Goal: Task Accomplishment & Management: Use online tool/utility

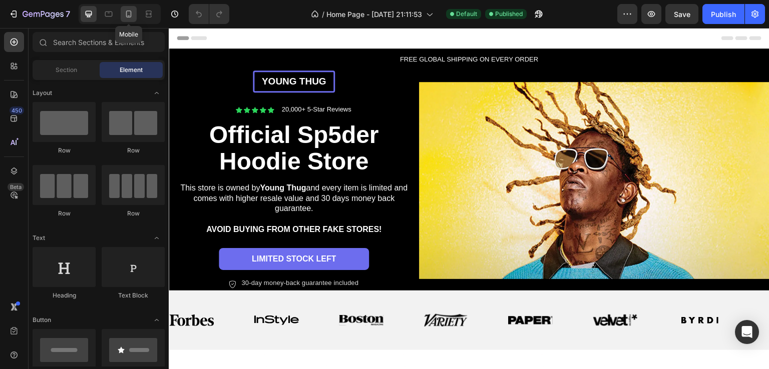
click at [130, 16] on icon at bounding box center [129, 14] width 6 height 7
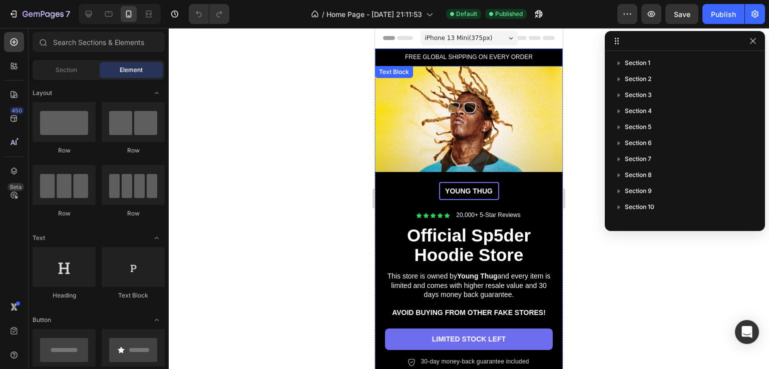
click at [488, 54] on p "FREE GLOBAL SHIPPING ON EVERY ORDER" at bounding box center [469, 58] width 174 height 8
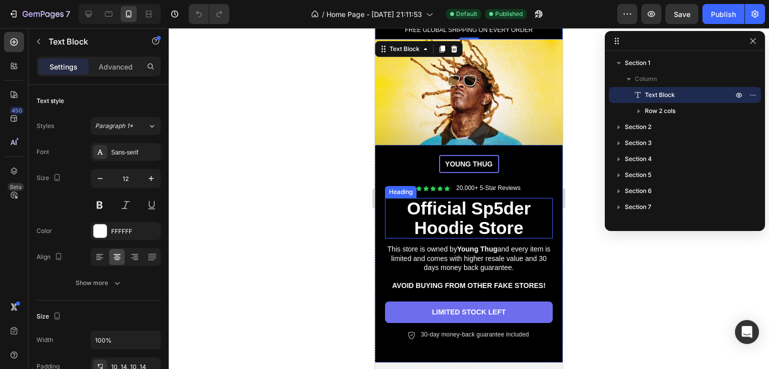
scroll to position [50, 0]
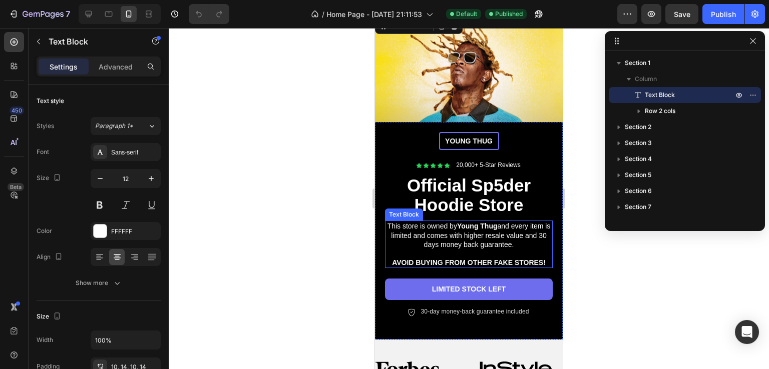
click at [462, 232] on p "This store is owned by Young Thug and every item is limited and comes with high…" at bounding box center [469, 236] width 166 height 28
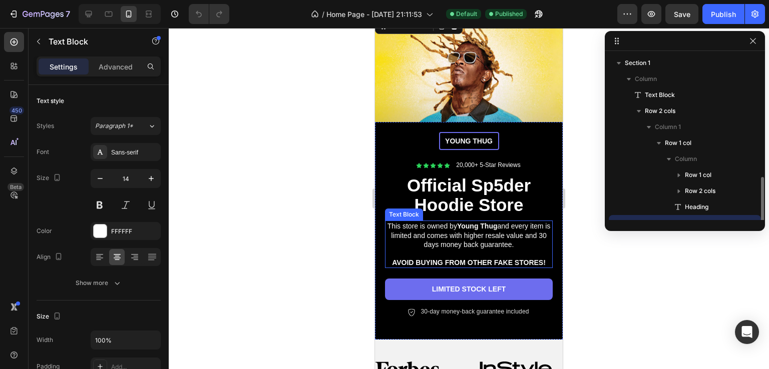
click at [462, 231] on p "This store is owned by Young Thug and every item is limited and comes with high…" at bounding box center [469, 236] width 166 height 28
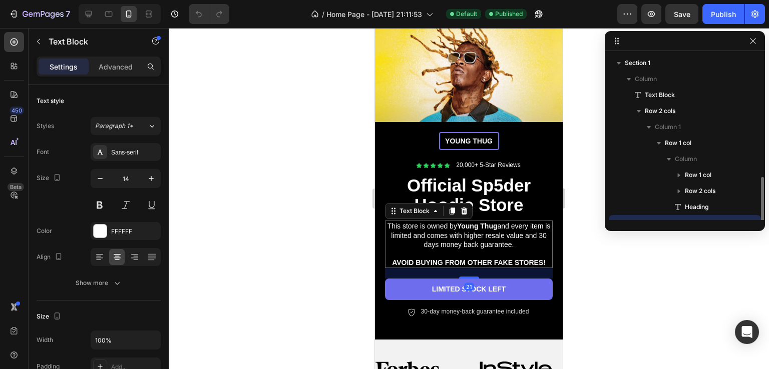
scroll to position [93, 0]
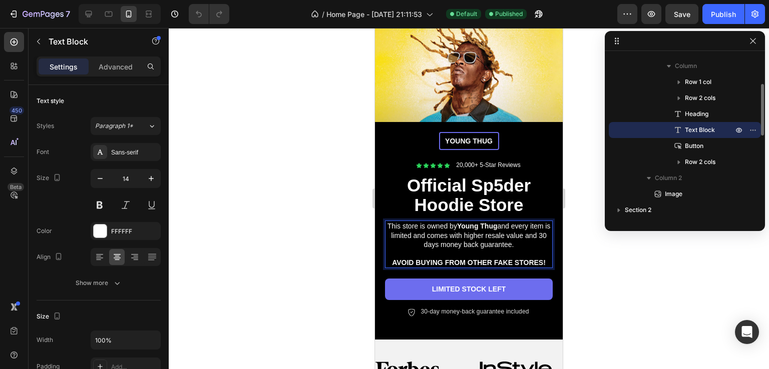
click at [522, 242] on p "This store is owned by Young Thug and every item is limited and comes with high…" at bounding box center [469, 236] width 166 height 28
click at [528, 243] on p "This store is owned by Young Thug and every item is limited and comes with high…" at bounding box center [469, 236] width 166 height 28
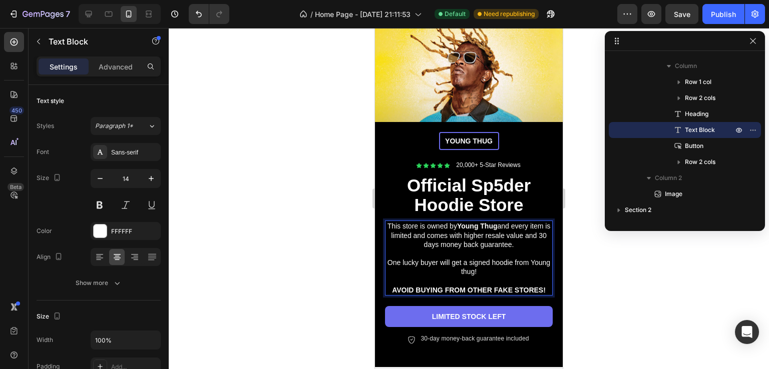
click at [577, 270] on div at bounding box center [469, 198] width 600 height 341
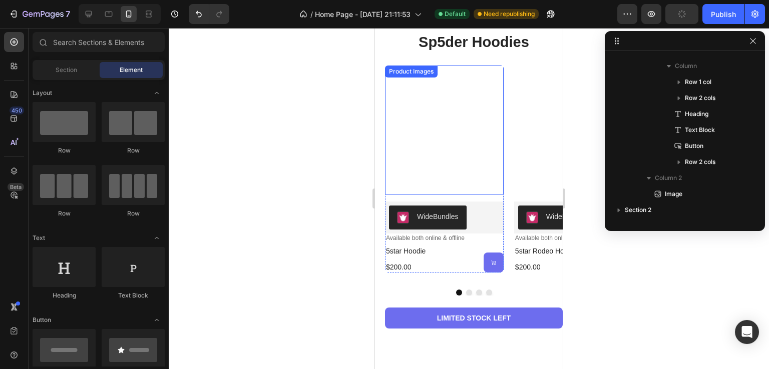
scroll to position [623, 0]
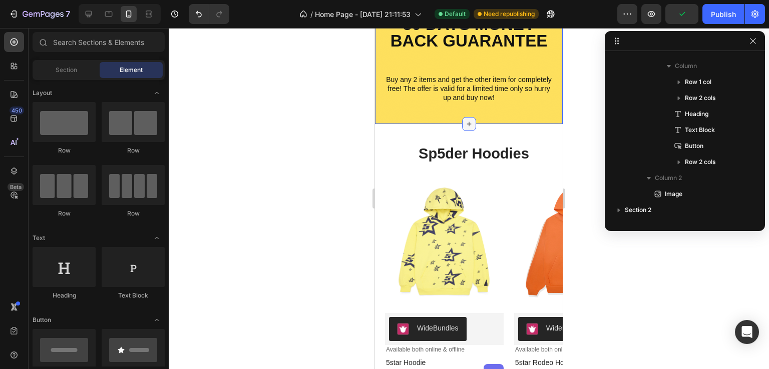
click at [465, 120] on icon at bounding box center [469, 124] width 8 height 8
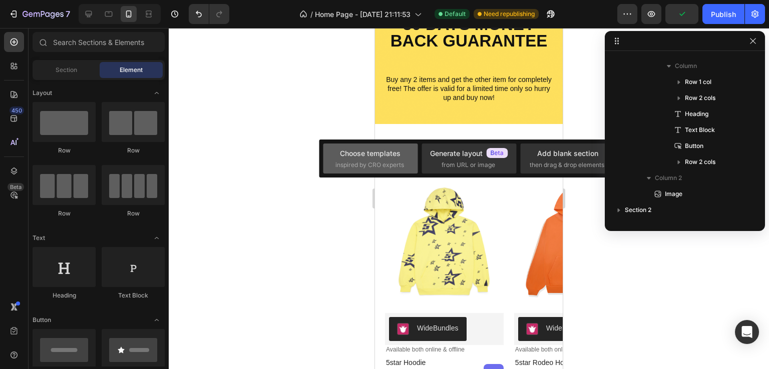
click at [421, 170] on div "Choose templates inspired by CRO experts" at bounding box center [468, 159] width 95 height 30
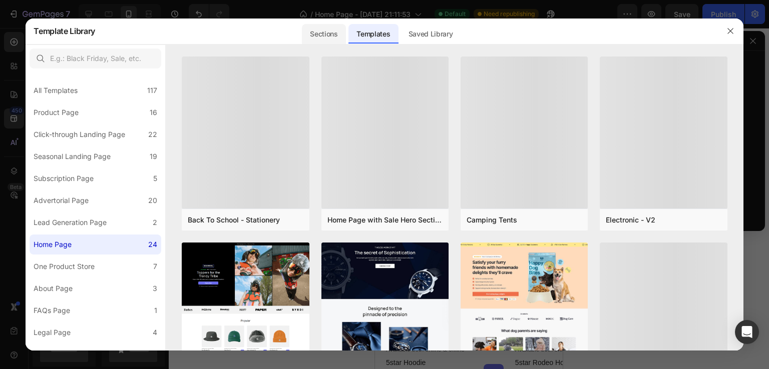
click at [331, 33] on div "Sections" at bounding box center [324, 34] width 44 height 20
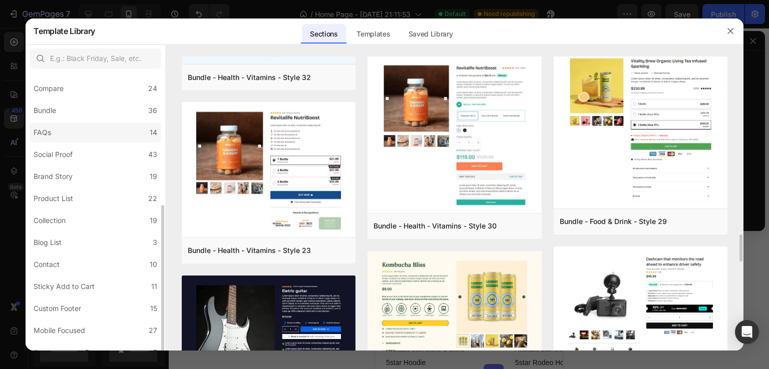
scroll to position [212, 0]
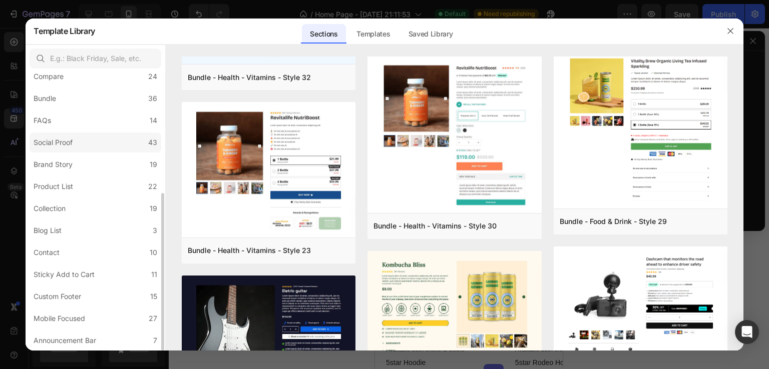
click at [82, 146] on label "Social Proof 43" at bounding box center [96, 143] width 132 height 20
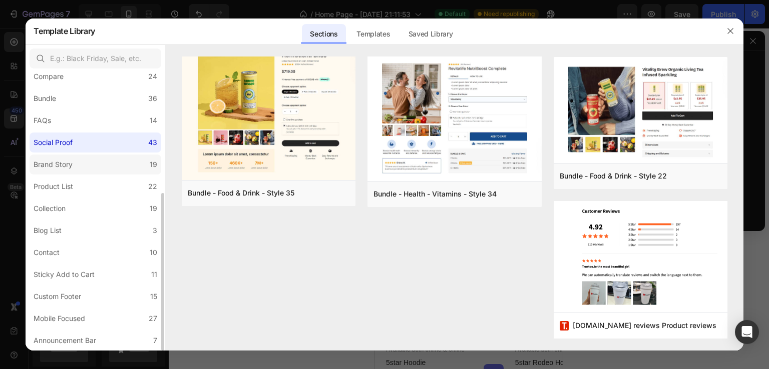
scroll to position [0, 0]
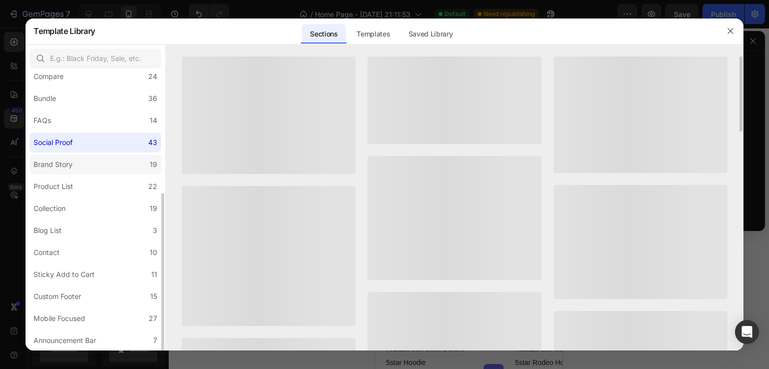
click at [78, 173] on label "Brand Story 19" at bounding box center [96, 165] width 132 height 20
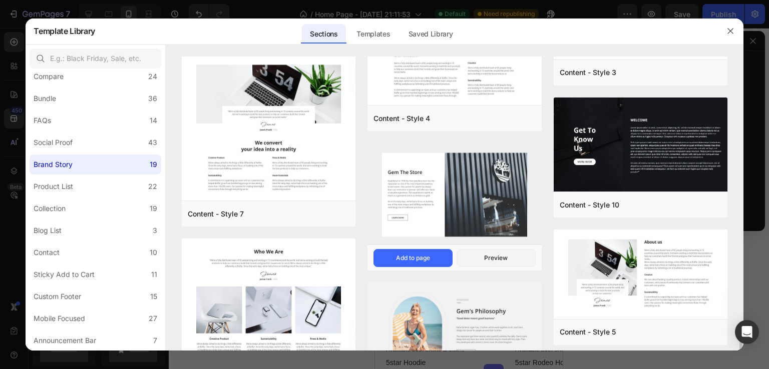
scroll to position [572, 0]
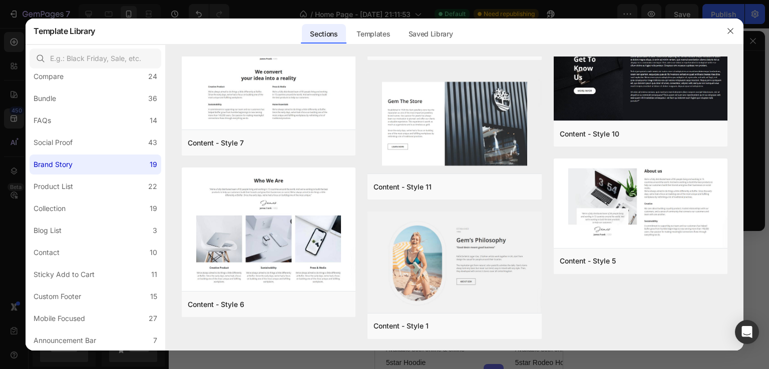
drag, startPoint x: 724, startPoint y: 29, endPoint x: 711, endPoint y: 49, distance: 23.6
click at [725, 29] on button "button" at bounding box center [730, 31] width 16 height 16
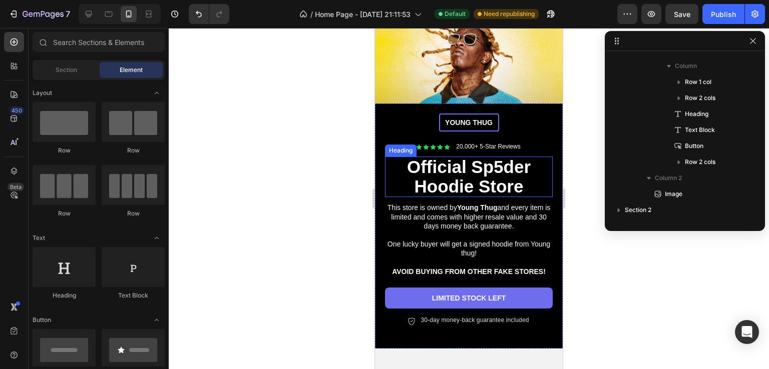
scroll to position [100, 0]
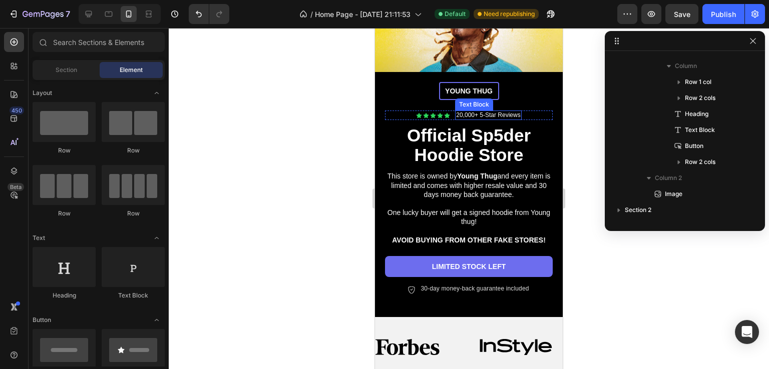
click at [463, 112] on p "20,000+ 5-Star Reviews" at bounding box center [488, 116] width 64 height 8
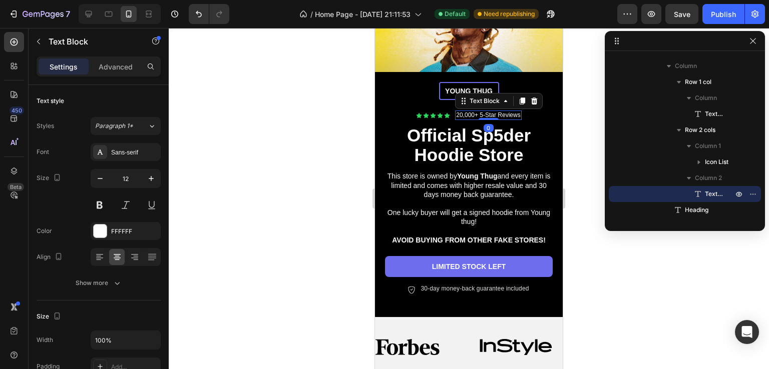
click at [473, 112] on p "20,000+ 5-Star Reviews" at bounding box center [488, 116] width 64 height 8
click at [514, 112] on p "20,000+ 5-Star Reviews" at bounding box center [488, 116] width 64 height 8
click at [516, 112] on p "20,000+ 5-Star Reviews" at bounding box center [488, 116] width 64 height 8
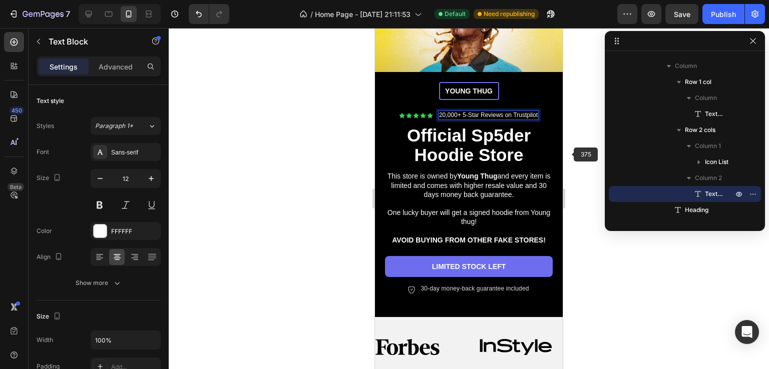
click at [572, 154] on div at bounding box center [469, 198] width 600 height 341
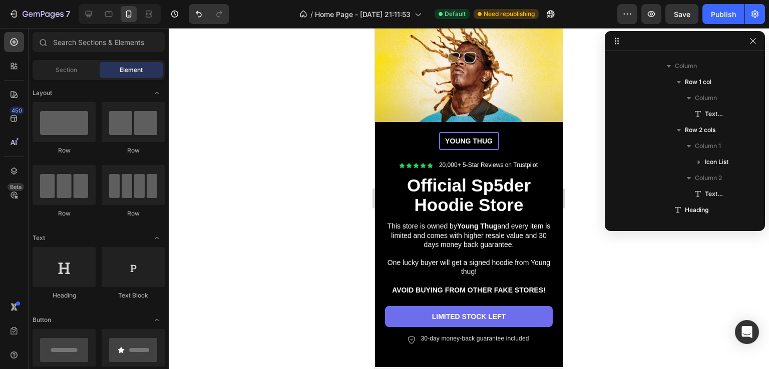
scroll to position [0, 0]
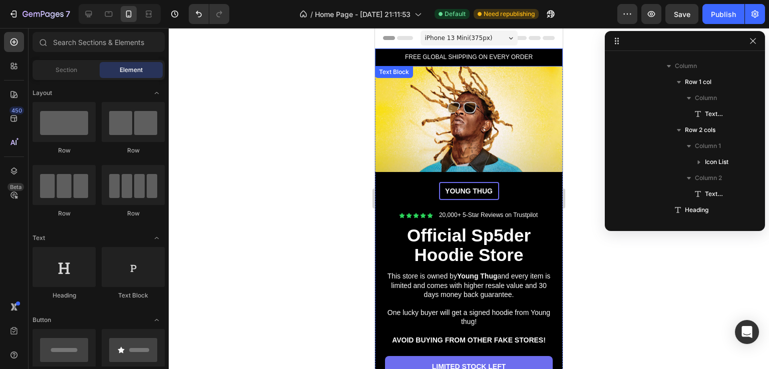
click at [472, 59] on p "FREE GLOBAL SHIPPING ON EVERY ORDER" at bounding box center [469, 58] width 174 height 8
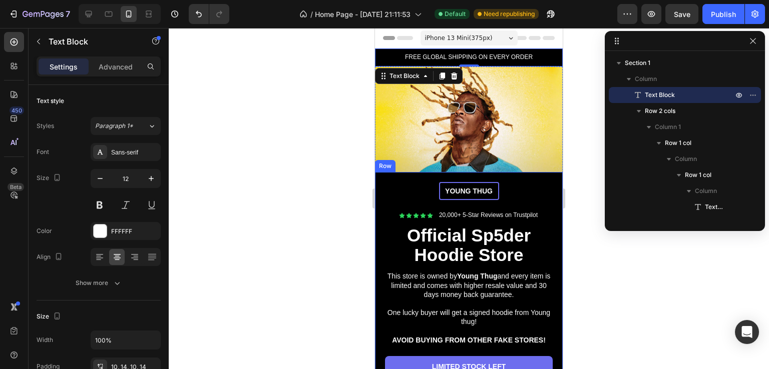
click at [312, 241] on div at bounding box center [469, 198] width 600 height 341
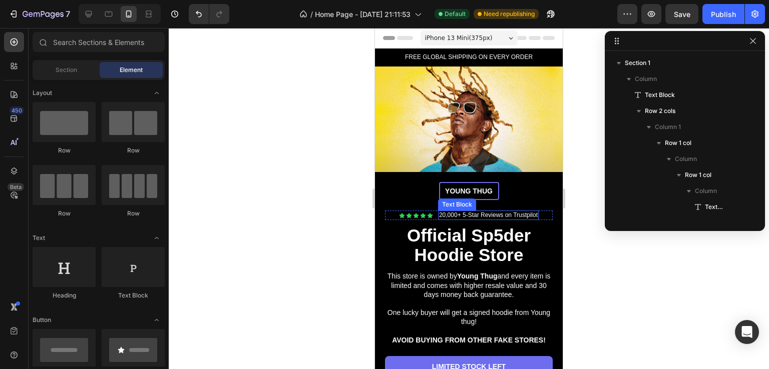
click at [461, 212] on p "20,000+ 5-Star Reviews on Trustpilot" at bounding box center [488, 216] width 99 height 8
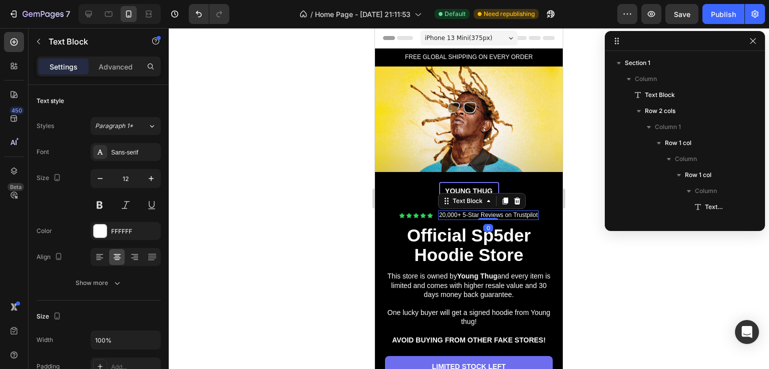
scroll to position [317, 0]
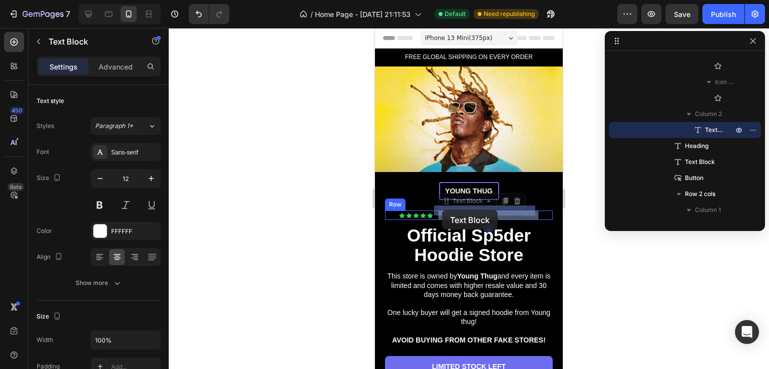
drag, startPoint x: 454, startPoint y: 210, endPoint x: 442, endPoint y: 210, distance: 12.0
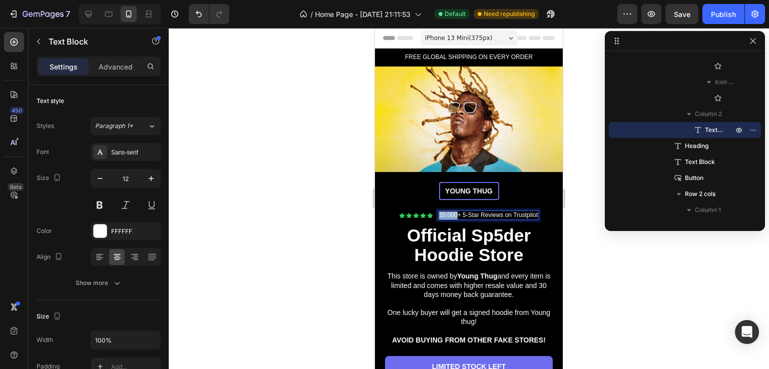
click at [447, 212] on p "20,000+ 5-Star Reviews on Trustpilot" at bounding box center [488, 216] width 99 height 8
click at [601, 233] on div at bounding box center [469, 198] width 600 height 341
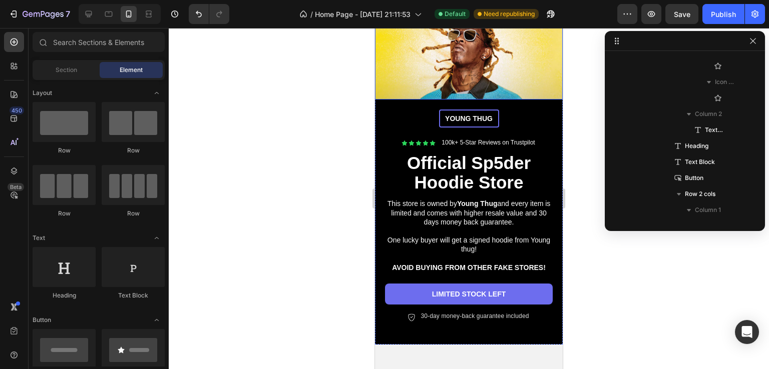
scroll to position [0, 0]
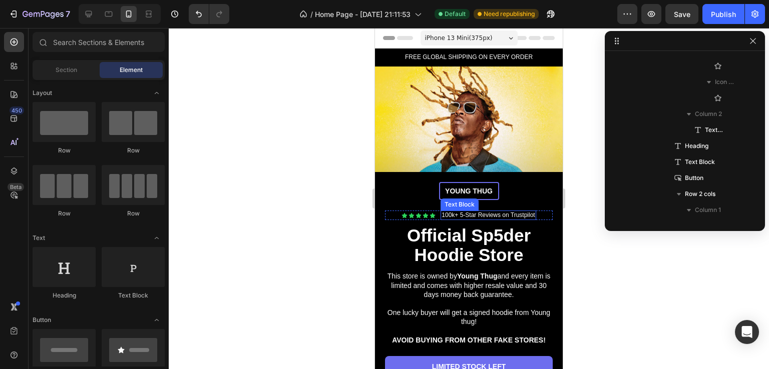
click at [465, 212] on p "100k+ 5-Star Reviews on Trustpilot" at bounding box center [487, 216] width 93 height 8
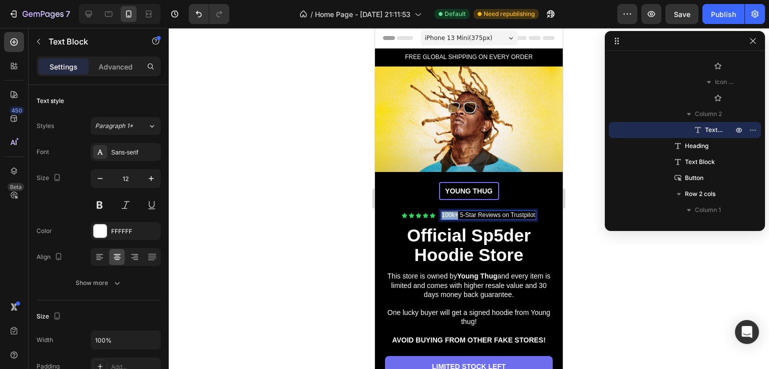
drag, startPoint x: 454, startPoint y: 209, endPoint x: 438, endPoint y: 206, distance: 16.3
click at [581, 277] on div at bounding box center [469, 198] width 600 height 341
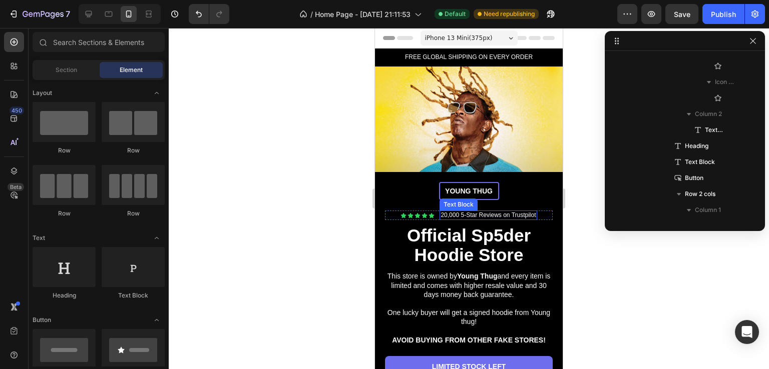
click at [506, 212] on p "20,000 5-Star Reviews on Trustpilot" at bounding box center [487, 216] width 95 height 8
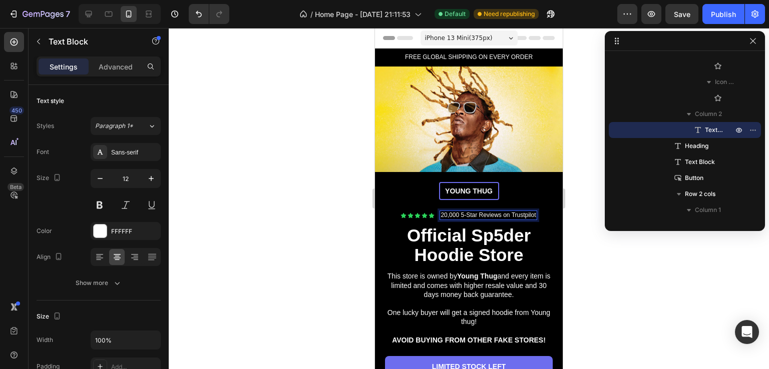
click at [506, 212] on p "20,000 5-Star Reviews on Trustpilot" at bounding box center [487, 216] width 95 height 8
drag, startPoint x: 498, startPoint y: 210, endPoint x: 544, endPoint y: 214, distance: 46.7
click at [544, 214] on div "Icon Icon Icon Icon Icon Icon List 20,000 5-Star Reviews on Trustpilot Text Blo…" at bounding box center [469, 216] width 168 height 10
click at [611, 271] on div at bounding box center [469, 198] width 600 height 341
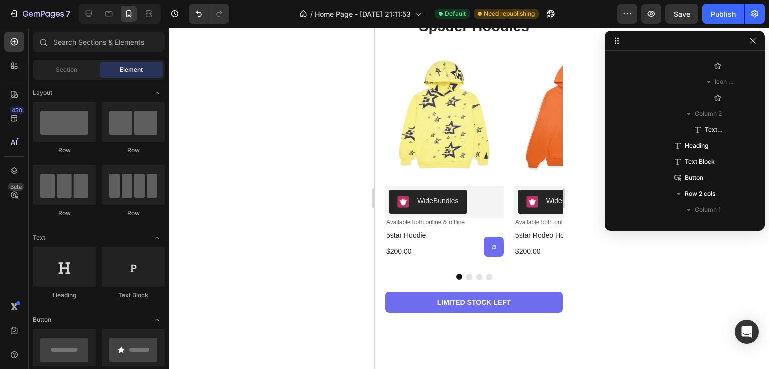
scroll to position [601, 0]
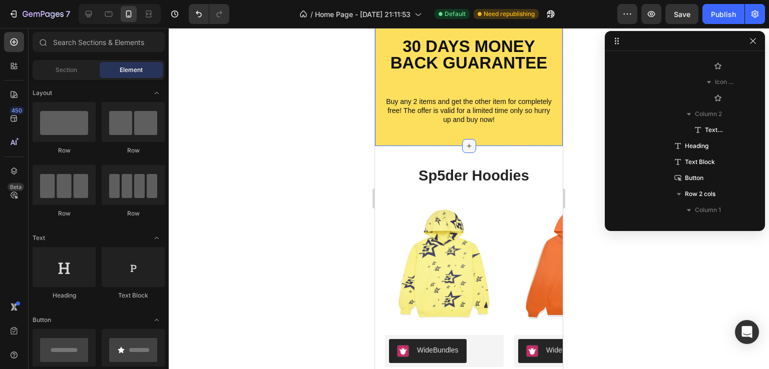
click at [466, 147] on icon at bounding box center [469, 146] width 8 height 8
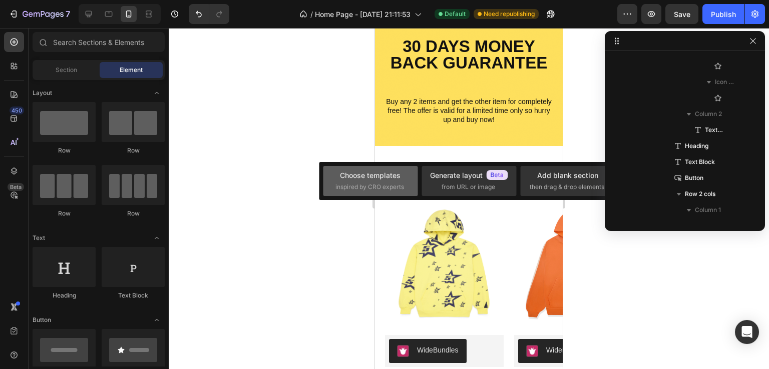
click at [359, 179] on div "Choose templates" at bounding box center [370, 175] width 61 height 11
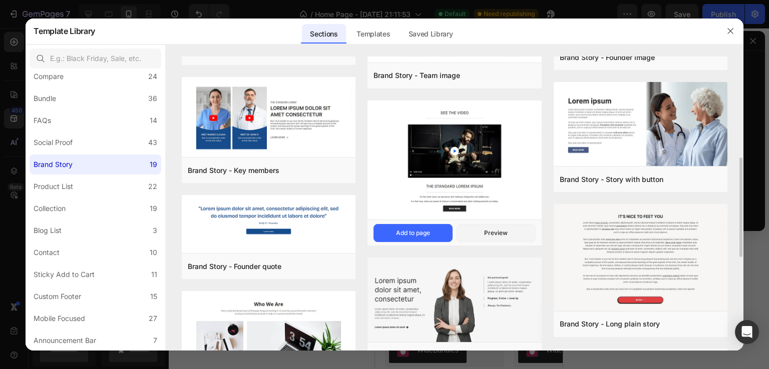
scroll to position [150, 0]
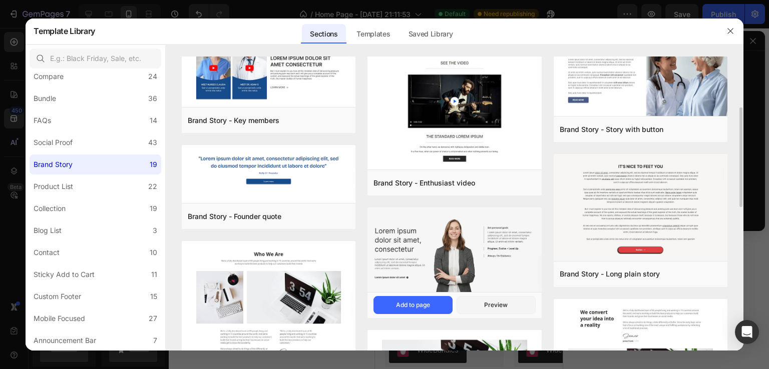
click at [486, 243] on img at bounding box center [454, 251] width 174 height 87
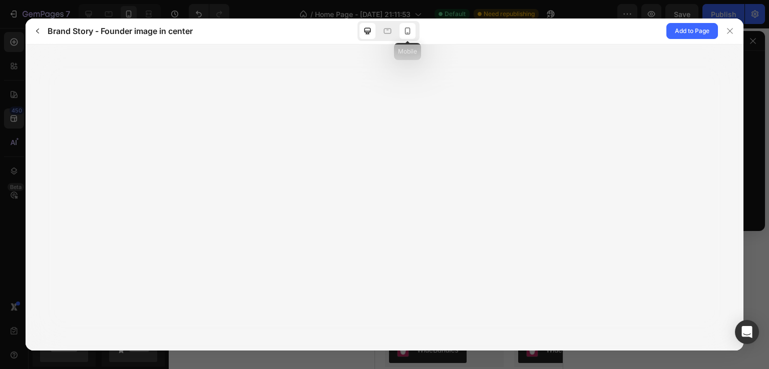
click at [405, 35] on icon at bounding box center [407, 31] width 10 height 10
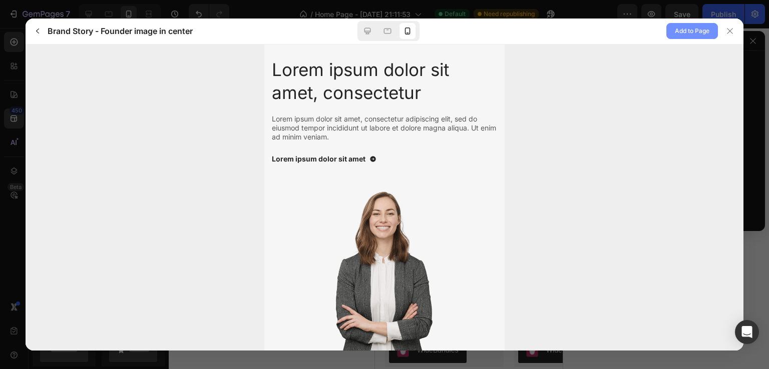
scroll to position [0, 0]
click at [690, 31] on span "Add to Page" at bounding box center [692, 31] width 35 height 12
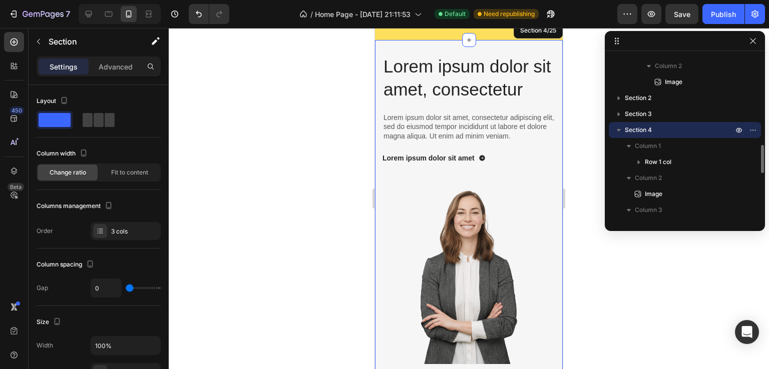
scroll to position [719, 0]
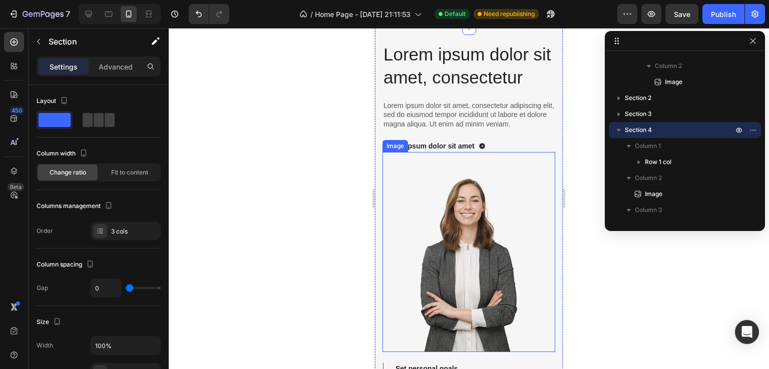
click at [500, 251] on img at bounding box center [469, 252] width 120 height 200
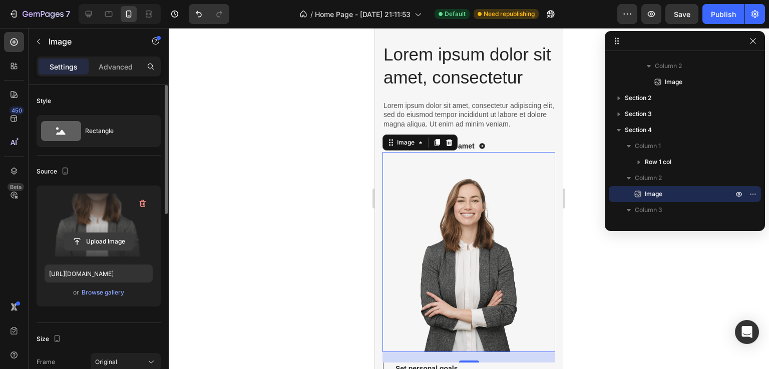
click at [90, 241] on input "file" at bounding box center [98, 241] width 69 height 17
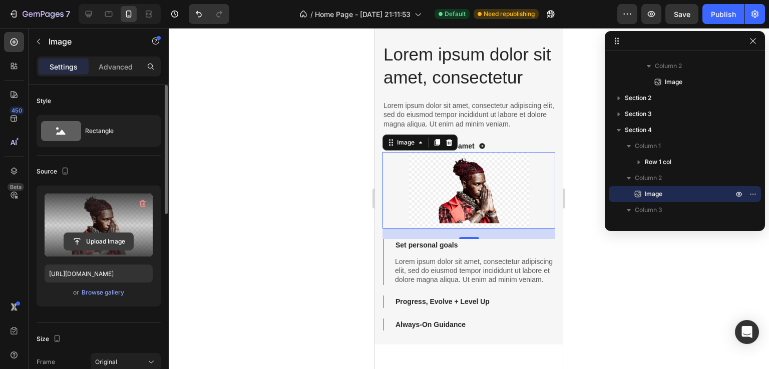
click at [114, 242] on input "file" at bounding box center [98, 241] width 69 height 17
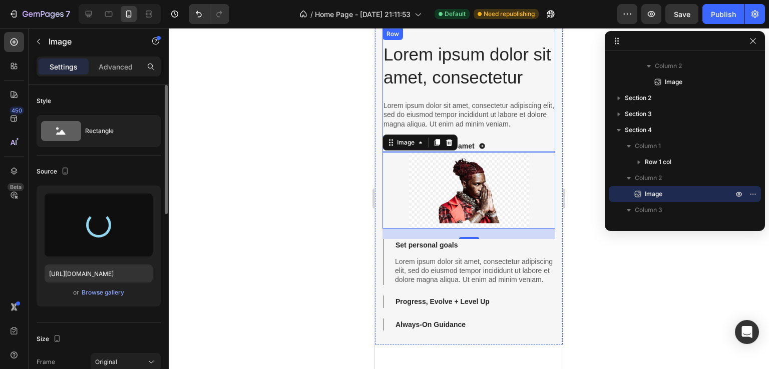
type input "https://cdn.shopify.com/s/files/1/0943/9749/7624/files/gempages_580732344088921…"
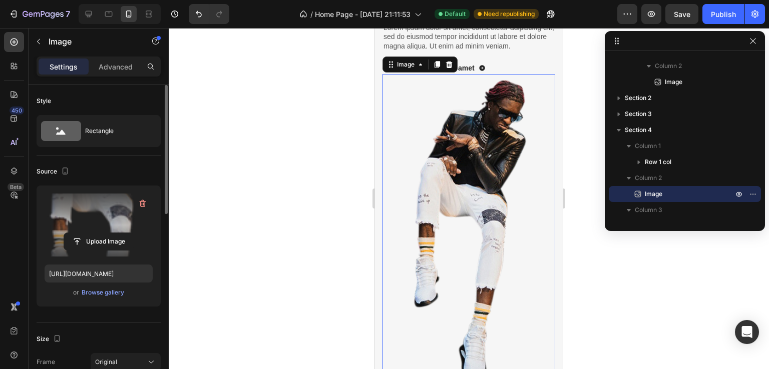
scroll to position [869, 0]
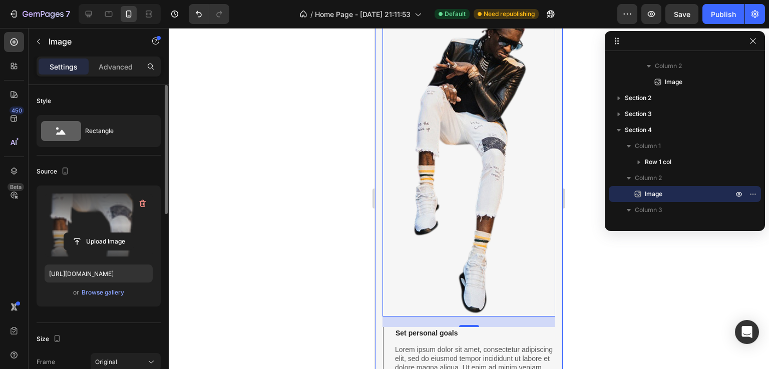
click at [309, 213] on div at bounding box center [469, 198] width 600 height 341
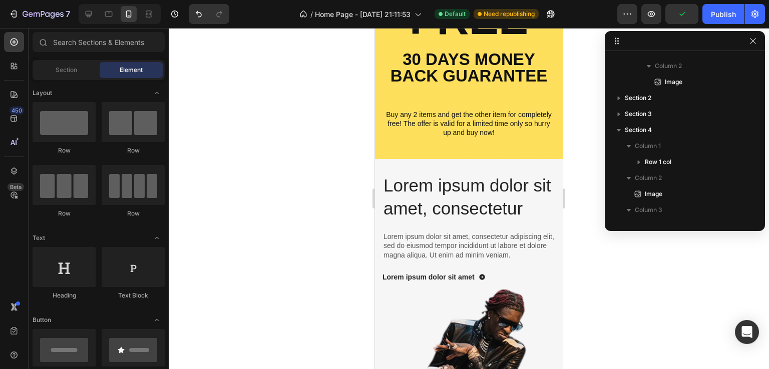
scroll to position [568, 0]
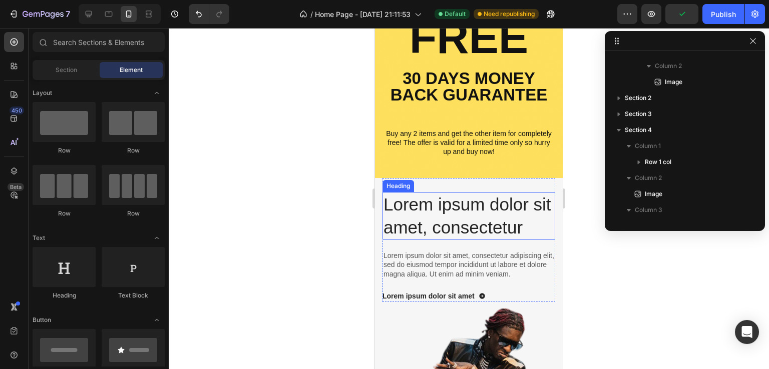
click at [489, 205] on h2 "Lorem ipsum dolor sit amet, consectetur" at bounding box center [468, 216] width 173 height 48
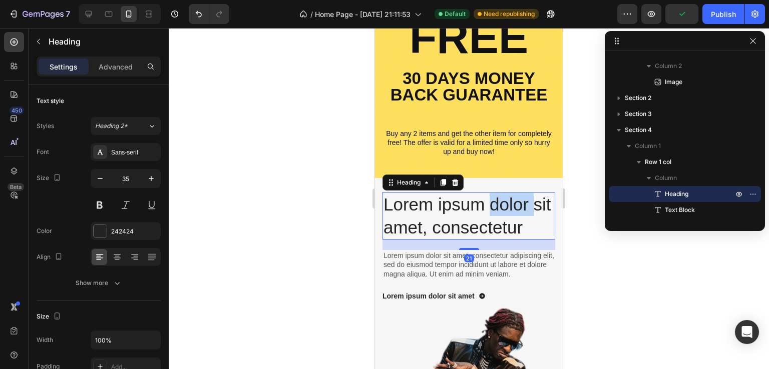
click at [489, 205] on h2 "Lorem ipsum dolor sit amet, consectetur" at bounding box center [468, 216] width 173 height 48
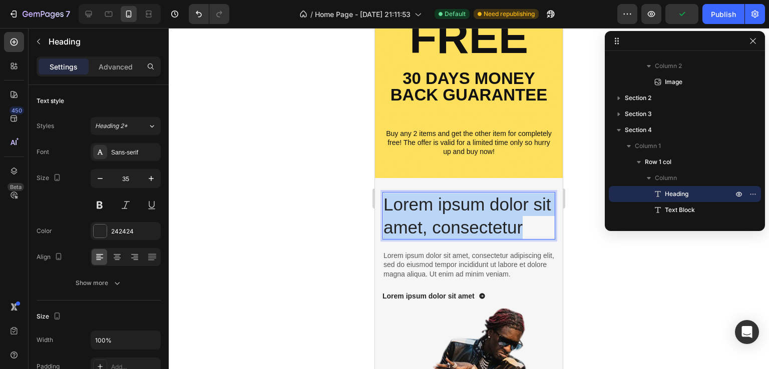
click at [489, 205] on p "Lorem ipsum dolor sit amet, consectetur" at bounding box center [468, 216] width 171 height 46
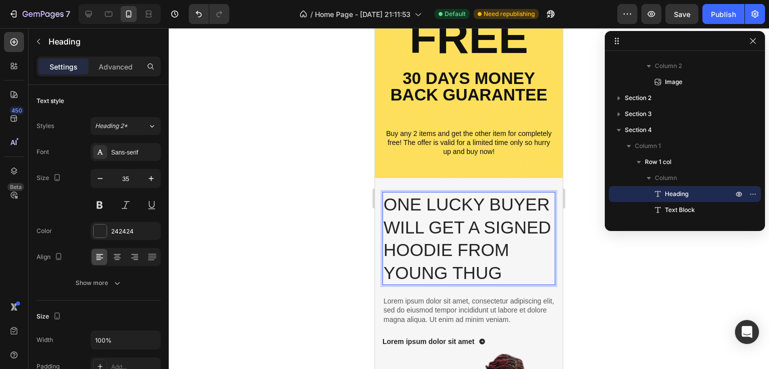
click at [479, 245] on p "ONE LUCKY BUYER WILL GET A SIGNED HOODIE FROM YOUNG THUG" at bounding box center [468, 238] width 171 height 91
click at [479, 244] on p "ONE LUCKY BUYER WILL GET A SIGNED HOODIE FROM YOUNG THUG" at bounding box center [468, 238] width 171 height 91
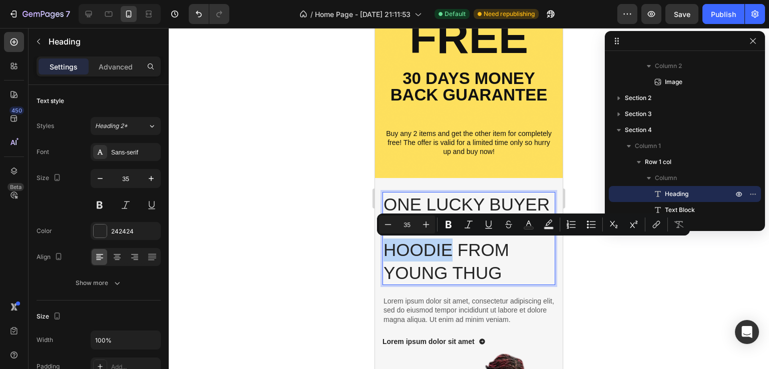
click at [479, 244] on p "ONE LUCKY BUYER WILL GET A SIGNED HOODIE FROM YOUNG THUG" at bounding box center [468, 238] width 171 height 91
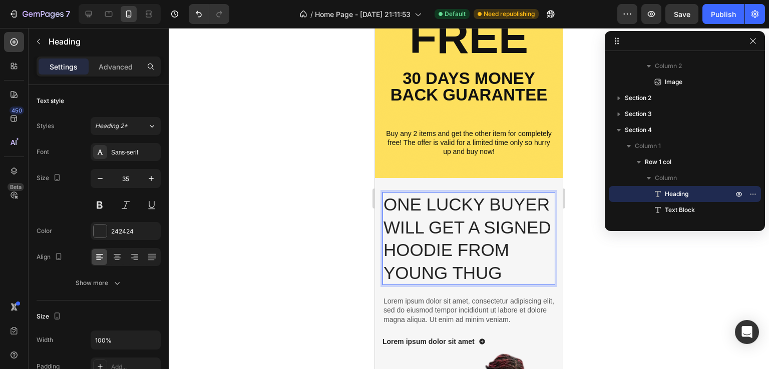
click at [480, 243] on p "ONE LUCKY BUYER WILL GET A SIGNED HOODIE FROM YOUNG THUG" at bounding box center [468, 238] width 171 height 91
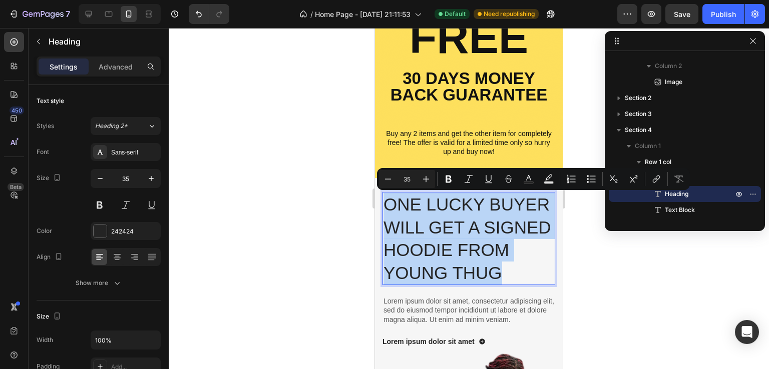
copy p "ONE LUCKY BUYER WILL GET A SIGNED HOODIE FROM YOUNG THUG"
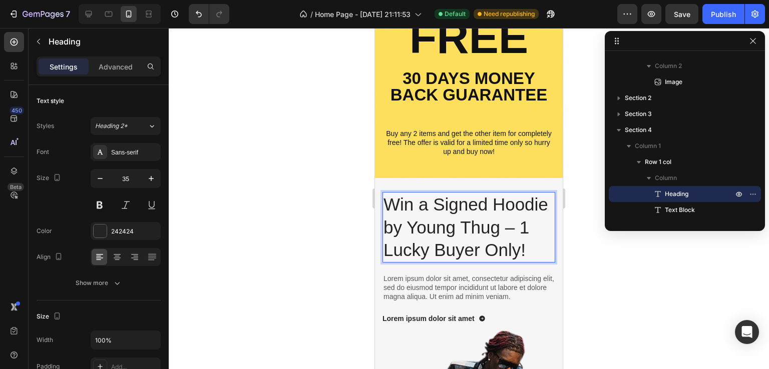
click at [446, 230] on p "Win a Signed Hoodie by Young Thug – 1 Lucky Buyer Only!" at bounding box center [468, 227] width 171 height 69
click at [122, 262] on div at bounding box center [117, 257] width 16 height 16
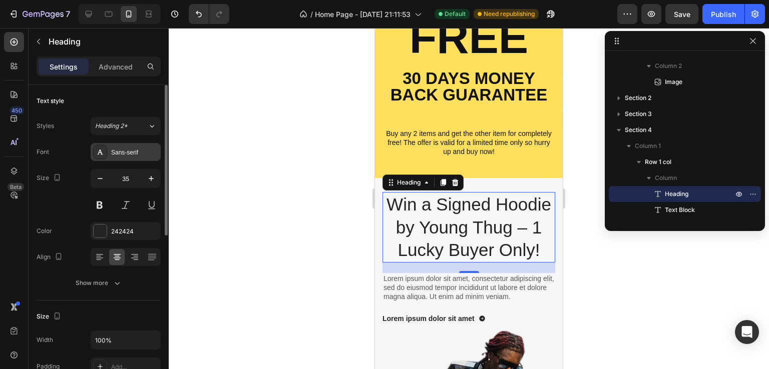
click at [121, 153] on div "Sans-serif" at bounding box center [134, 152] width 47 height 9
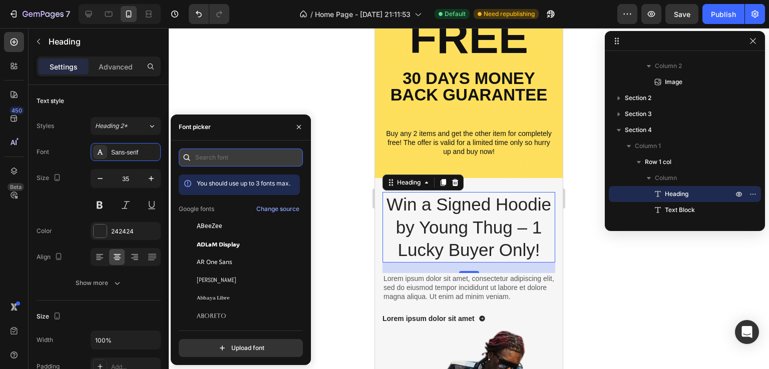
click at [226, 157] on input "text" at bounding box center [241, 158] width 124 height 18
paste input "montserrat"
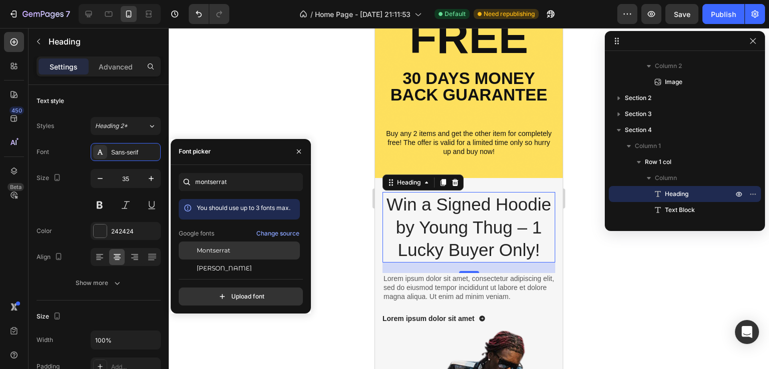
click at [240, 251] on div "Montserrat" at bounding box center [247, 250] width 101 height 9
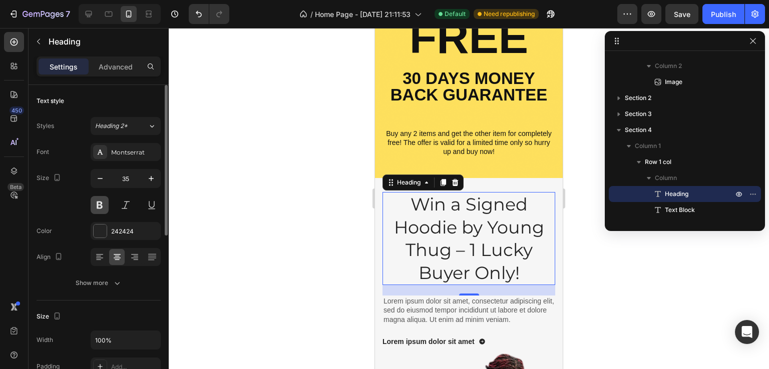
click at [98, 199] on button at bounding box center [100, 205] width 18 height 18
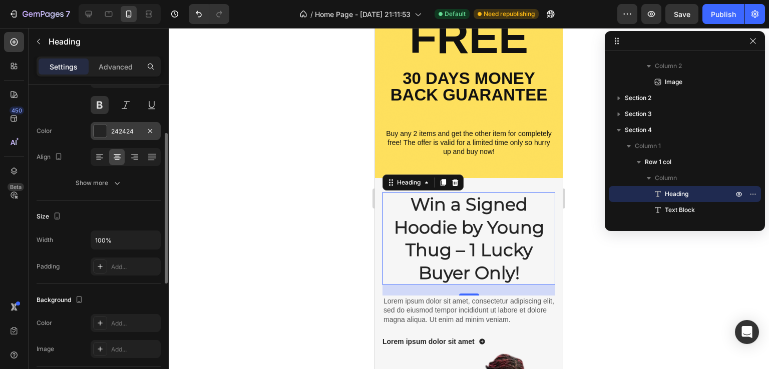
scroll to position [0, 0]
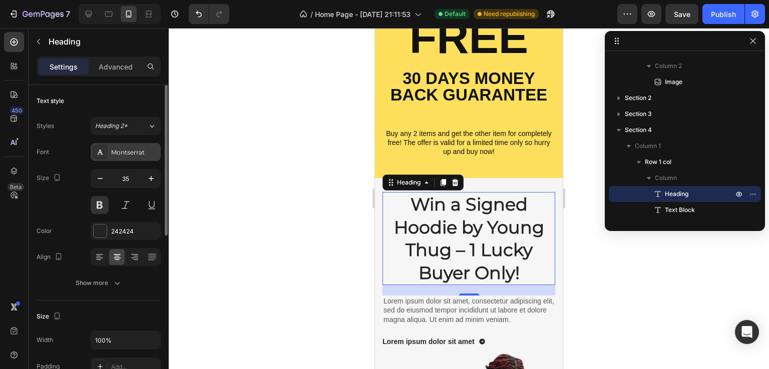
click at [135, 153] on div "Montserrat" at bounding box center [134, 152] width 47 height 9
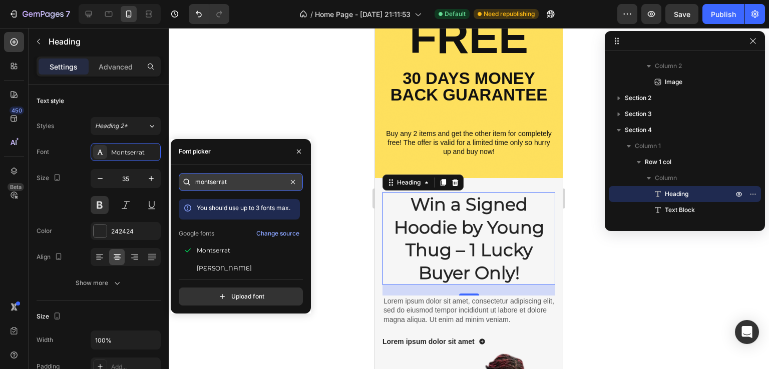
click at [250, 183] on input "montserrat" at bounding box center [241, 182] width 124 height 18
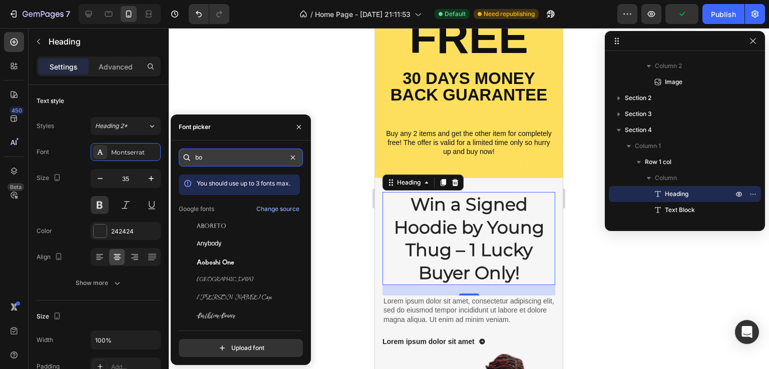
type input "b"
type input "s"
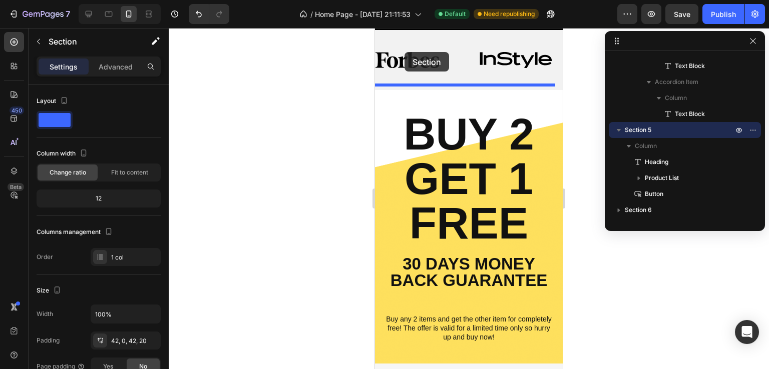
scroll to position [365, 0]
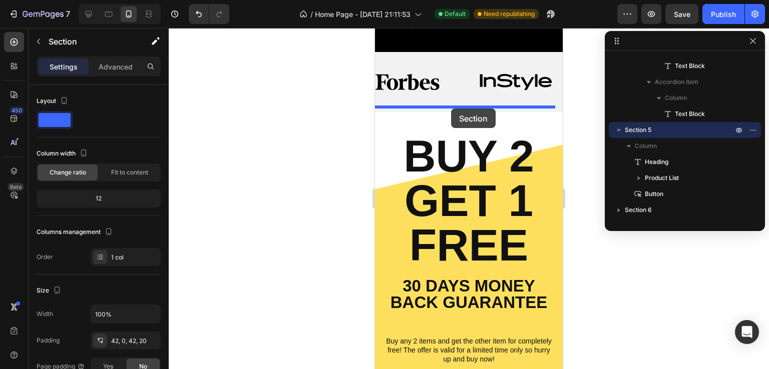
drag, startPoint x: 494, startPoint y: 69, endPoint x: 451, endPoint y: 109, distance: 59.1
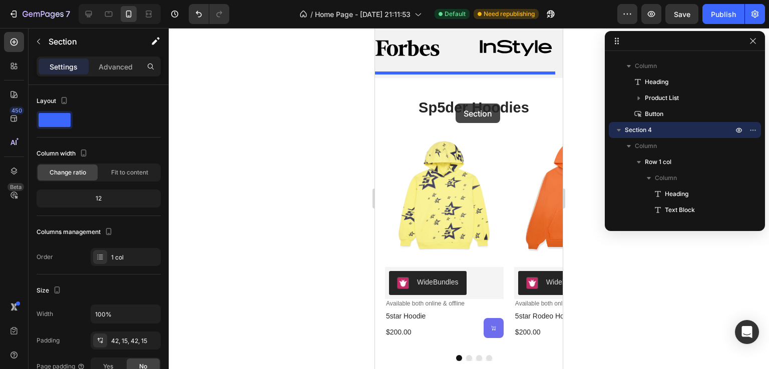
scroll to position [375, 0]
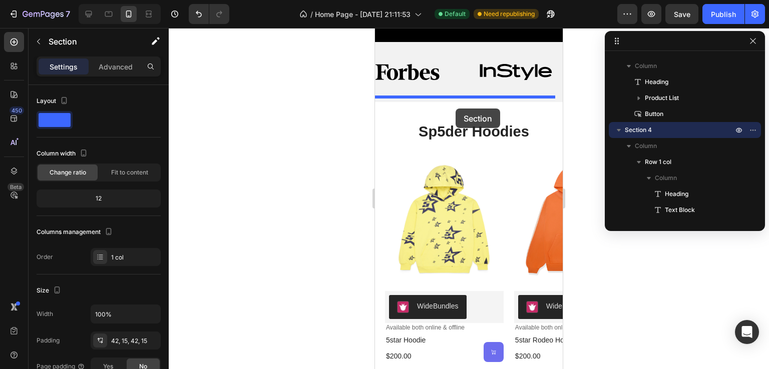
drag, startPoint x: 476, startPoint y: 276, endPoint x: 459, endPoint y: 103, distance: 174.0
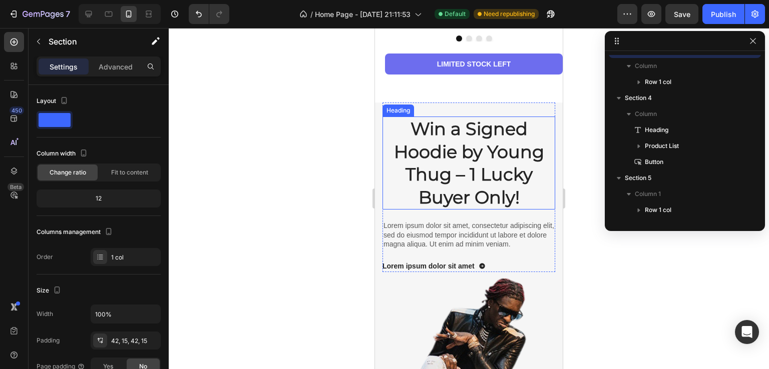
scroll to position [1001, 0]
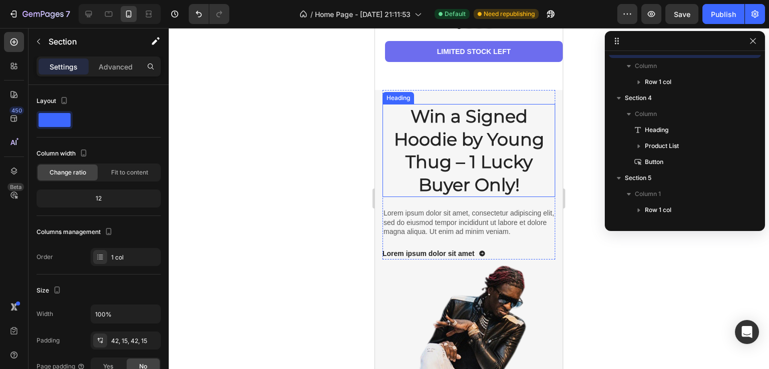
click at [497, 173] on h2 "Win a Signed Hoodie by Young Thug – 1 Lucky Buyer Only!" at bounding box center [468, 150] width 173 height 93
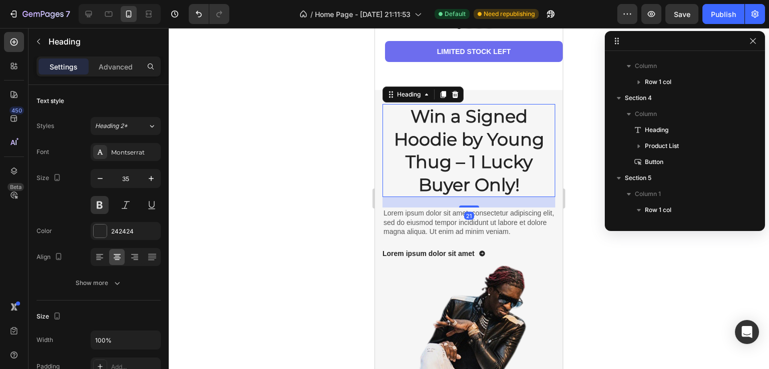
scroll to position [702, 0]
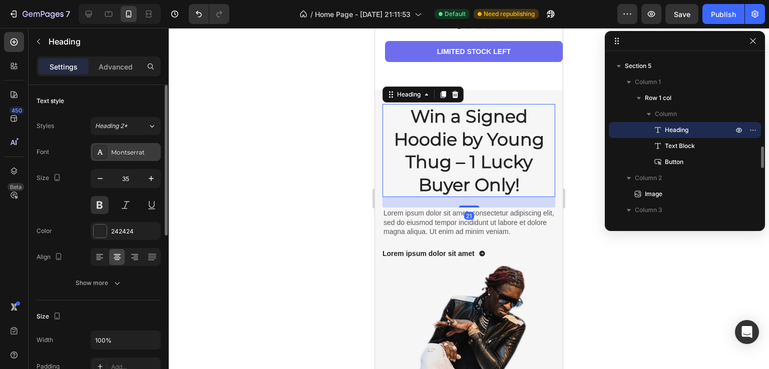
click at [112, 156] on div "Montserrat" at bounding box center [134, 152] width 47 height 9
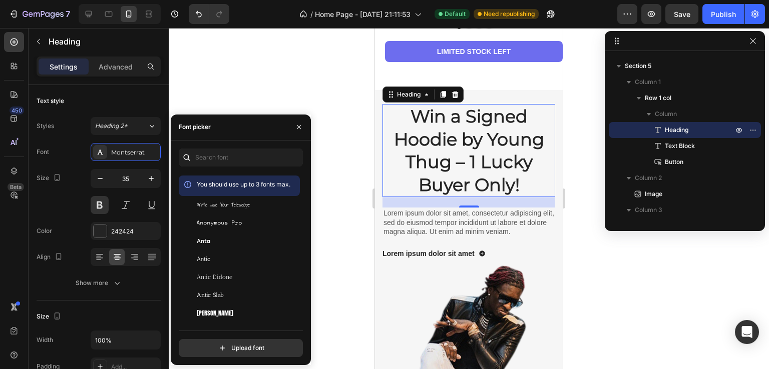
scroll to position [1701, 0]
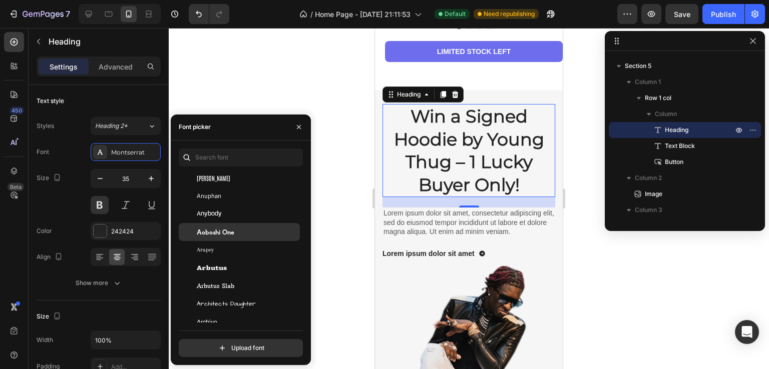
click at [258, 228] on div "Aoboshi One" at bounding box center [247, 232] width 101 height 9
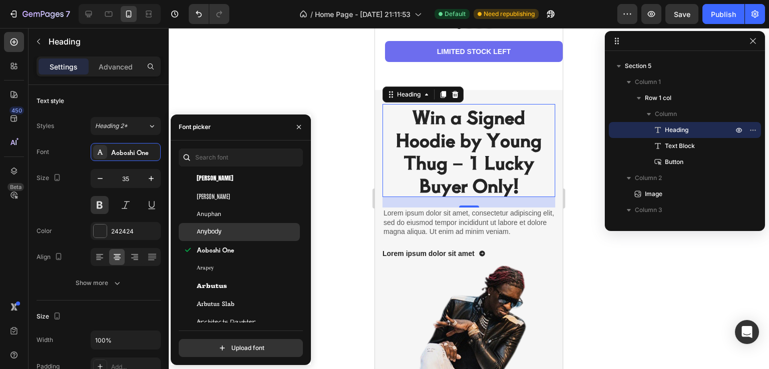
scroll to position [1802, 0]
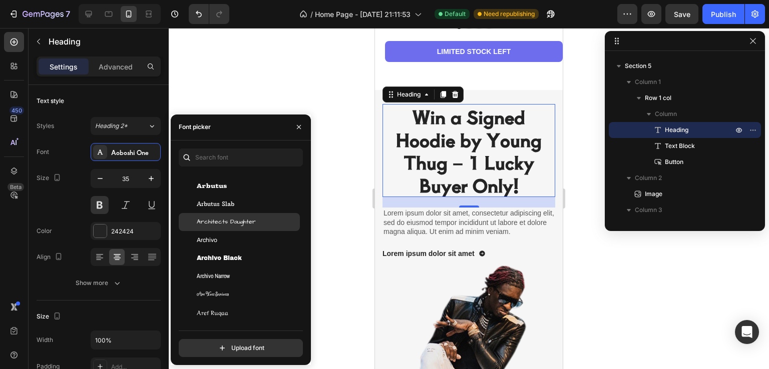
click at [258, 228] on div "Architects Daughter" at bounding box center [239, 222] width 121 height 18
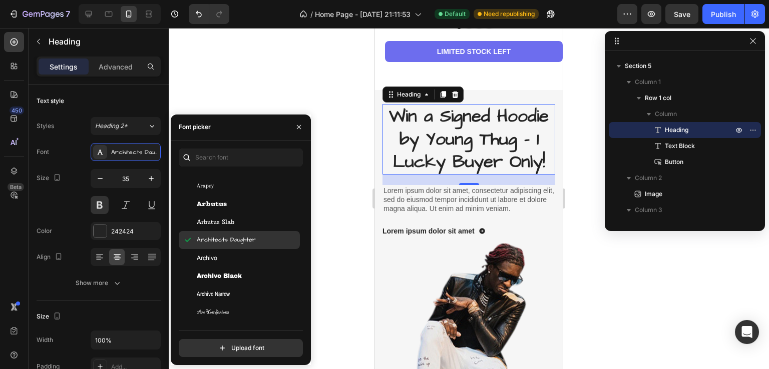
click at [264, 244] on div "Architects Daughter" at bounding box center [247, 240] width 101 height 9
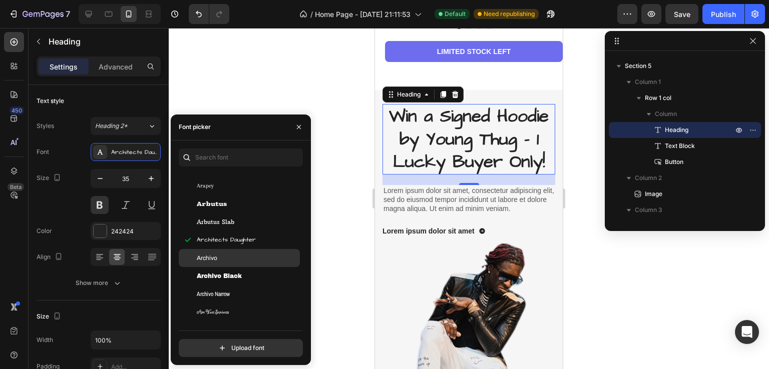
click at [257, 259] on div "Archivo" at bounding box center [247, 258] width 101 height 9
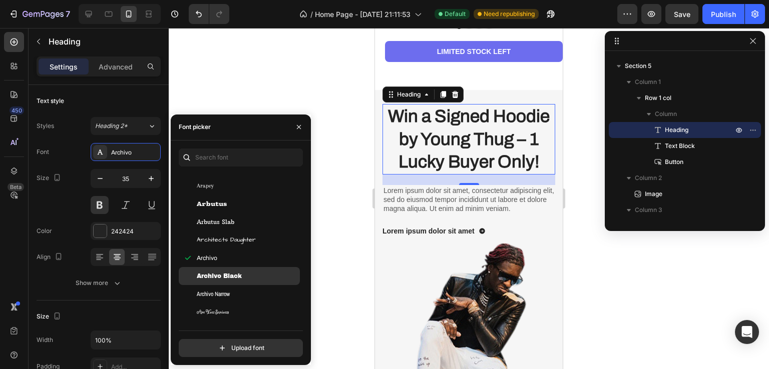
click at [258, 270] on div "Archivo Black" at bounding box center [239, 276] width 121 height 18
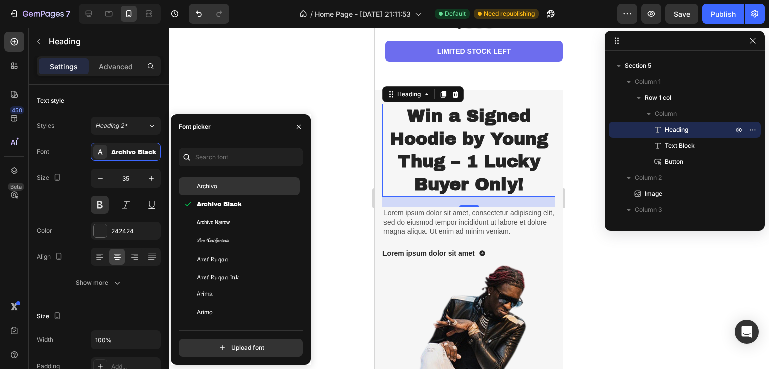
scroll to position [1902, 0]
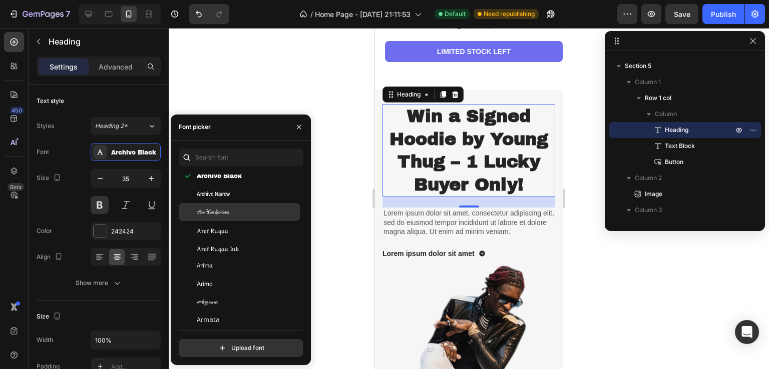
click at [252, 203] on div "Are You Serious" at bounding box center [239, 212] width 121 height 18
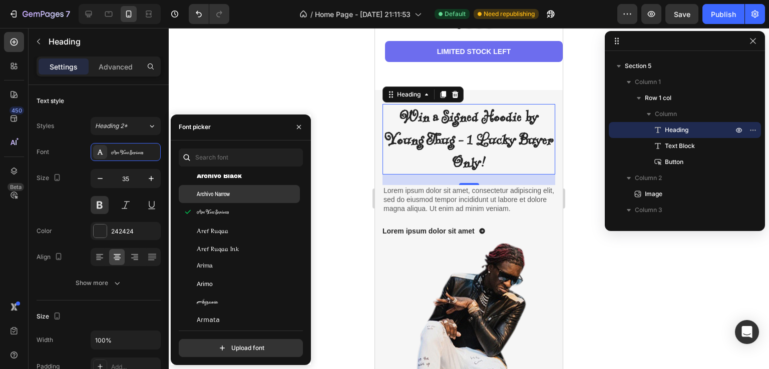
click at [253, 192] on div "Archivo Narrow" at bounding box center [247, 194] width 101 height 9
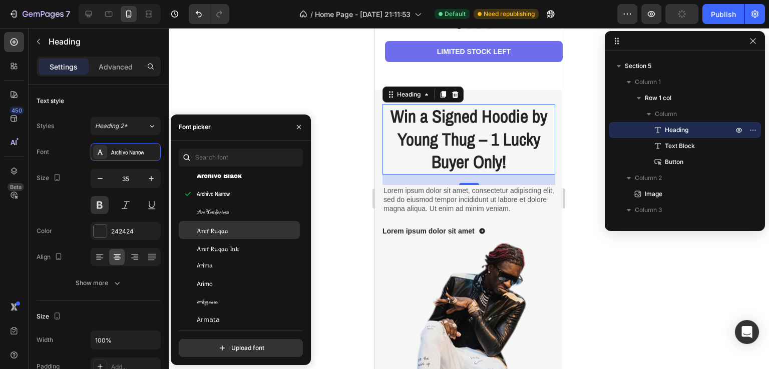
click at [263, 229] on div "Aref Ruqaa" at bounding box center [247, 230] width 101 height 9
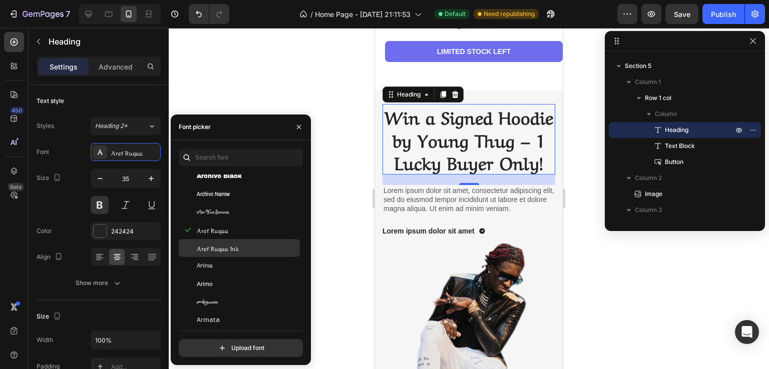
click at [263, 251] on div "Aref Ruqaa Ink" at bounding box center [247, 248] width 101 height 9
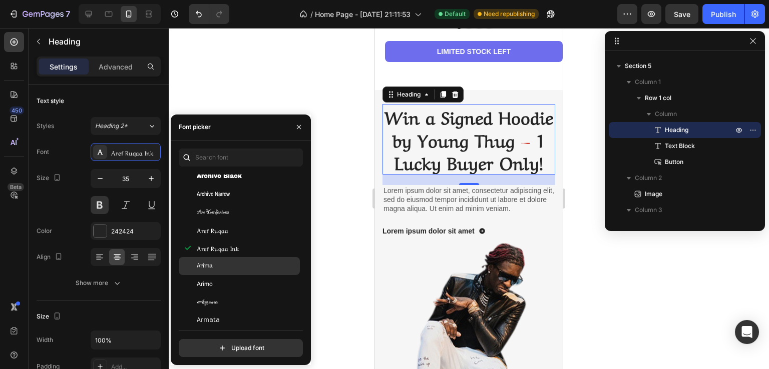
click at [262, 272] on div "Arima" at bounding box center [239, 266] width 121 height 18
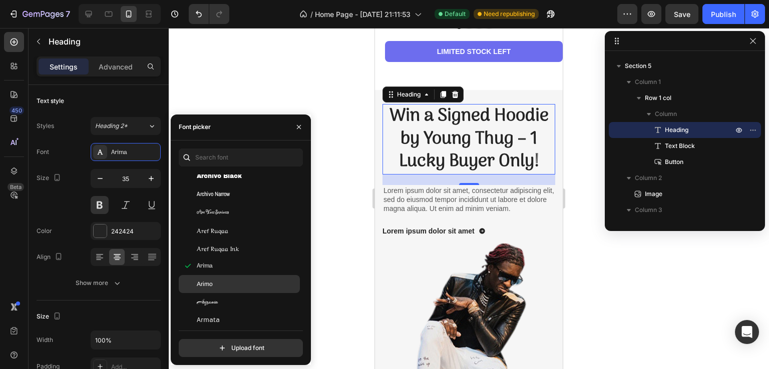
click at [263, 287] on div "Arimo" at bounding box center [247, 284] width 101 height 9
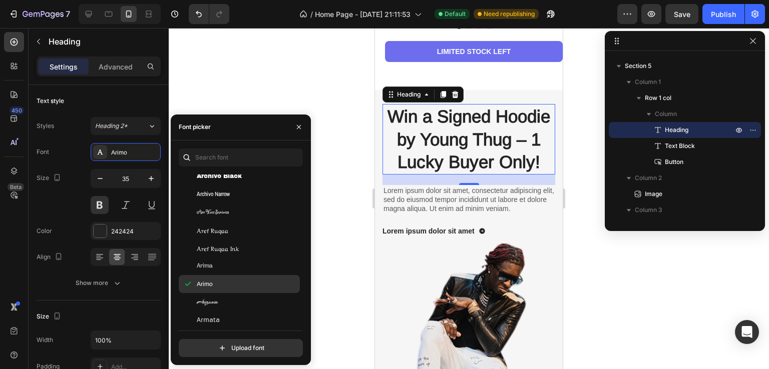
scroll to position [2002, 0]
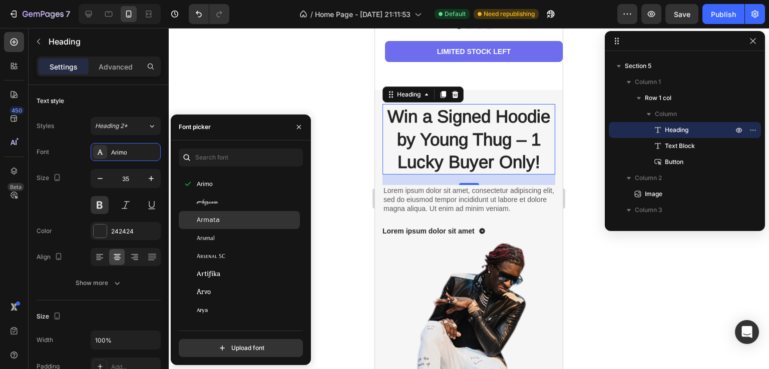
click at [253, 211] on div "Armata" at bounding box center [239, 220] width 121 height 18
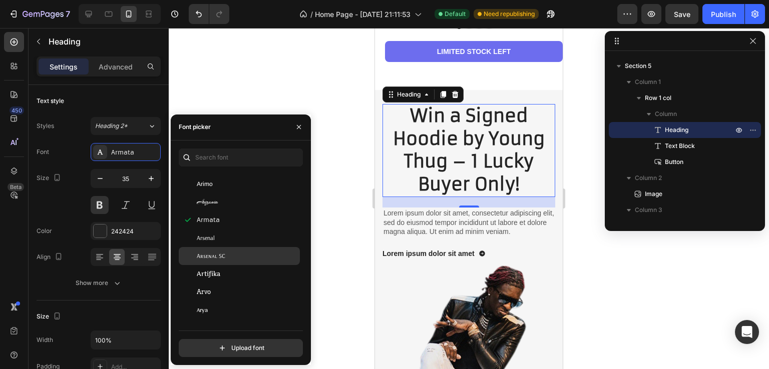
click at [258, 241] on div "Arsenal" at bounding box center [247, 238] width 101 height 9
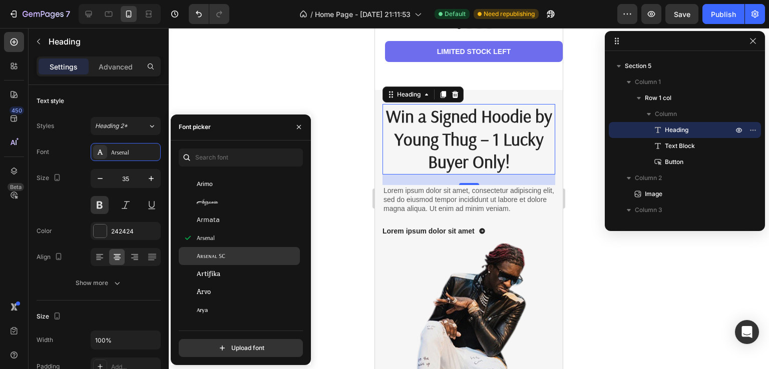
drag, startPoint x: 259, startPoint y: 256, endPoint x: 261, endPoint y: 263, distance: 7.0
click at [259, 257] on div "Arsenal SC" at bounding box center [247, 256] width 101 height 9
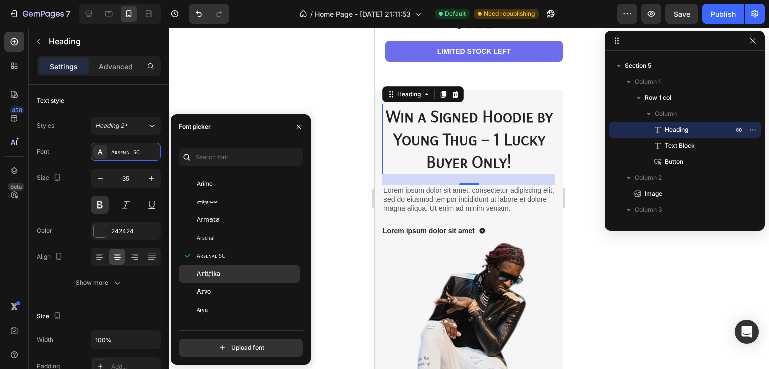
click at [264, 272] on div "Artifika" at bounding box center [247, 274] width 101 height 9
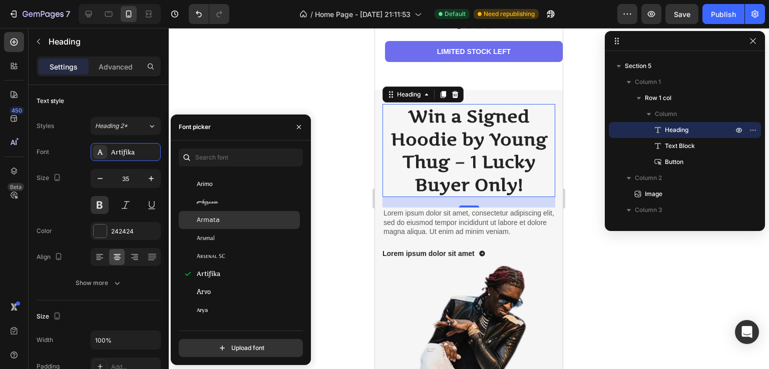
scroll to position [2102, 0]
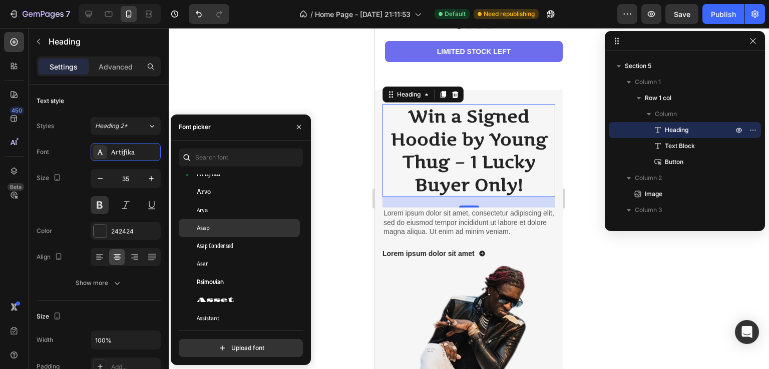
click at [255, 235] on div "Asap" at bounding box center [239, 228] width 121 height 18
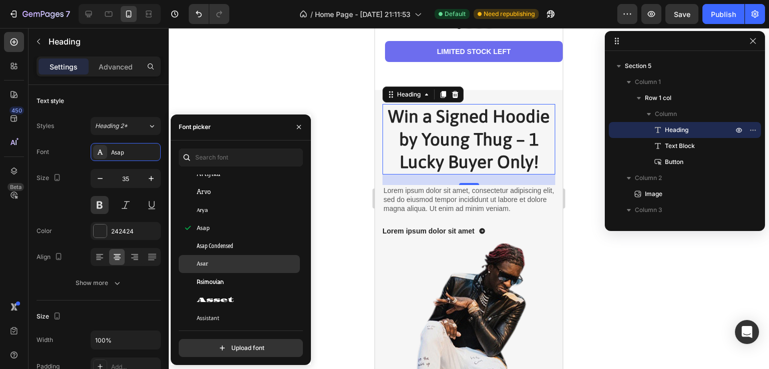
drag, startPoint x: 251, startPoint y: 252, endPoint x: 247, endPoint y: 263, distance: 11.4
click at [251, 252] on div "Asap Condensed" at bounding box center [239, 246] width 121 height 18
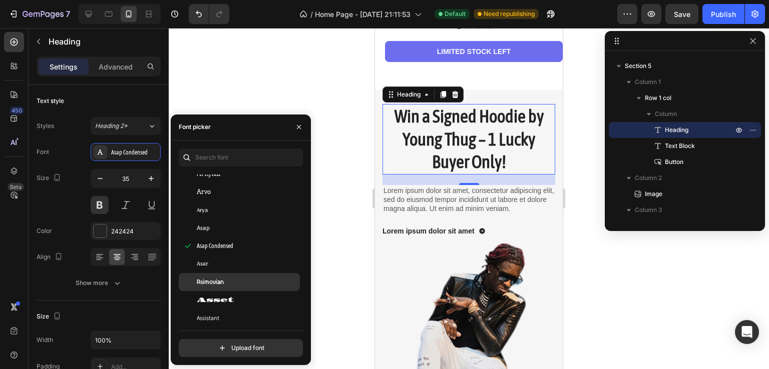
click at [253, 275] on div "Asimovian" at bounding box center [239, 282] width 121 height 18
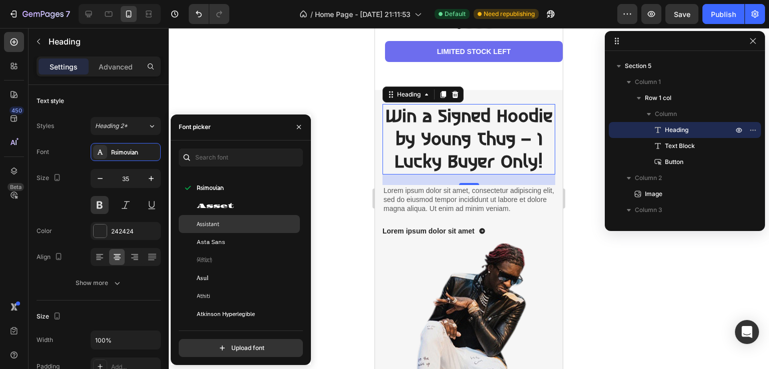
scroll to position [2202, 0]
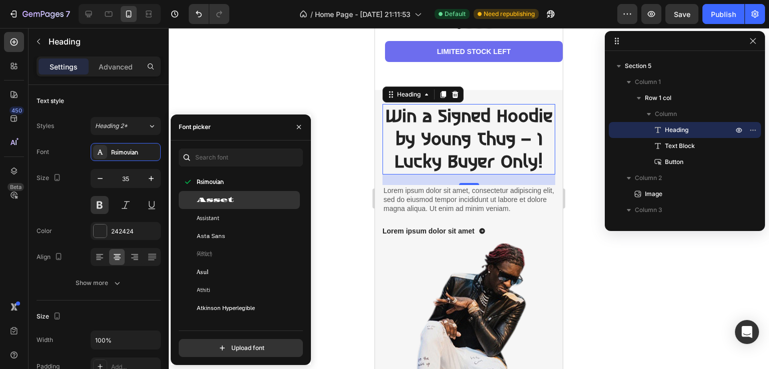
click at [240, 198] on div "Asset" at bounding box center [247, 200] width 101 height 9
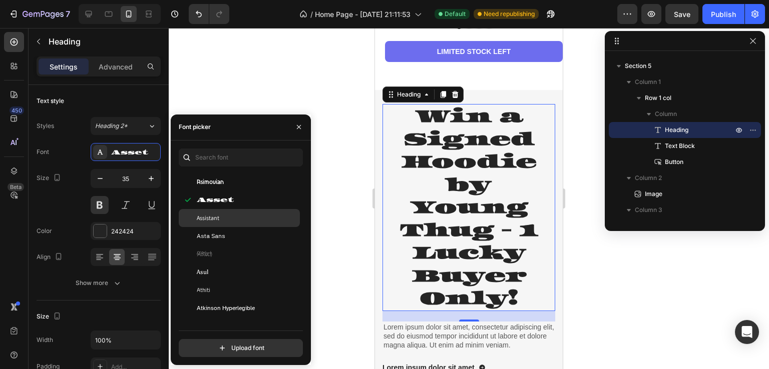
drag, startPoint x: 247, startPoint y: 213, endPoint x: 250, endPoint y: 224, distance: 11.6
click at [247, 214] on div "Assistant" at bounding box center [247, 218] width 101 height 9
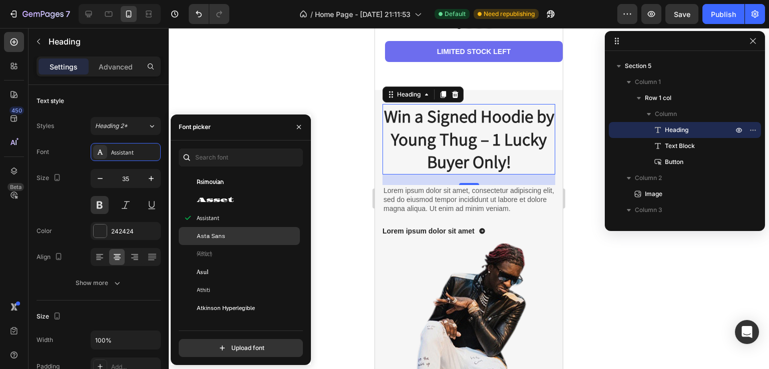
click at [252, 232] on div "Asta Sans" at bounding box center [247, 236] width 101 height 9
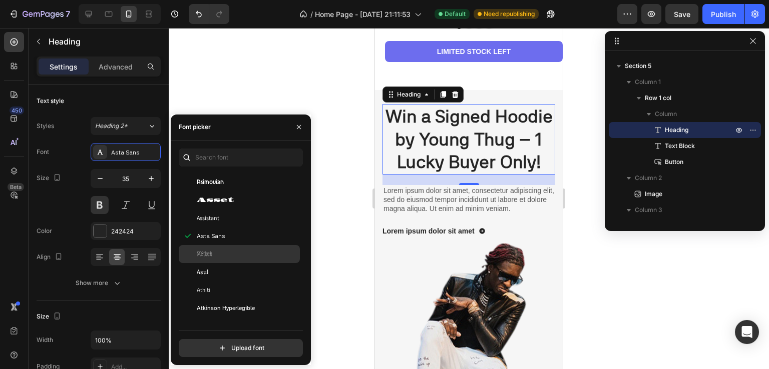
click at [260, 250] on div "Astloch" at bounding box center [247, 254] width 101 height 9
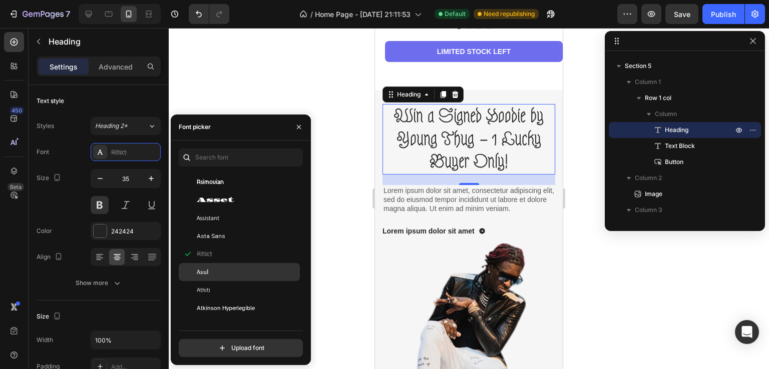
click at [261, 269] on div "Asul" at bounding box center [247, 272] width 101 height 9
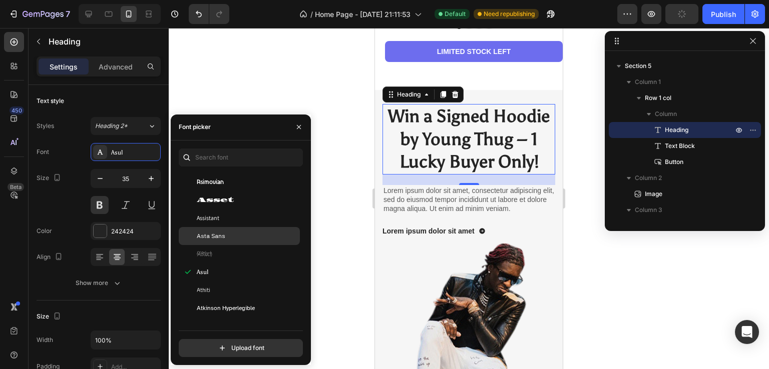
scroll to position [2402, 0]
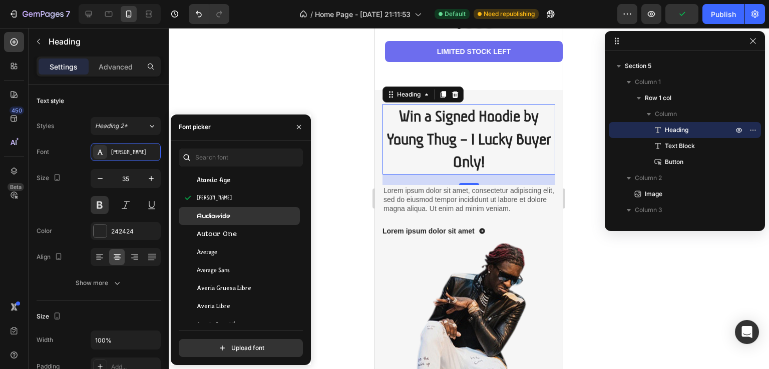
click at [255, 220] on div "Audiowide" at bounding box center [247, 216] width 101 height 9
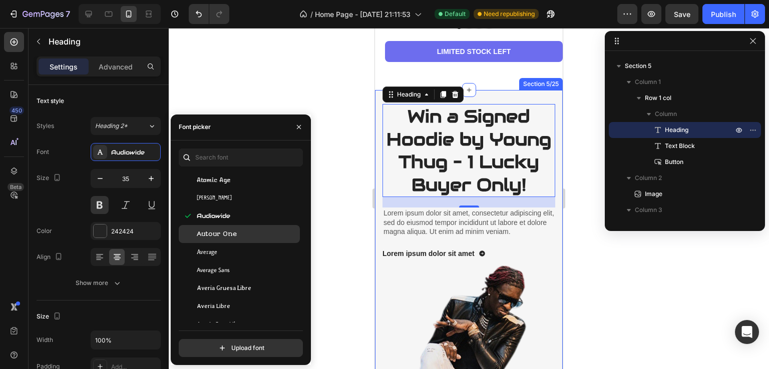
click at [260, 225] on div "Autour One" at bounding box center [239, 234] width 121 height 18
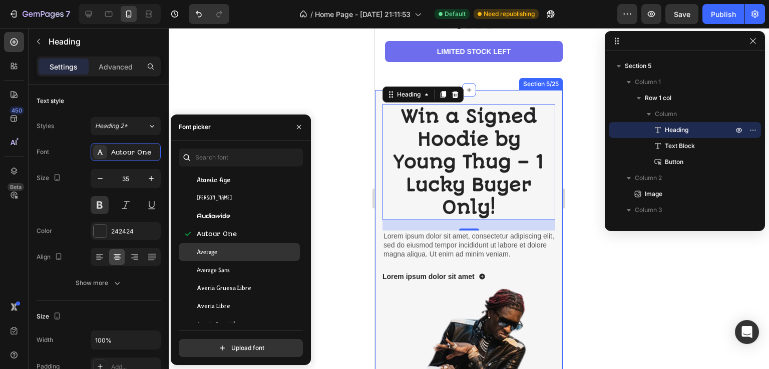
click at [253, 249] on div "Average" at bounding box center [247, 252] width 101 height 9
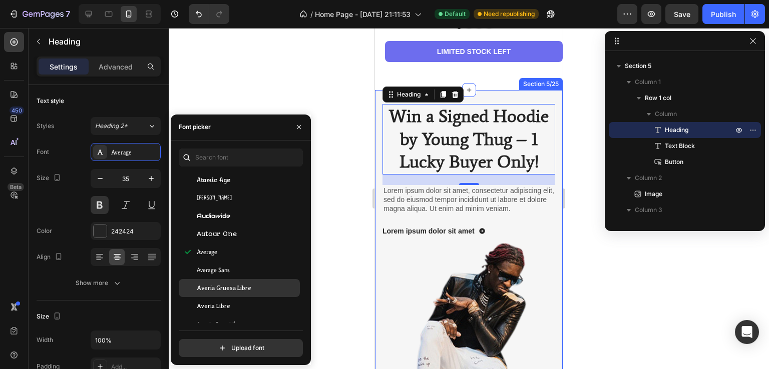
drag, startPoint x: 248, startPoint y: 277, endPoint x: 248, endPoint y: 282, distance: 5.0
click at [248, 277] on div "Average Sans" at bounding box center [239, 270] width 121 height 18
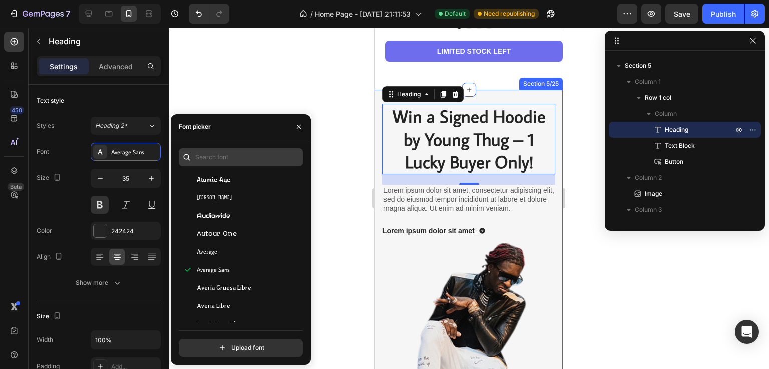
drag, startPoint x: 253, startPoint y: 302, endPoint x: 255, endPoint y: 164, distance: 138.1
click at [253, 300] on div "Averia Libre" at bounding box center [239, 306] width 121 height 18
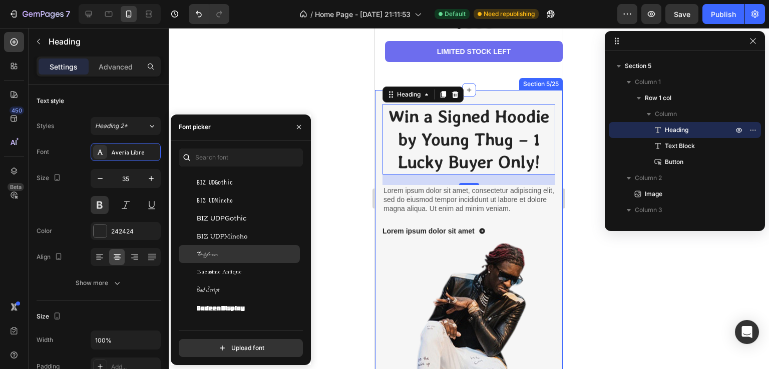
scroll to position [2652, 0]
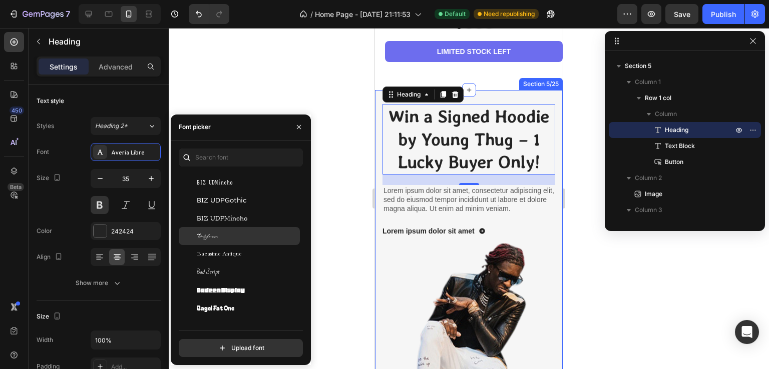
click at [254, 237] on div "Babylonica" at bounding box center [247, 236] width 101 height 9
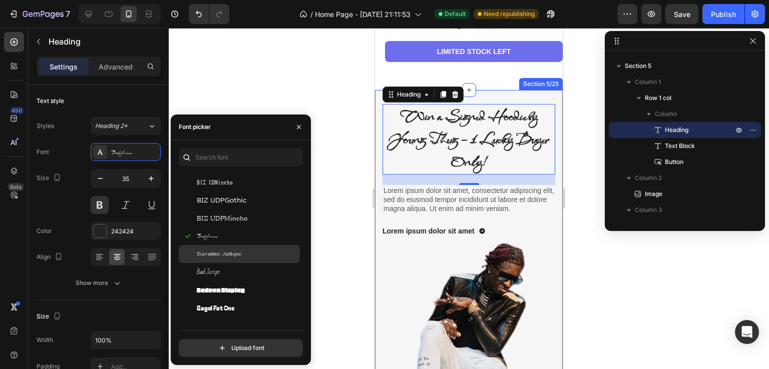
click at [248, 256] on div "Bacasime Antique" at bounding box center [247, 254] width 101 height 9
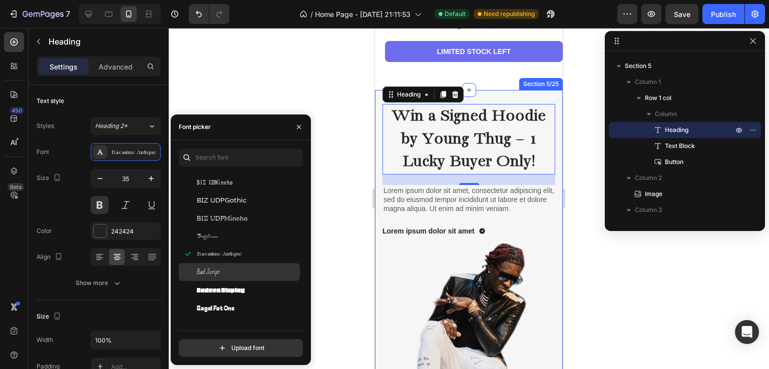
click at [242, 273] on div "Bad Script" at bounding box center [247, 272] width 101 height 9
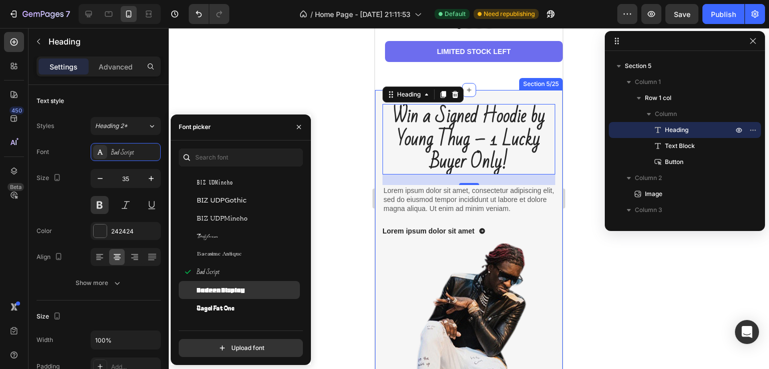
drag, startPoint x: 242, startPoint y: 276, endPoint x: 226, endPoint y: 291, distance: 22.0
click at [226, 291] on span "Badeen Display" at bounding box center [221, 290] width 48 height 9
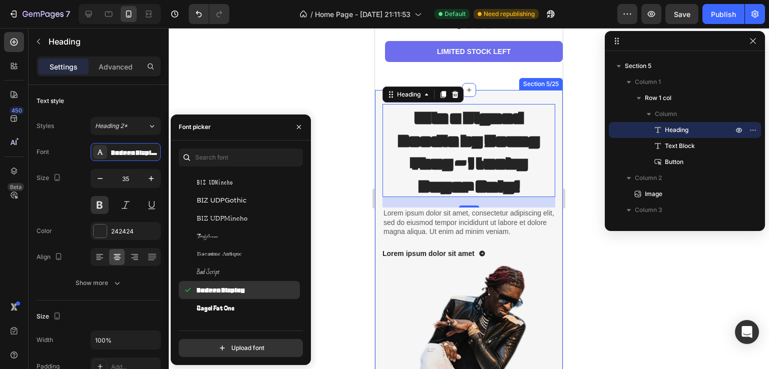
click at [228, 302] on div "Bagel Fat One" at bounding box center [239, 308] width 121 height 18
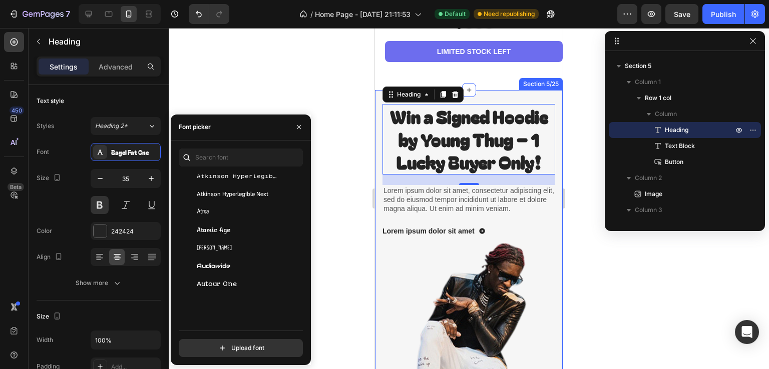
scroll to position [2052, 0]
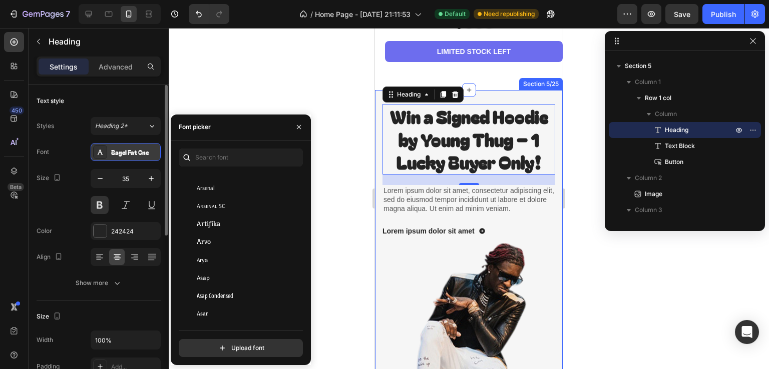
click at [146, 149] on div "Bagel Fat One" at bounding box center [134, 152] width 47 height 9
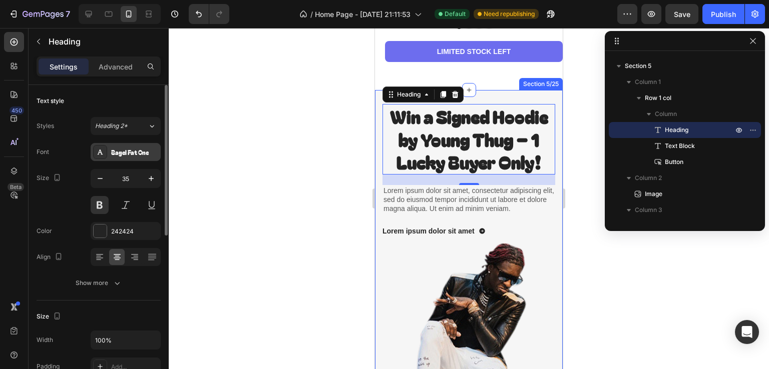
click at [146, 149] on div "Bagel Fat One" at bounding box center [134, 152] width 47 height 9
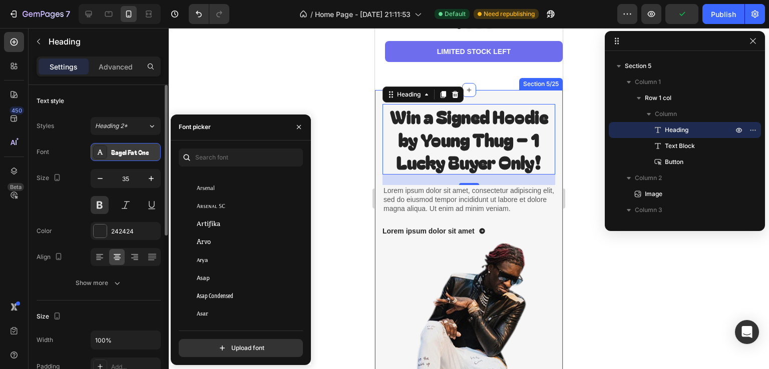
click at [139, 151] on div "Bagel Fat One" at bounding box center [134, 152] width 47 height 9
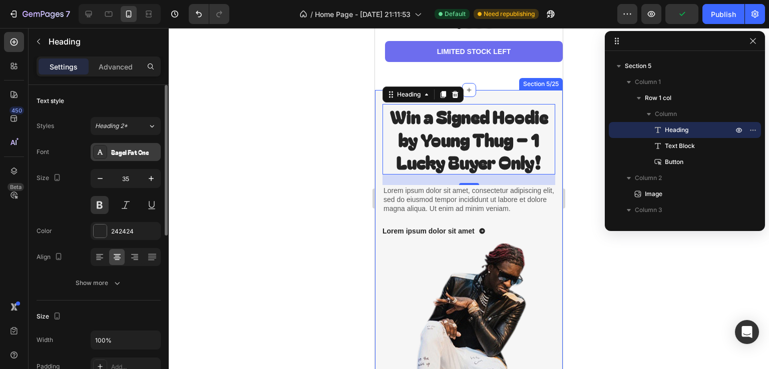
click at [147, 152] on div "Bagel Fat One" at bounding box center [134, 152] width 47 height 9
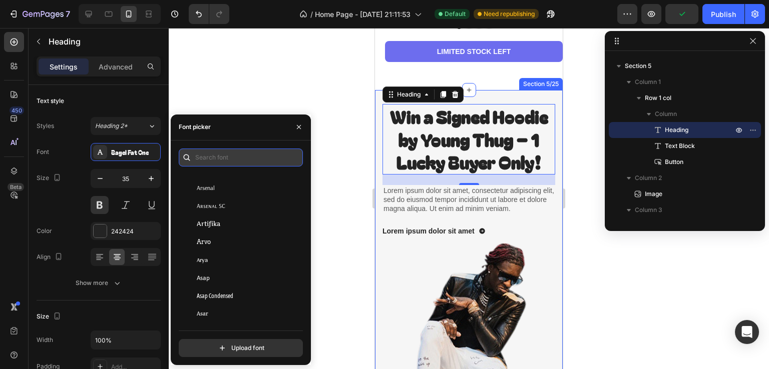
click at [233, 153] on input "text" at bounding box center [241, 158] width 124 height 18
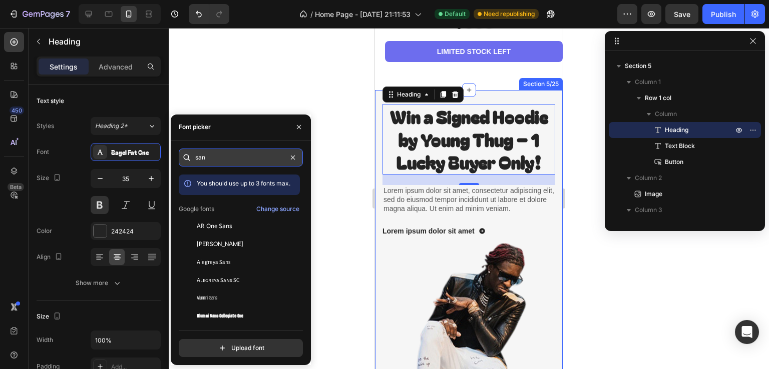
type input "sans"
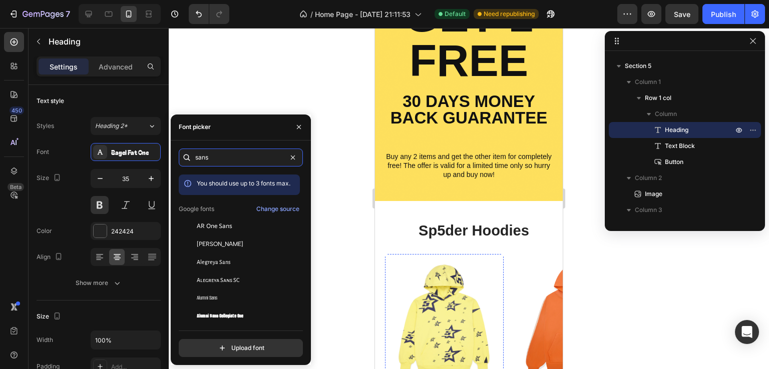
scroll to position [500, 0]
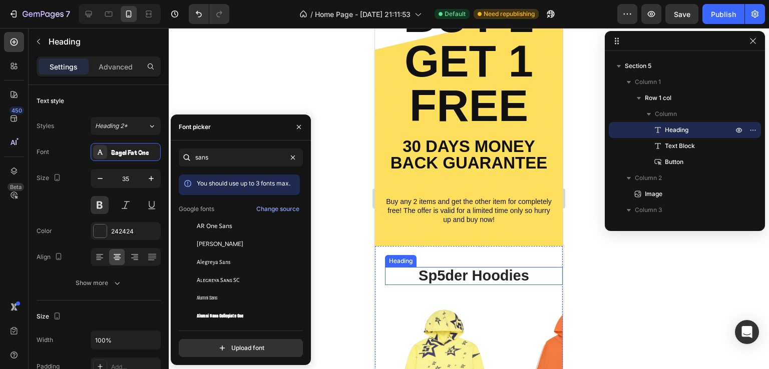
click at [498, 277] on strong "sp5der hoodies" at bounding box center [473, 276] width 111 height 16
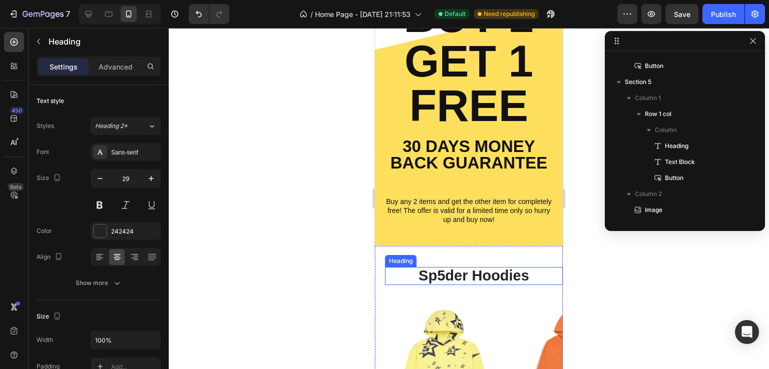
scroll to position [590, 0]
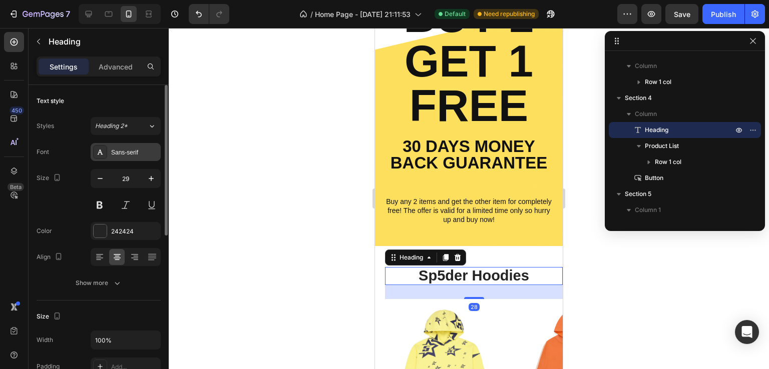
click at [126, 149] on div "Sans-serif" at bounding box center [134, 152] width 47 height 9
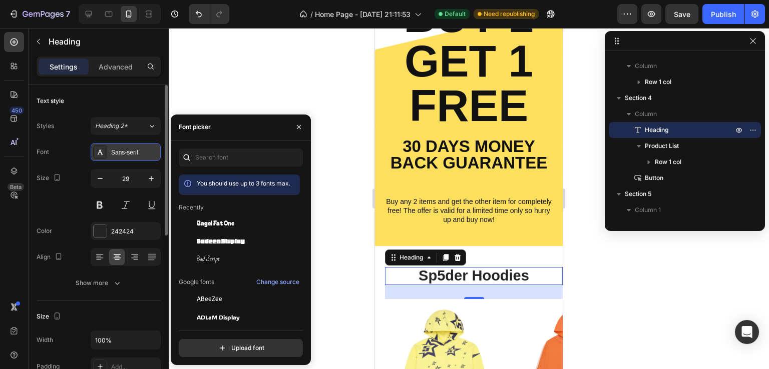
click at [132, 147] on div "Sans-serif" at bounding box center [126, 152] width 70 height 18
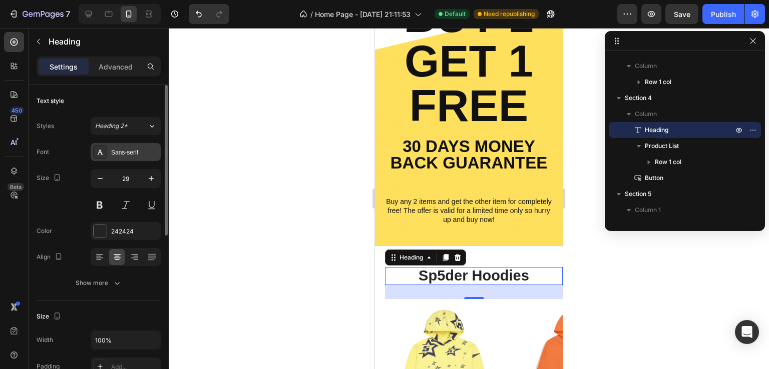
click at [130, 151] on div "Sans-serif" at bounding box center [134, 152] width 47 height 9
click at [130, 150] on div "Sans-serif" at bounding box center [134, 152] width 47 height 9
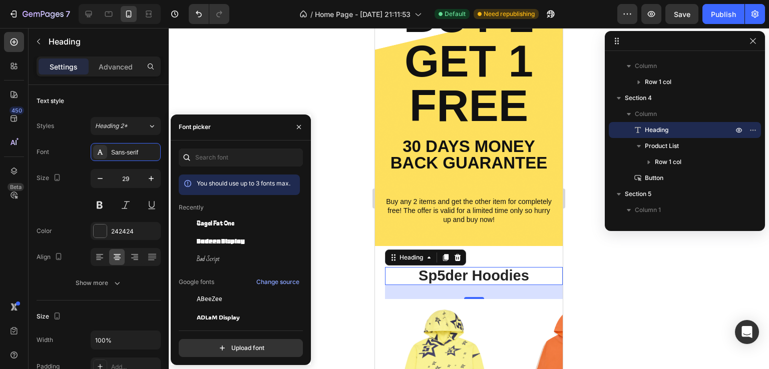
click at [238, 82] on div at bounding box center [469, 198] width 600 height 341
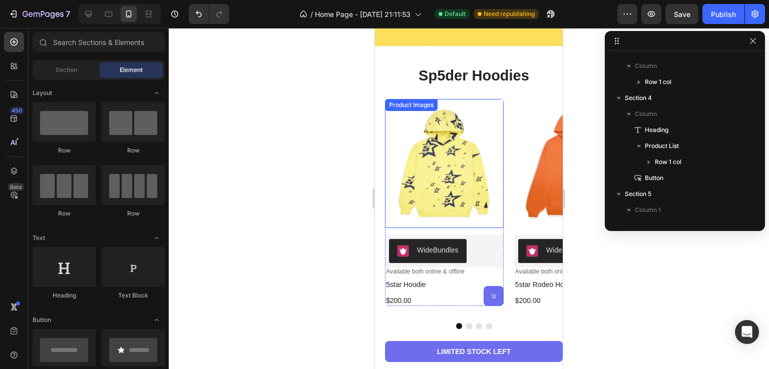
scroll to position [1051, 0]
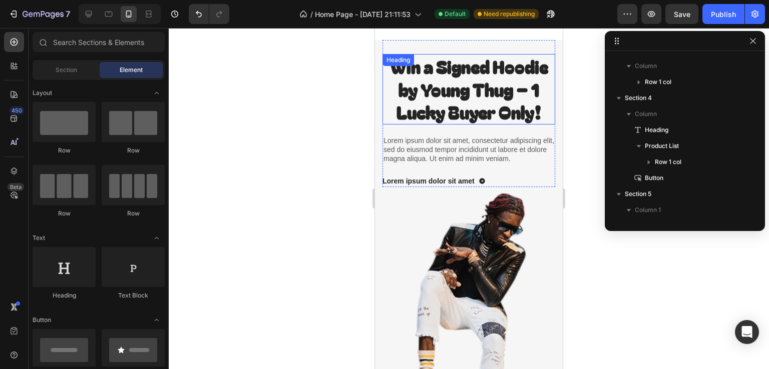
click at [482, 90] on h2 "Win a Signed Hoodie by Young Thug – 1 Lucky Buyer Only!" at bounding box center [468, 89] width 173 height 71
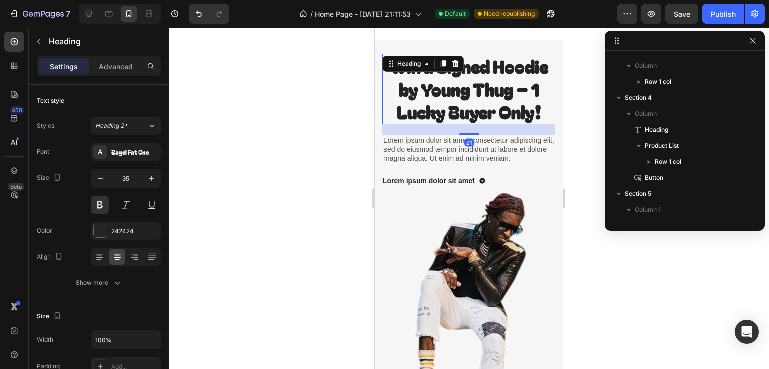
scroll to position [718, 0]
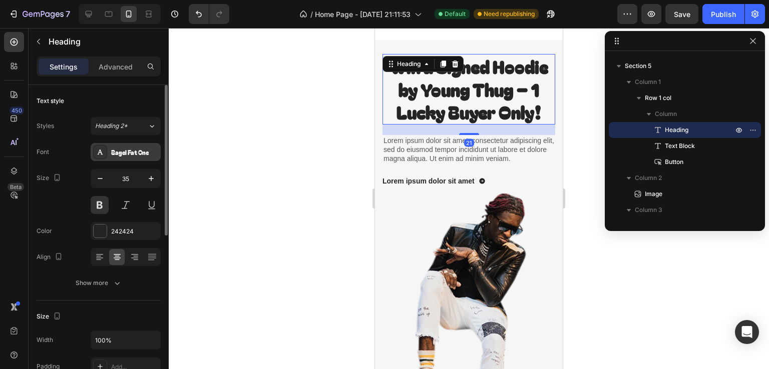
click at [124, 149] on div "Bagel Fat One" at bounding box center [134, 152] width 47 height 9
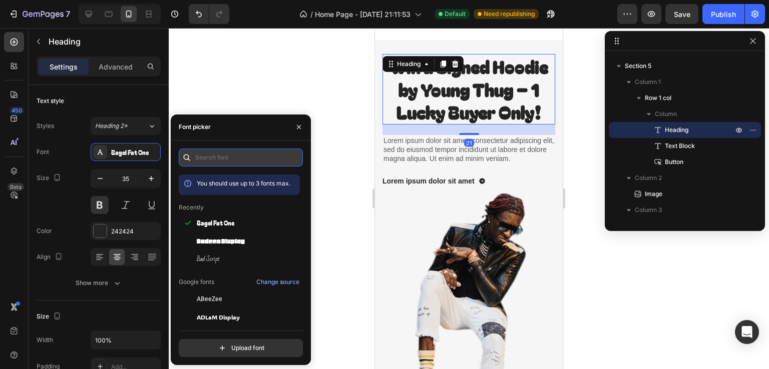
click at [244, 158] on input "text" at bounding box center [241, 158] width 124 height 18
type input "a"
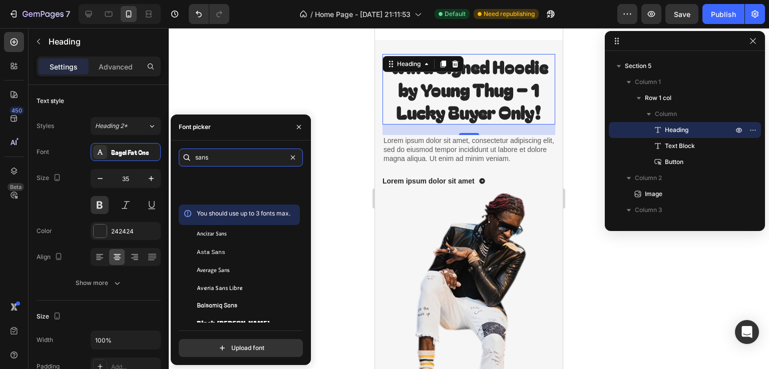
scroll to position [550, 0]
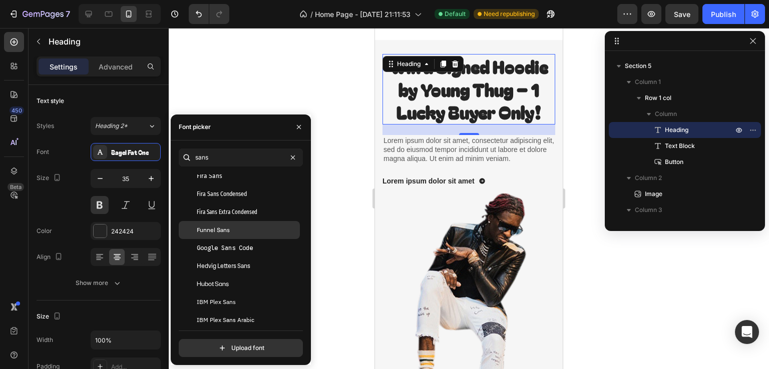
click at [256, 230] on div "Funnel Sans" at bounding box center [247, 230] width 101 height 9
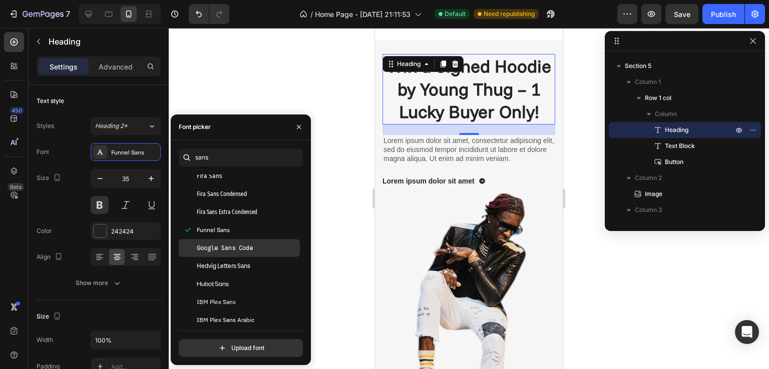
click at [261, 244] on div "Google Sans Code" at bounding box center [247, 248] width 101 height 9
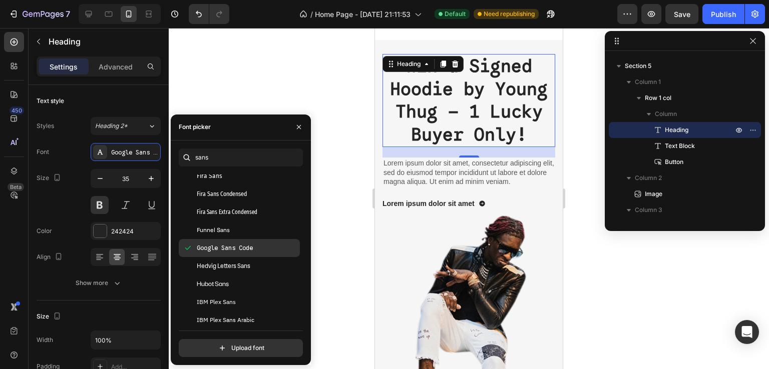
scroll to position [651, 0]
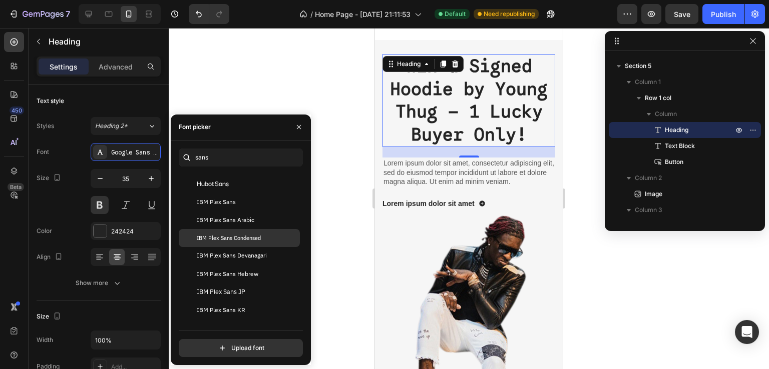
click at [259, 236] on span "IBM Plex Sans Condensed" at bounding box center [229, 238] width 64 height 9
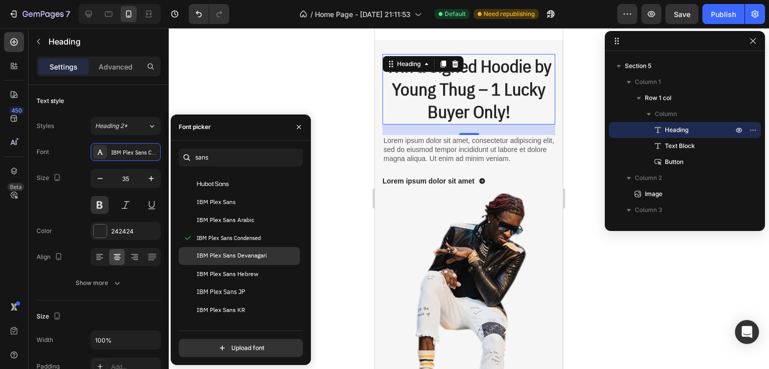
click at [256, 254] on span "IBM Plex Sans Devanagari" at bounding box center [232, 256] width 70 height 9
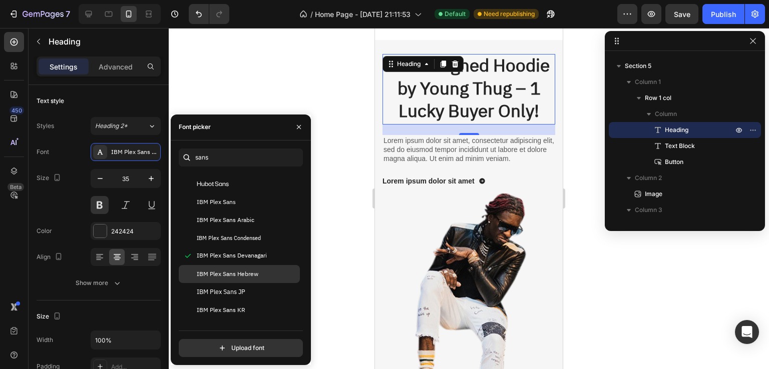
click at [254, 277] on span "IBM Plex Sans Hebrew" at bounding box center [228, 274] width 62 height 9
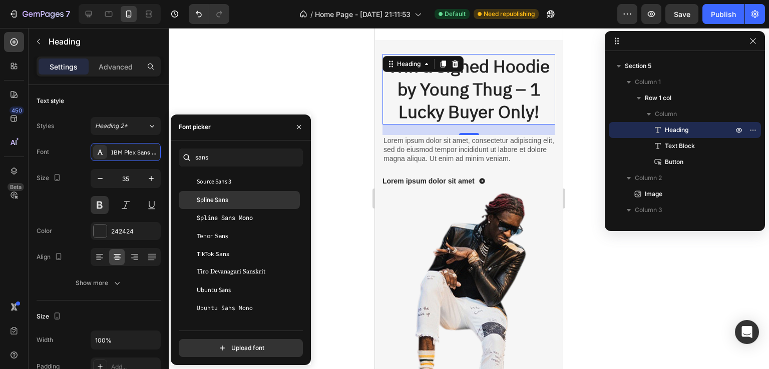
scroll to position [4510, 0]
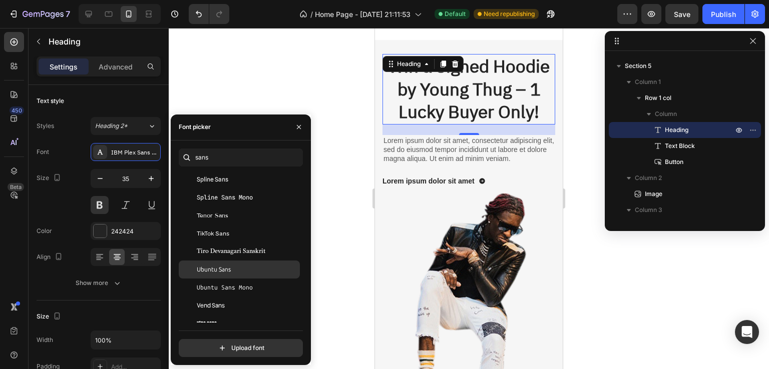
drag, startPoint x: 241, startPoint y: 307, endPoint x: 247, endPoint y: 263, distance: 44.9
click at [240, 306] on div "Vend Sans" at bounding box center [247, 305] width 101 height 9
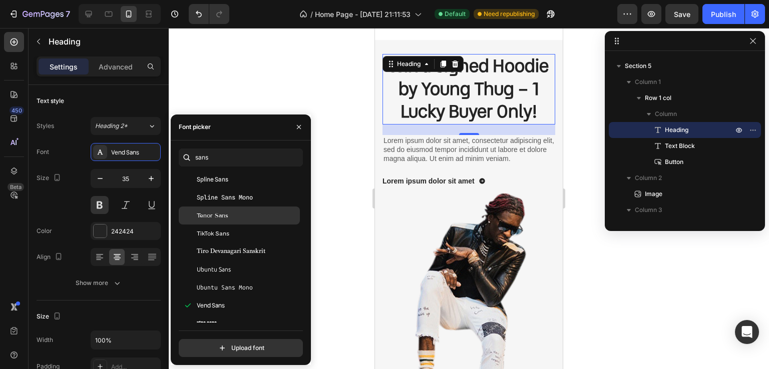
drag, startPoint x: 258, startPoint y: 227, endPoint x: 258, endPoint y: 221, distance: 5.5
click at [258, 226] on div "TikTok Sans" at bounding box center [239, 234] width 121 height 18
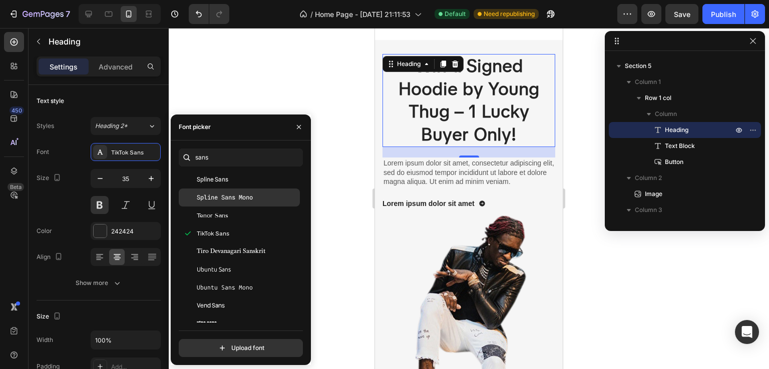
click at [255, 197] on div "Spline Sans Mono" at bounding box center [247, 197] width 101 height 9
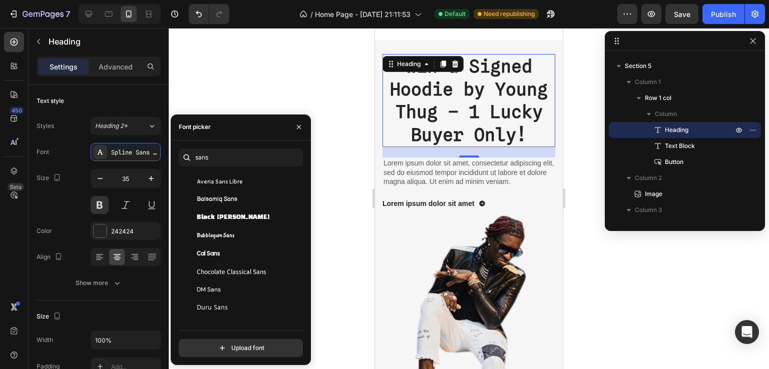
scroll to position [0, 0]
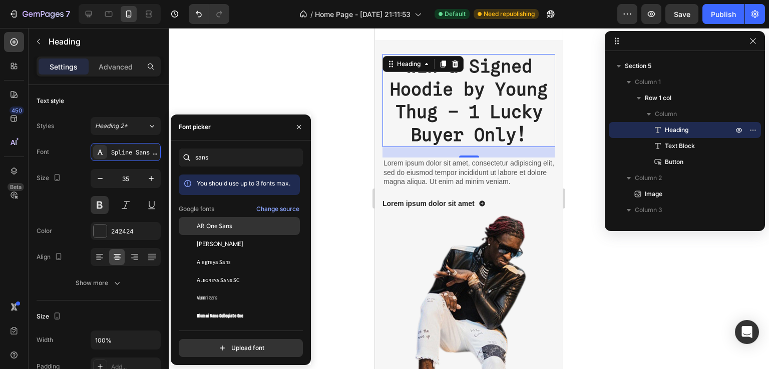
click at [258, 289] on div "AR One Sans" at bounding box center [239, 298] width 121 height 18
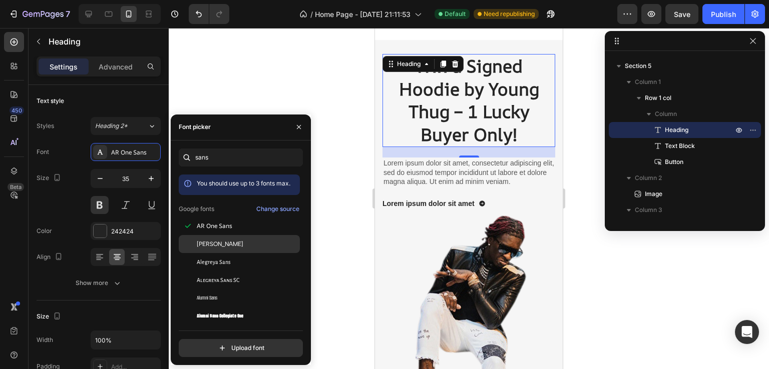
click at [247, 343] on div "Albert Sans" at bounding box center [239, 352] width 121 height 18
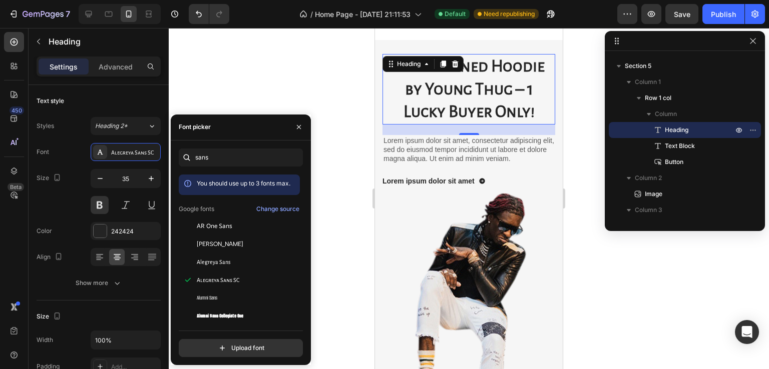
scroll to position [300, 0]
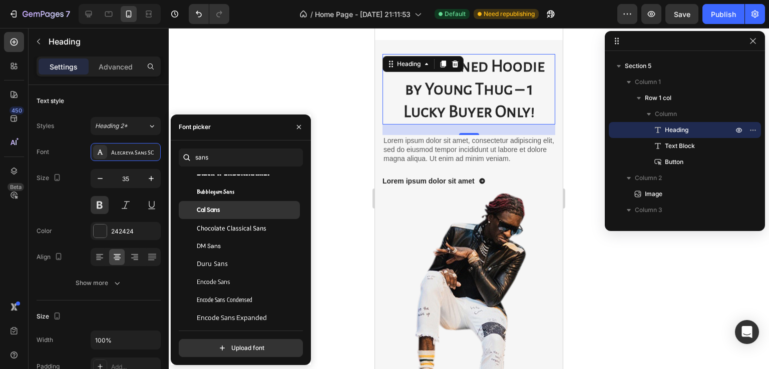
click at [263, 210] on div "Cal Sans" at bounding box center [247, 210] width 101 height 9
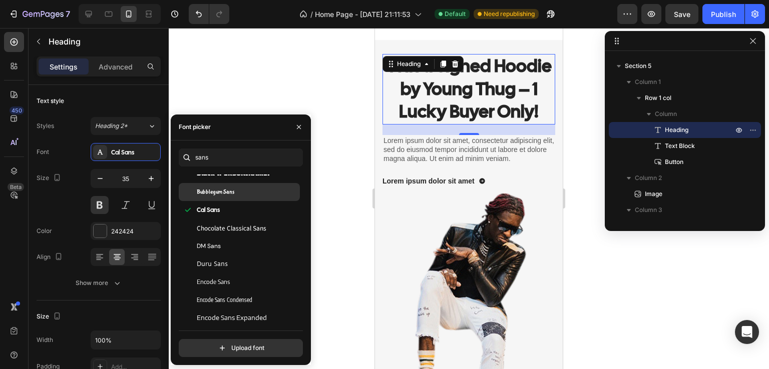
click at [263, 189] on div "Bubblegum Sans" at bounding box center [247, 192] width 101 height 9
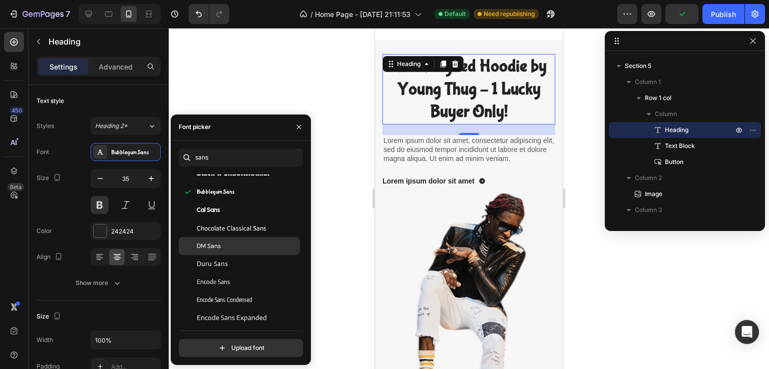
click at [266, 254] on div "DM Sans" at bounding box center [239, 246] width 121 height 18
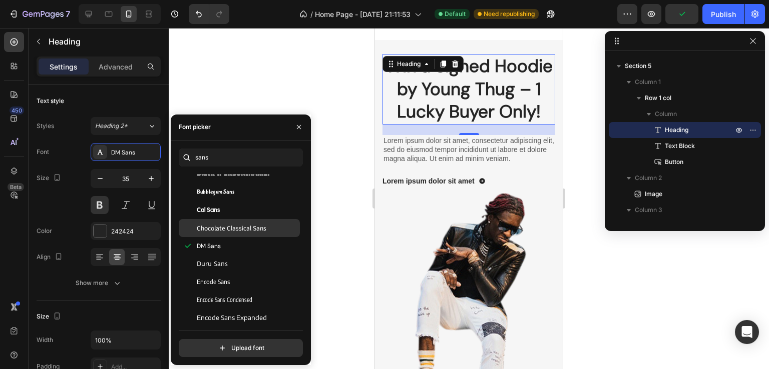
click at [269, 219] on div "Chocolate Classical Sans" at bounding box center [239, 228] width 121 height 18
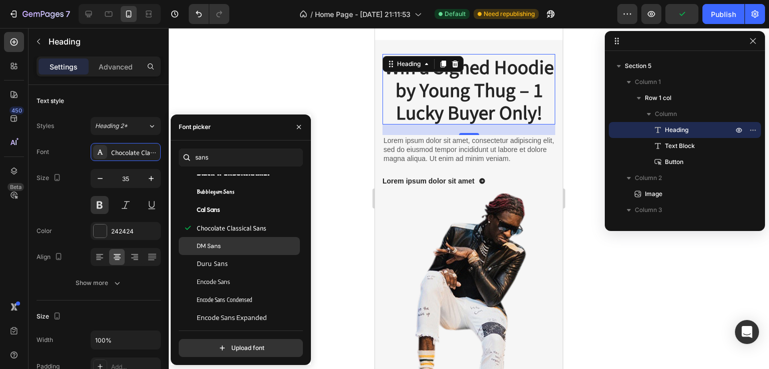
click at [265, 246] on div "DM Sans" at bounding box center [247, 246] width 101 height 9
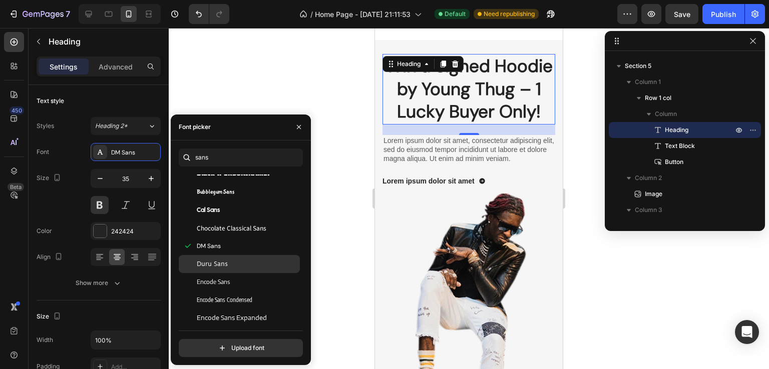
click at [267, 272] on div "Duru Sans" at bounding box center [239, 264] width 121 height 18
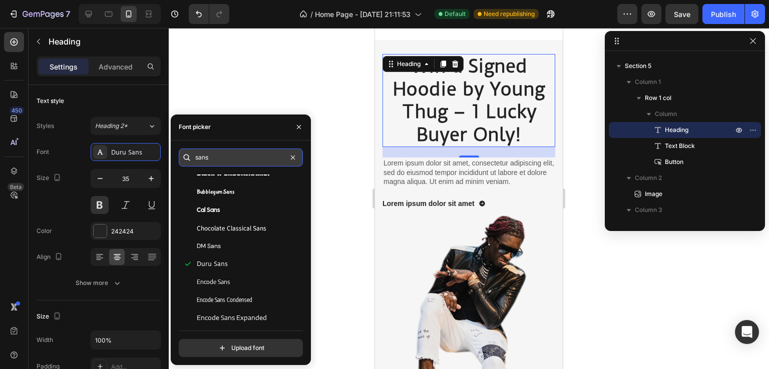
click at [238, 163] on input "sans" at bounding box center [241, 158] width 124 height 18
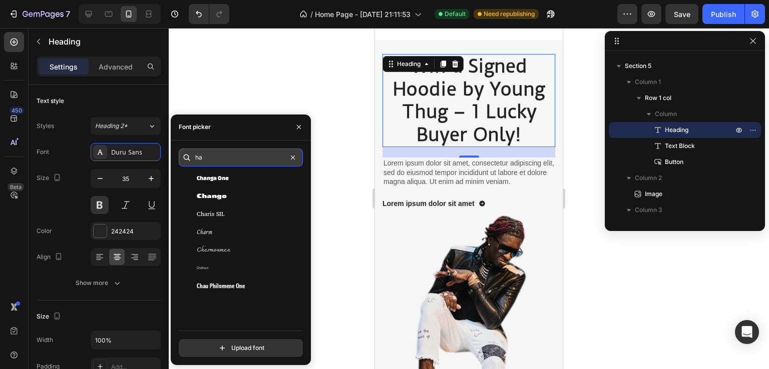
scroll to position [0, 0]
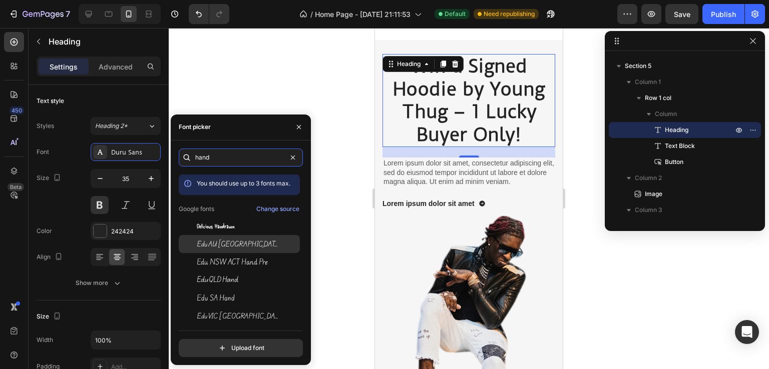
type input "hand"
click at [264, 245] on div "Edu AU VIC WA NT Hand" at bounding box center [247, 244] width 101 height 9
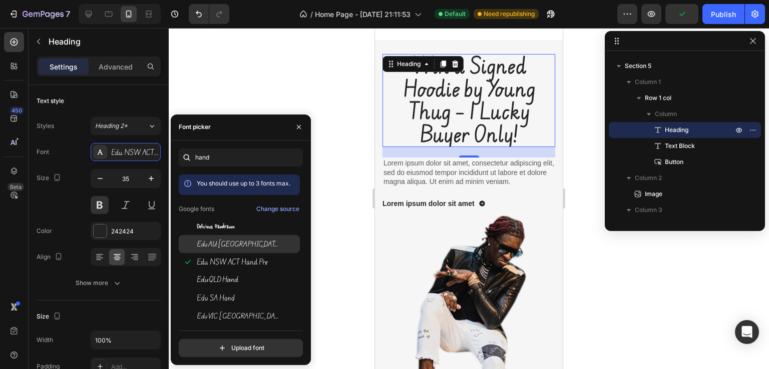
click at [257, 247] on span "Edu AU VIC WA NT Hand" at bounding box center [238, 244] width 83 height 9
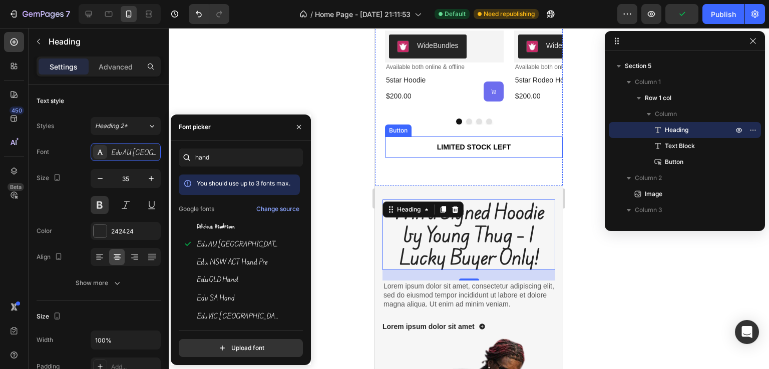
scroll to position [901, 0]
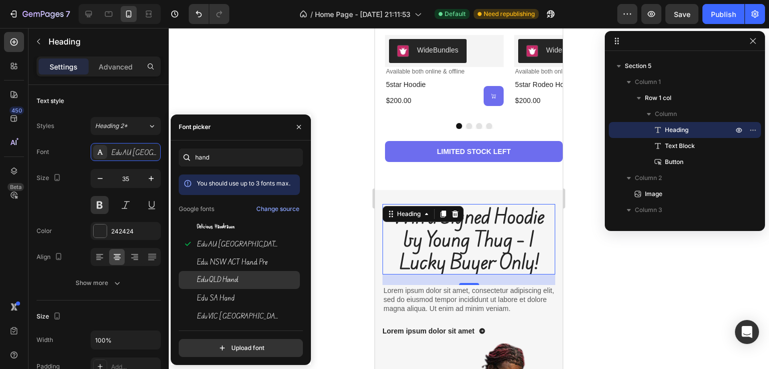
click at [248, 279] on div "Edu QLD Hand" at bounding box center [247, 280] width 101 height 9
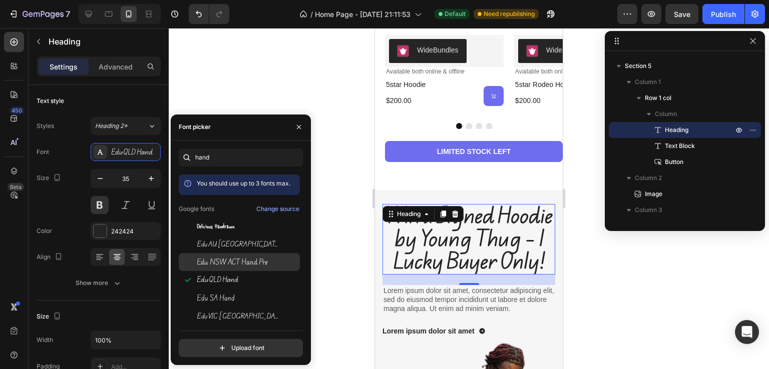
scroll to position [50, 0]
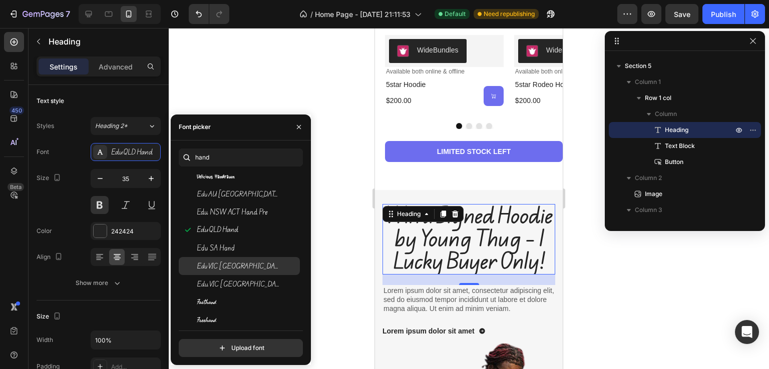
click at [251, 273] on div "Edu VIC WA NT Hand" at bounding box center [239, 266] width 121 height 18
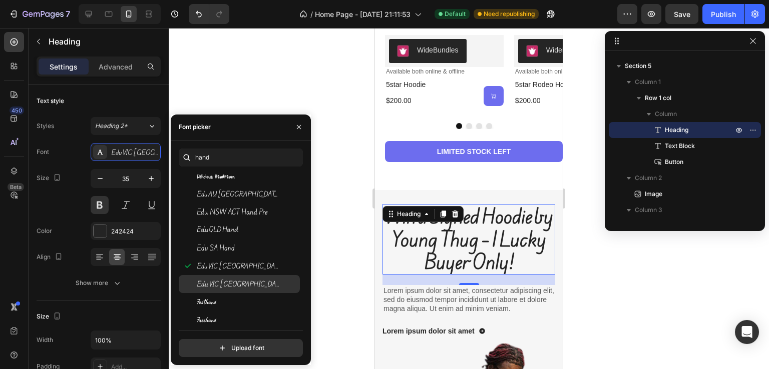
click at [262, 284] on span "Edu VIC WA NT Hand Pre" at bounding box center [238, 284] width 83 height 9
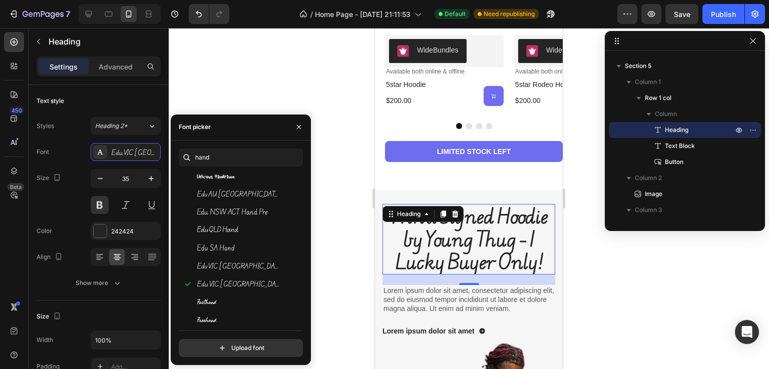
scroll to position [150, 0]
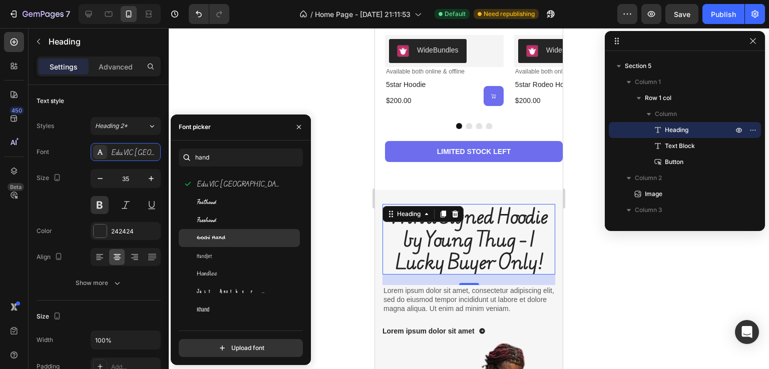
click at [247, 246] on div "Gochi Hand" at bounding box center [239, 238] width 121 height 18
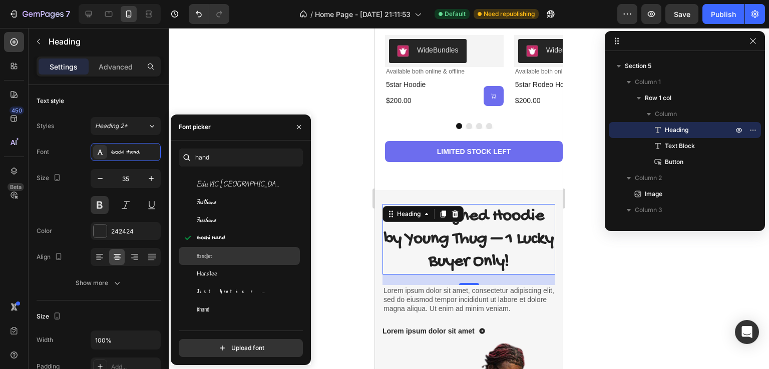
click at [244, 259] on div "Handjet" at bounding box center [247, 256] width 101 height 9
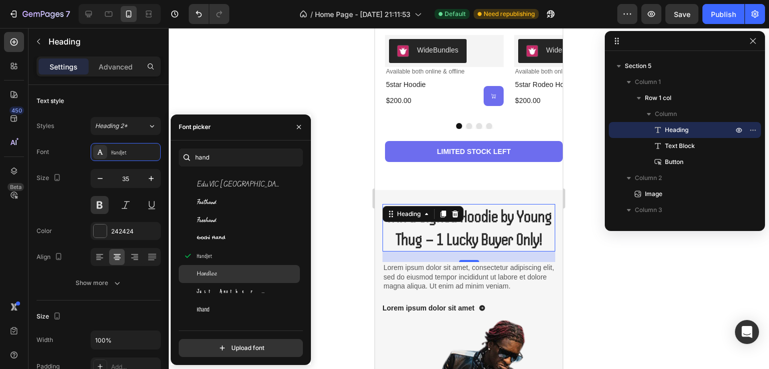
click at [246, 274] on div "Handlee" at bounding box center [247, 274] width 101 height 9
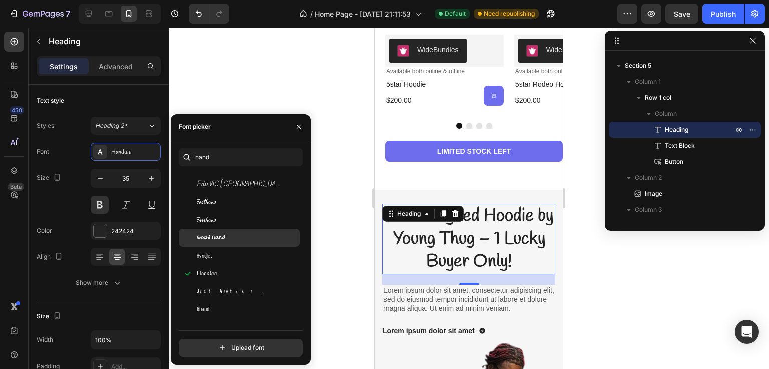
click at [253, 238] on div "Gochi Hand" at bounding box center [247, 238] width 101 height 9
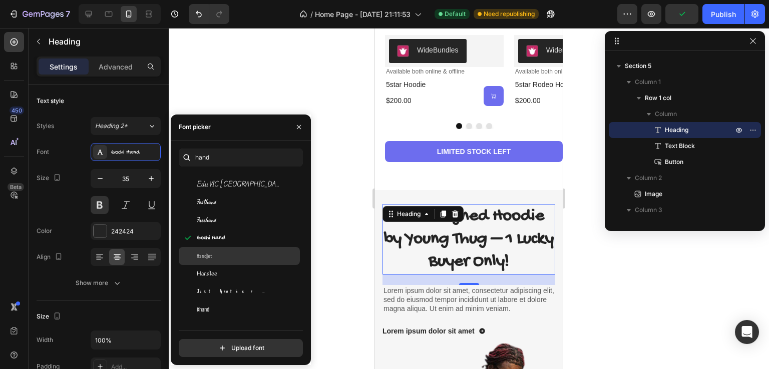
click at [244, 258] on div "Handjet" at bounding box center [247, 256] width 101 height 9
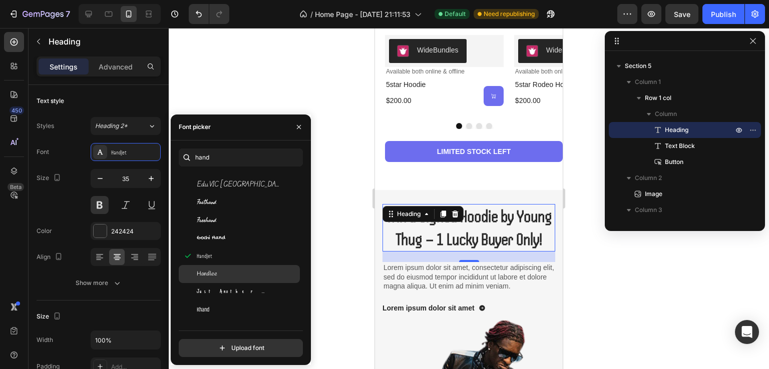
click at [247, 271] on div "Handlee" at bounding box center [247, 274] width 101 height 9
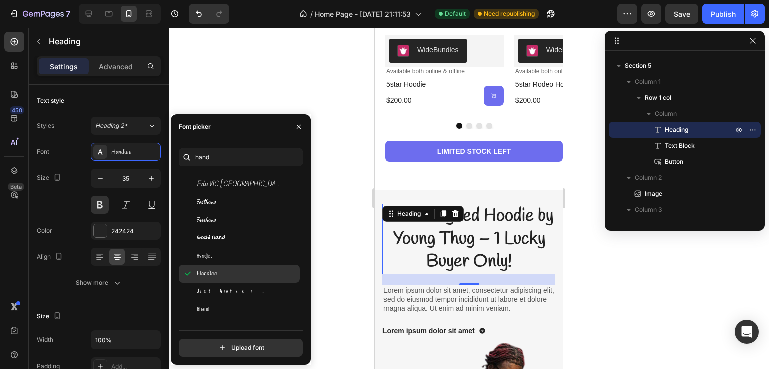
click at [249, 279] on div "Handlee" at bounding box center [239, 274] width 121 height 18
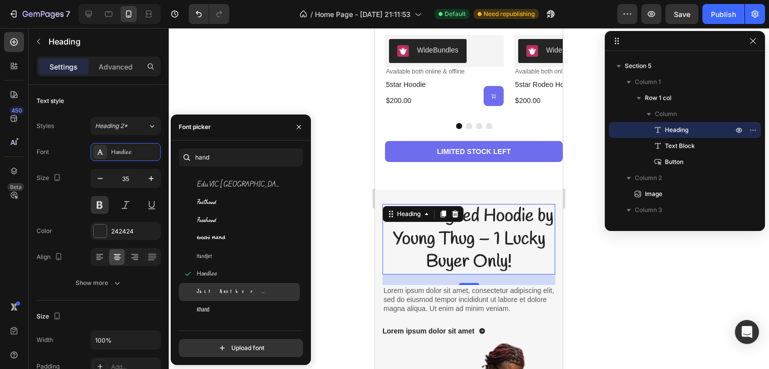
click at [252, 284] on div "Just Another Hand" at bounding box center [239, 292] width 121 height 18
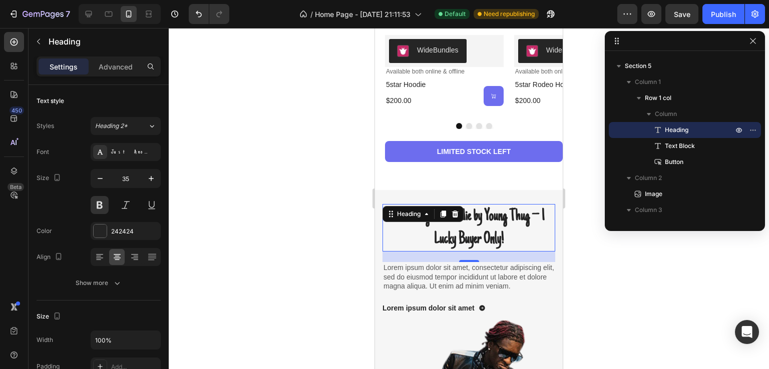
click at [619, 283] on div at bounding box center [469, 198] width 600 height 341
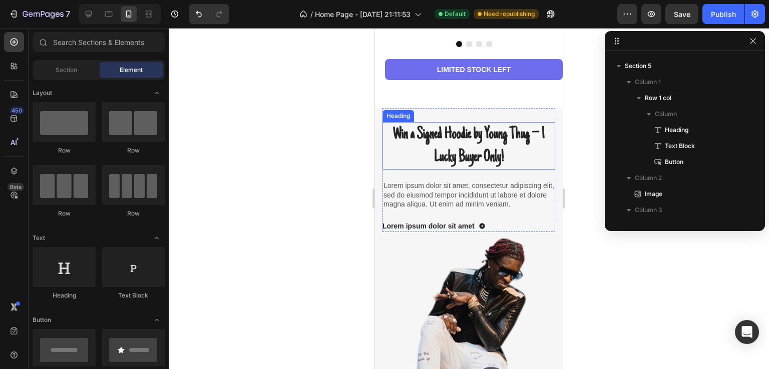
scroll to position [1001, 0]
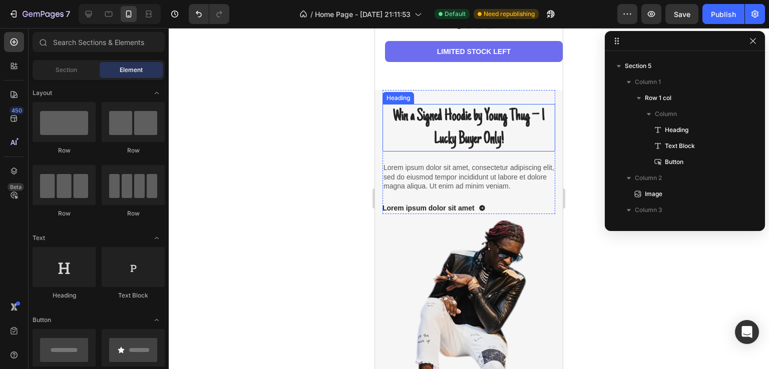
click at [519, 135] on h2 "Win a Signed Hoodie by Young Thug – 1 Lucky Buyer Only!" at bounding box center [468, 128] width 173 height 48
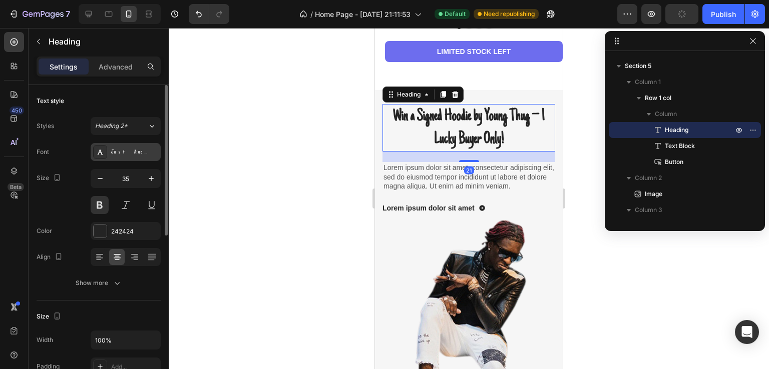
click at [114, 153] on div "Just Another Hand" at bounding box center [134, 152] width 47 height 9
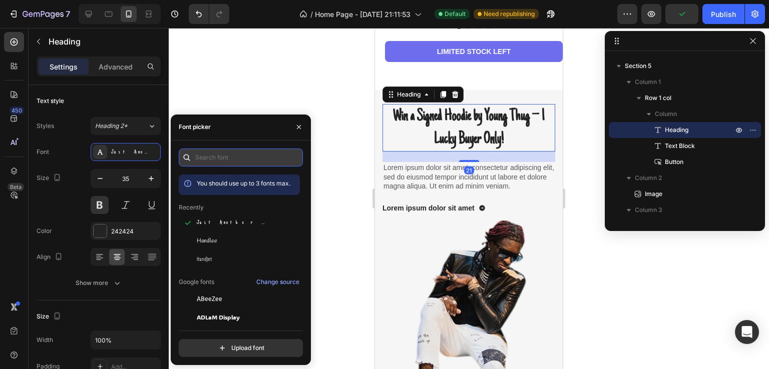
click at [230, 157] on input "text" at bounding box center [241, 158] width 124 height 18
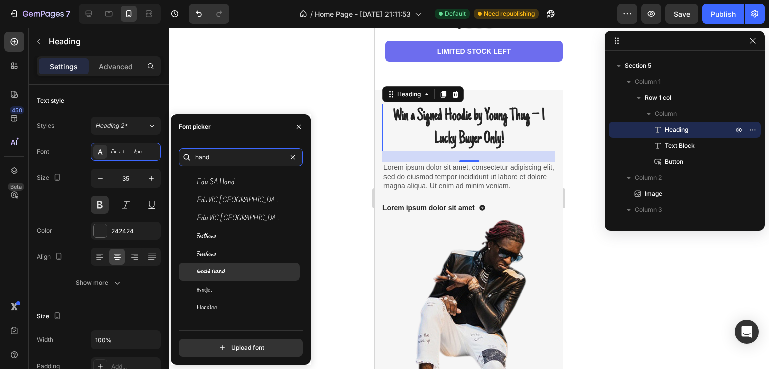
scroll to position [155, 0]
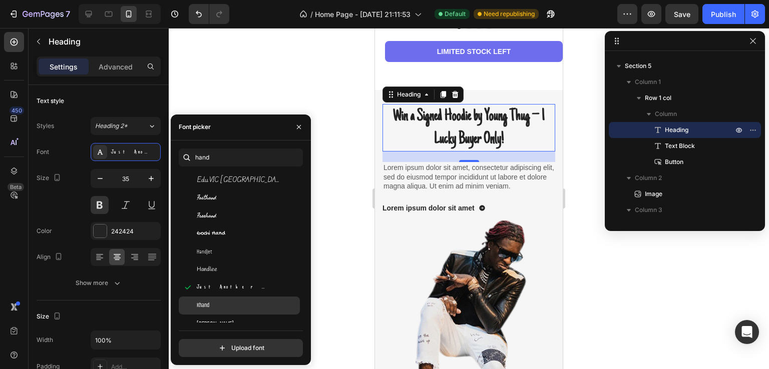
click at [230, 303] on div "Khand" at bounding box center [247, 305] width 101 height 9
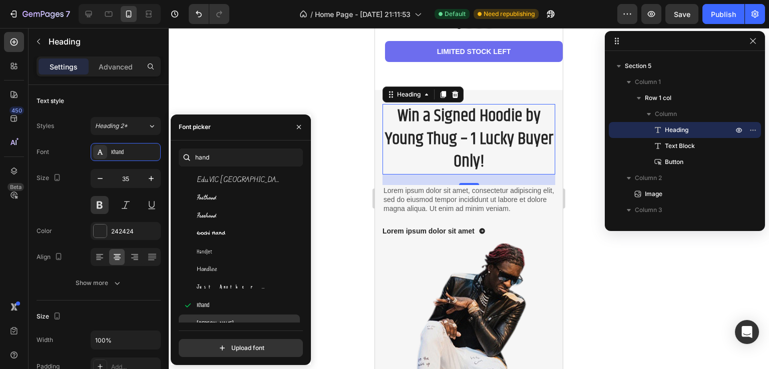
click at [230, 319] on div "Patrick Hand" at bounding box center [247, 323] width 101 height 9
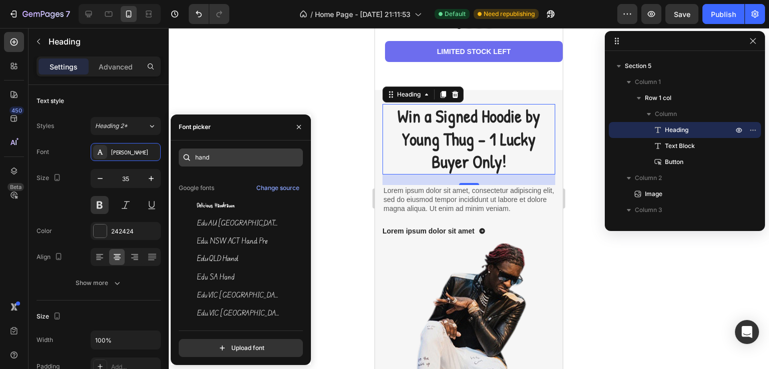
scroll to position [0, 0]
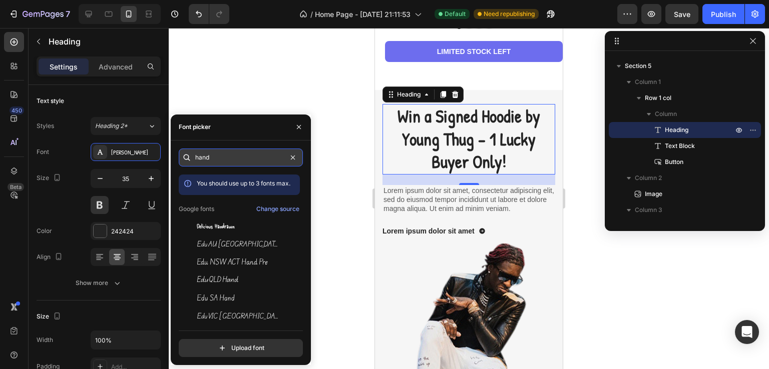
click at [238, 153] on input "hand" at bounding box center [241, 158] width 124 height 18
click at [245, 164] on input "hand" at bounding box center [241, 158] width 124 height 18
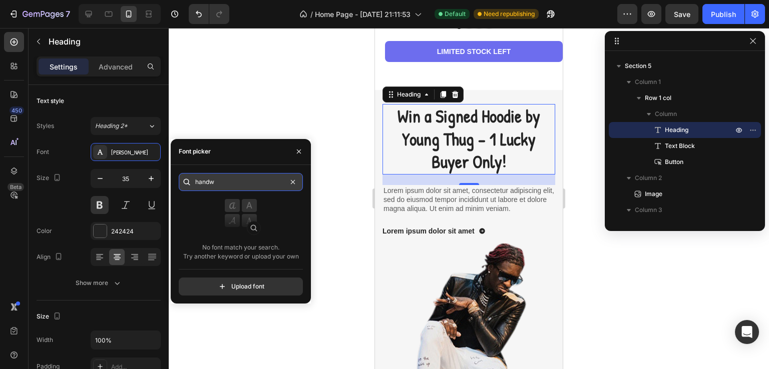
type input "hand"
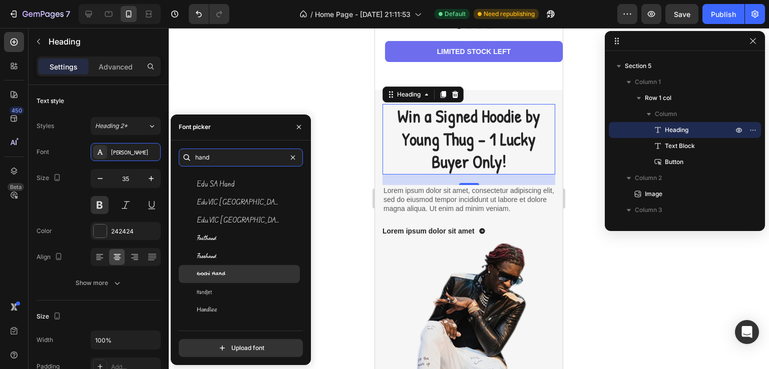
scroll to position [155, 0]
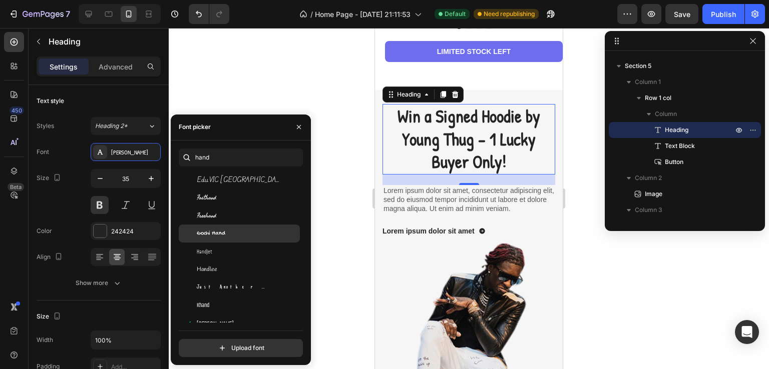
click at [258, 235] on div "Gochi Hand" at bounding box center [247, 233] width 101 height 9
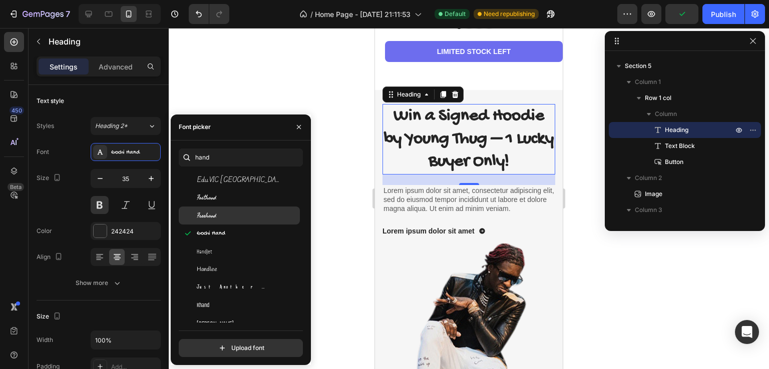
click at [260, 209] on div "Freehand" at bounding box center [239, 216] width 121 height 18
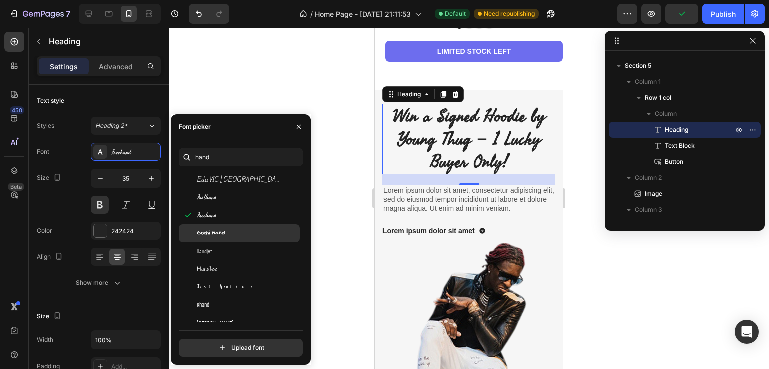
click at [265, 226] on div "Gochi Hand" at bounding box center [239, 234] width 121 height 18
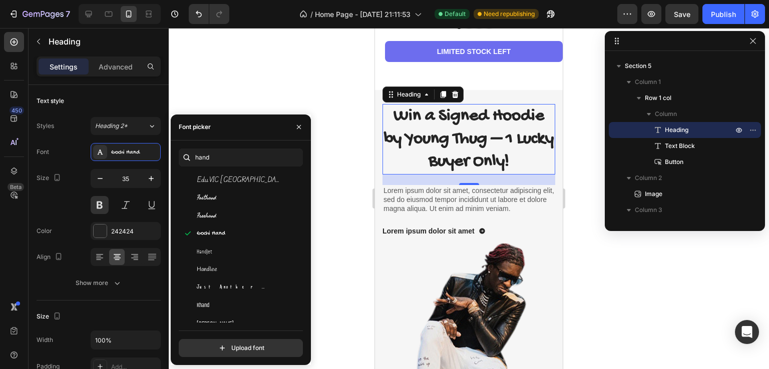
click at [687, 300] on div at bounding box center [469, 198] width 600 height 341
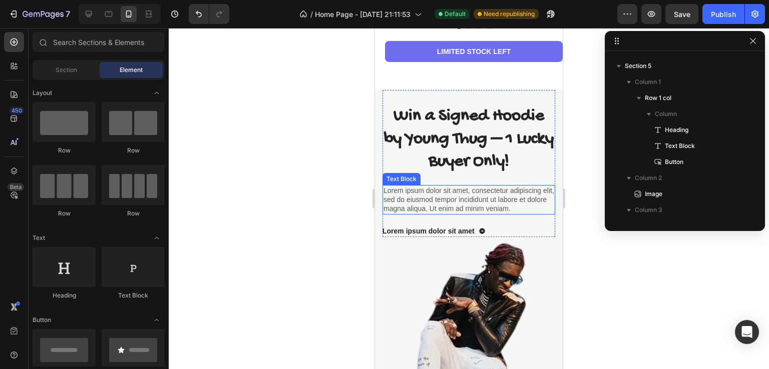
click at [502, 204] on p "Lorem ipsum dolor sit amet, consectetur adipiscing elit, sed do eiusmod tempor …" at bounding box center [468, 200] width 171 height 28
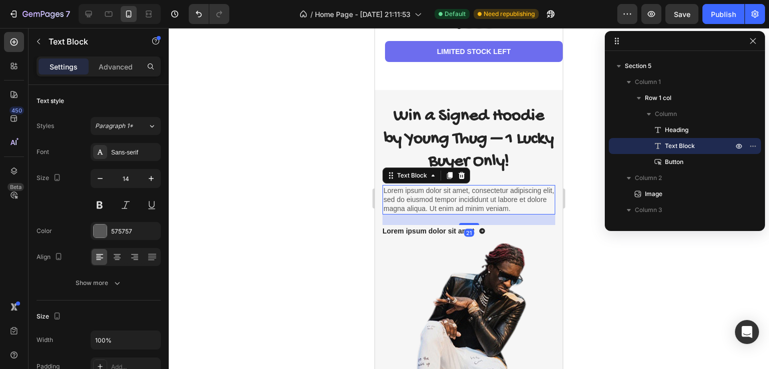
click at [502, 204] on p "Lorem ipsum dolor sit amet, consectetur adipiscing elit, sed do eiusmod tempor …" at bounding box center [468, 200] width 171 height 28
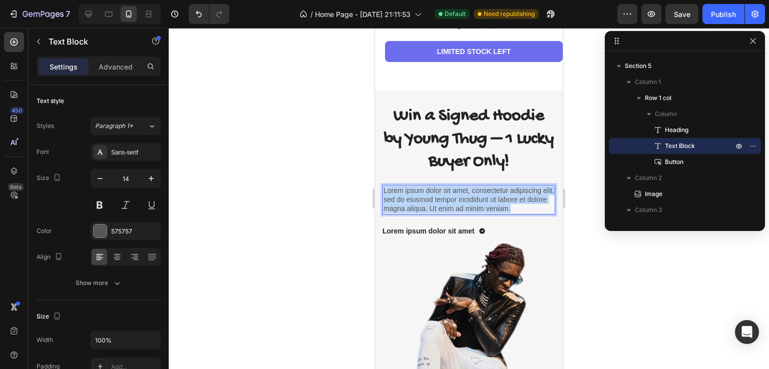
click at [502, 204] on p "Lorem ipsum dolor sit amet, consectetur adipiscing elit, sed do eiusmod tempor …" at bounding box center [468, 200] width 171 height 28
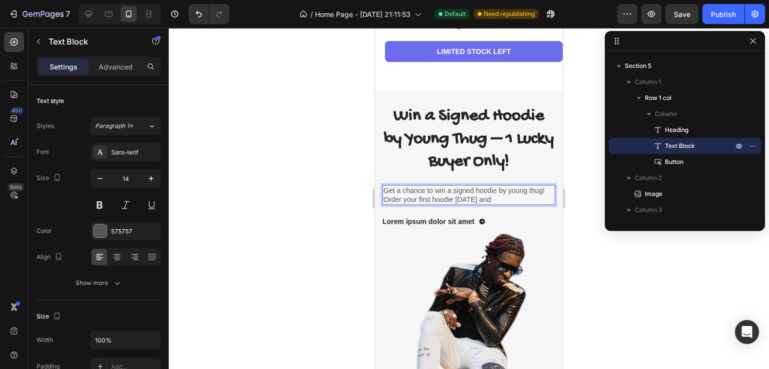
click at [410, 190] on p "Get a chance to win a signed hoodie by young thug! Order your first hoodie toda…" at bounding box center [468, 195] width 171 height 18
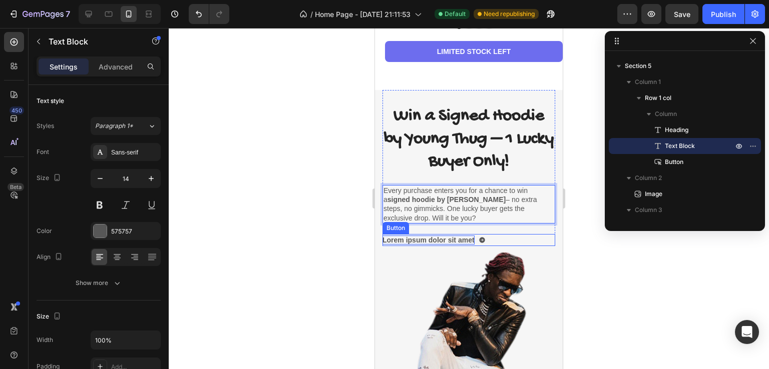
click at [422, 236] on div "Lorem ipsum dolor sit amet" at bounding box center [428, 240] width 92 height 9
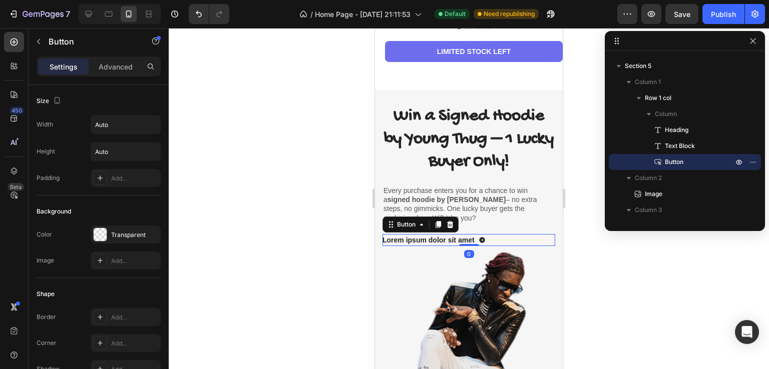
click at [518, 241] on div "Lorem ipsum dolor sit amet Button 0" at bounding box center [468, 240] width 173 height 12
click at [453, 229] on div at bounding box center [450, 225] width 12 height 12
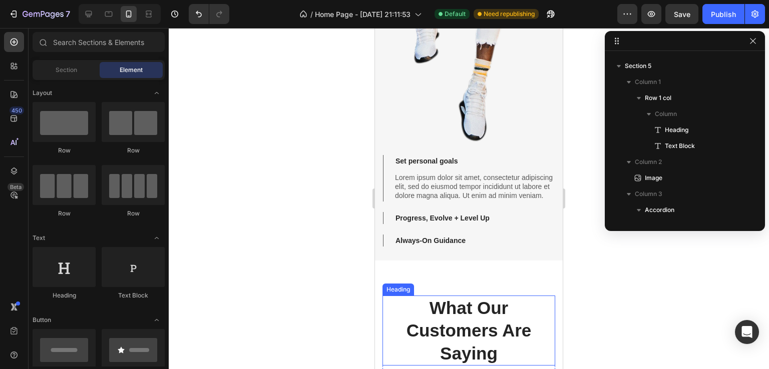
scroll to position [1401, 0]
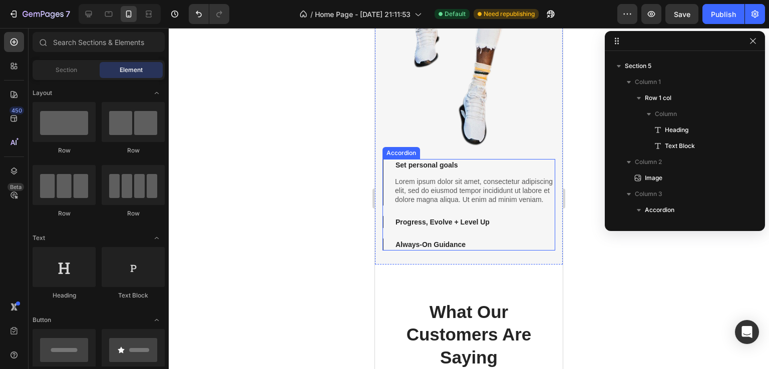
click at [499, 251] on div "Always-On Guidance" at bounding box center [466, 245] width 145 height 12
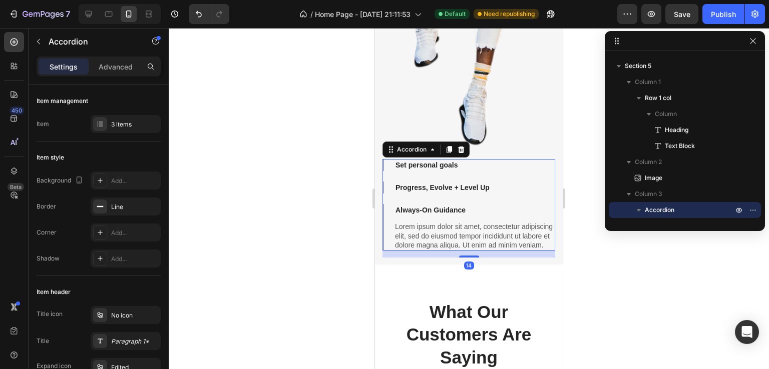
click at [458, 151] on icon at bounding box center [461, 149] width 7 height 7
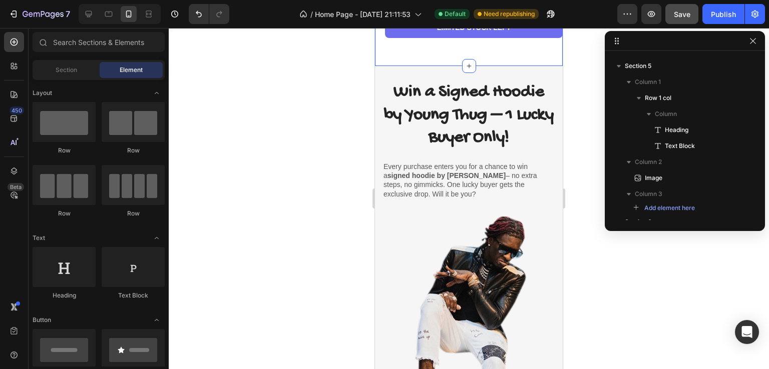
scroll to position [300, 0]
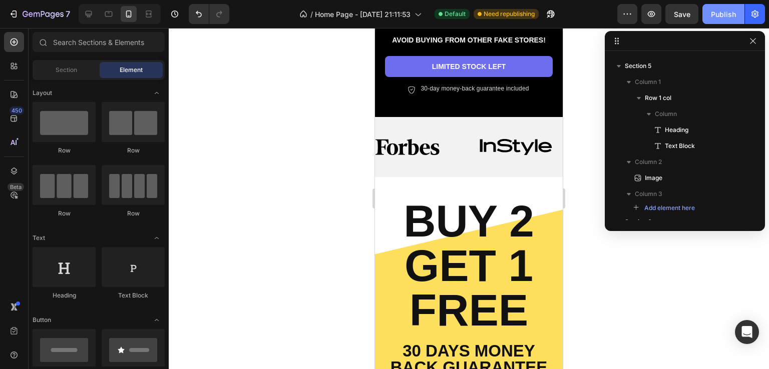
click at [705, 19] on button "Publish" at bounding box center [723, 14] width 42 height 20
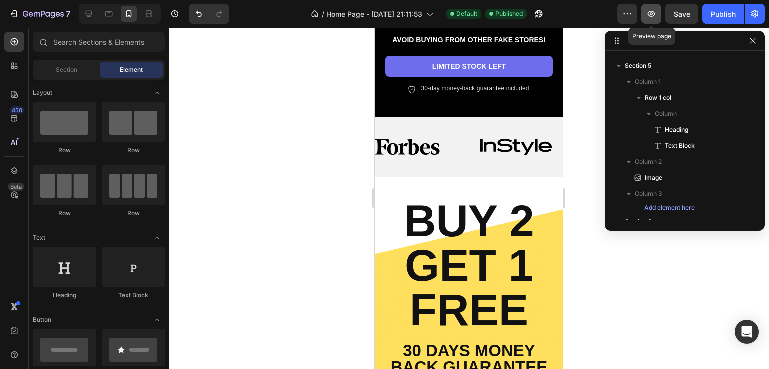
click at [654, 19] on icon "button" at bounding box center [651, 14] width 10 height 10
click at [88, 20] on div at bounding box center [89, 14] width 16 height 16
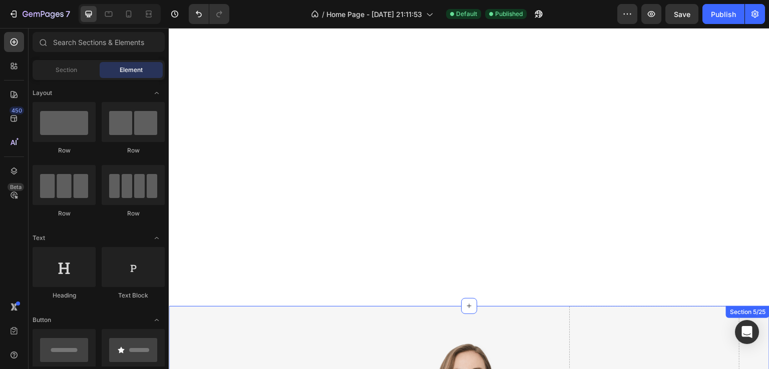
scroll to position [1167, 0]
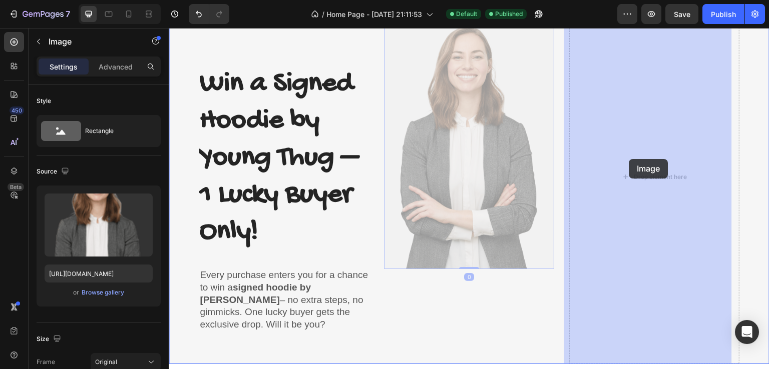
drag, startPoint x: 496, startPoint y: 143, endPoint x: 629, endPoint y: 159, distance: 133.6
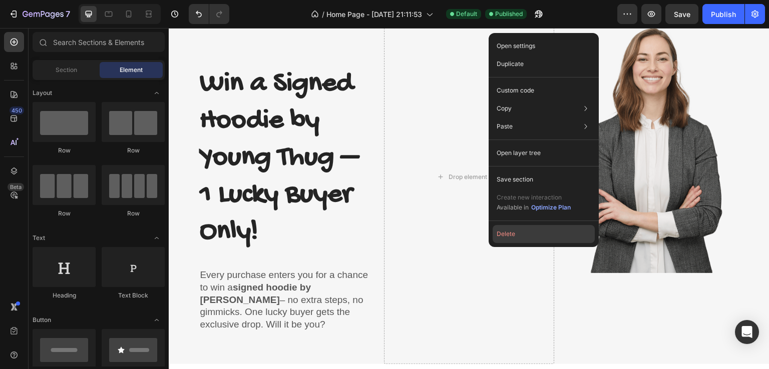
click at [526, 238] on button "Delete" at bounding box center [543, 234] width 102 height 18
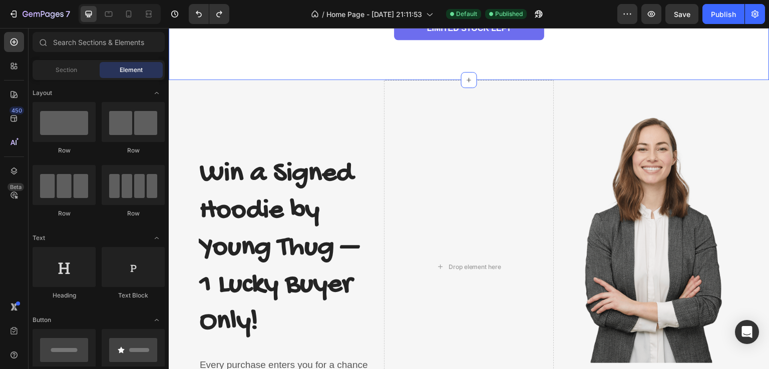
scroll to position [967, 0]
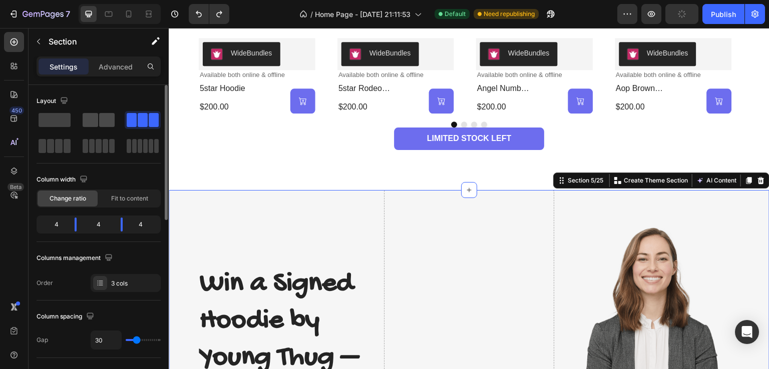
click at [102, 117] on span at bounding box center [107, 120] width 16 height 14
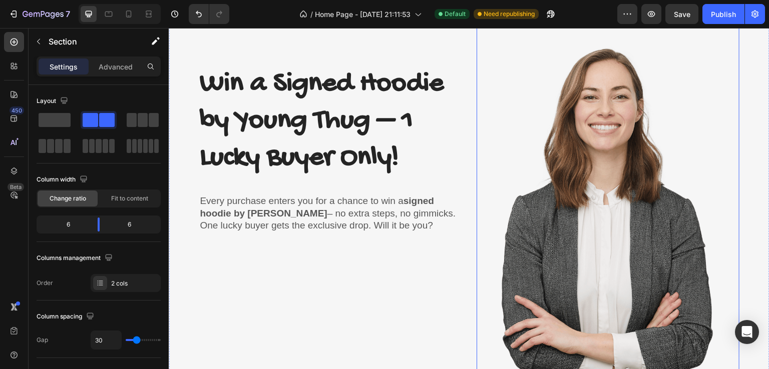
scroll to position [1367, 0]
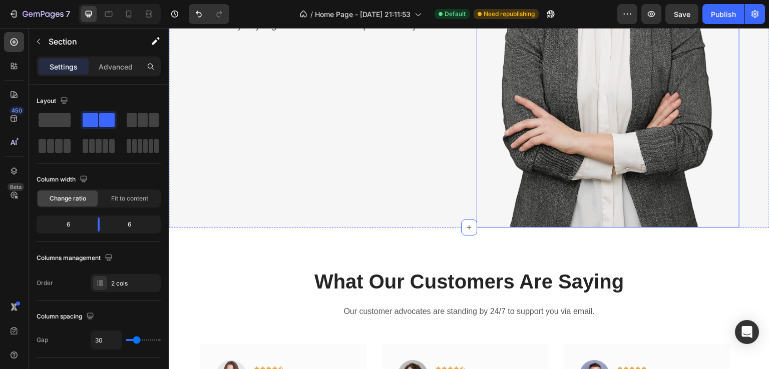
click at [578, 181] on img at bounding box center [607, 9] width 263 height 438
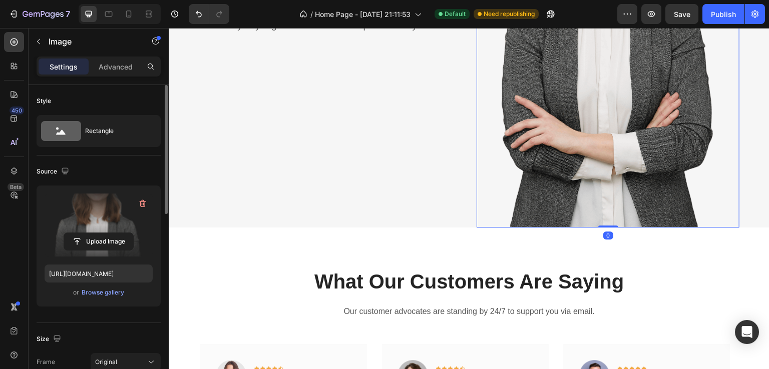
click at [110, 223] on label at bounding box center [99, 225] width 108 height 63
click at [110, 233] on input "file" at bounding box center [98, 241] width 69 height 17
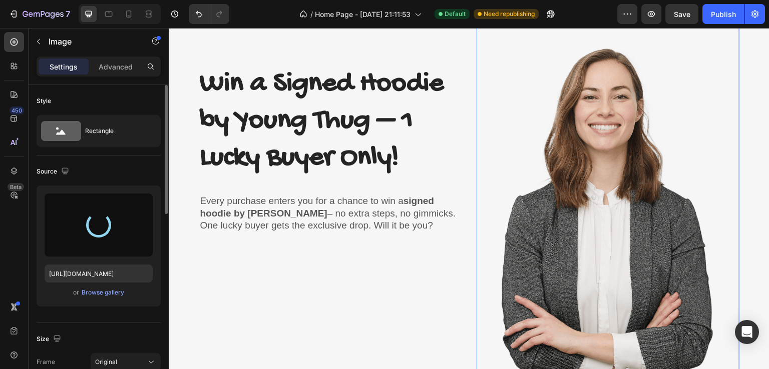
scroll to position [1121, 0]
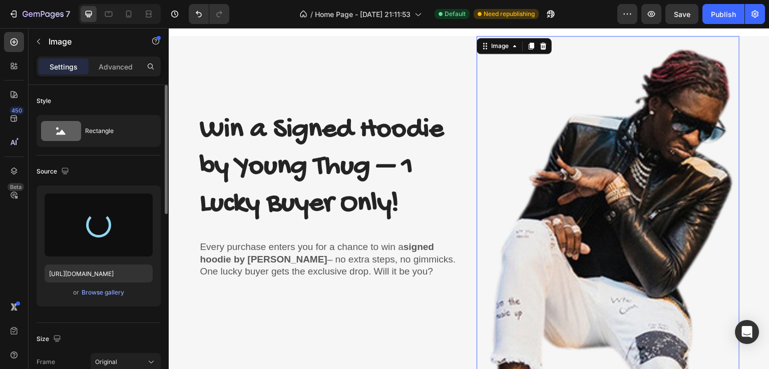
type input "https://cdn.shopify.com/s/files/1/0943/9749/7624/files/gempages_580732344088921…"
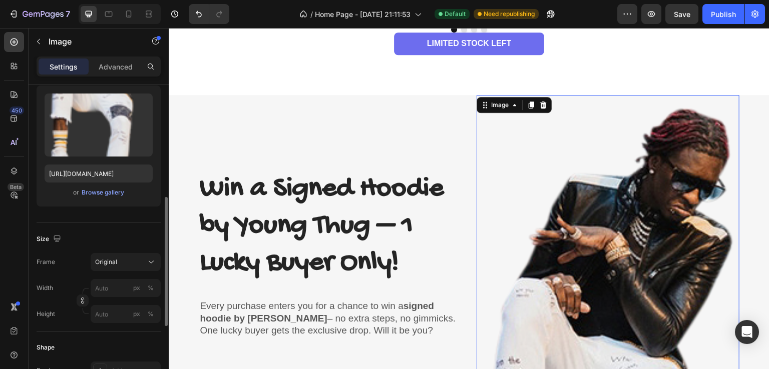
scroll to position [150, 0]
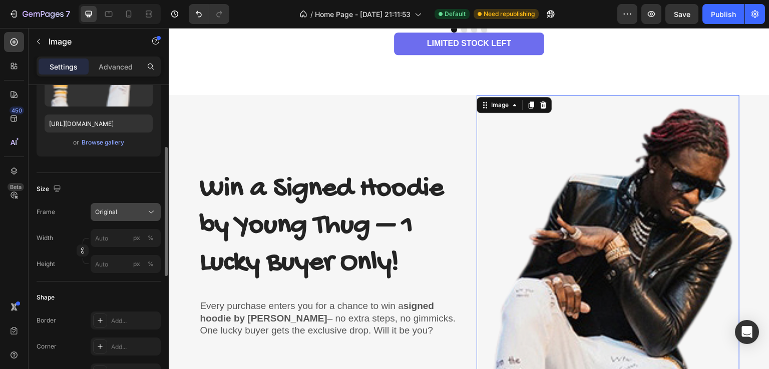
click at [126, 208] on div "Original" at bounding box center [119, 212] width 49 height 9
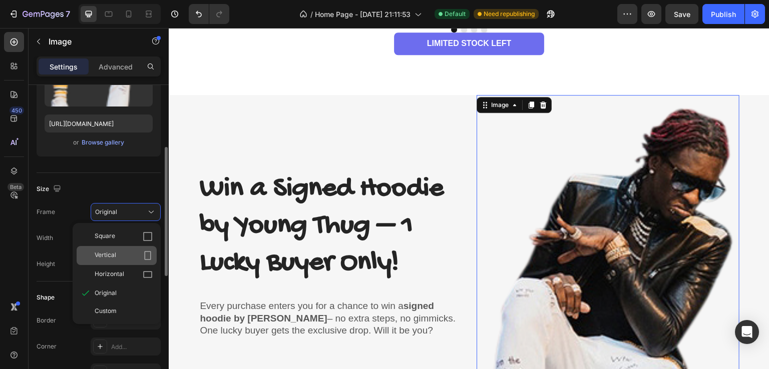
click at [138, 257] on div "Vertical" at bounding box center [124, 256] width 58 height 10
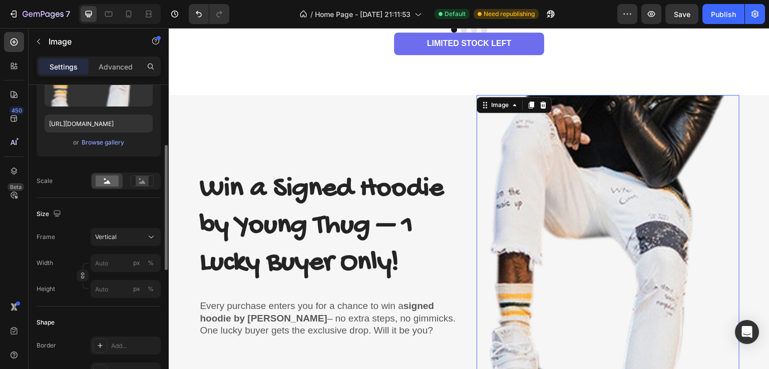
click at [136, 225] on div "Size Frame Vertical Width px % Height px %" at bounding box center [99, 252] width 124 height 109
click at [137, 233] on div "Vertical" at bounding box center [119, 237] width 49 height 9
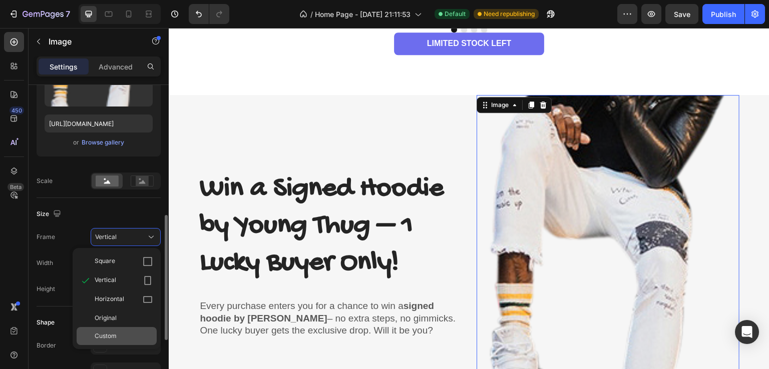
scroll to position [250, 0]
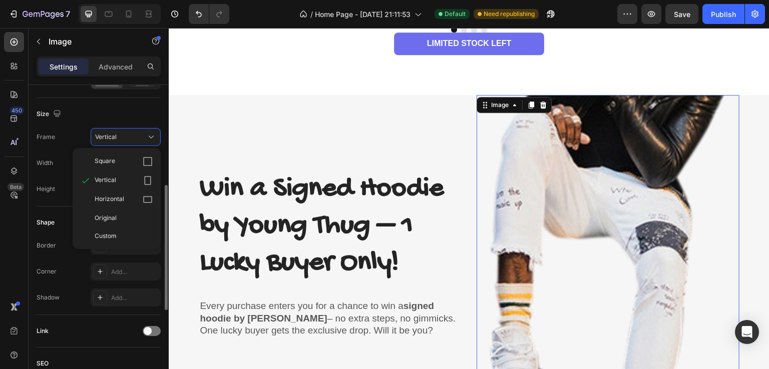
click at [131, 201] on div "Horizontal" at bounding box center [124, 200] width 58 height 10
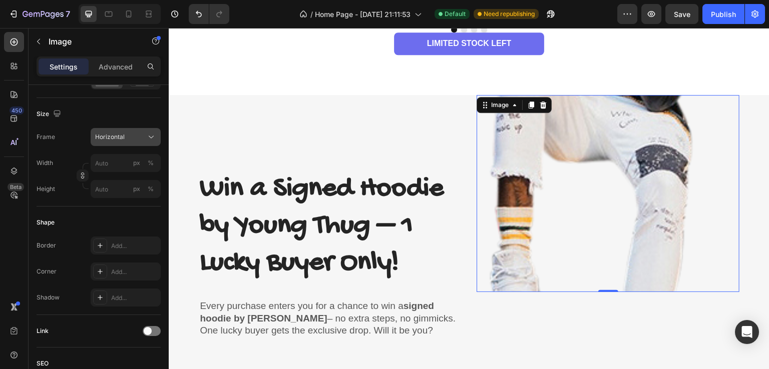
click at [147, 142] on button "Horizontal" at bounding box center [126, 137] width 70 height 18
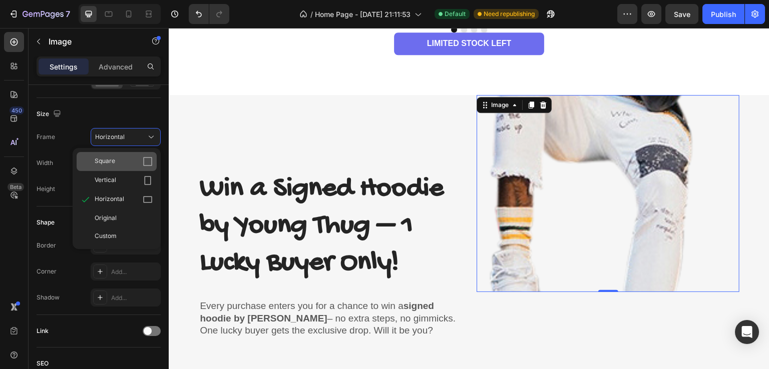
click at [131, 163] on div "Square" at bounding box center [124, 162] width 58 height 10
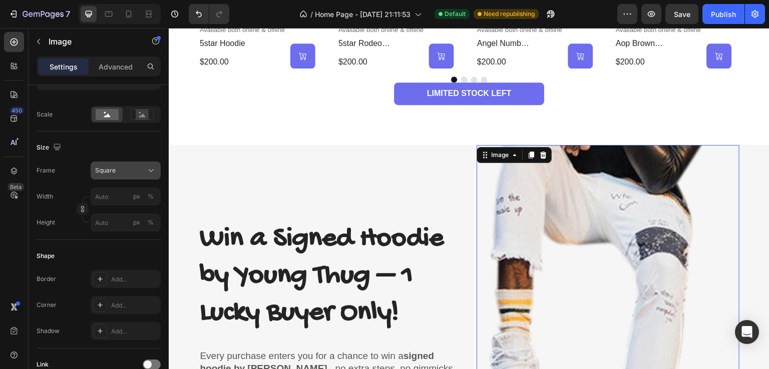
scroll to position [167, 0]
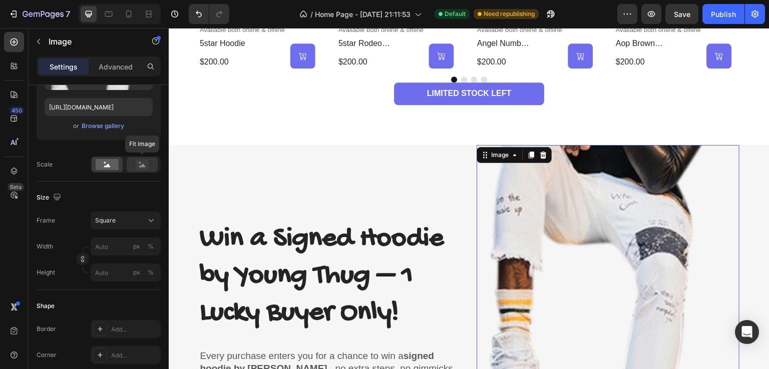
click at [134, 166] on icon at bounding box center [142, 164] width 23 height 11
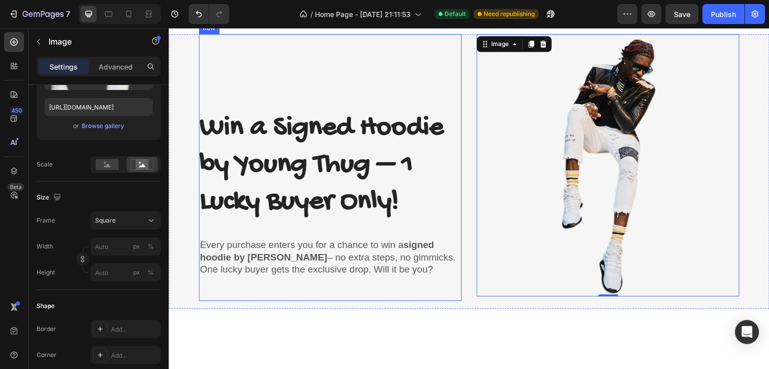
scroll to position [1012, 0]
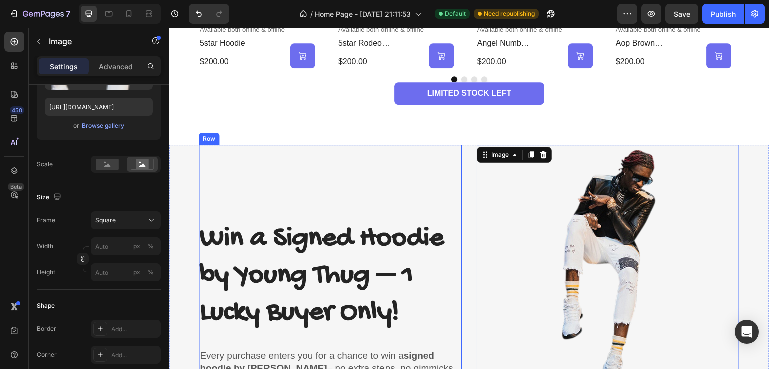
click at [391, 197] on div "Win a Signed Hoodie by Young Thug – 1 Lucky Buyer Only! Heading Every purchase …" at bounding box center [330, 278] width 263 height 267
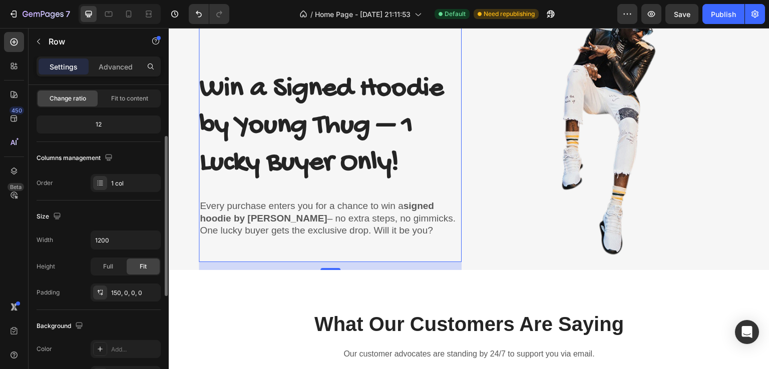
scroll to position [1127, 0]
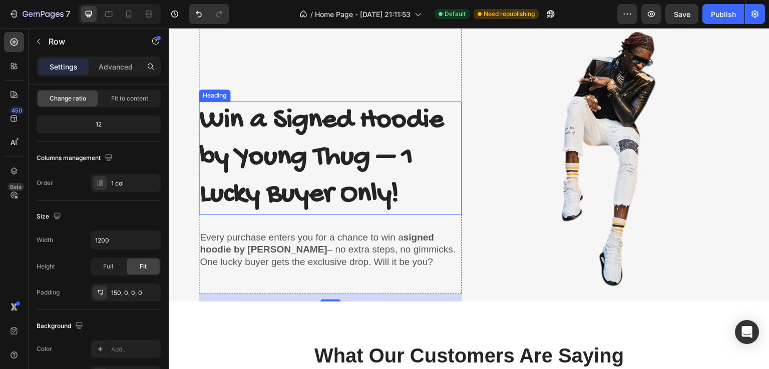
click at [205, 175] on h2 "Win a Signed Hoodie by Young Thug – 1 Lucky Buyer Only!" at bounding box center [330, 158] width 263 height 113
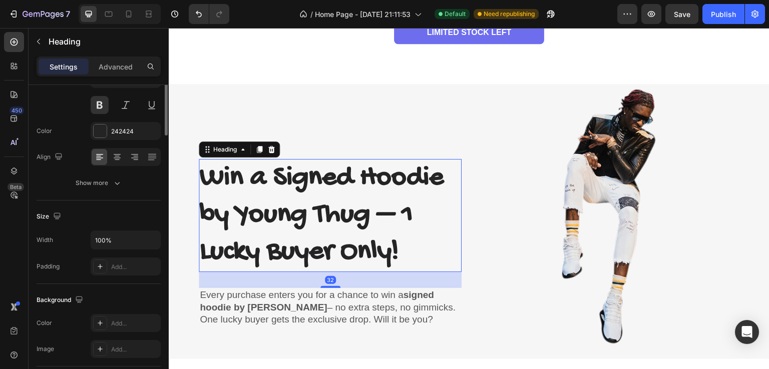
scroll to position [0, 0]
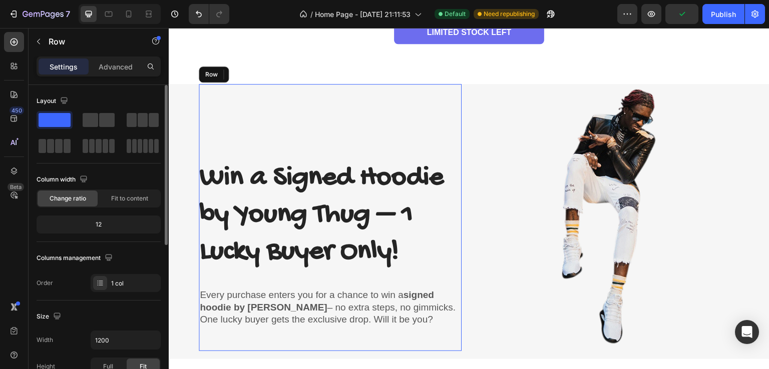
click at [270, 115] on div "Win a Signed Hoodie by Young Thug – 1 Lucky Buyer Only! Heading 32 Every purcha…" at bounding box center [330, 217] width 263 height 267
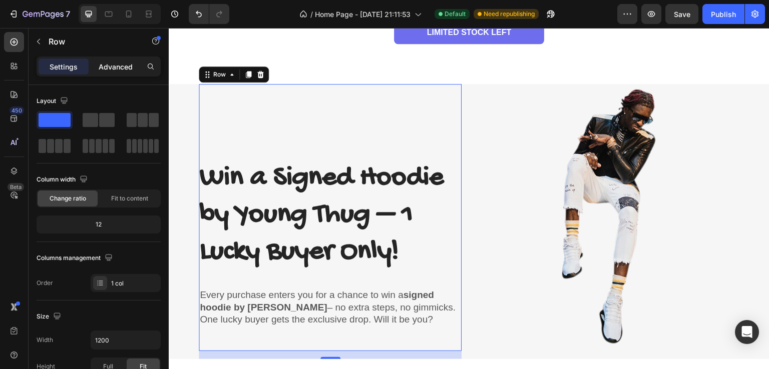
click at [132, 71] on p "Advanced" at bounding box center [116, 67] width 34 height 11
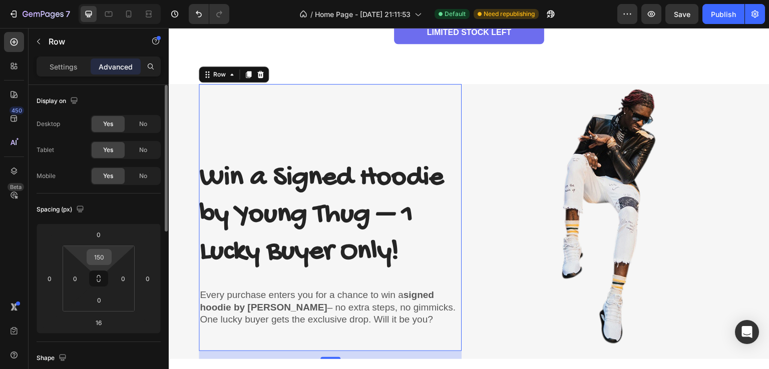
click at [102, 253] on input "150" at bounding box center [99, 257] width 20 height 15
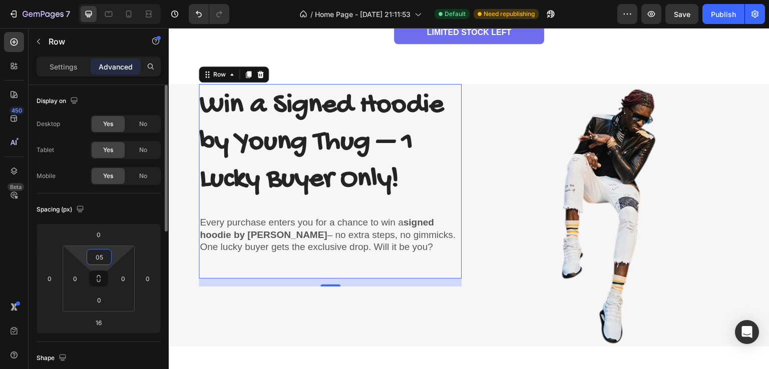
type input "050"
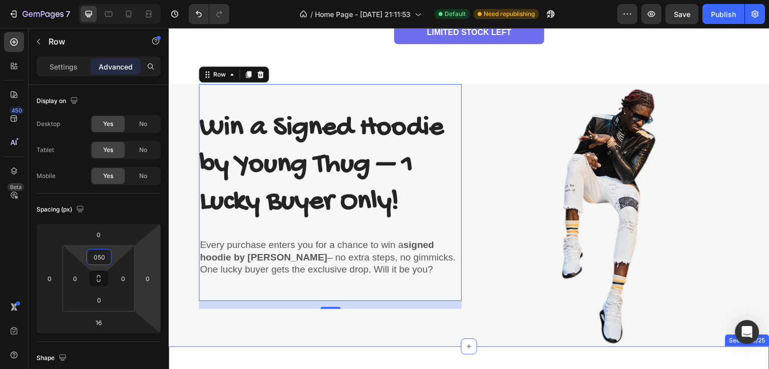
scroll to position [1123, 0]
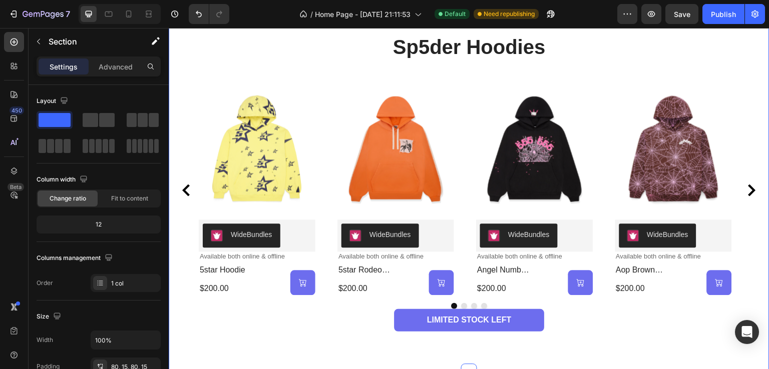
scroll to position [773, 0]
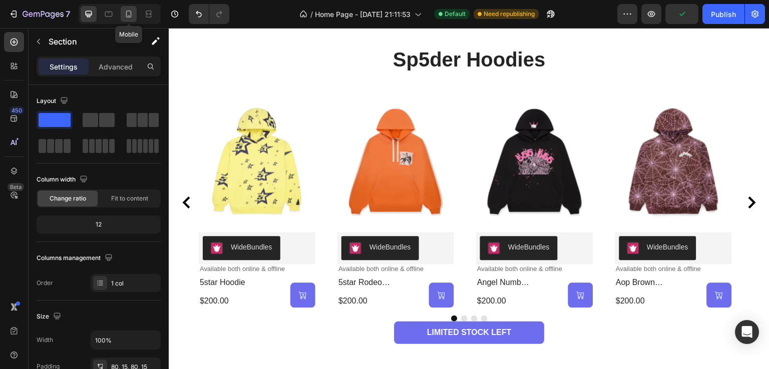
click at [133, 15] on icon at bounding box center [129, 14] width 10 height 10
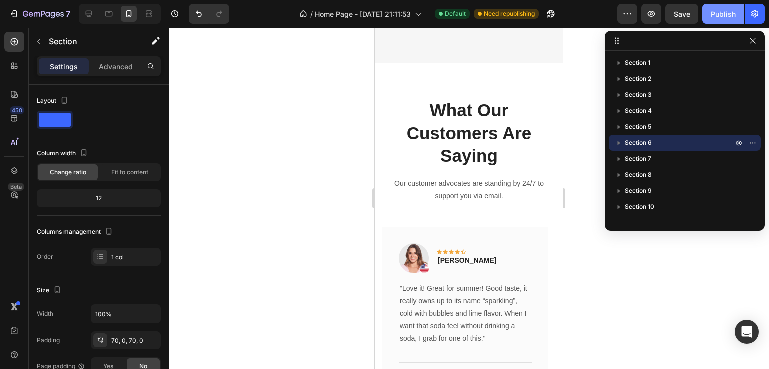
scroll to position [1697, 0]
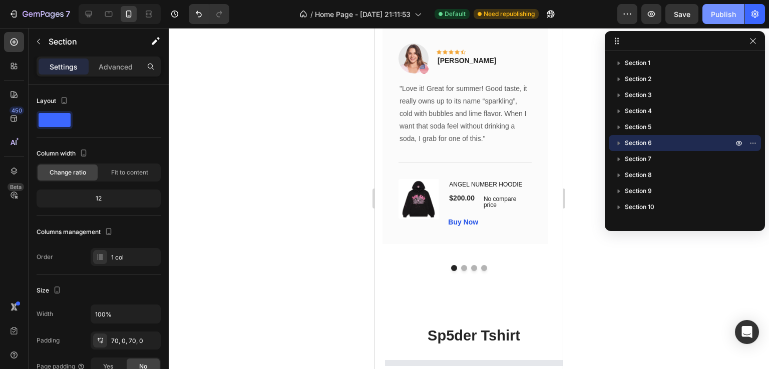
click at [723, 15] on div "Publish" at bounding box center [723, 14] width 25 height 11
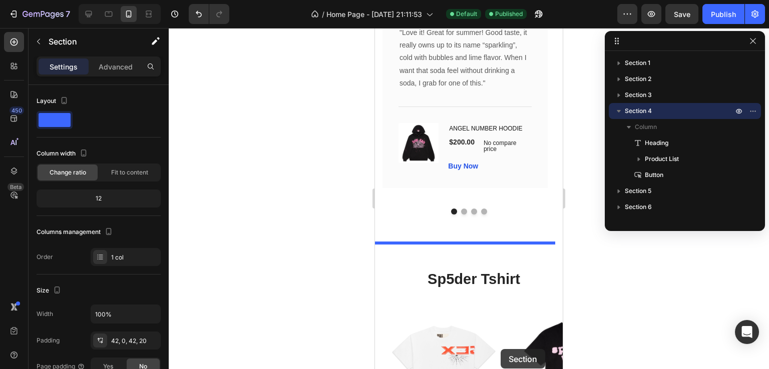
scroll to position [1692, 0]
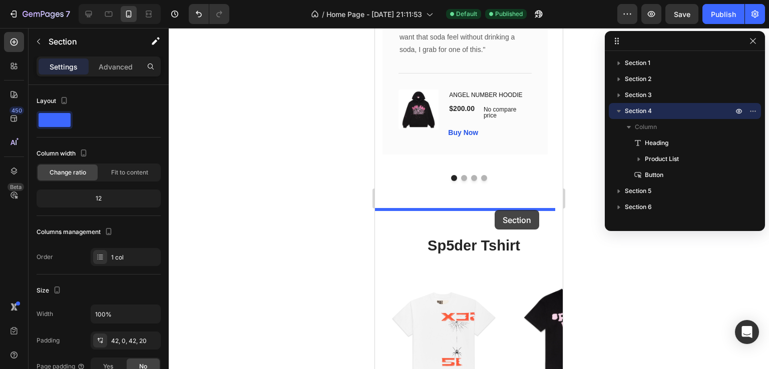
drag, startPoint x: 502, startPoint y: 163, endPoint x: 494, endPoint y: 210, distance: 48.2
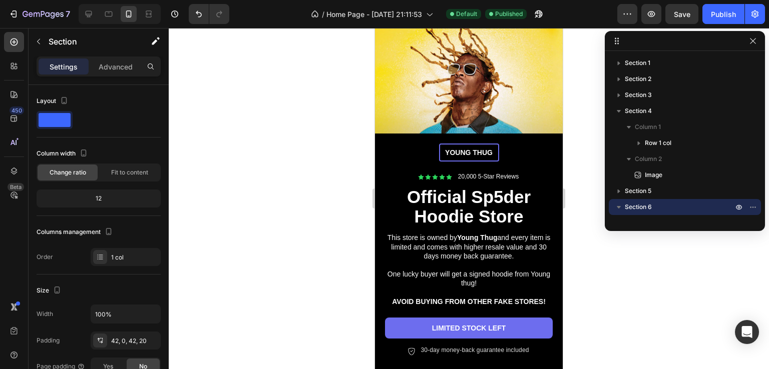
scroll to position [151, 0]
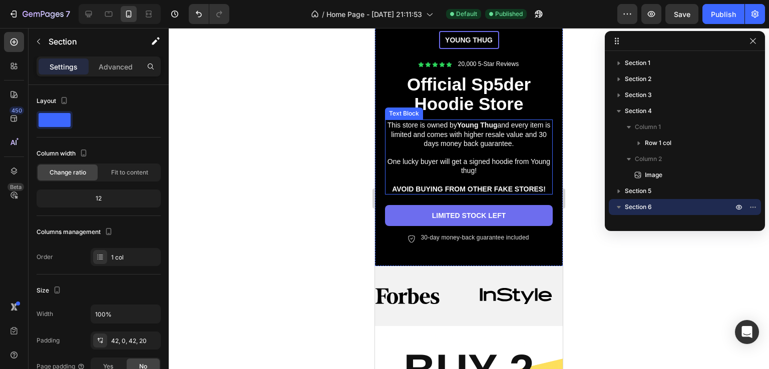
click at [464, 166] on p "One lucky buyer will get a signed hoodie from Young thug!" at bounding box center [469, 166] width 166 height 18
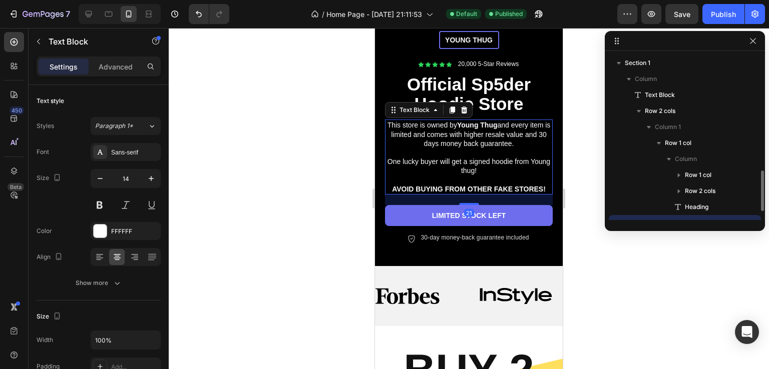
scroll to position [93, 0]
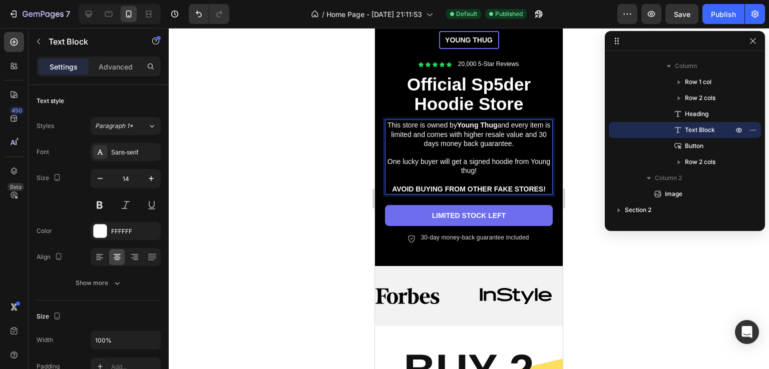
click at [464, 165] on p "One lucky buyer will get a signed hoodie from Young thug!" at bounding box center [469, 166] width 166 height 18
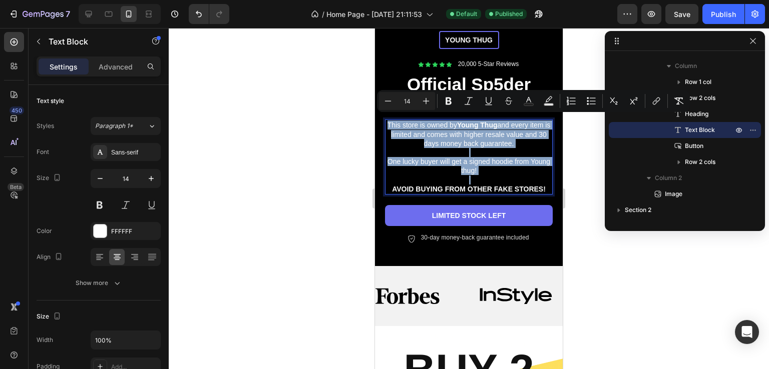
copy div "This store is owned by Young Thug and every item is limited and comes with high…"
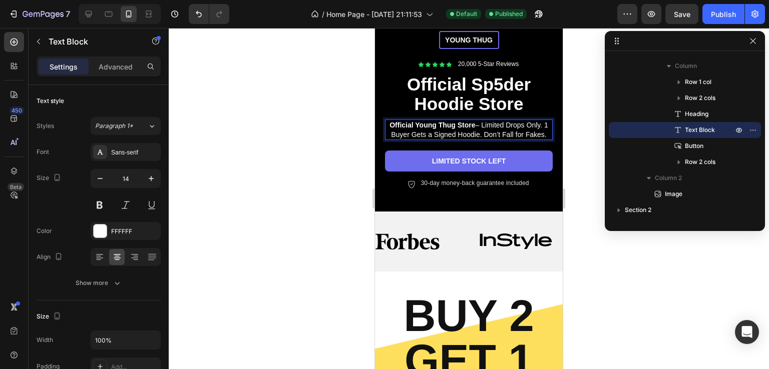
click at [542, 121] on p "Official Young Thug Store – Limited Drops Only. 1 Buyer Gets a Signed Hoodie. D…" at bounding box center [469, 130] width 166 height 18
click at [494, 132] on p "1 Buyer Gets a Signed Hoodie. Don’t Fall for Fakes." at bounding box center [469, 134] width 166 height 9
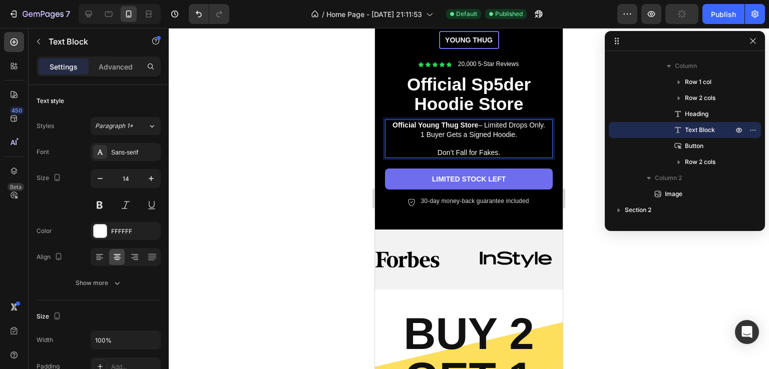
click at [542, 121] on p "Official Young Thug Store – Limited Drops Only." at bounding box center [469, 125] width 166 height 9
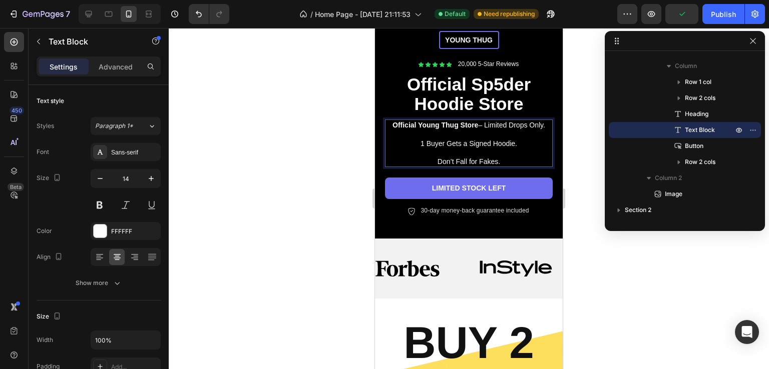
click at [594, 276] on div at bounding box center [469, 198] width 600 height 341
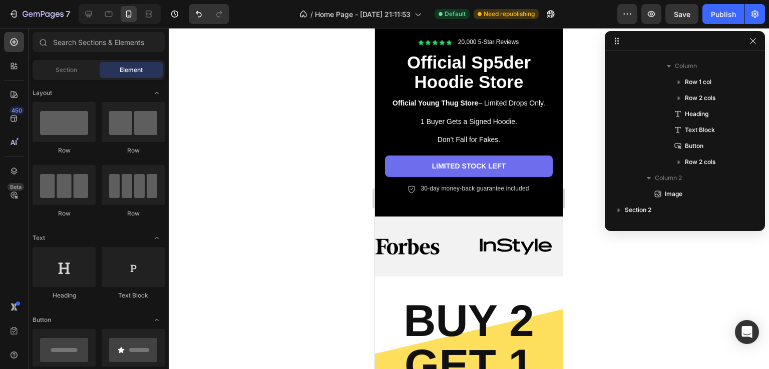
scroll to position [56, 0]
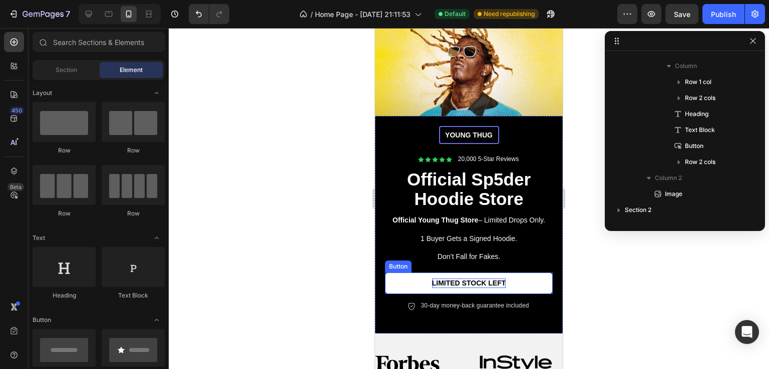
click at [452, 279] on p "LIMITED STOCK LEFT" at bounding box center [469, 283] width 74 height 9
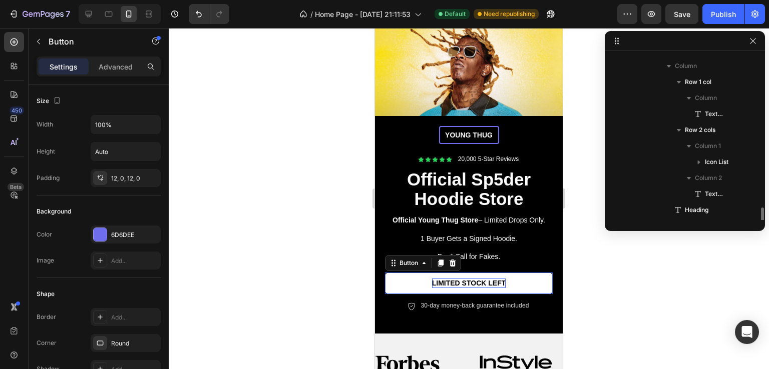
scroll to position [205, 0]
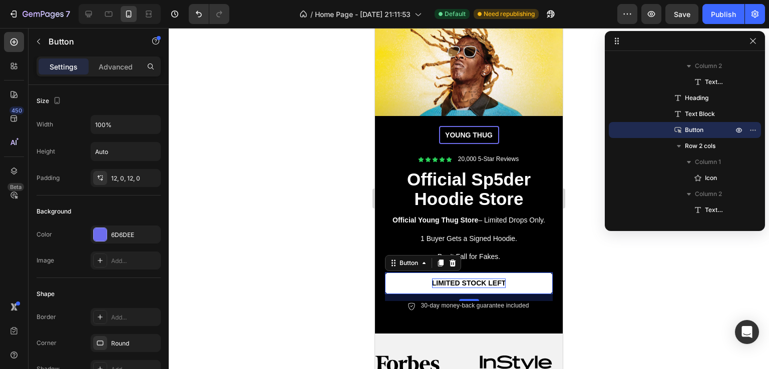
click at [466, 279] on p "LIMITED STOCK LEFT" at bounding box center [469, 283] width 74 height 9
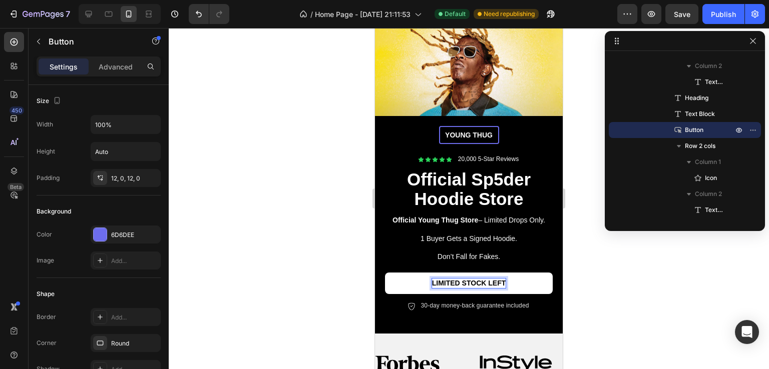
click at [467, 282] on p "LIMITED STOCK LEFT" at bounding box center [469, 283] width 74 height 9
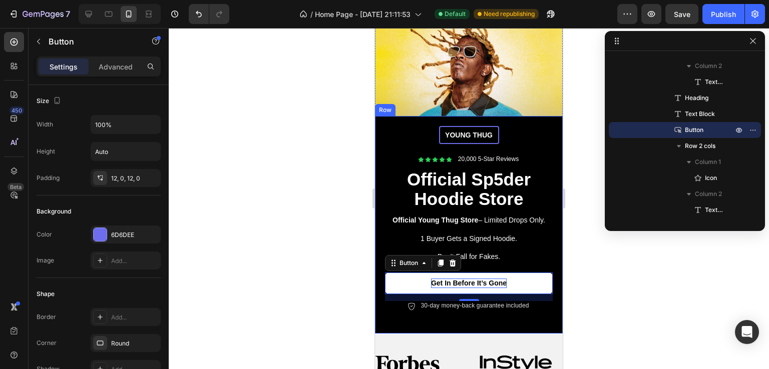
click at [618, 285] on div at bounding box center [469, 198] width 600 height 341
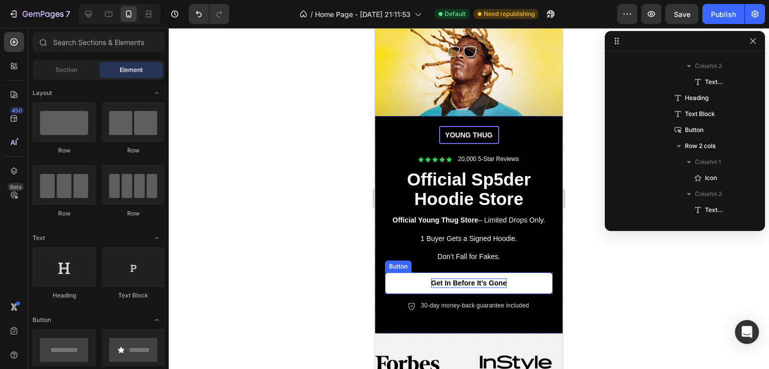
click at [525, 281] on link "Get In Before It’s Gone" at bounding box center [469, 283] width 168 height 21
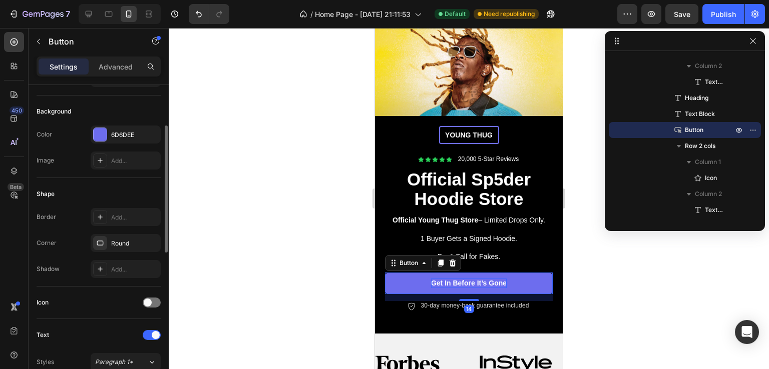
scroll to position [50, 0]
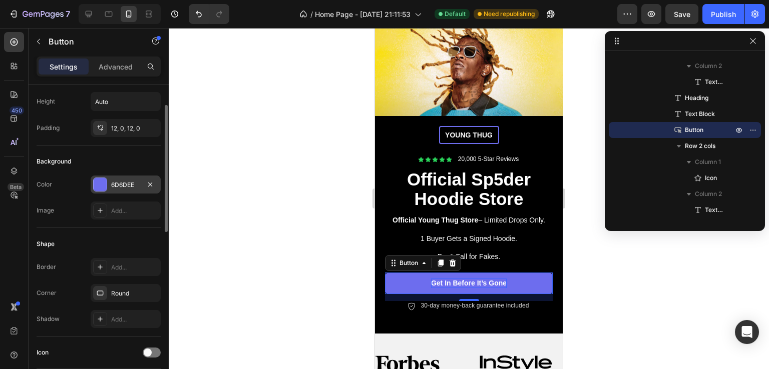
click at [122, 185] on div "6D6DEE" at bounding box center [125, 185] width 29 height 9
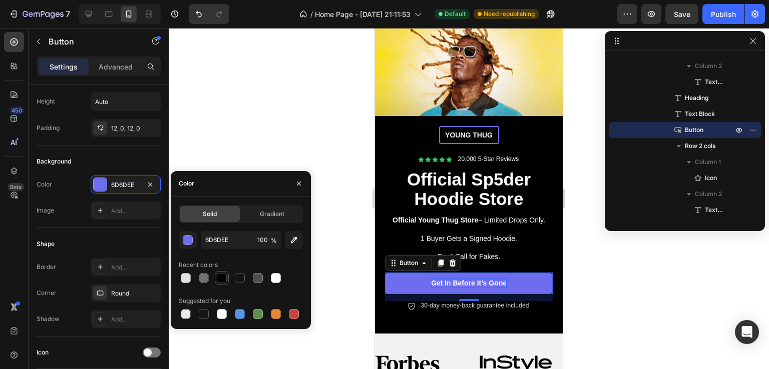
click at [226, 278] on div at bounding box center [222, 278] width 10 height 10
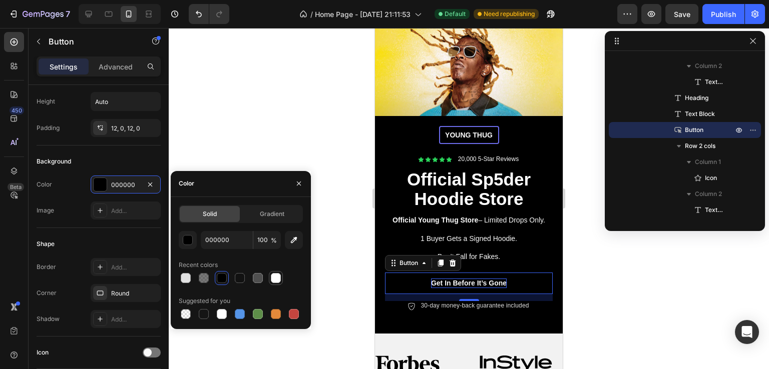
click at [274, 281] on div at bounding box center [276, 278] width 10 height 10
type input "FFFFFF"
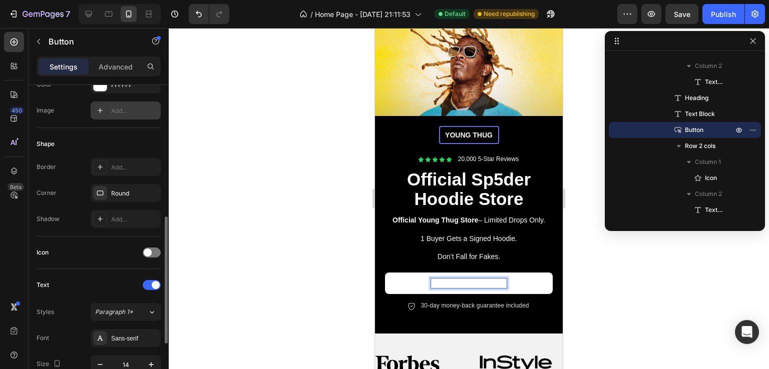
scroll to position [250, 0]
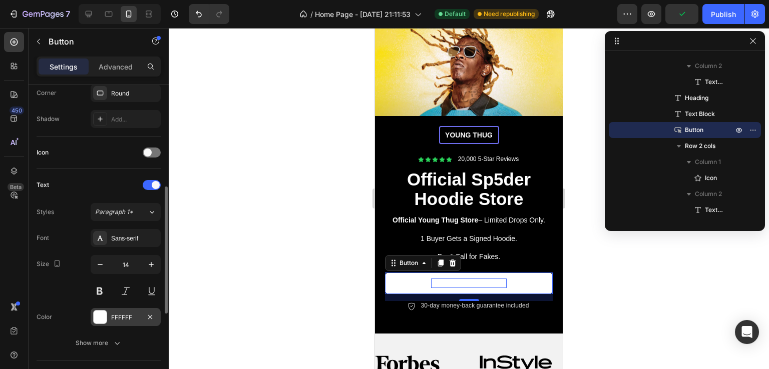
click at [108, 313] on div "FFFFFF" at bounding box center [126, 317] width 70 height 18
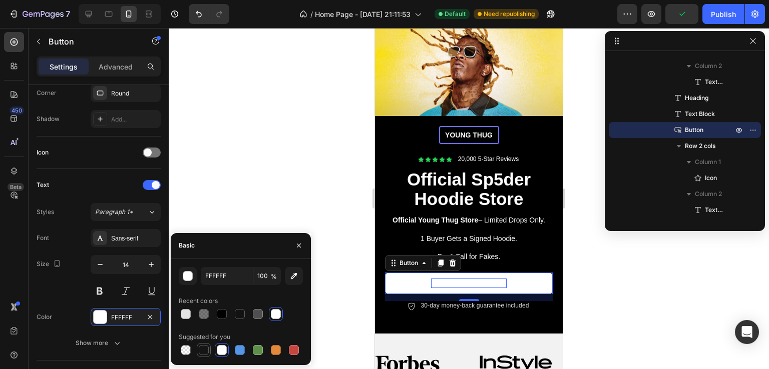
click at [206, 351] on div at bounding box center [204, 350] width 10 height 10
type input "151515"
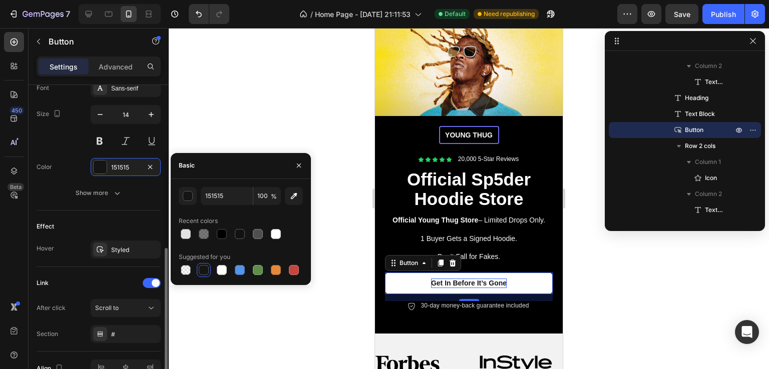
scroll to position [455, 0]
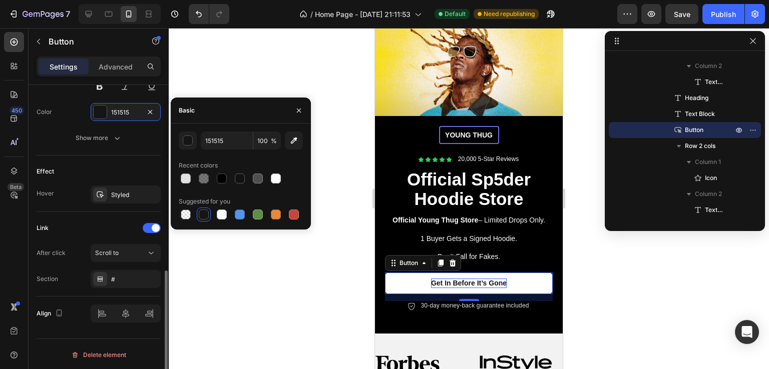
click at [337, 303] on div at bounding box center [469, 198] width 600 height 341
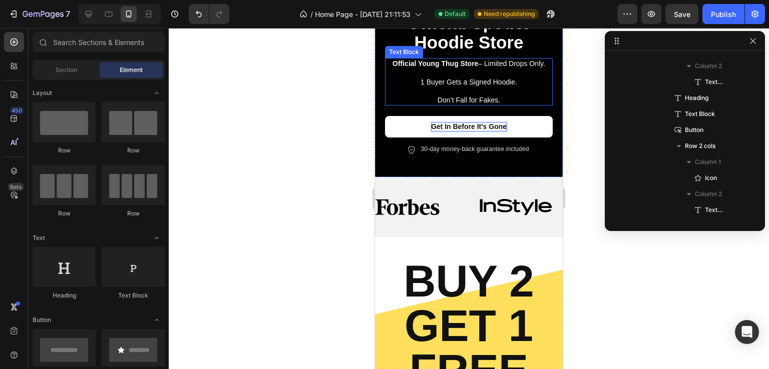
scroll to position [150, 0]
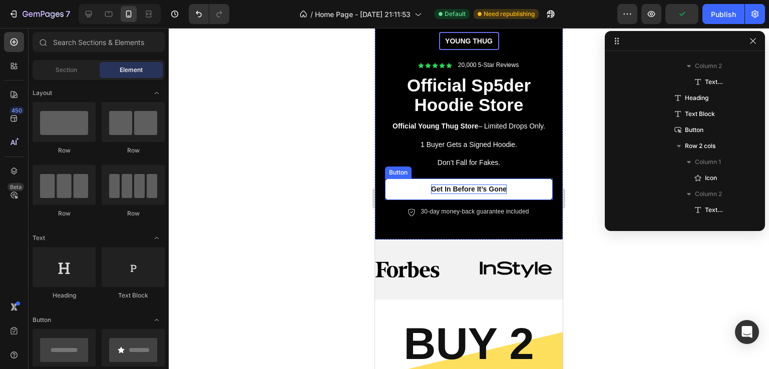
click at [482, 185] on p "Get In Before It’s Gone" at bounding box center [469, 189] width 76 height 9
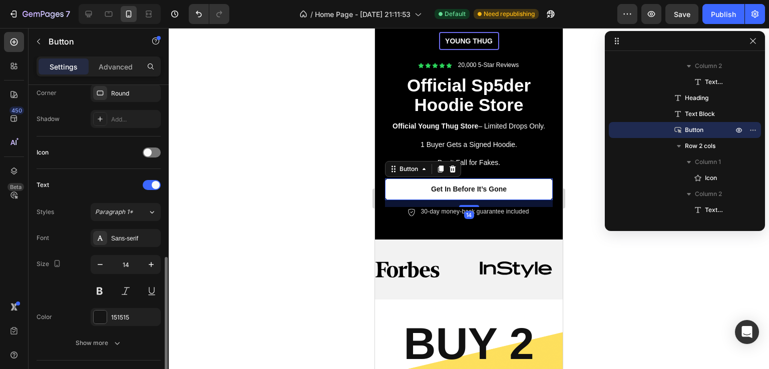
scroll to position [300, 0]
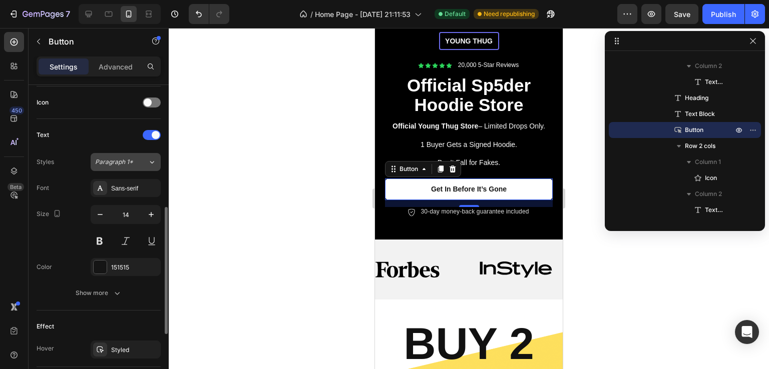
click at [142, 161] on div "Paragraph 1*" at bounding box center [121, 162] width 53 height 9
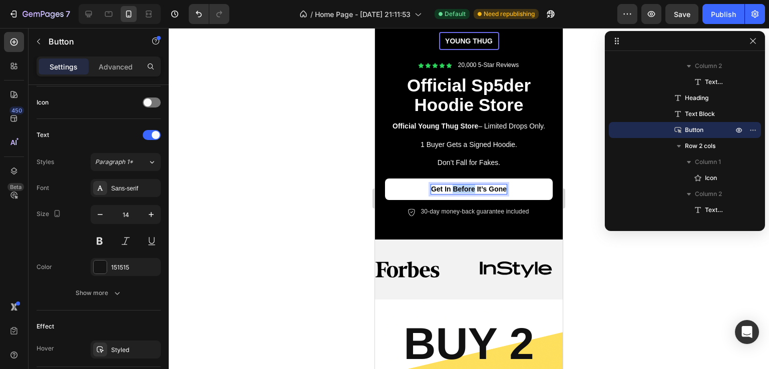
click at [464, 185] on p "Get In Before It’s Gone" at bounding box center [469, 189] width 76 height 9
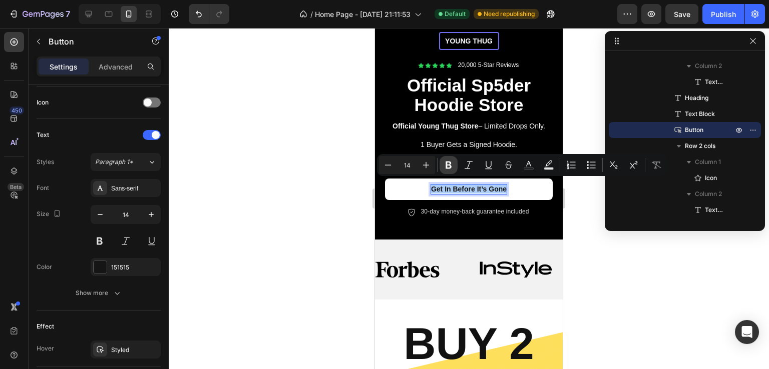
click at [449, 165] on icon "Editor contextual toolbar" at bounding box center [448, 166] width 6 height 8
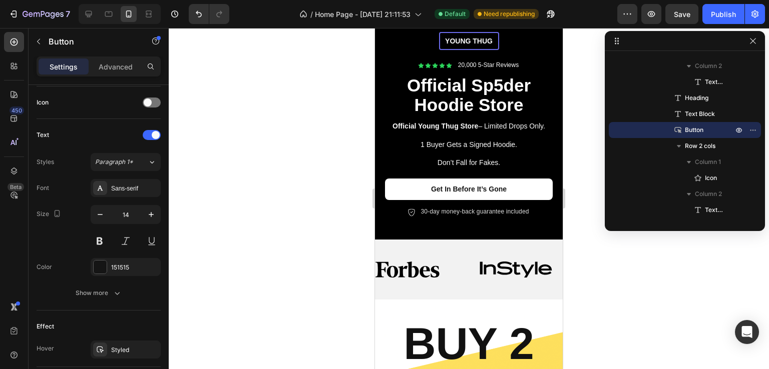
click at [596, 259] on div at bounding box center [469, 198] width 600 height 341
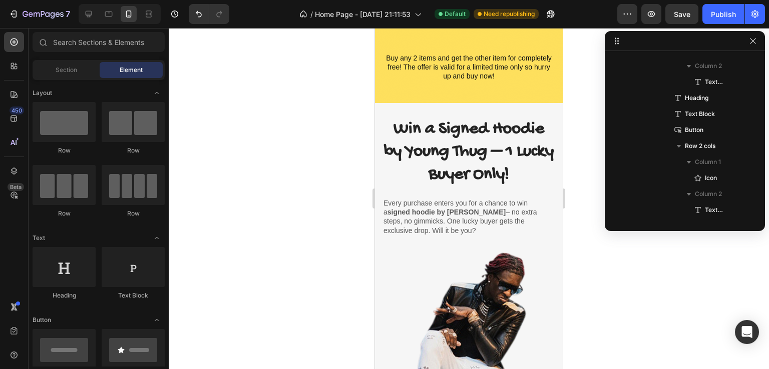
scroll to position [550, 0]
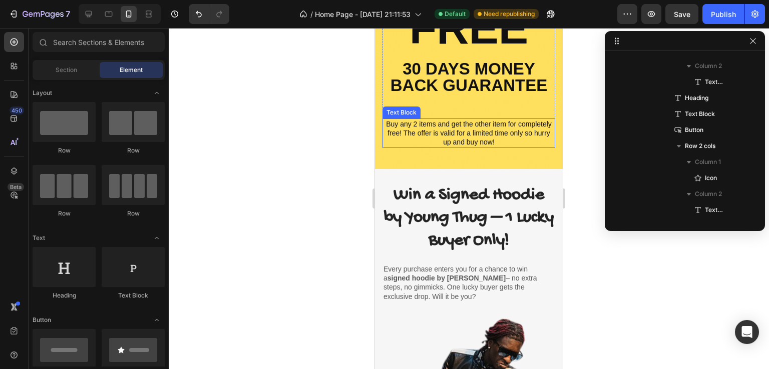
click at [498, 137] on p "Buy any 2 items and get the other item for completely free! The offer is valid …" at bounding box center [468, 134] width 171 height 28
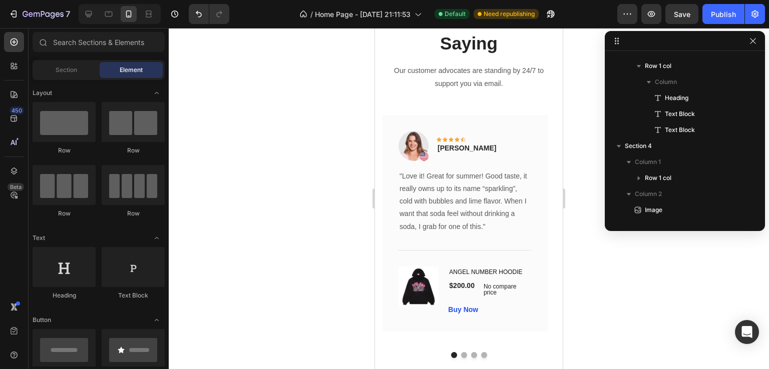
scroll to position [1256, 0]
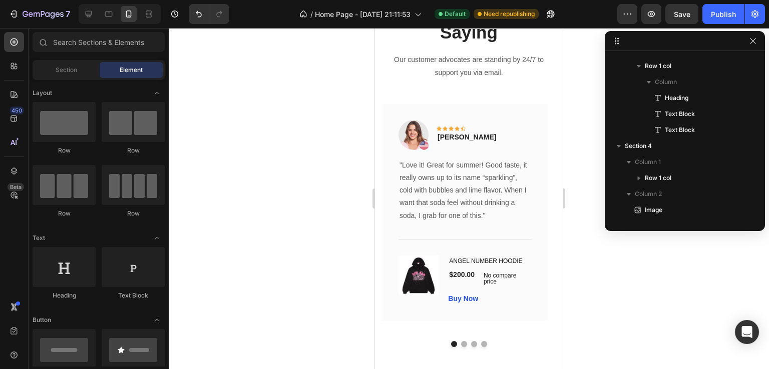
drag, startPoint x: 560, startPoint y: 337, endPoint x: 945, endPoint y: 163, distance: 422.4
click at [408, 138] on img at bounding box center [413, 135] width 30 height 30
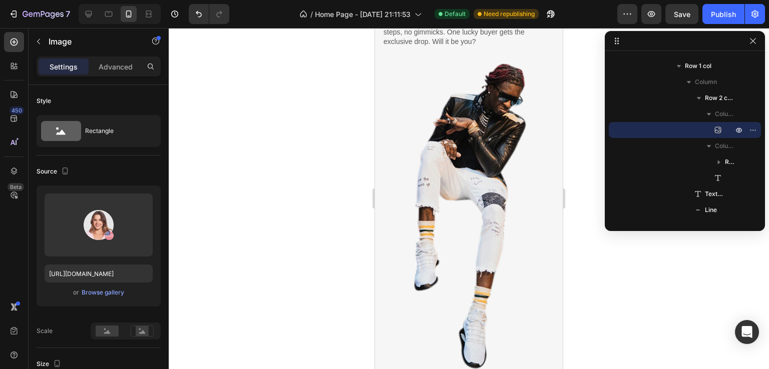
scroll to position [1056, 0]
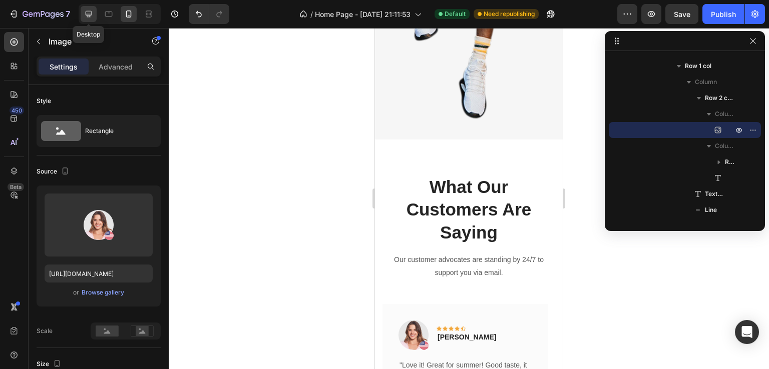
click at [94, 15] on div at bounding box center [89, 14] width 16 height 16
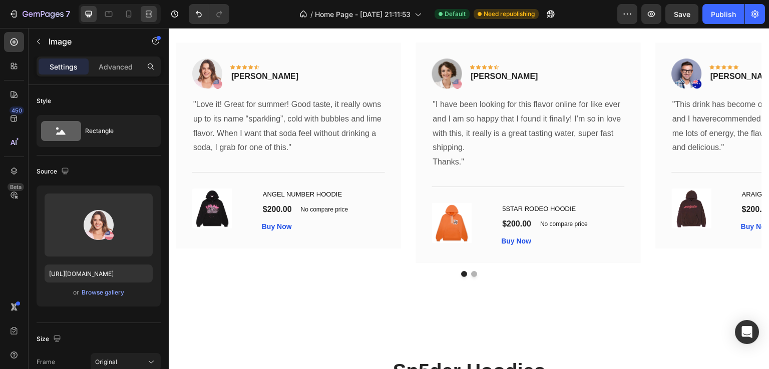
click at [153, 14] on icon at bounding box center [149, 14] width 10 height 10
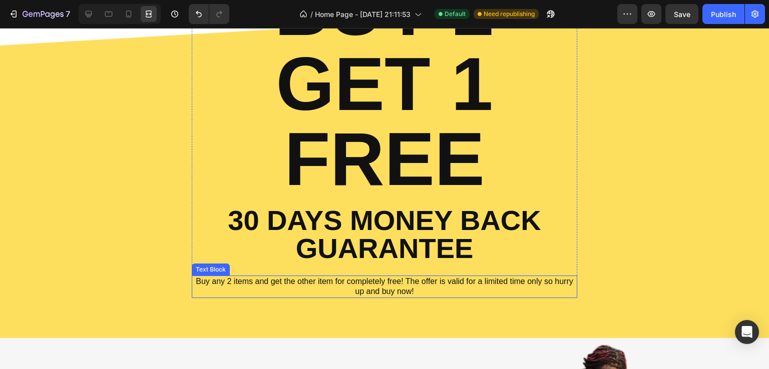
scroll to position [450, 0]
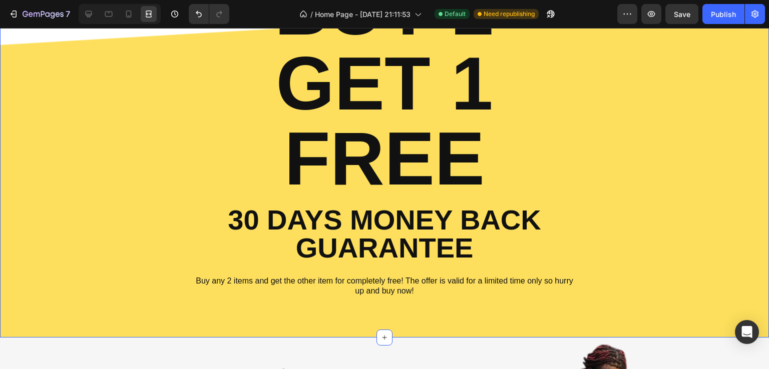
click at [648, 183] on div "BUY 2 GET 1 FREE Heading 30 Days money back guarantee Text Block Buy any 2 item…" at bounding box center [385, 134] width 754 height 328
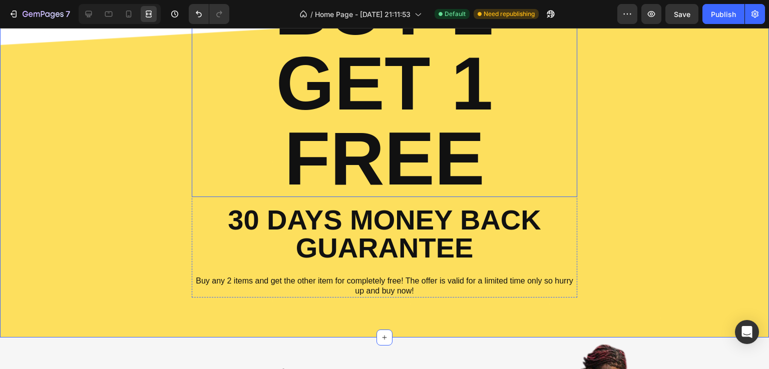
click at [392, 182] on h2 "BUY 2 GET 1 FREE" at bounding box center [384, 83] width 385 height 227
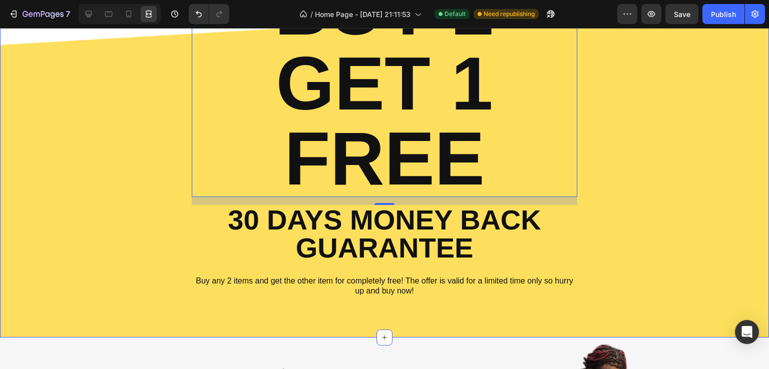
click at [699, 229] on div "BUY 2 GET 1 FREE Heading 16 30 Days money back guarantee Text Block Buy any 2 i…" at bounding box center [385, 134] width 754 height 328
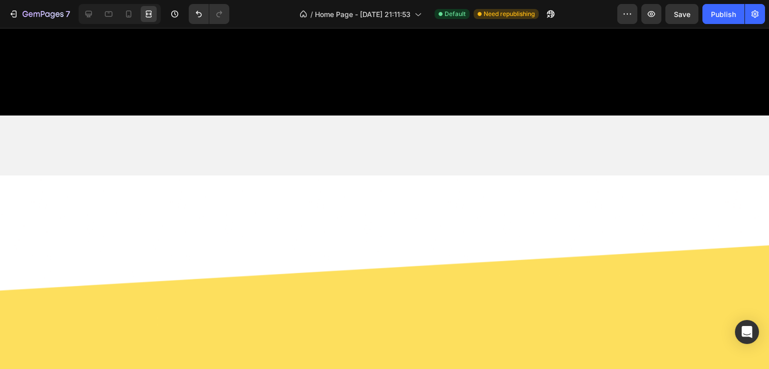
scroll to position [855, 0]
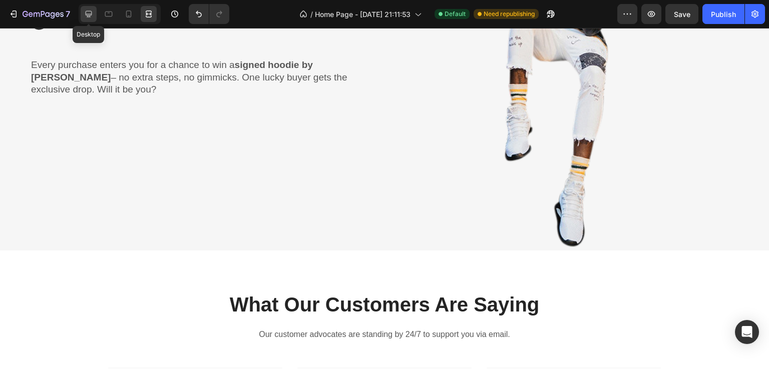
click at [95, 15] on div at bounding box center [89, 14] width 16 height 16
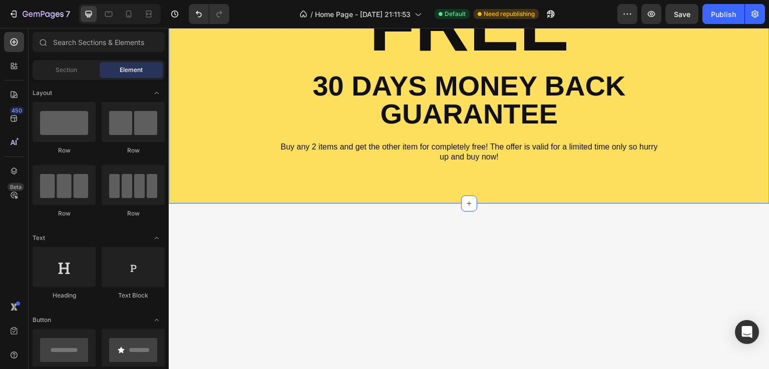
scroll to position [204, 0]
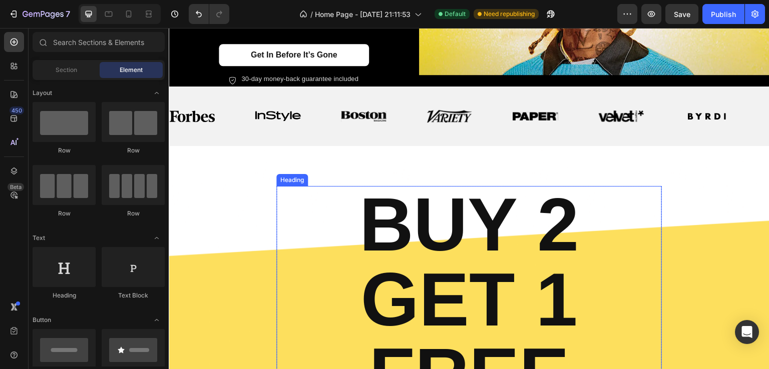
click at [593, 244] on h2 "BUY 2 GET 1 FREE" at bounding box center [468, 299] width 385 height 227
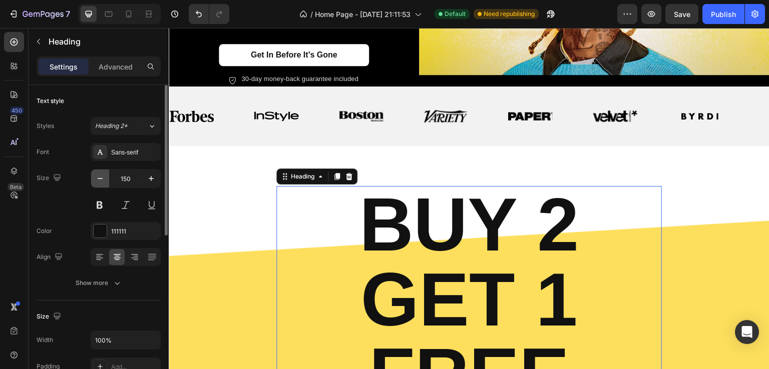
click at [102, 175] on icon "button" at bounding box center [100, 179] width 10 height 10
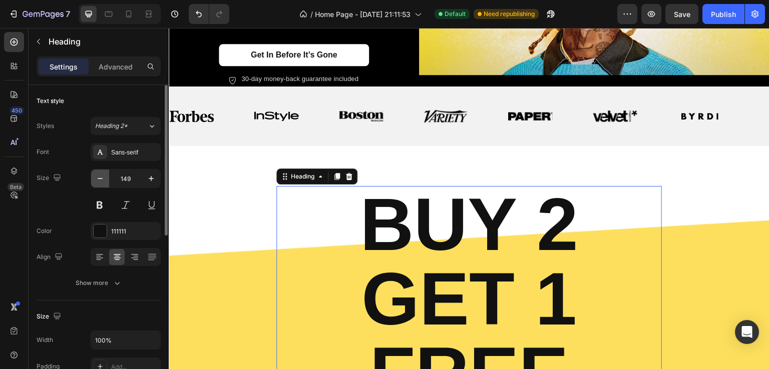
click at [102, 175] on icon "button" at bounding box center [100, 179] width 10 height 10
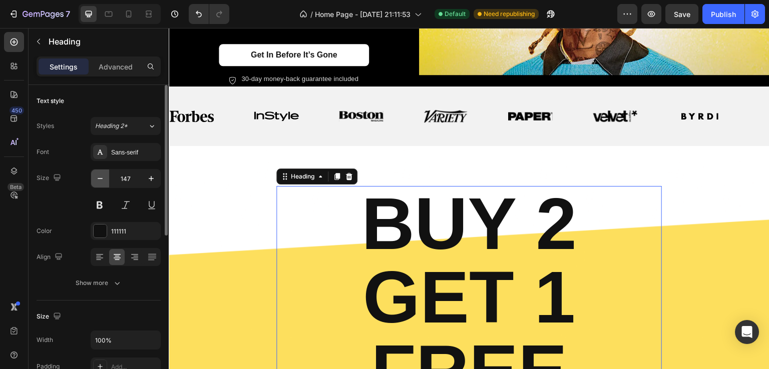
click at [102, 175] on icon "button" at bounding box center [100, 179] width 10 height 10
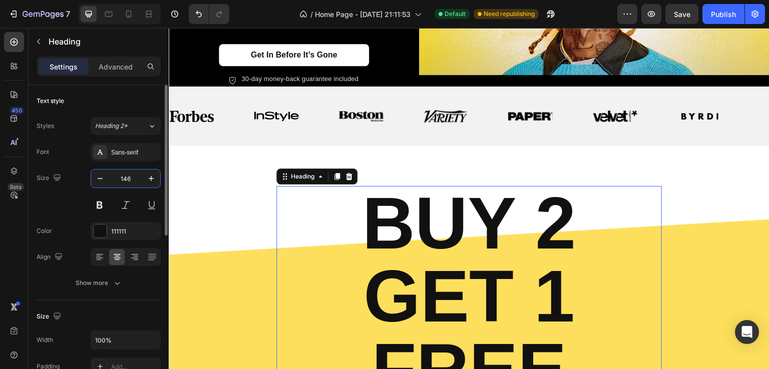
click at [130, 183] on input "146" at bounding box center [125, 179] width 33 height 18
type input "50"
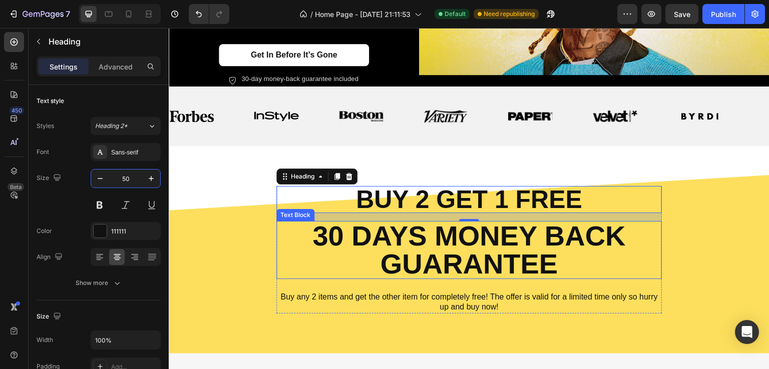
click at [608, 233] on p "30 Days money back guarantee" at bounding box center [468, 250] width 383 height 56
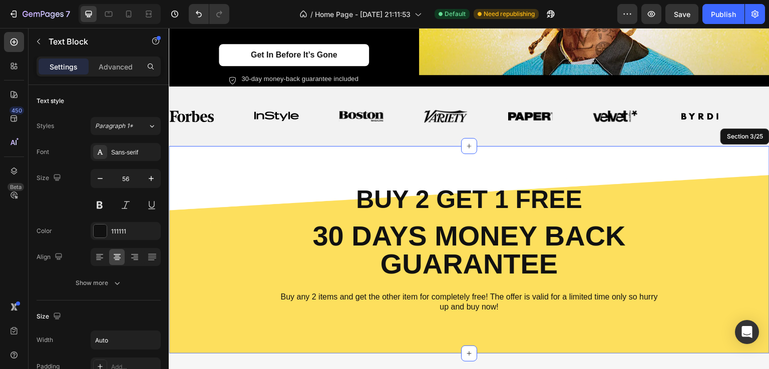
click at [427, 326] on div "BUY 2 GET 1 FREE Heading 30 Days money back guarantee Text Block 24 Buy any 2 i…" at bounding box center [469, 250] width 601 height 208
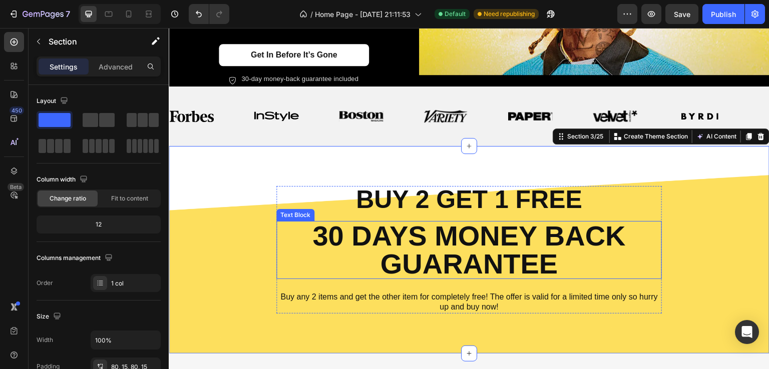
click at [410, 243] on p "30 Days money back guarantee" at bounding box center [468, 250] width 383 height 56
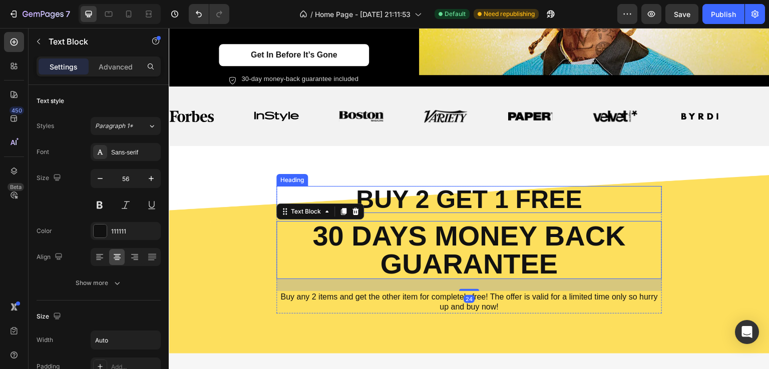
click at [429, 198] on h2 "BUY 2 GET 1 FREE" at bounding box center [468, 199] width 385 height 27
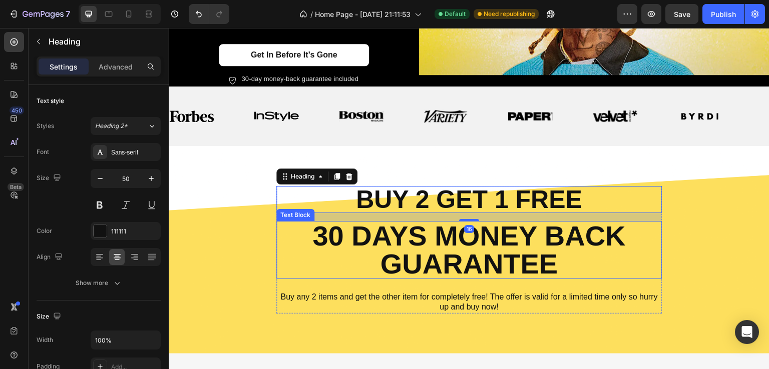
click at [439, 245] on p "30 Days money back guarantee" at bounding box center [468, 250] width 383 height 56
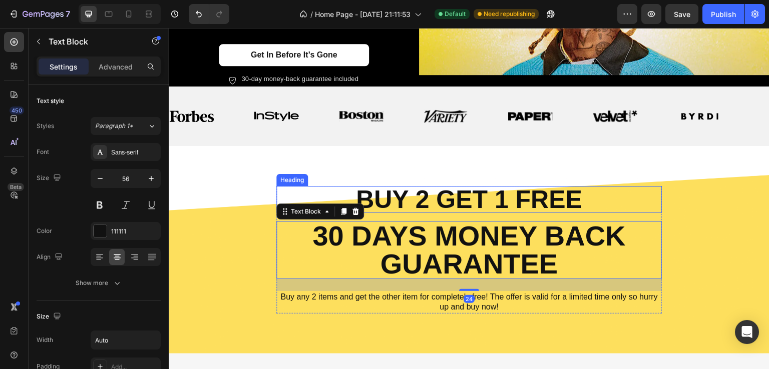
click at [417, 206] on h2 "BUY 2 GET 1 FREE" at bounding box center [468, 199] width 385 height 27
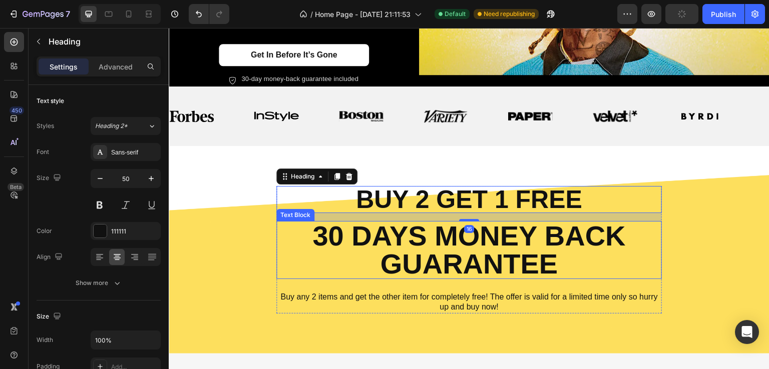
click at [383, 254] on p "30 Days money back guarantee" at bounding box center [468, 250] width 383 height 56
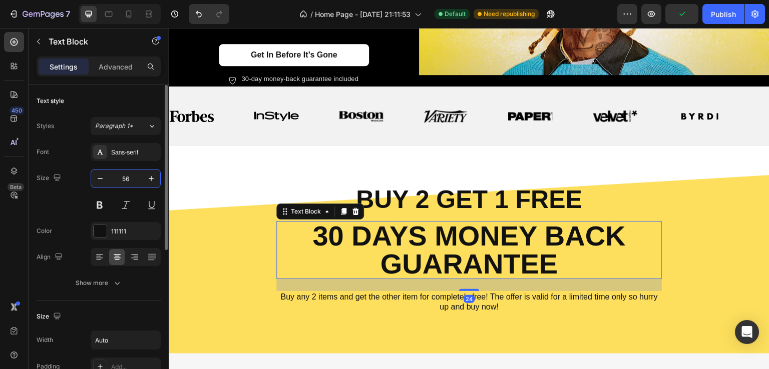
click at [124, 179] on input "56" at bounding box center [125, 179] width 33 height 18
click at [125, 177] on input "56" at bounding box center [125, 179] width 33 height 18
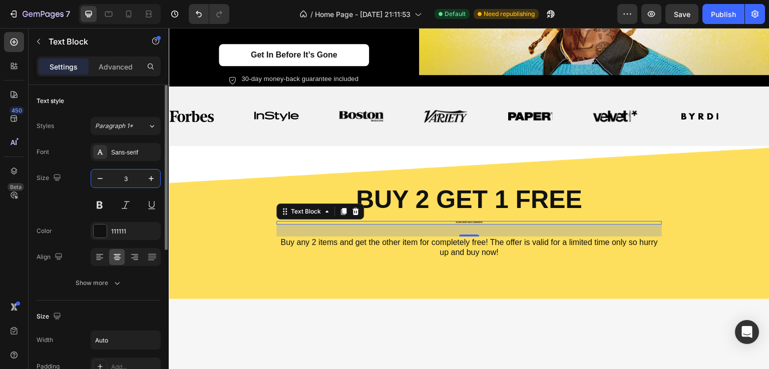
type input "30"
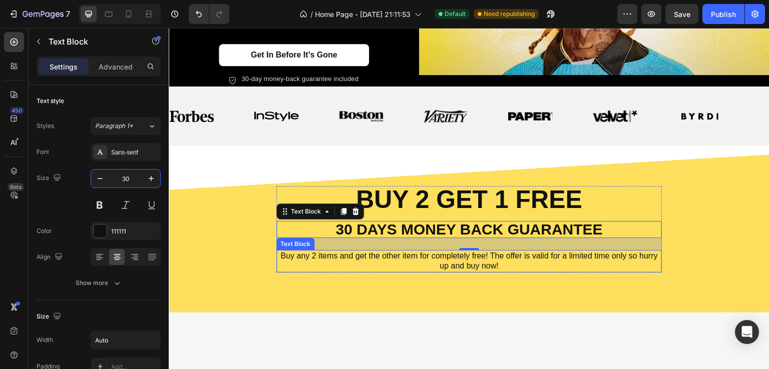
click at [435, 263] on p "Buy any 2 items and get the other item for completely free! The offer is valid …" at bounding box center [468, 261] width 383 height 21
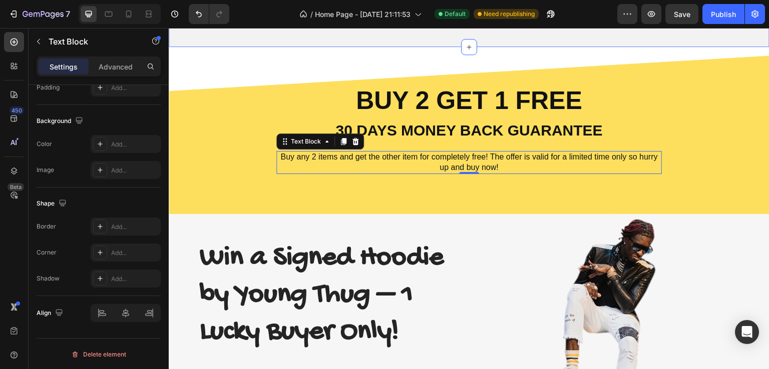
scroll to position [304, 0]
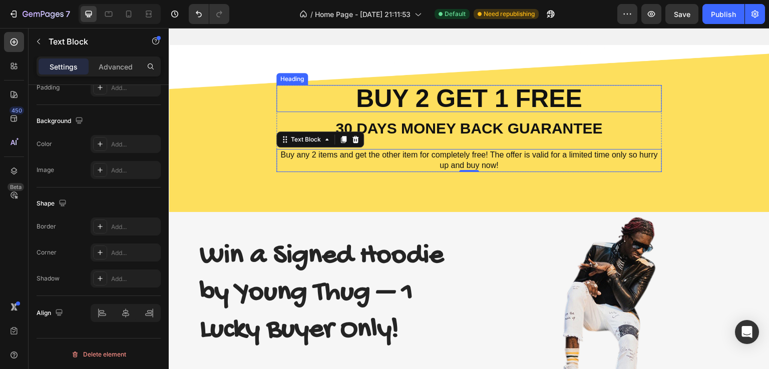
click at [461, 95] on h2 "BUY 2 GET 1 FREE" at bounding box center [468, 98] width 385 height 27
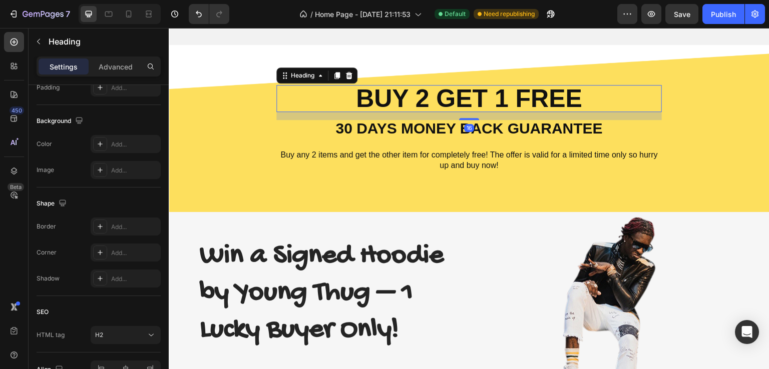
scroll to position [0, 0]
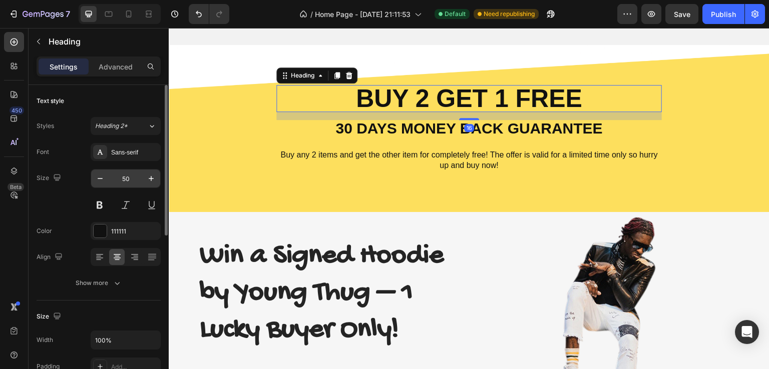
click at [129, 179] on input "50" at bounding box center [125, 179] width 33 height 18
type input "60"
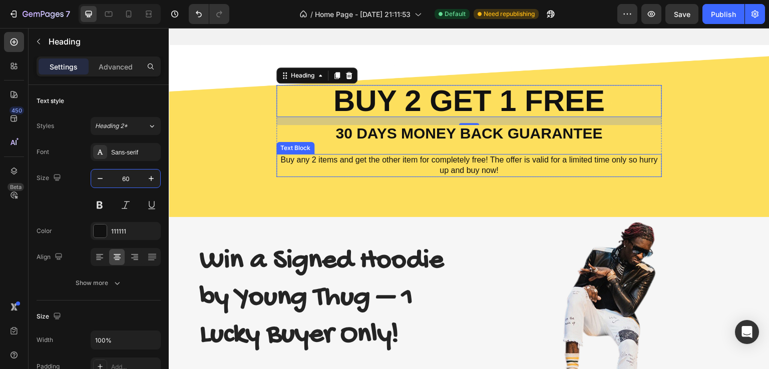
click at [420, 159] on p "Buy any 2 items and get the other item for completely free! The offer is valid …" at bounding box center [468, 165] width 383 height 21
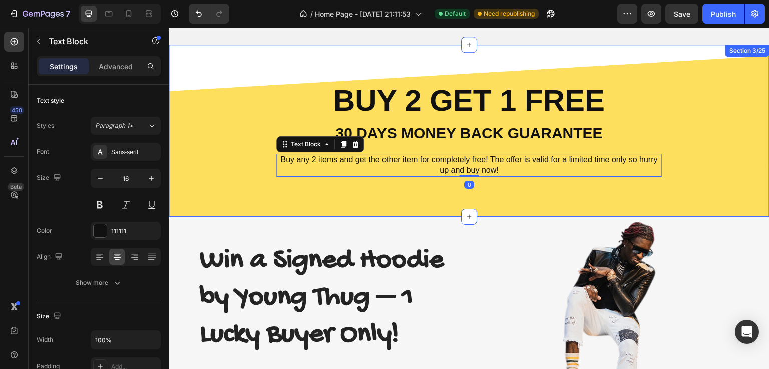
click at [396, 285] on h2 "Win a Signed Hoodie by Young Thug – 1 Lucky Buyer Only!" at bounding box center [330, 298] width 263 height 113
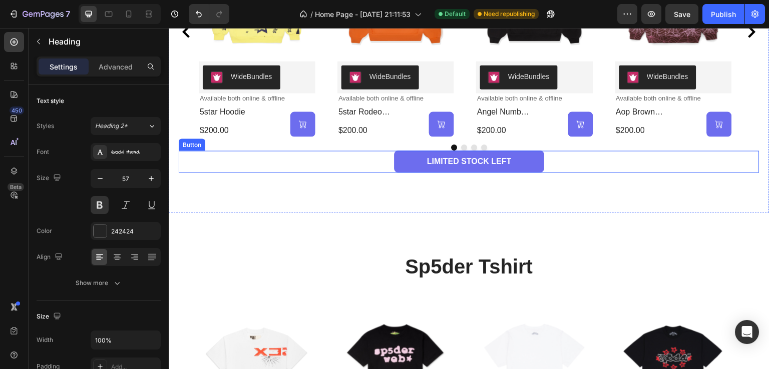
scroll to position [1355, 0]
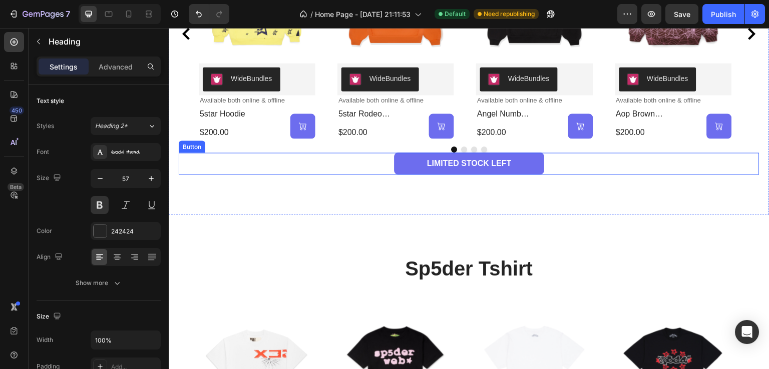
click at [571, 155] on div "LIMITED STOCK LEFT Button" at bounding box center [469, 164] width 581 height 23
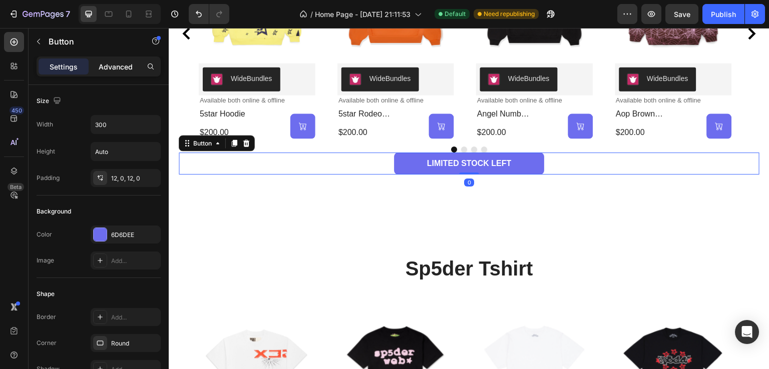
click at [125, 63] on p "Advanced" at bounding box center [116, 67] width 34 height 11
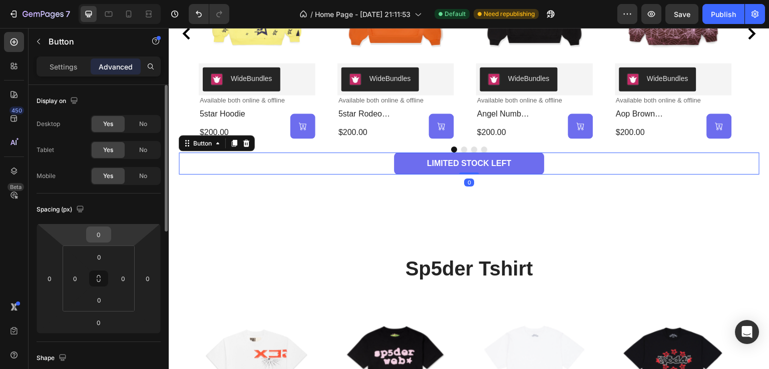
click at [111, 239] on div "0" at bounding box center [98, 235] width 25 height 16
click at [103, 234] on input "0" at bounding box center [99, 234] width 20 height 15
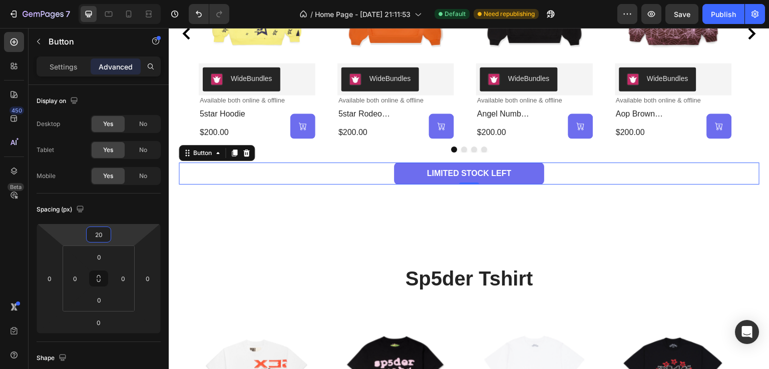
type input "20"
click at [574, 182] on div "LIMITED STOCK LEFT Button 0" at bounding box center [469, 174] width 581 height 23
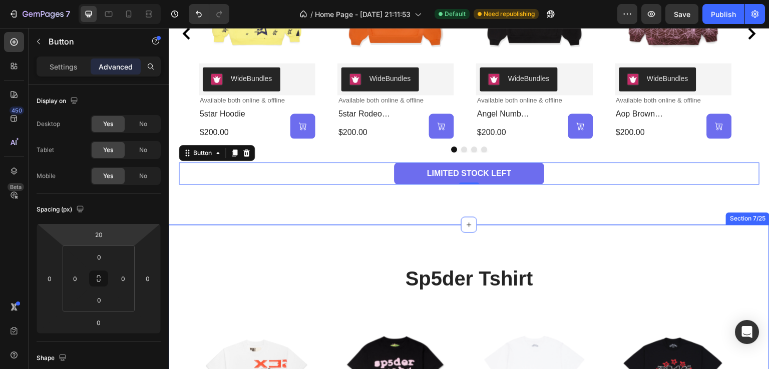
scroll to position [1521, 0]
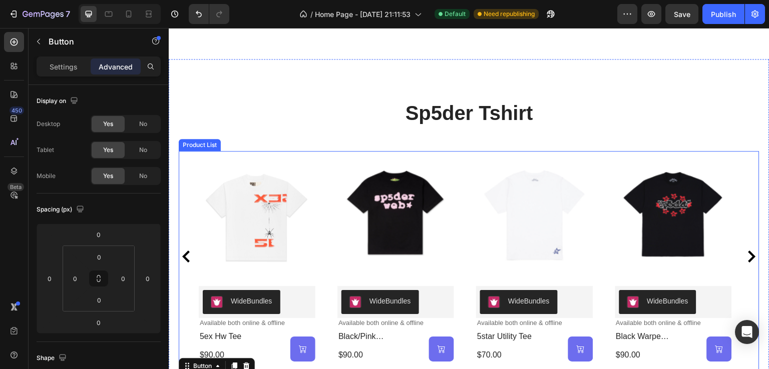
scroll to position [1605, 0]
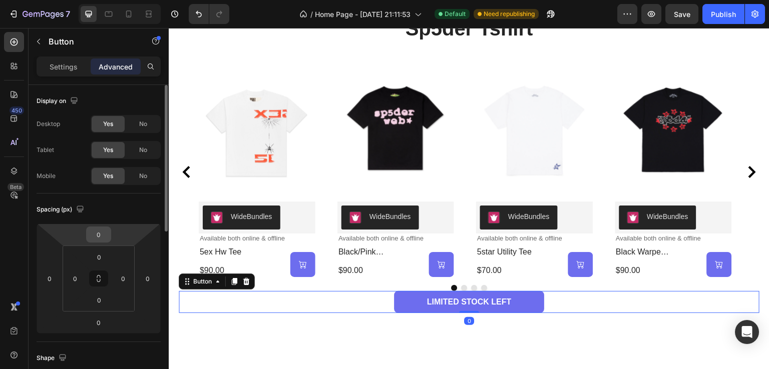
click at [90, 235] on input "0" at bounding box center [99, 234] width 20 height 15
type input "2"
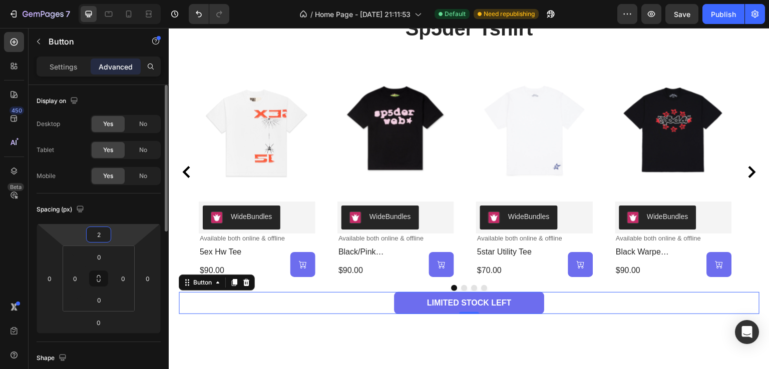
type input "20"
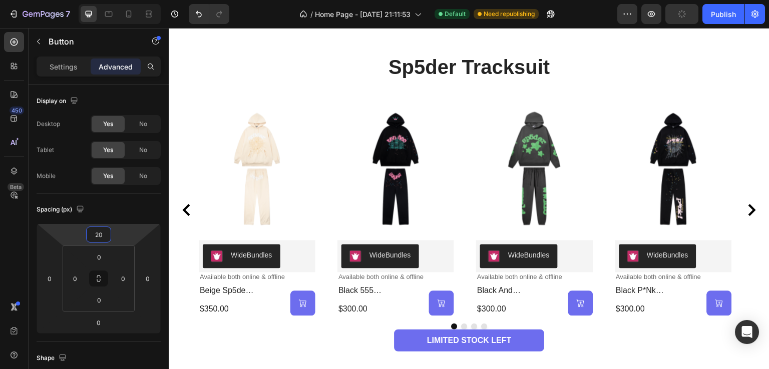
scroll to position [2106, 0]
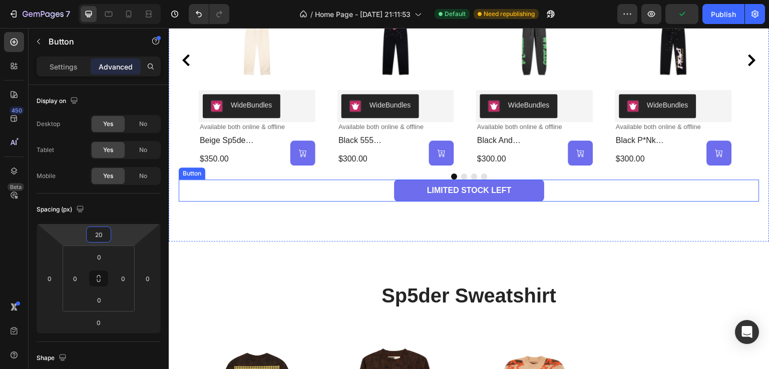
click at [564, 197] on div "LIMITED STOCK LEFT Button" at bounding box center [469, 191] width 581 height 23
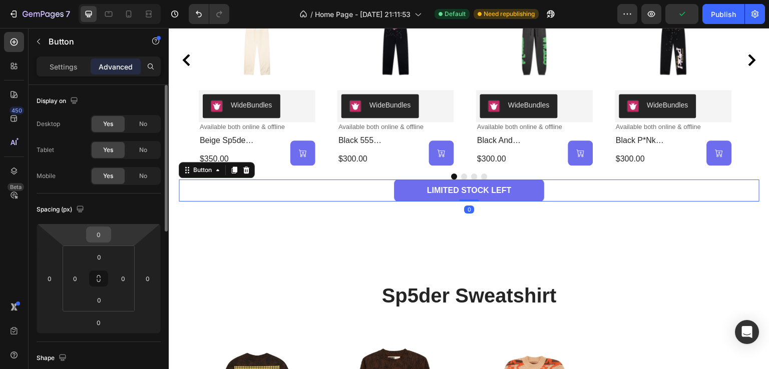
click at [106, 239] on input "0" at bounding box center [99, 234] width 20 height 15
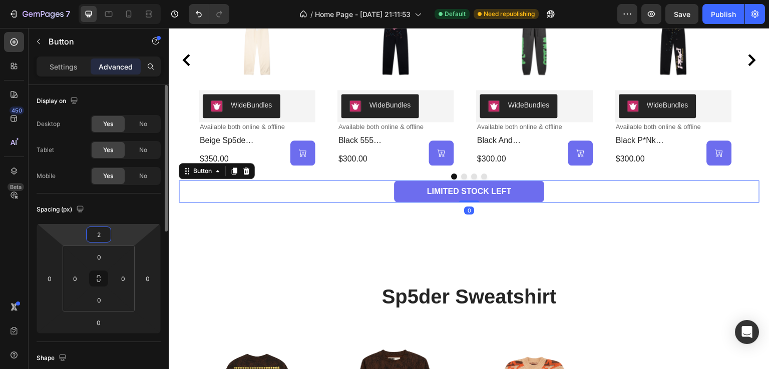
type input "20"
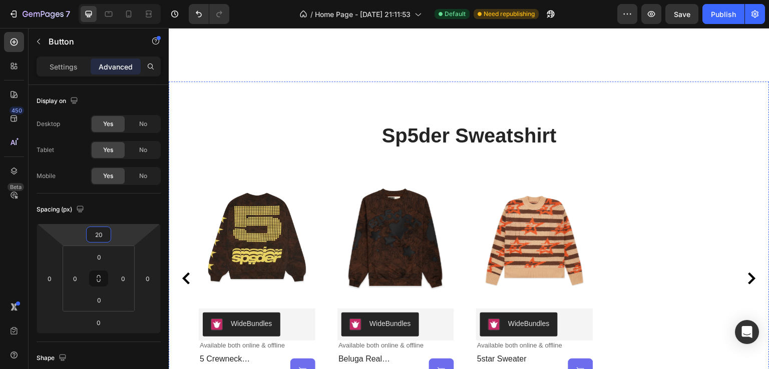
scroll to position [2406, 0]
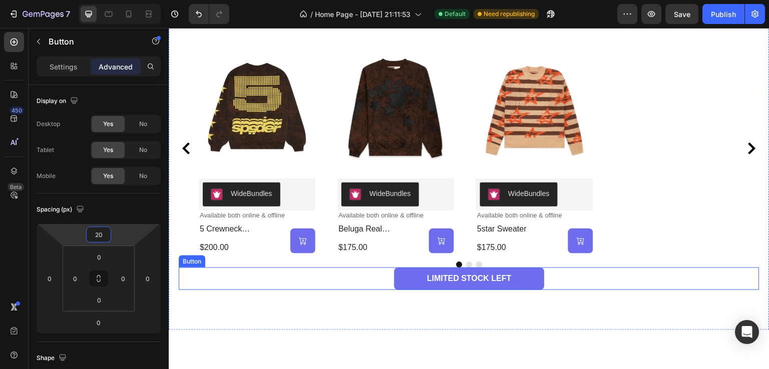
click at [544, 277] on div "LIMITED STOCK LEFT Button" at bounding box center [469, 279] width 581 height 23
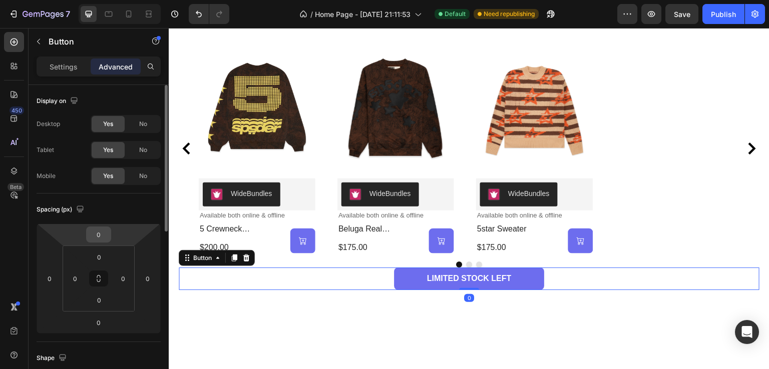
click at [98, 235] on input "0" at bounding box center [99, 234] width 20 height 15
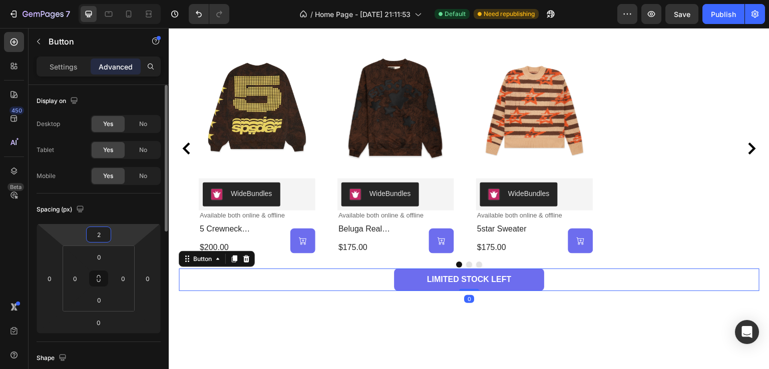
type input "20"
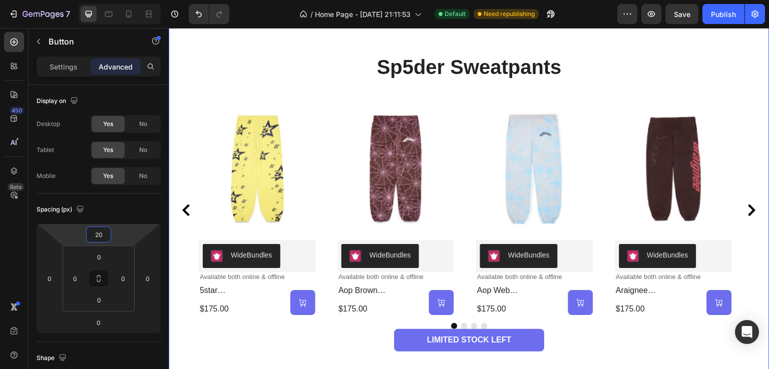
scroll to position [2907, 0]
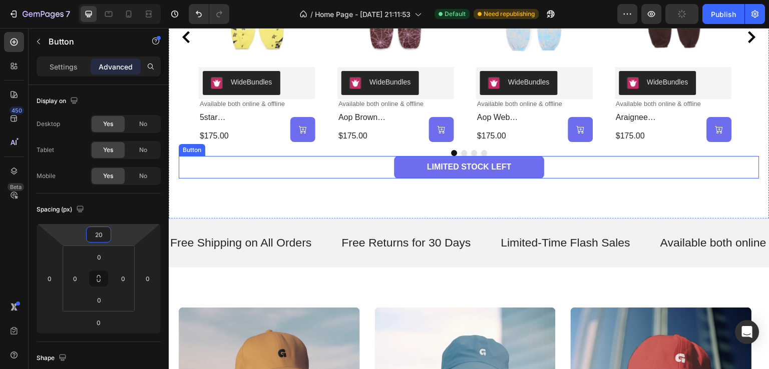
click at [558, 168] on div "LIMITED STOCK LEFT Button" at bounding box center [469, 167] width 581 height 23
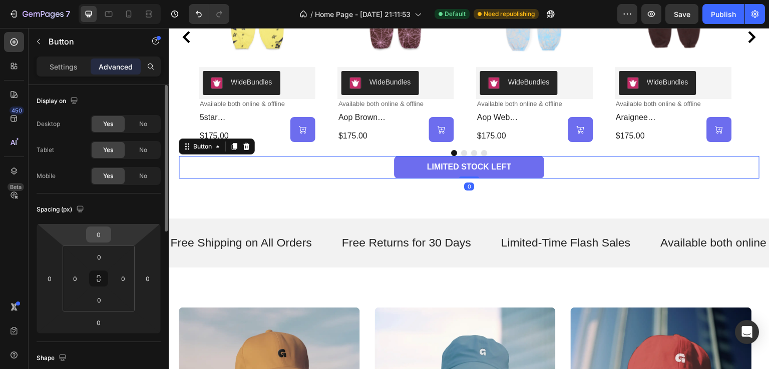
click at [102, 239] on input "0" at bounding box center [99, 234] width 20 height 15
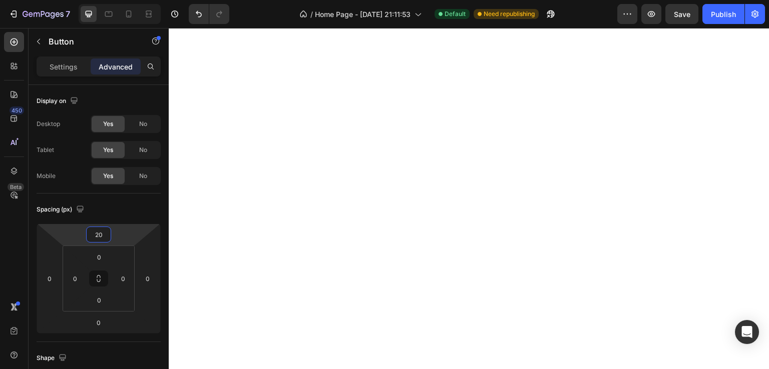
type input "20"
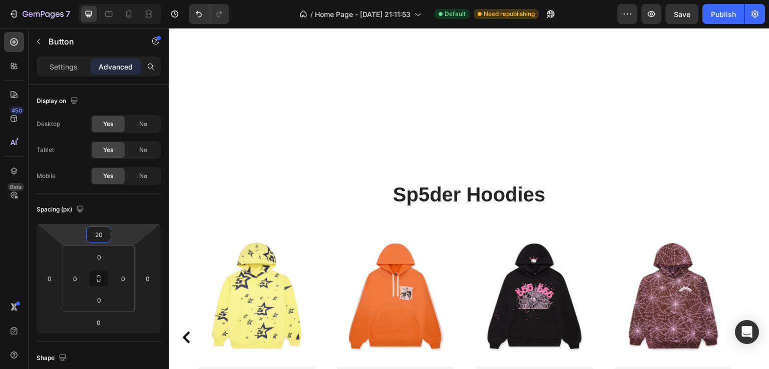
scroll to position [1351, 0]
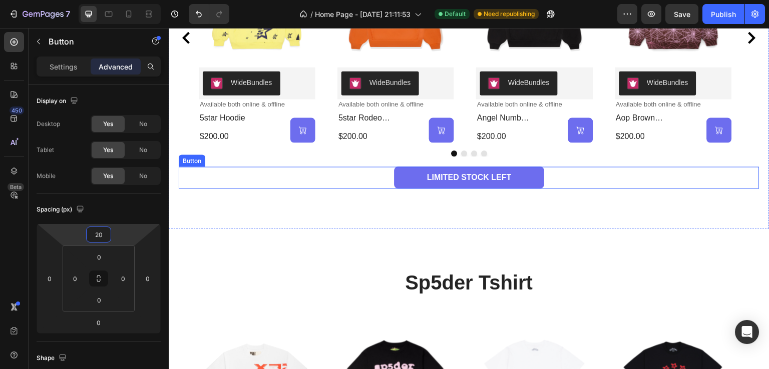
click at [550, 177] on div "LIMITED STOCK LEFT Button" at bounding box center [469, 178] width 581 height 23
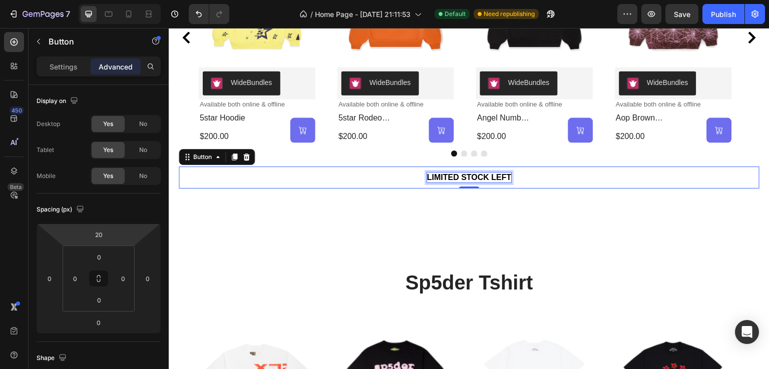
click at [464, 177] on p "LIMITED STOCK LEFT" at bounding box center [469, 178] width 85 height 11
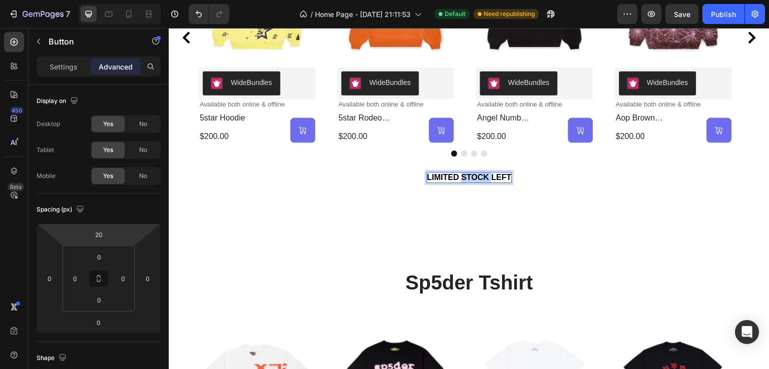
click at [464, 177] on p "LIMITED STOCK LEFT" at bounding box center [469, 178] width 85 height 11
click at [539, 177] on link "View All Styles" at bounding box center [469, 178] width 150 height 23
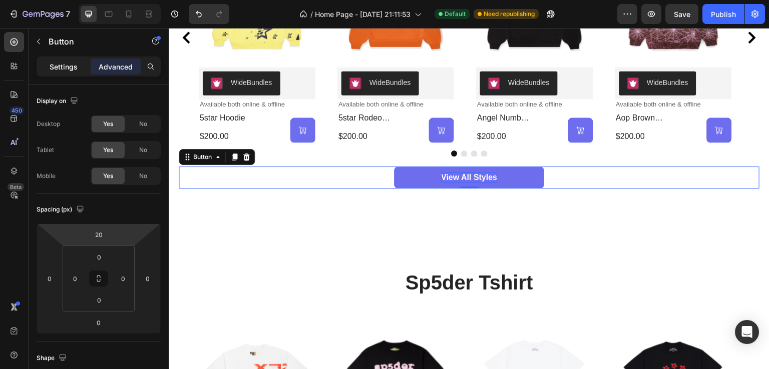
click at [62, 71] on div "Settings" at bounding box center [64, 67] width 50 height 16
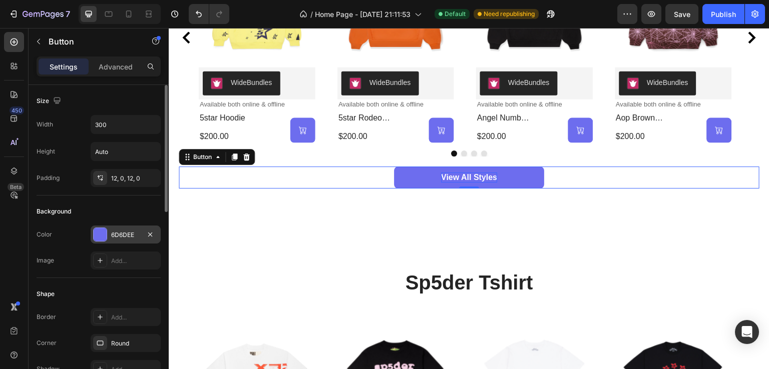
click at [99, 234] on div at bounding box center [100, 234] width 13 height 13
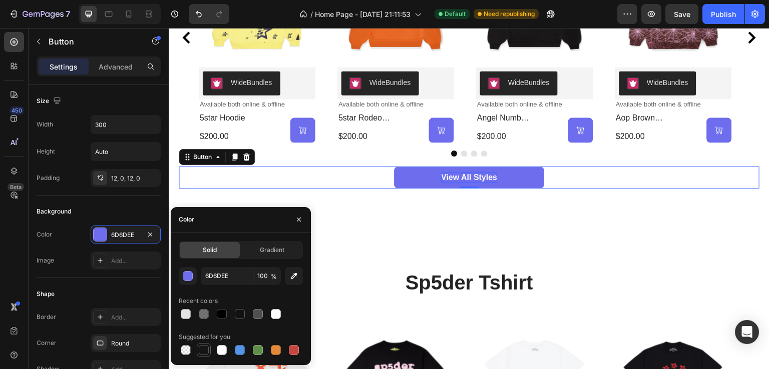
click at [204, 349] on div at bounding box center [204, 350] width 10 height 10
type input "151515"
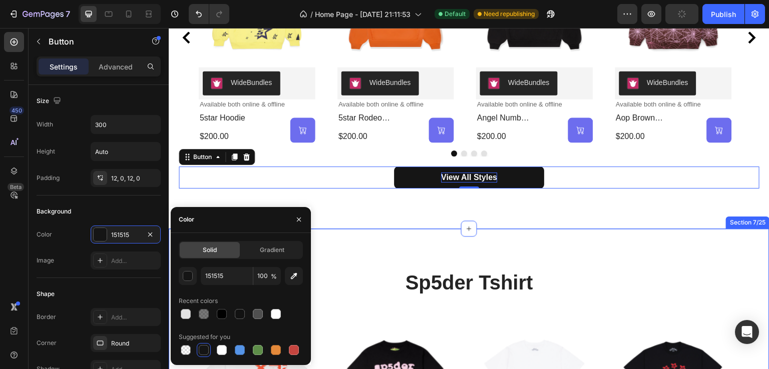
click at [602, 209] on div "sp5der hoodies Heading Product Images WideBundles WideBundles Available both on…" at bounding box center [469, 34] width 601 height 389
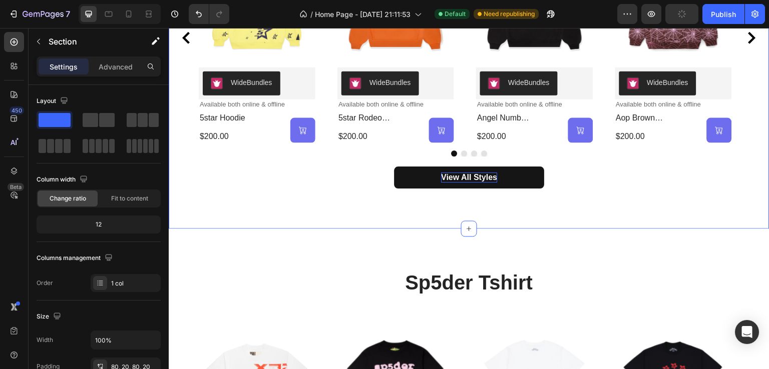
scroll to position [1471, 0]
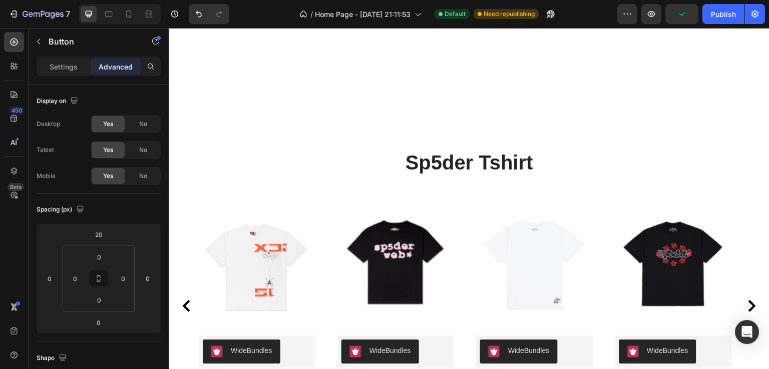
scroll to position [1701, 0]
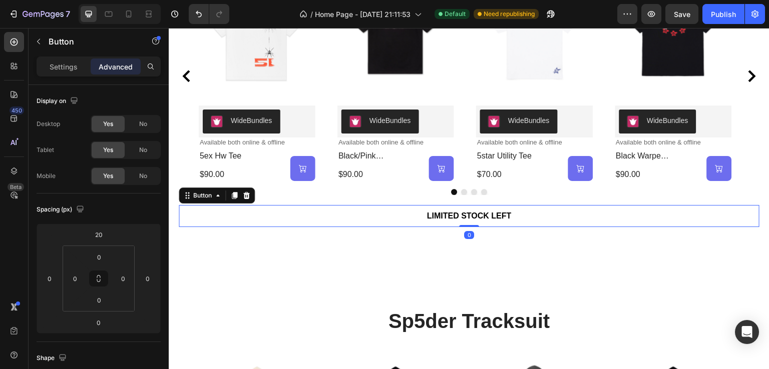
click at [505, 222] on link "LIMITED STOCK LEFT" at bounding box center [469, 216] width 150 height 23
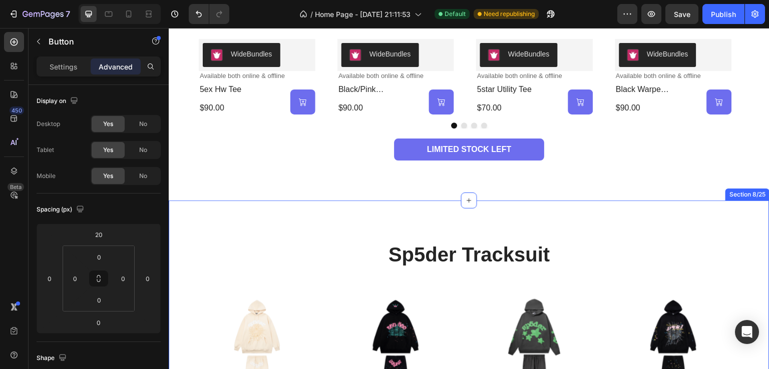
scroll to position [1848, 0]
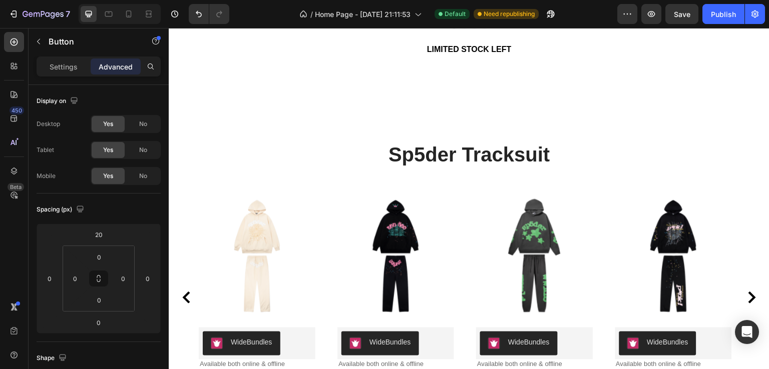
click at [521, 56] on link "LIMITED STOCK LEFT" at bounding box center [469, 50] width 150 height 23
click at [483, 53] on p "LIMITED STOCK LEFT" at bounding box center [469, 50] width 85 height 11
click at [532, 51] on link "View All Styles" at bounding box center [469, 50] width 150 height 23
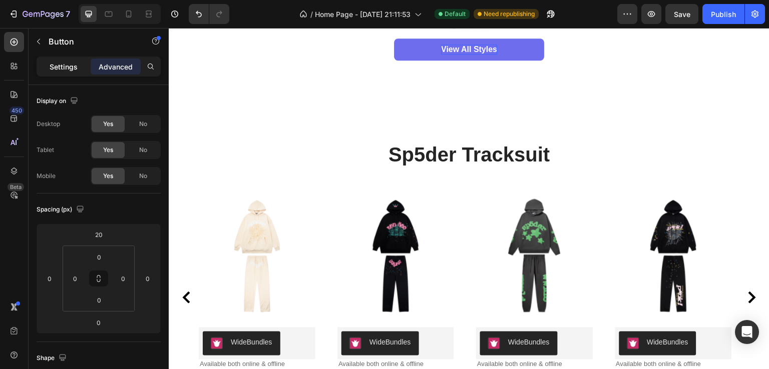
click at [86, 69] on div "Settings" at bounding box center [64, 67] width 50 height 16
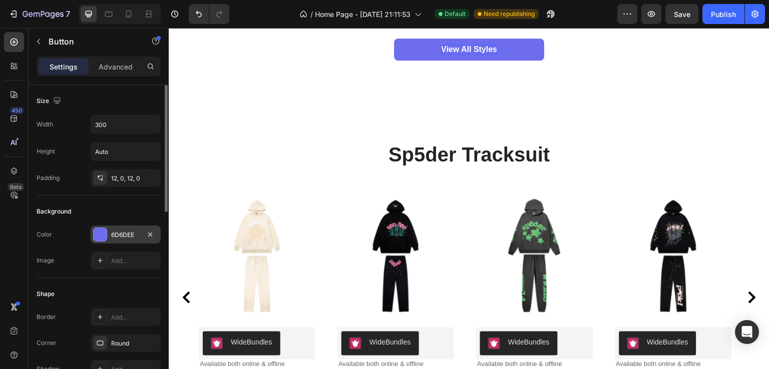
click at [102, 229] on div at bounding box center [100, 234] width 13 height 13
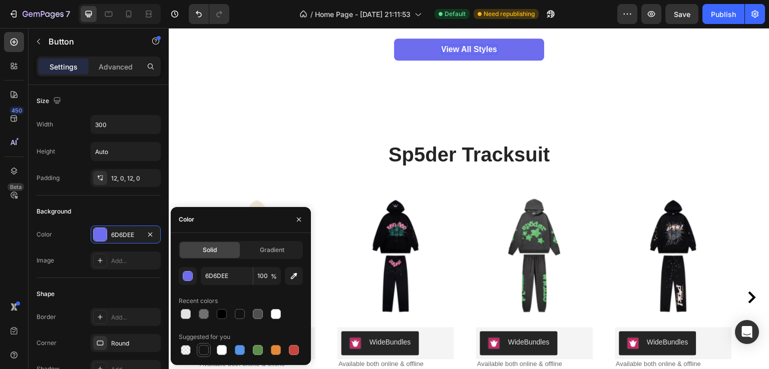
click at [208, 350] on div at bounding box center [204, 350] width 10 height 10
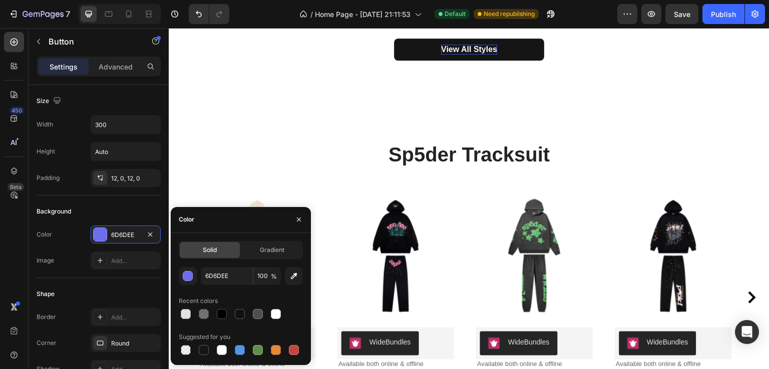
type input "151515"
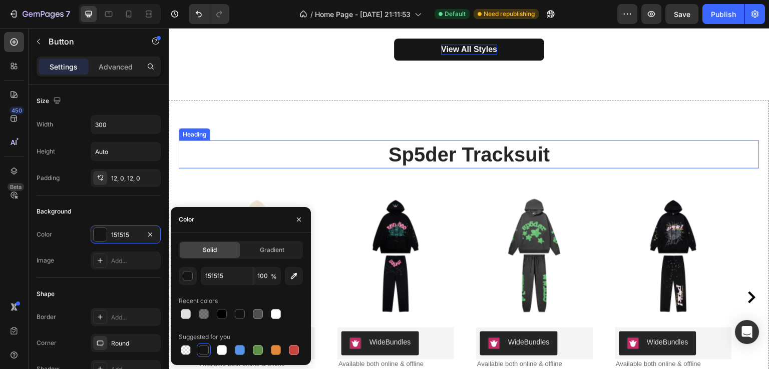
click at [632, 124] on div "sp5der tracksuit Heading Product Images WideBundles WideBundles Available both …" at bounding box center [469, 295] width 601 height 389
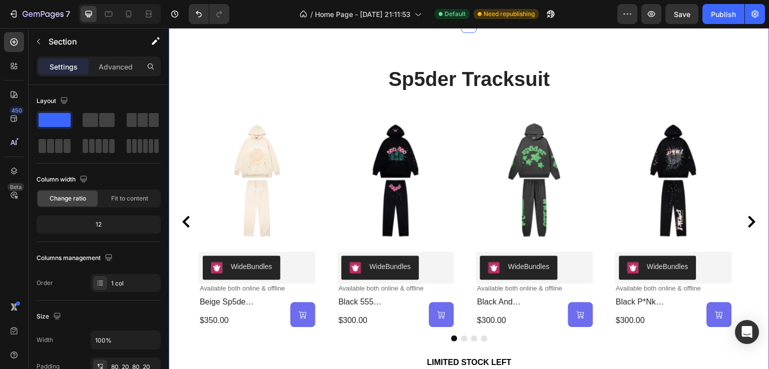
scroll to position [2148, 0]
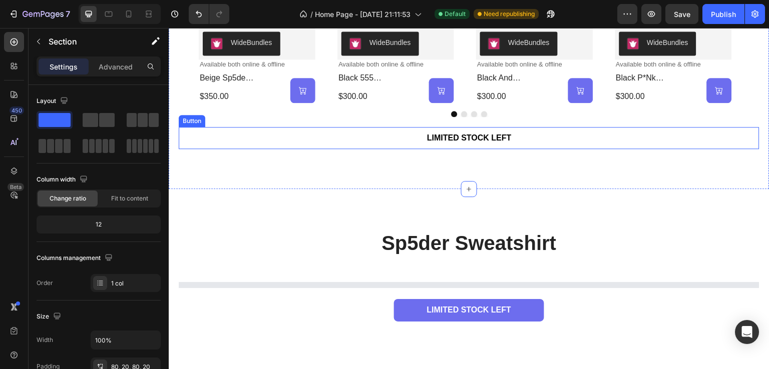
click at [532, 136] on link "LIMITED STOCK LEFT" at bounding box center [469, 138] width 150 height 23
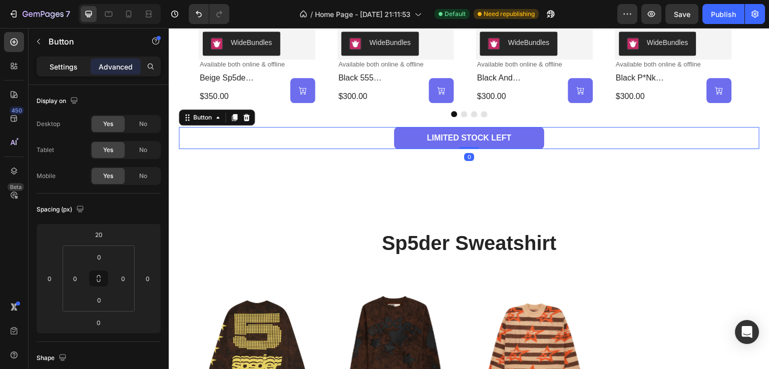
click at [80, 67] on div "Settings" at bounding box center [64, 67] width 50 height 16
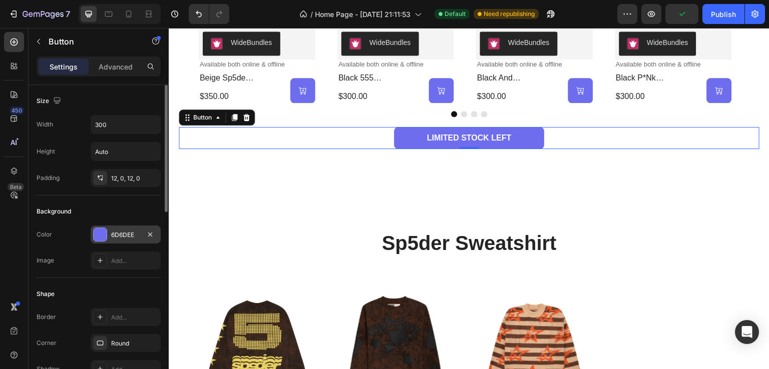
click at [112, 228] on div "6D6DEE" at bounding box center [126, 235] width 70 height 18
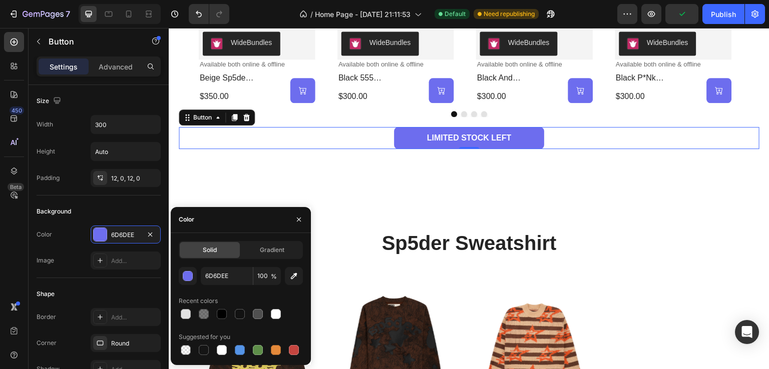
drag, startPoint x: 221, startPoint y: 313, endPoint x: 229, endPoint y: 301, distance: 14.2
click at [222, 313] on div at bounding box center [222, 314] width 10 height 10
type input "000000"
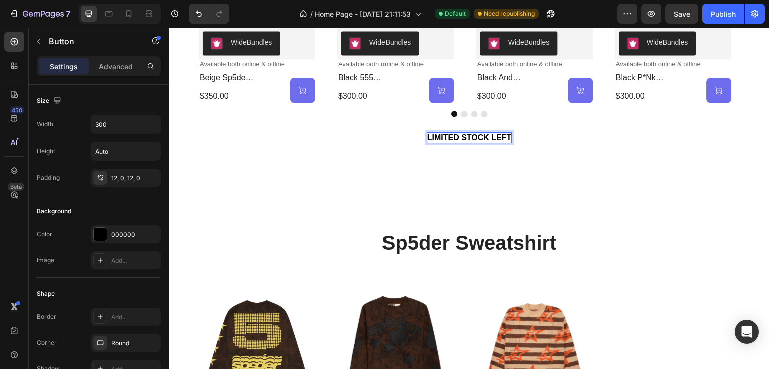
click at [463, 134] on p "LIMITED STOCK LEFT" at bounding box center [469, 138] width 85 height 11
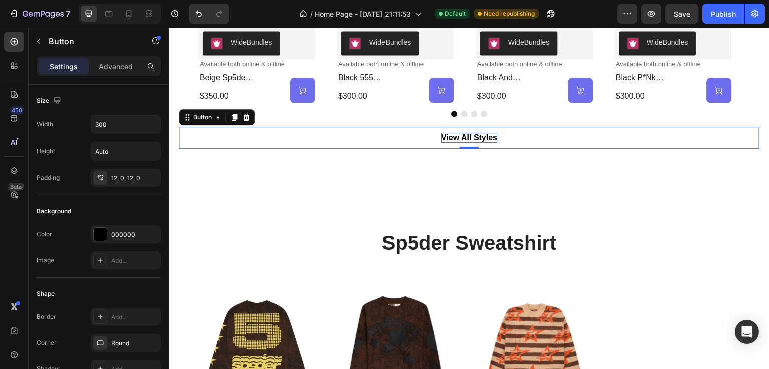
click at [686, 147] on div "View All Styles Button 0" at bounding box center [469, 138] width 581 height 23
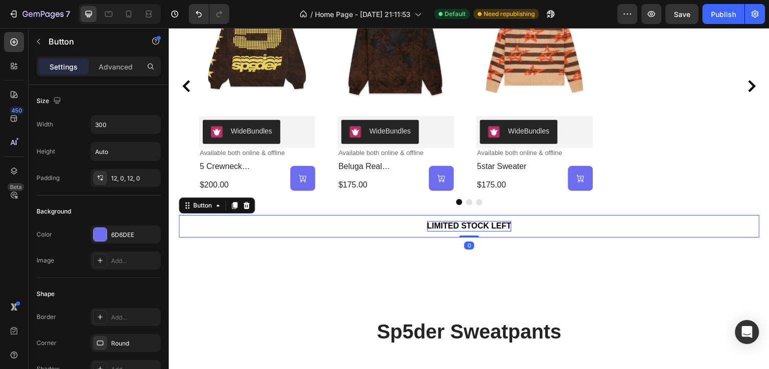
click at [500, 228] on p "LIMITED STOCK LEFT" at bounding box center [469, 226] width 85 height 11
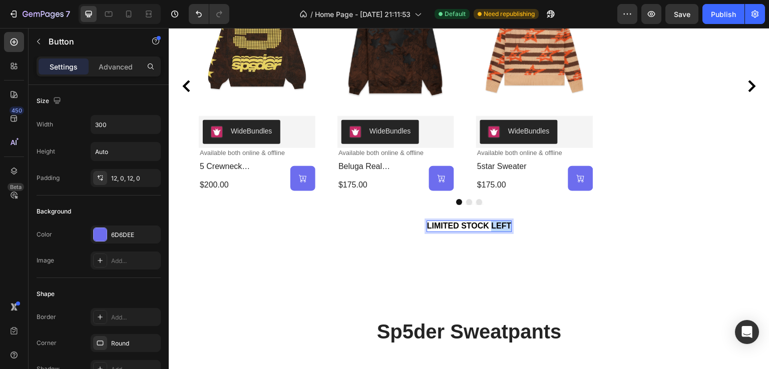
click at [500, 228] on p "LIMITED STOCK LEFT" at bounding box center [469, 226] width 85 height 11
click at [655, 229] on div "View All Styles Button 0" at bounding box center [469, 226] width 581 height 23
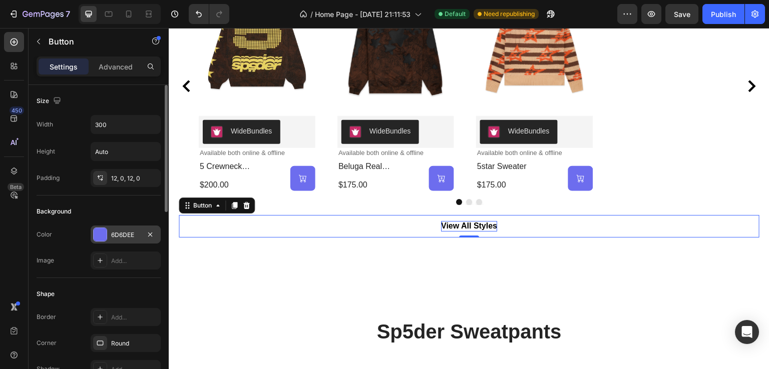
click at [137, 238] on div "6D6DEE" at bounding box center [125, 235] width 29 height 9
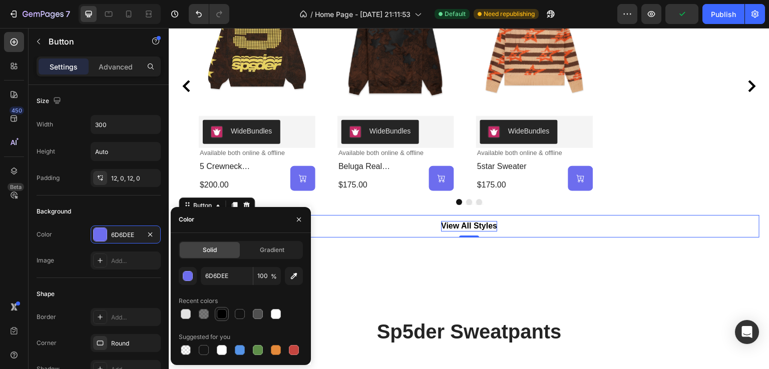
click at [225, 317] on div at bounding box center [222, 314] width 10 height 10
type input "000000"
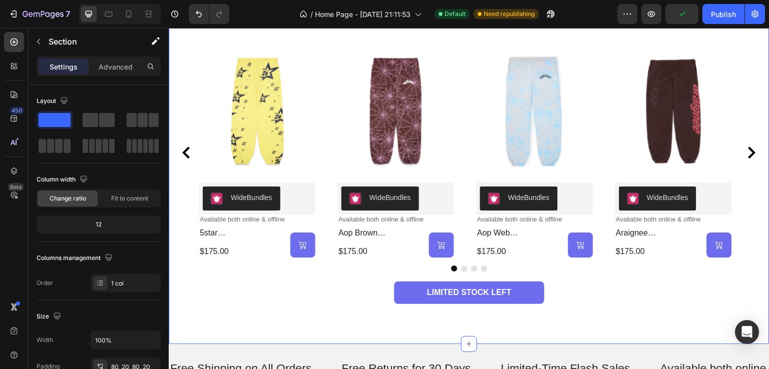
scroll to position [2799, 0]
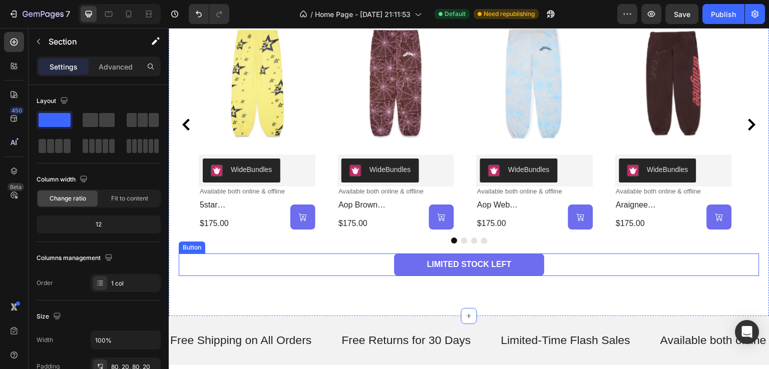
click at [542, 269] on div "LIMITED STOCK LEFT Button" at bounding box center [469, 265] width 581 height 23
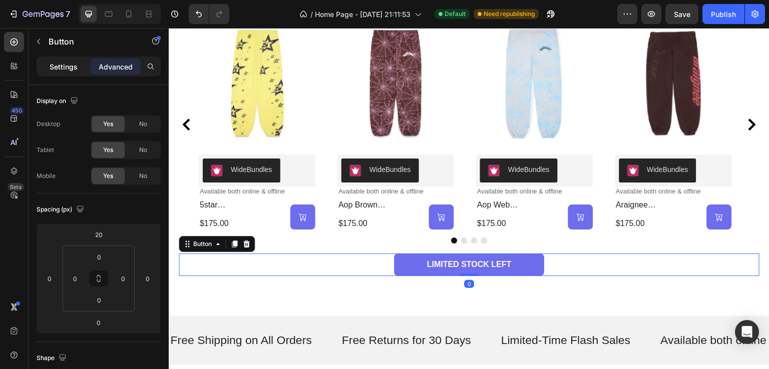
click at [56, 63] on p "Settings" at bounding box center [64, 67] width 28 height 11
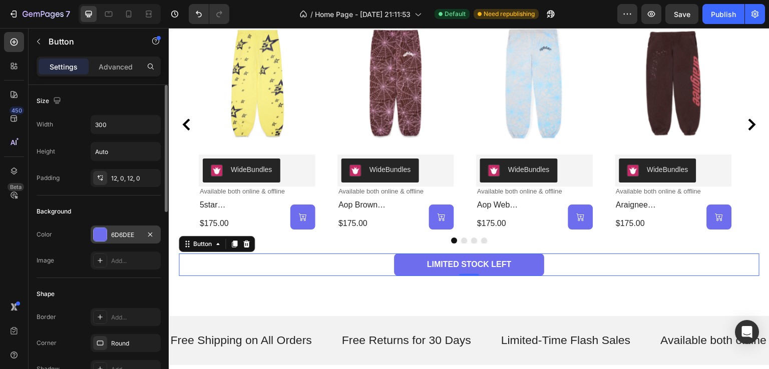
click at [120, 231] on div "6D6DEE" at bounding box center [125, 235] width 29 height 9
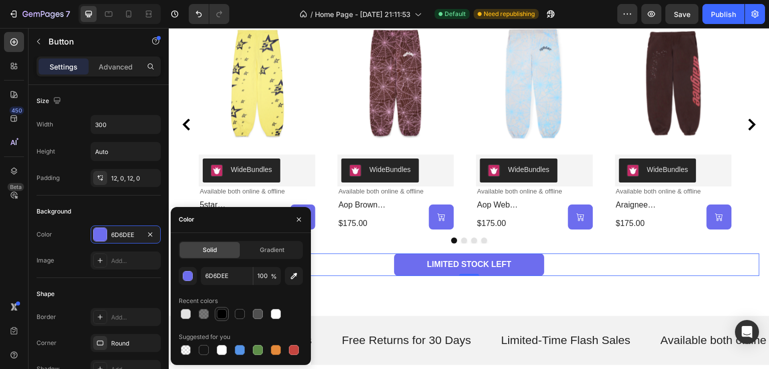
click at [224, 320] on div at bounding box center [222, 314] width 14 height 14
type input "000000"
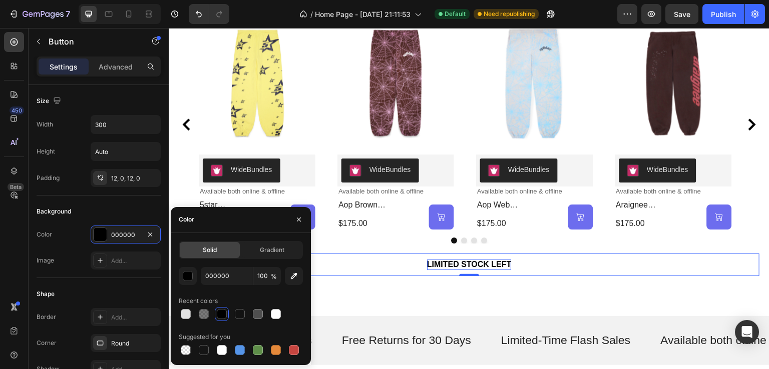
click at [490, 263] on p "LIMITED STOCK LEFT" at bounding box center [469, 265] width 85 height 11
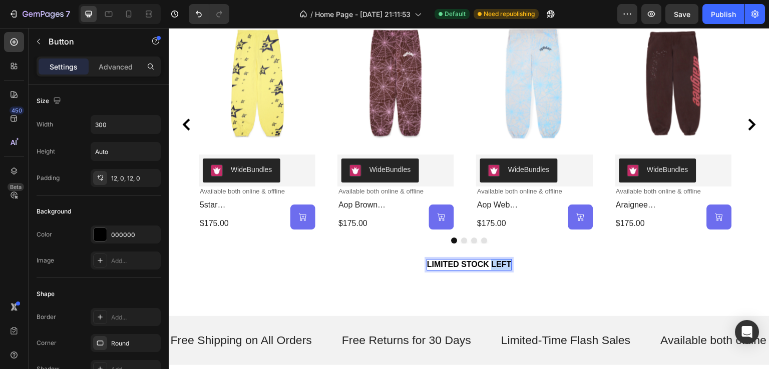
click at [490, 263] on p "LIMITED STOCK LEFT" at bounding box center [469, 265] width 85 height 11
click at [610, 274] on div "View All Styles Button 0" at bounding box center [469, 265] width 581 height 23
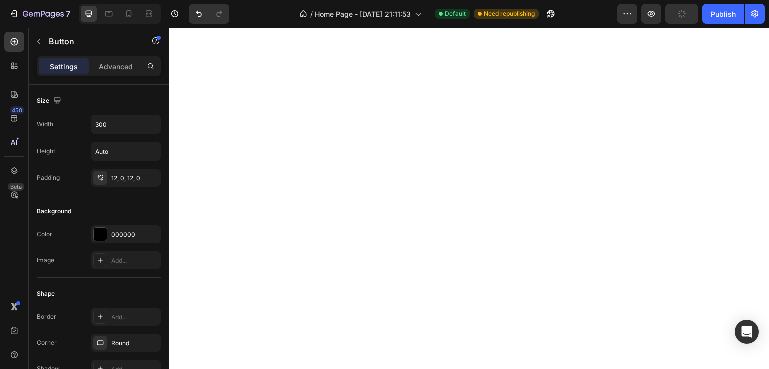
scroll to position [1055, 0]
click at [727, 17] on div "Publish" at bounding box center [723, 14] width 25 height 11
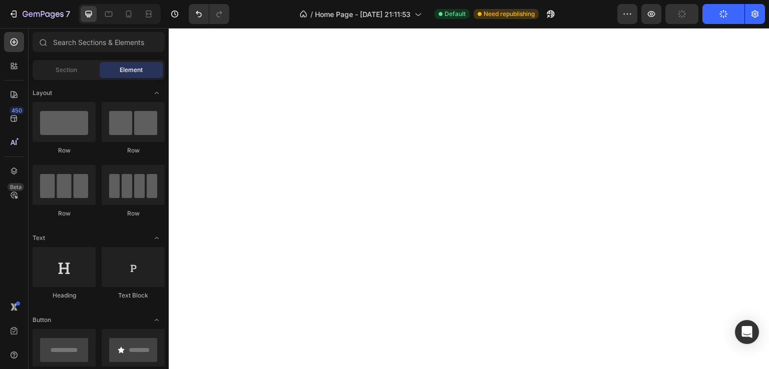
scroll to position [0, 0]
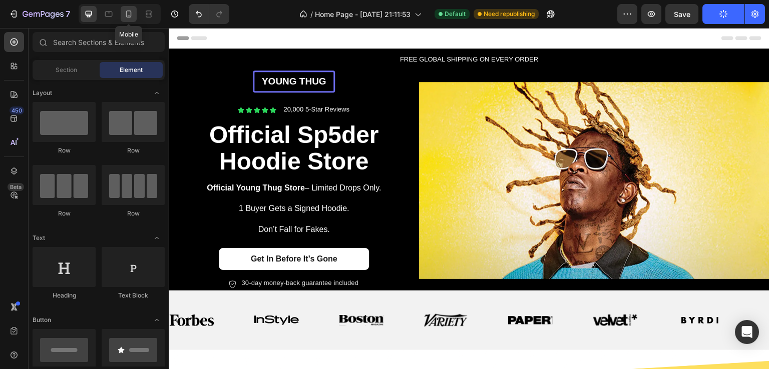
click at [126, 15] on icon at bounding box center [129, 14] width 6 height 7
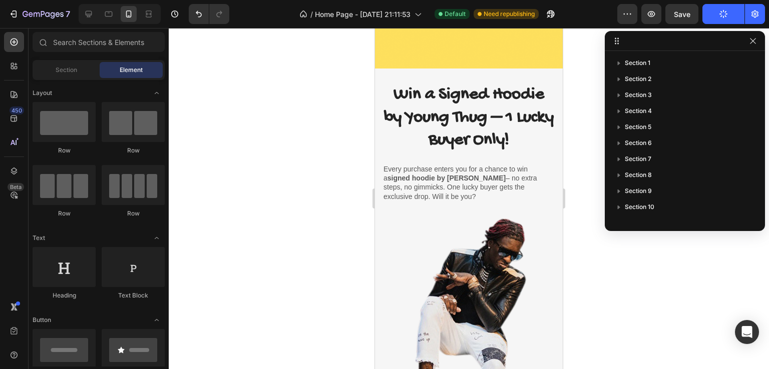
scroll to position [791, 0]
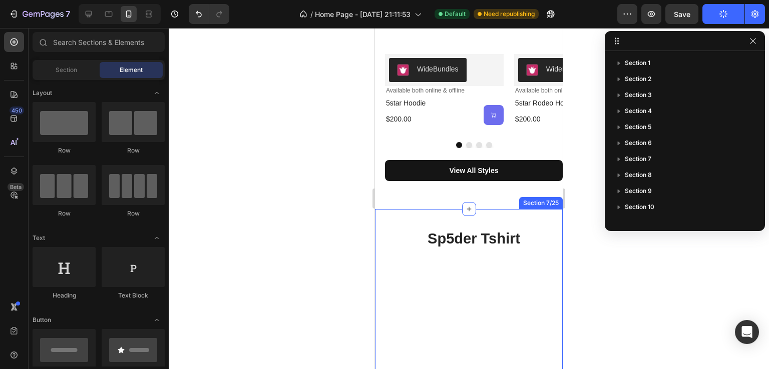
scroll to position [1701, 0]
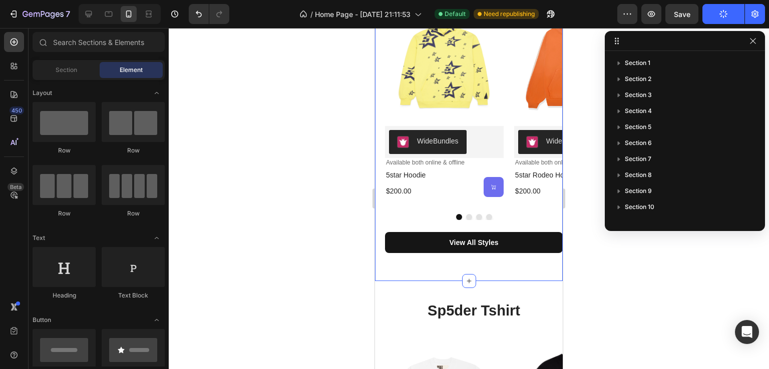
click at [392, 266] on div "sp5der hoodies Heading Product Images WideBundles WideBundles Available both on…" at bounding box center [469, 109] width 188 height 344
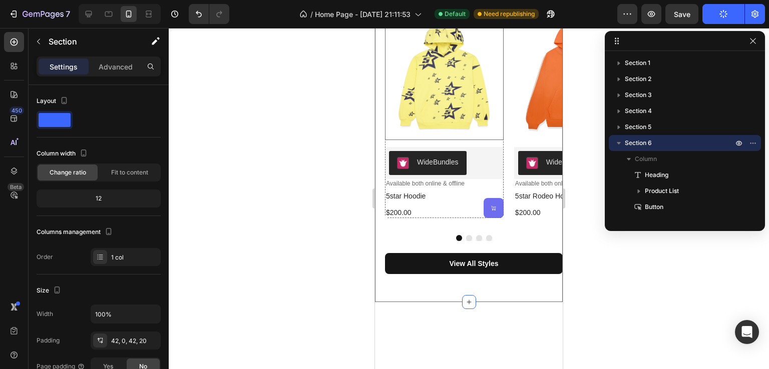
scroll to position [1551, 0]
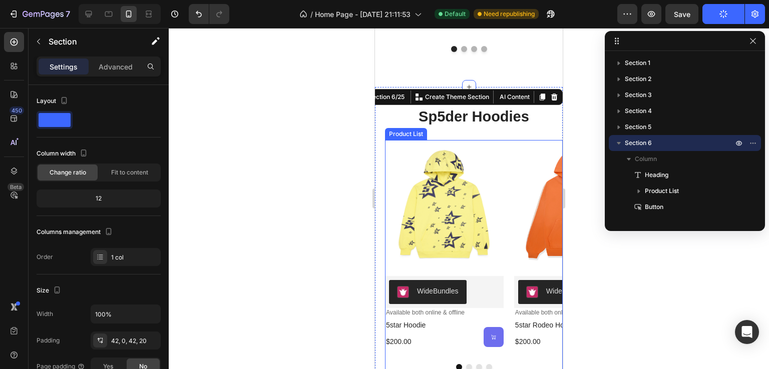
click at [506, 157] on div "Product Images WideBundles WideBundles Available both online & offline Text Blo…" at bounding box center [474, 248] width 178 height 216
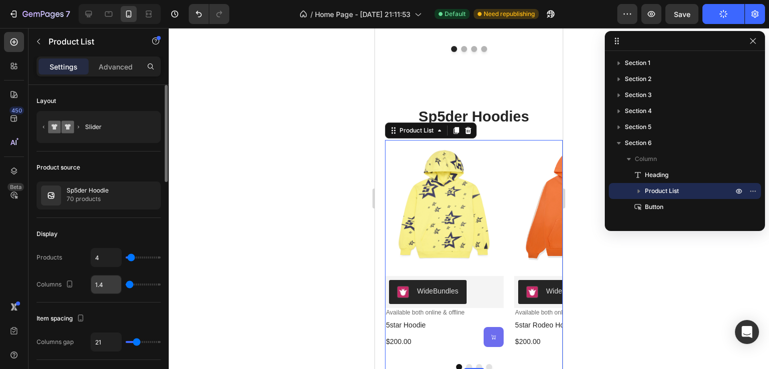
scroll to position [150, 0]
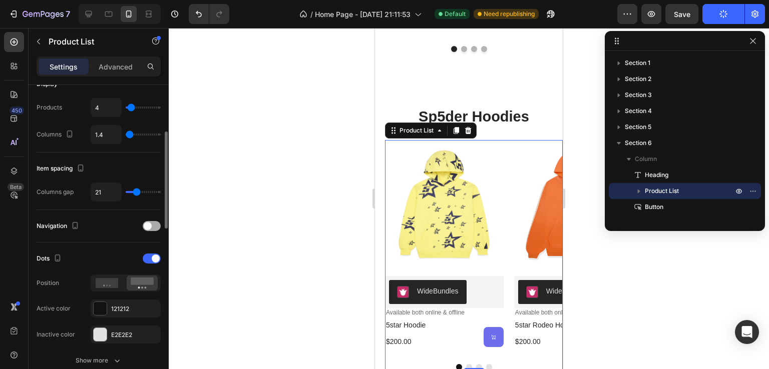
click at [149, 224] on span at bounding box center [148, 226] width 8 height 8
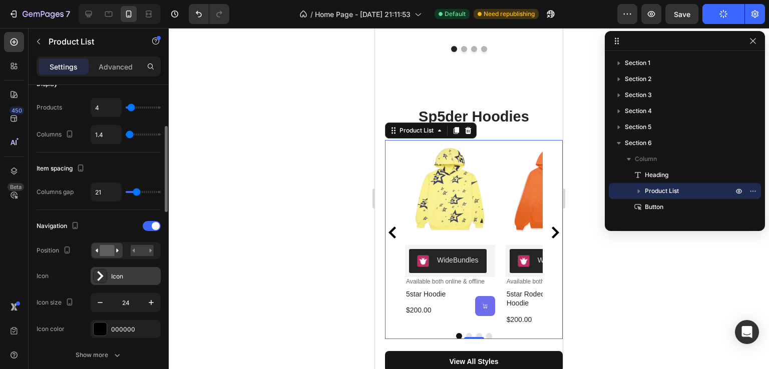
click at [113, 276] on div "Icon" at bounding box center [134, 276] width 47 height 9
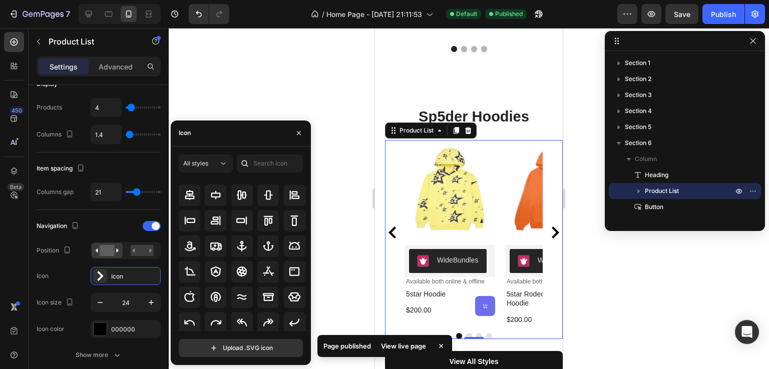
scroll to position [110, 0]
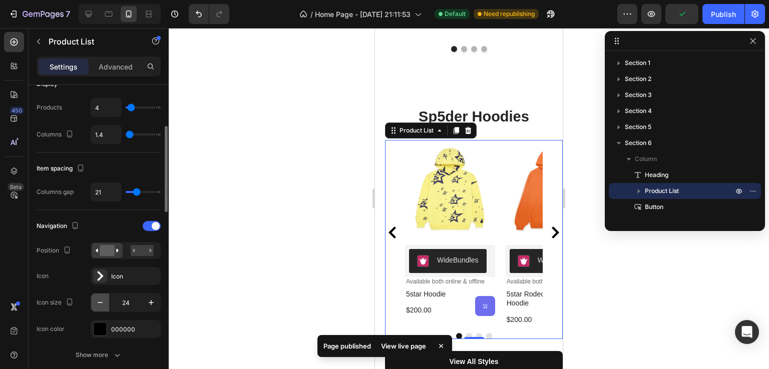
click at [92, 297] on button "button" at bounding box center [100, 303] width 18 height 18
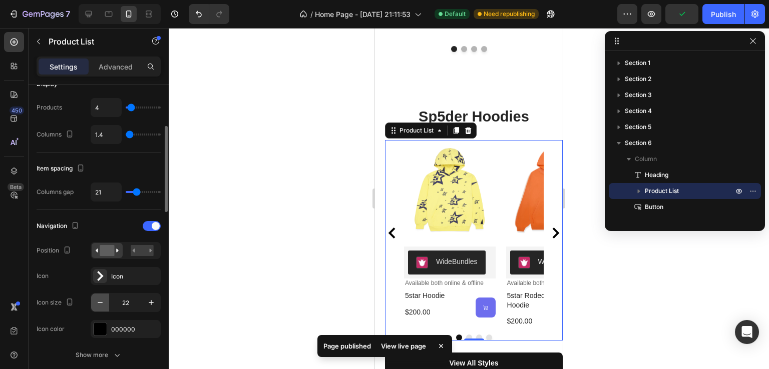
click at [92, 297] on button "button" at bounding box center [100, 303] width 18 height 18
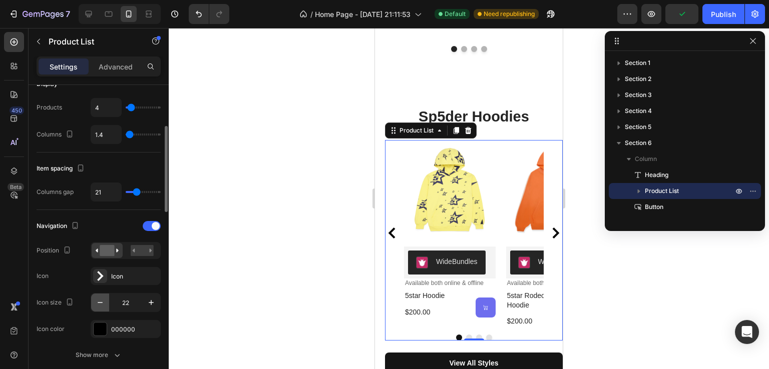
click at [92, 297] on button "button" at bounding box center [100, 303] width 18 height 18
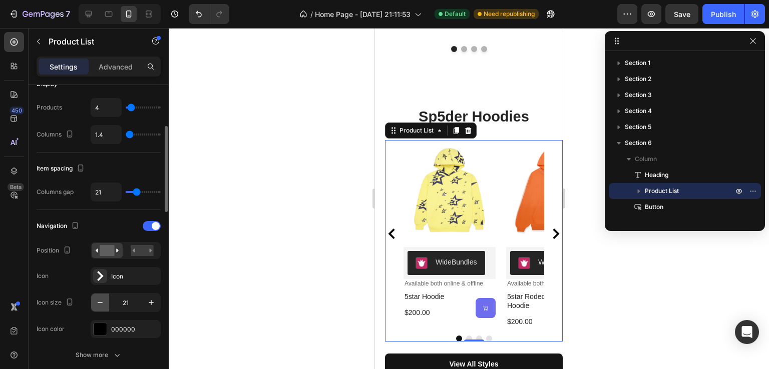
click at [92, 297] on button "button" at bounding box center [100, 303] width 18 height 18
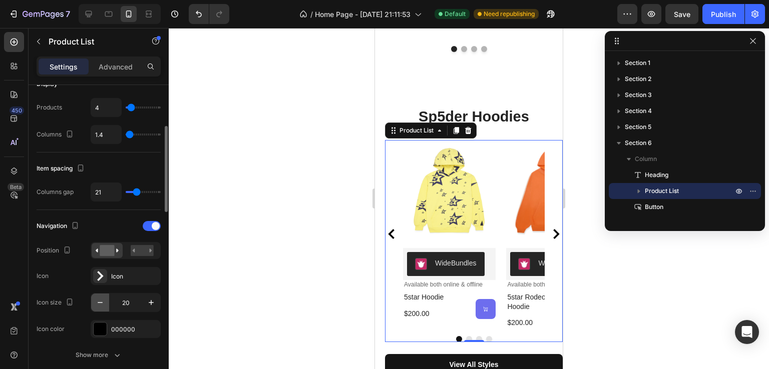
click at [92, 297] on button "button" at bounding box center [100, 303] width 18 height 18
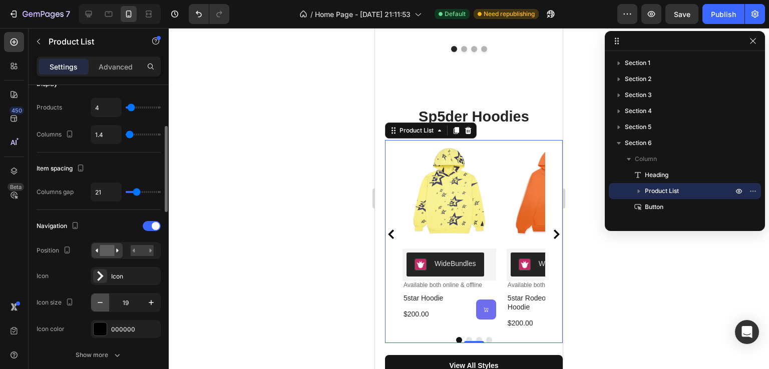
click at [92, 297] on button "button" at bounding box center [100, 303] width 18 height 18
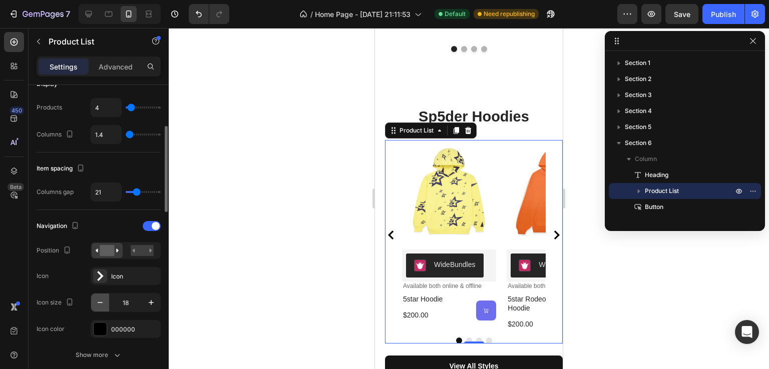
click at [92, 297] on button "button" at bounding box center [100, 303] width 18 height 18
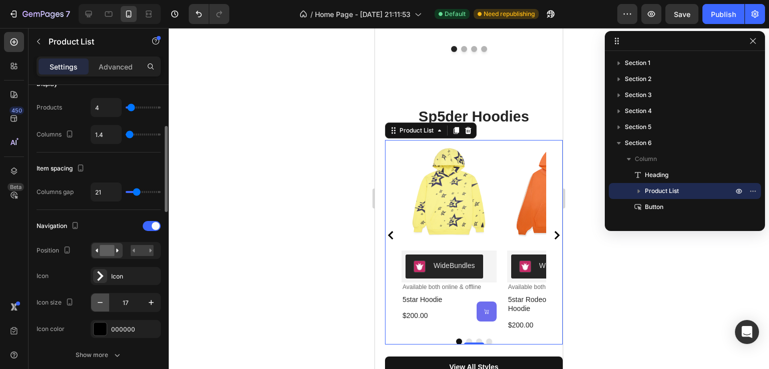
click at [92, 297] on button "button" at bounding box center [100, 303] width 18 height 18
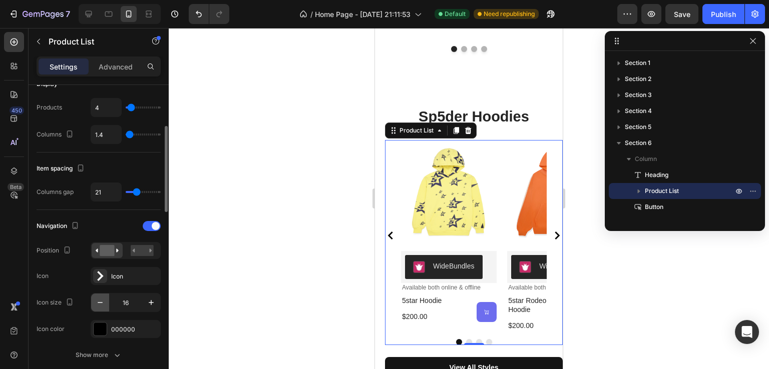
click at [92, 297] on button "button" at bounding box center [100, 303] width 18 height 18
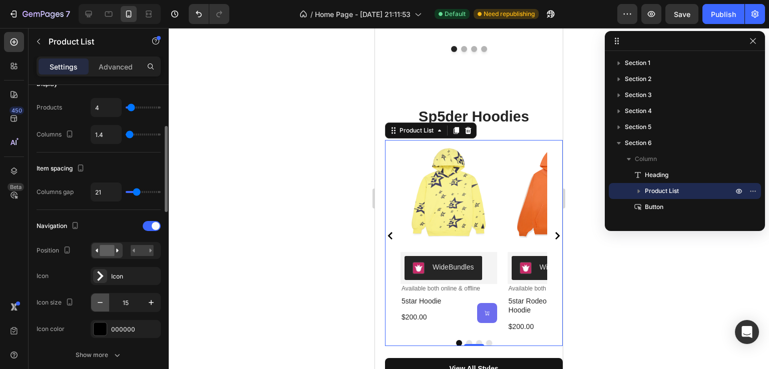
click at [92, 297] on button "button" at bounding box center [100, 303] width 18 height 18
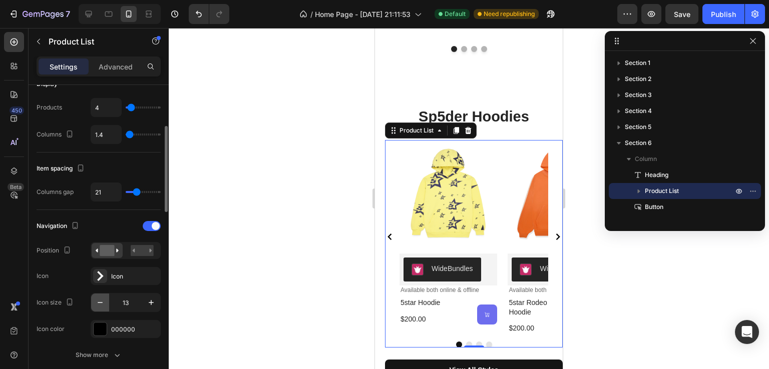
click at [92, 296] on button "button" at bounding box center [100, 303] width 18 height 18
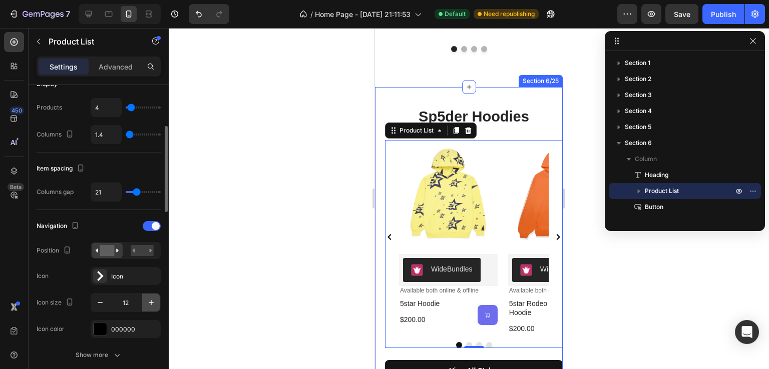
click at [154, 298] on icon "button" at bounding box center [151, 303] width 10 height 10
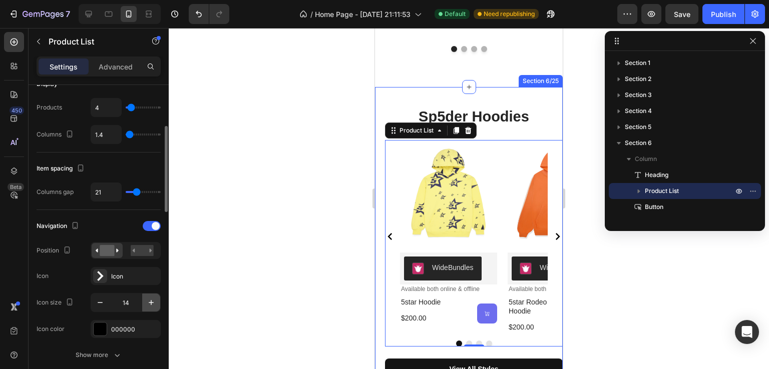
click at [154, 298] on icon "button" at bounding box center [151, 303] width 10 height 10
type input "16"
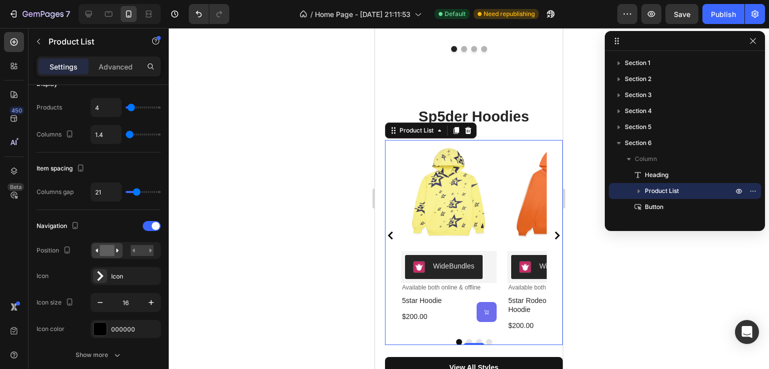
click at [553, 232] on icon "Carousel Next Arrow" at bounding box center [557, 236] width 8 height 8
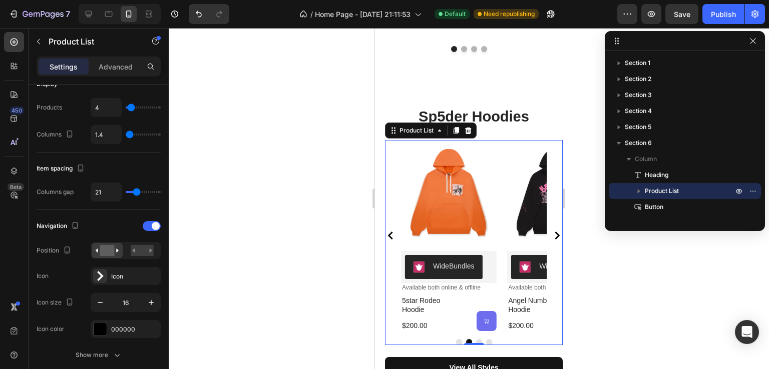
click at [553, 232] on icon "Carousel Next Arrow" at bounding box center [557, 236] width 8 height 8
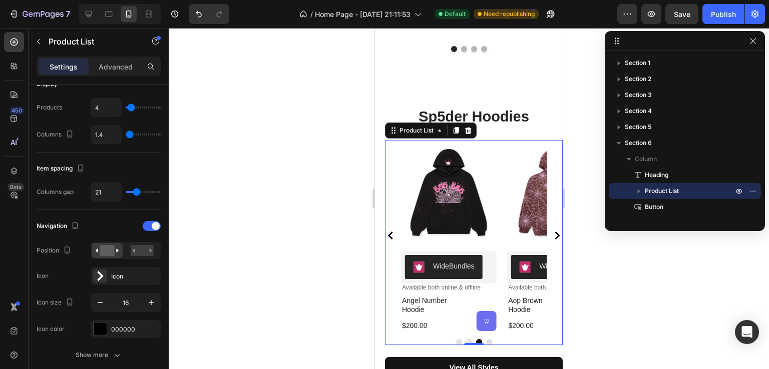
click at [553, 232] on icon "Carousel Next Arrow" at bounding box center [557, 236] width 8 height 8
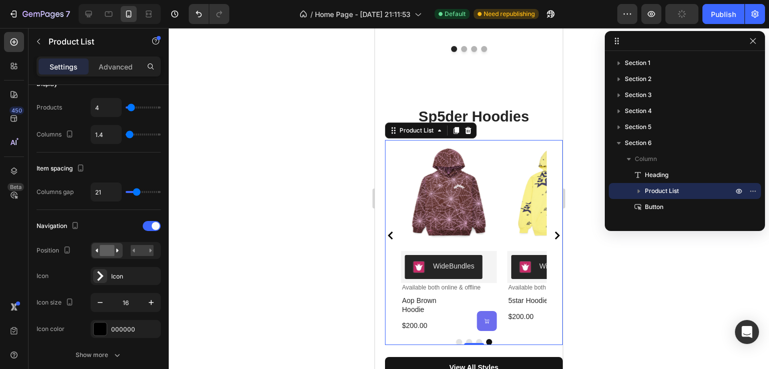
click at [553, 232] on icon "Carousel Next Arrow" at bounding box center [557, 236] width 8 height 8
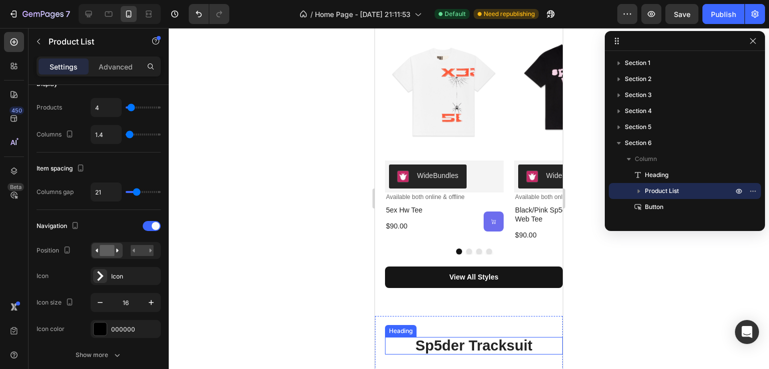
scroll to position [1952, 0]
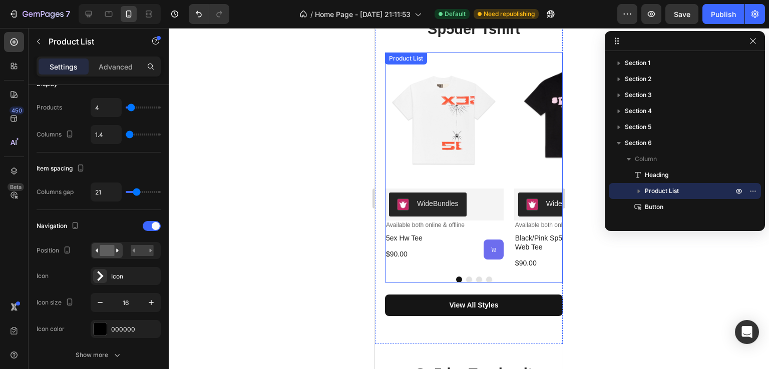
click at [506, 75] on div "Product Images WideBundles WideBundles Available both online & offline Text Blo…" at bounding box center [474, 161] width 178 height 216
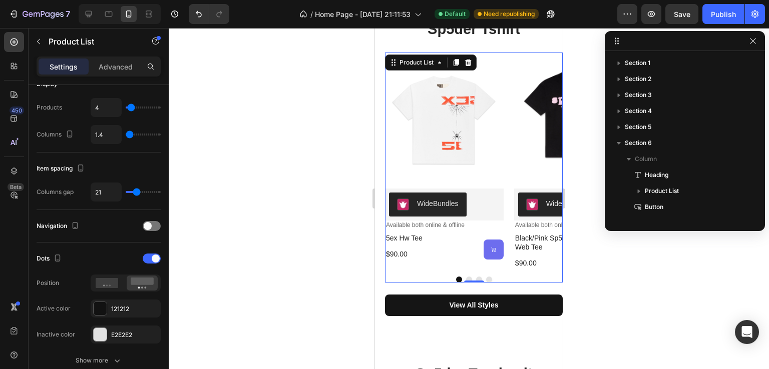
scroll to position [141, 0]
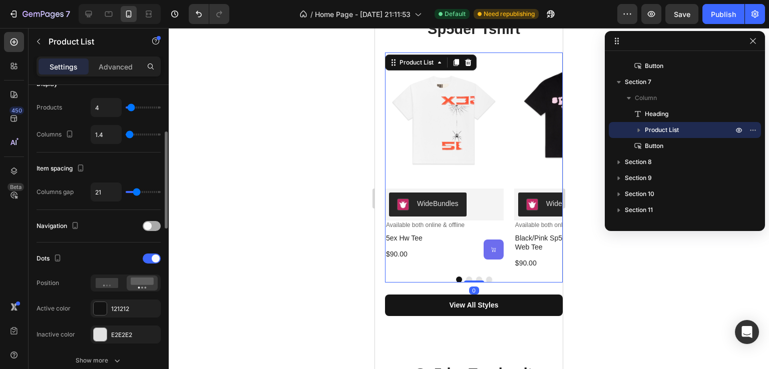
click at [150, 230] on div at bounding box center [152, 226] width 18 height 10
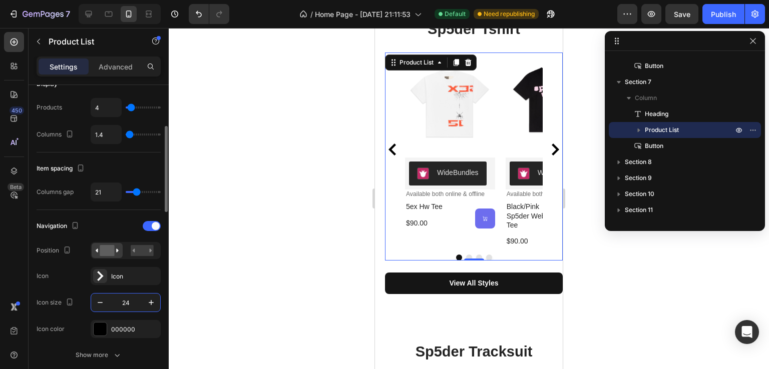
click at [126, 303] on input "24" at bounding box center [125, 303] width 33 height 18
type input "13"
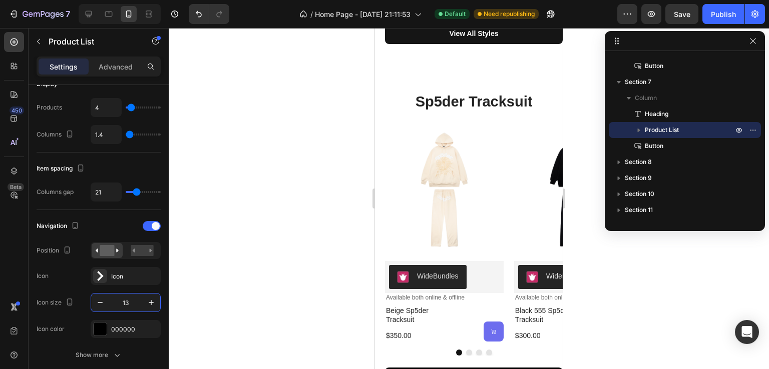
scroll to position [2202, 0]
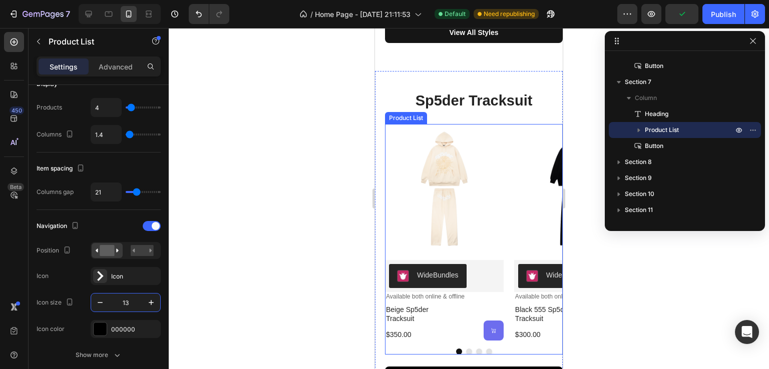
click at [510, 135] on div "Product Images WideBundles WideBundles Available both online & offline Text Blo…" at bounding box center [474, 232] width 178 height 216
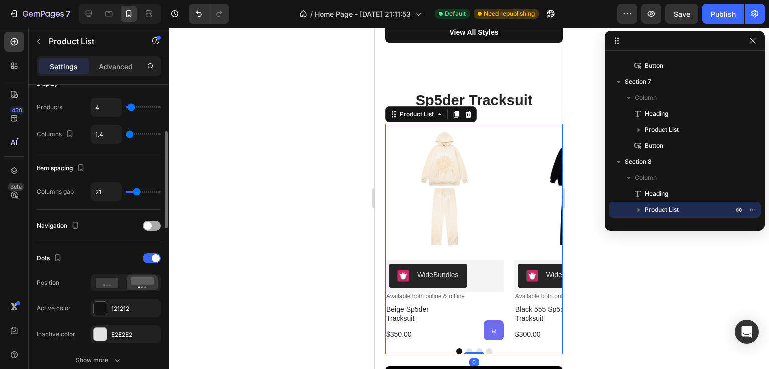
click at [150, 225] on span at bounding box center [148, 226] width 8 height 8
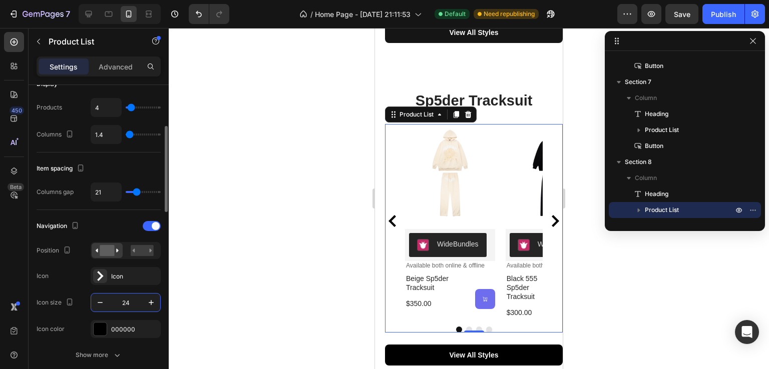
click at [128, 300] on input "24" at bounding box center [125, 303] width 33 height 18
type input "13"
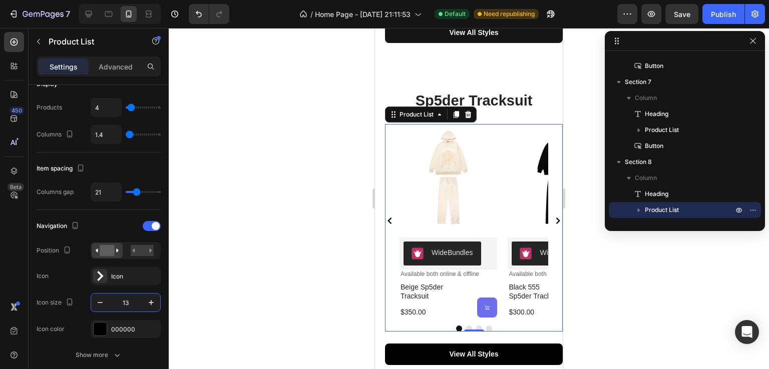
click at [571, 190] on div at bounding box center [469, 198] width 600 height 341
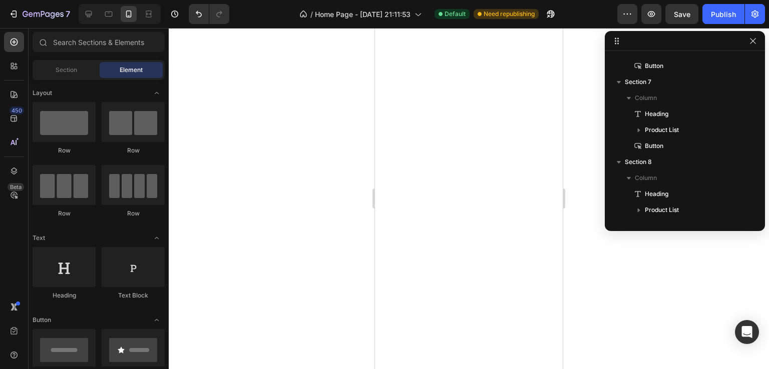
scroll to position [2602, 0]
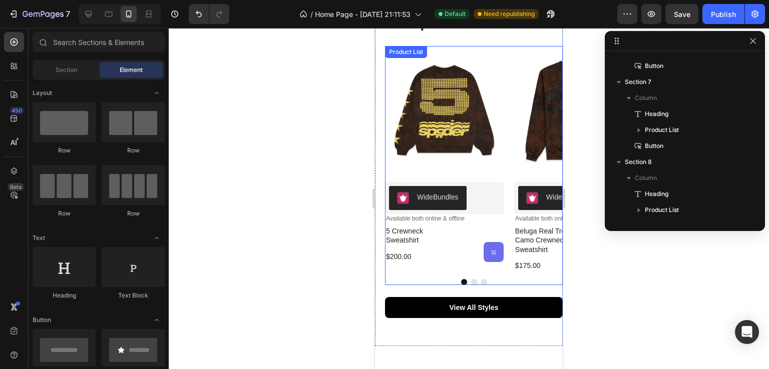
click at [506, 277] on div "Product Images WideBundles WideBundles Available both online & offline Text Blo…" at bounding box center [474, 165] width 178 height 239
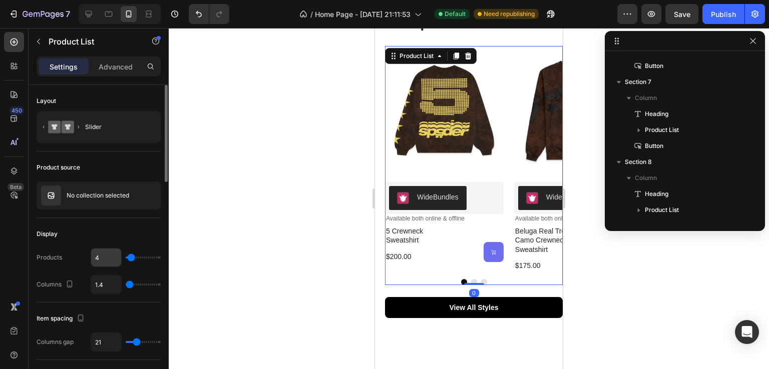
scroll to position [301, 0]
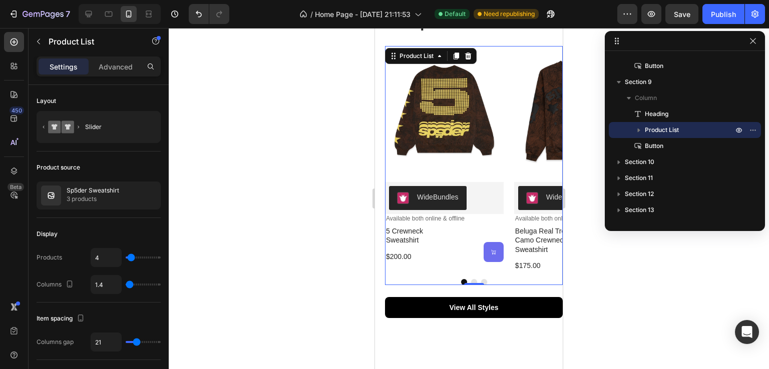
click at [507, 52] on div "Product Images WideBundles WideBundles Available both online & offline Text Blo…" at bounding box center [474, 158] width 178 height 225
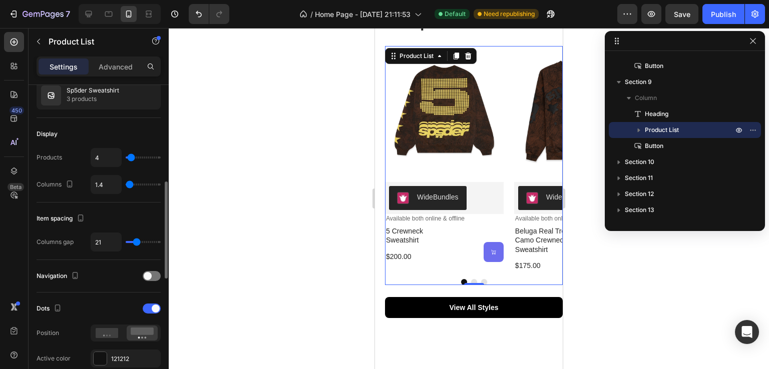
scroll to position [150, 0]
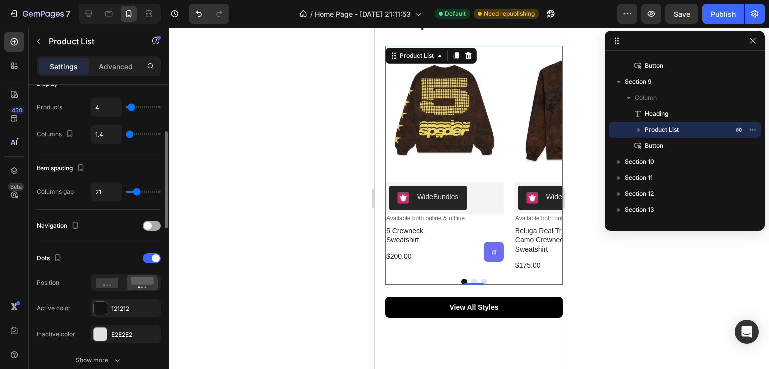
click at [148, 225] on span at bounding box center [148, 226] width 8 height 8
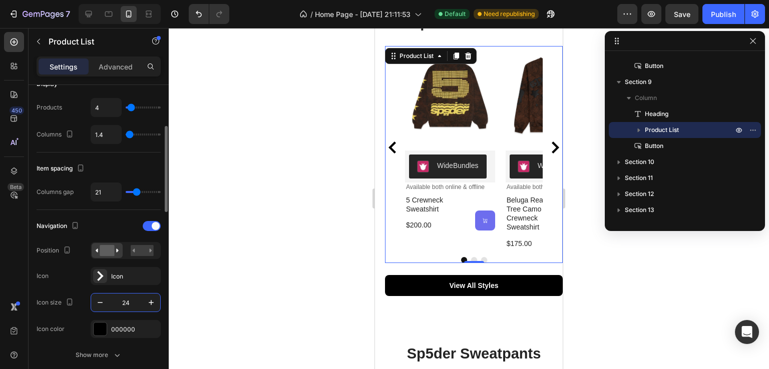
click at [130, 302] on input "24" at bounding box center [125, 303] width 33 height 18
click at [130, 301] on input "24" at bounding box center [125, 303] width 33 height 18
type input "13"
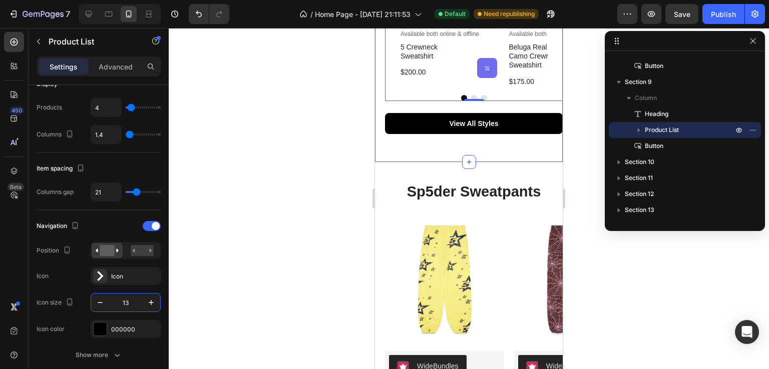
scroll to position [2802, 0]
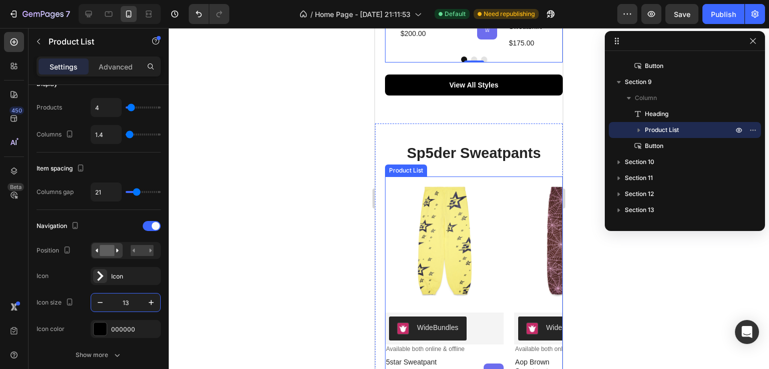
click at [504, 190] on div "Product Images WideBundles WideBundles Available both online & offline Text Blo…" at bounding box center [474, 285] width 178 height 216
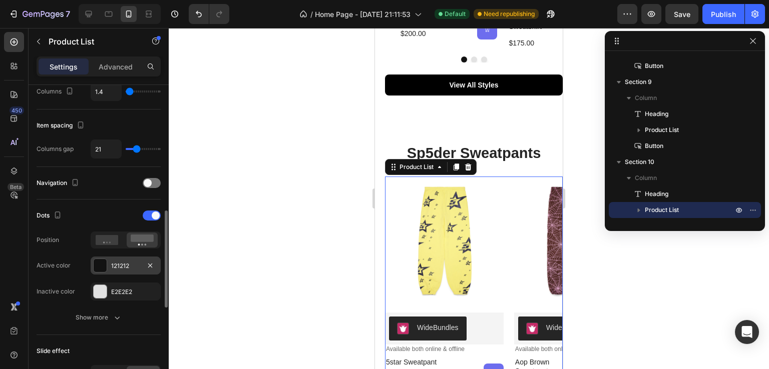
scroll to position [143, 0]
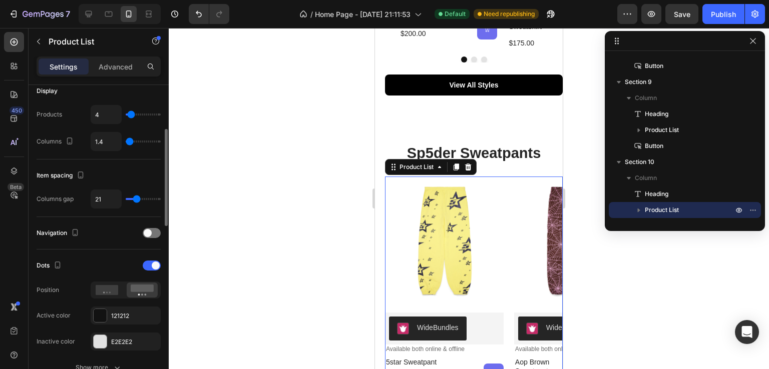
click at [157, 238] on div "Navigation" at bounding box center [99, 233] width 124 height 16
click at [154, 233] on div at bounding box center [152, 233] width 18 height 10
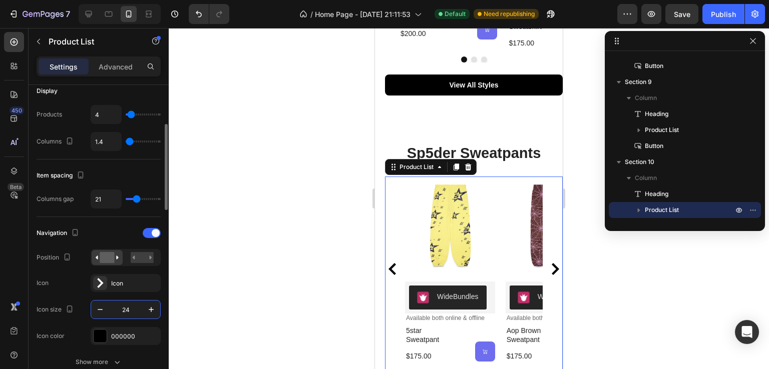
click at [130, 309] on input "24" at bounding box center [125, 310] width 33 height 18
type input "13"
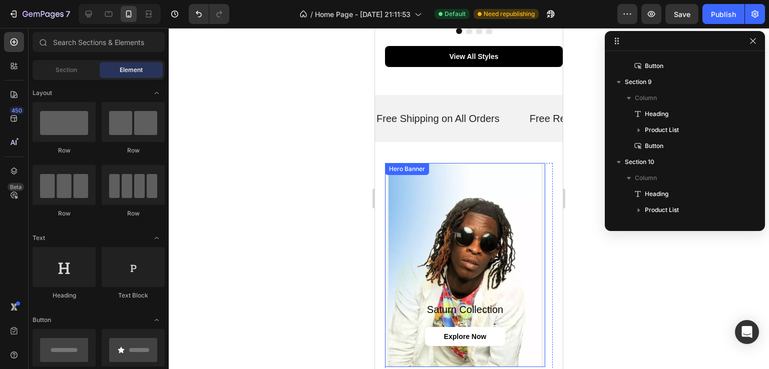
scroll to position [3213, 0]
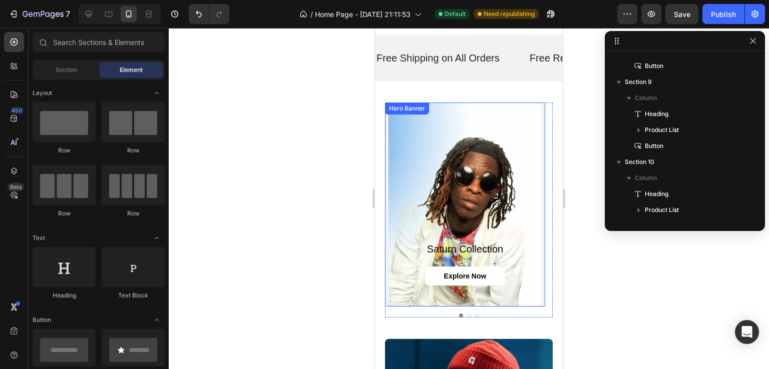
click at [516, 199] on div "Background Image" at bounding box center [465, 205] width 160 height 204
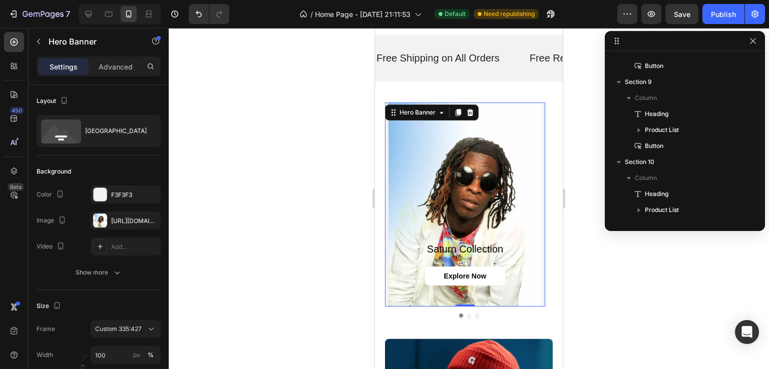
scroll to position [493, 0]
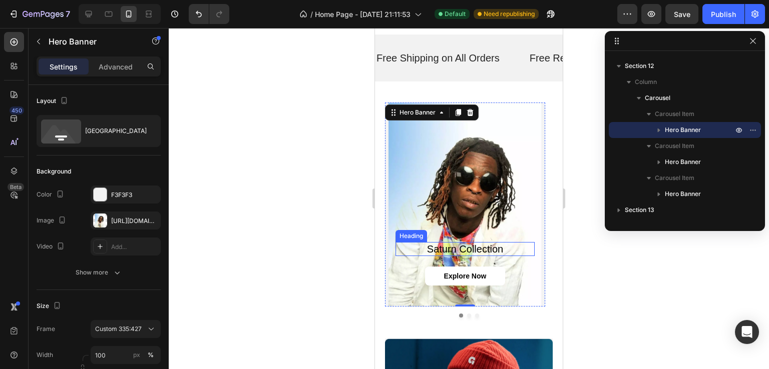
click at [486, 249] on h2 "saturn collection" at bounding box center [464, 249] width 139 height 14
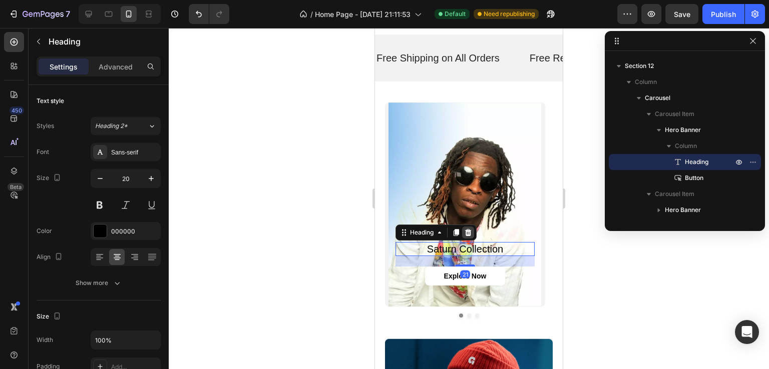
click at [470, 235] on icon at bounding box center [468, 233] width 8 height 8
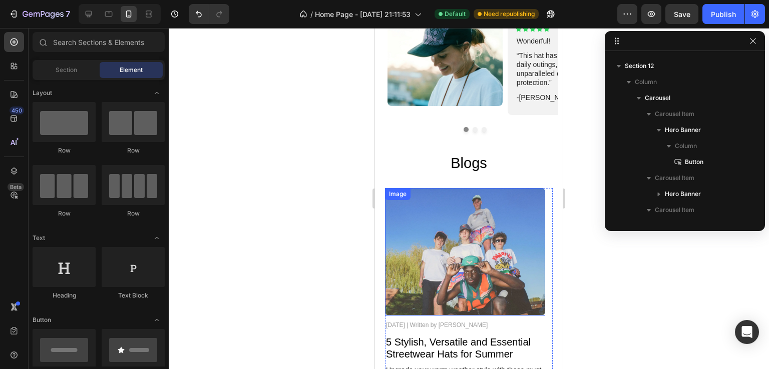
scroll to position [4014, 0]
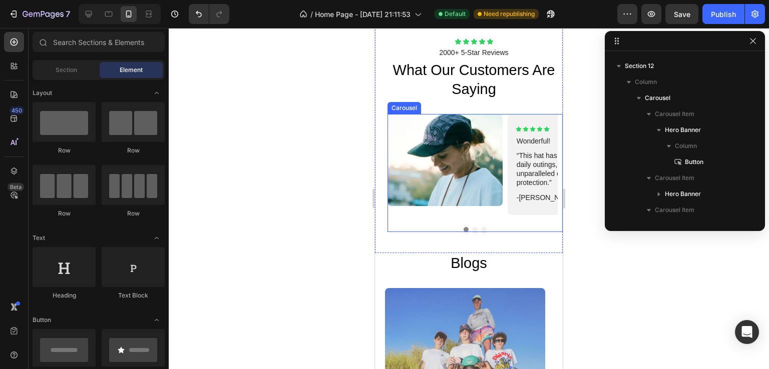
click at [472, 229] on div at bounding box center [474, 229] width 175 height 5
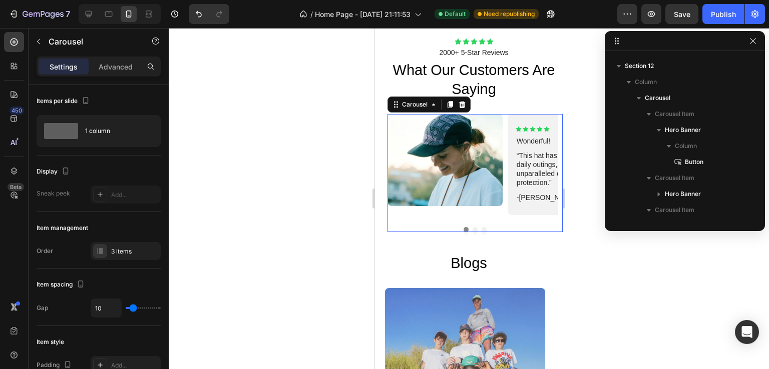
scroll to position [715, 0]
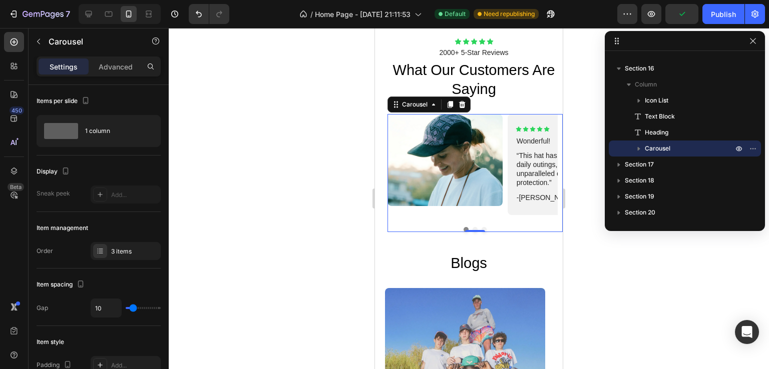
click at [468, 230] on div at bounding box center [475, 231] width 20 height 2
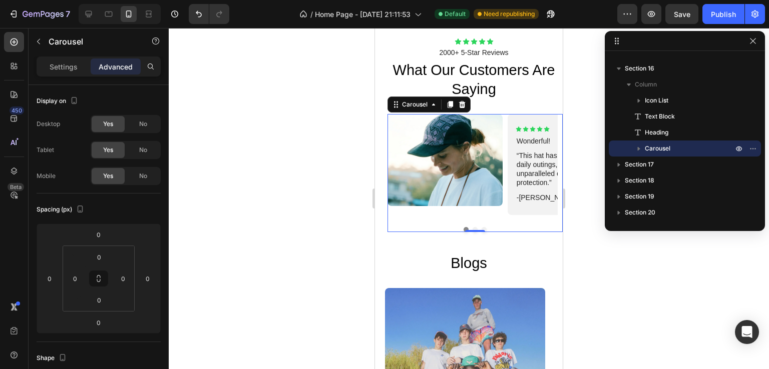
click at [478, 216] on div "Image Icon Icon Icon Icon Icon Icon List Wonderful! Text Block “This hat has tr…" at bounding box center [474, 173] width 175 height 118
click at [70, 67] on p "Settings" at bounding box center [64, 67] width 28 height 11
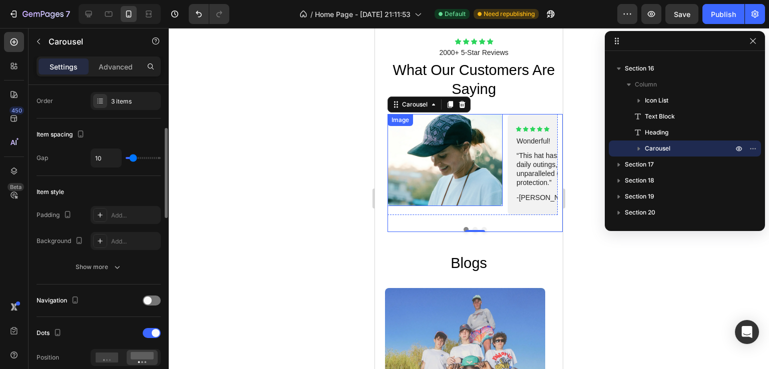
scroll to position [100, 0]
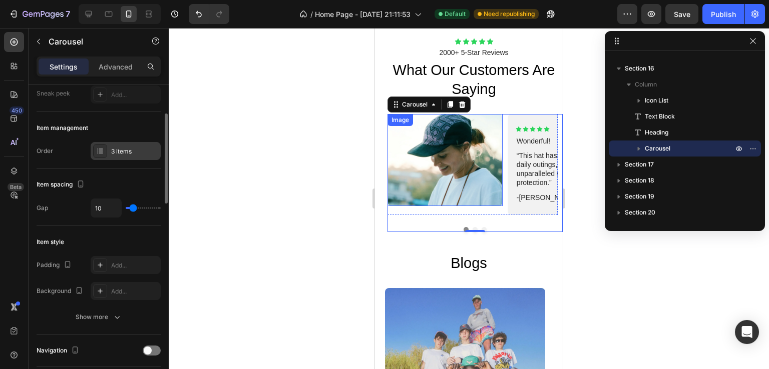
click at [132, 157] on div "3 items" at bounding box center [126, 151] width 70 height 18
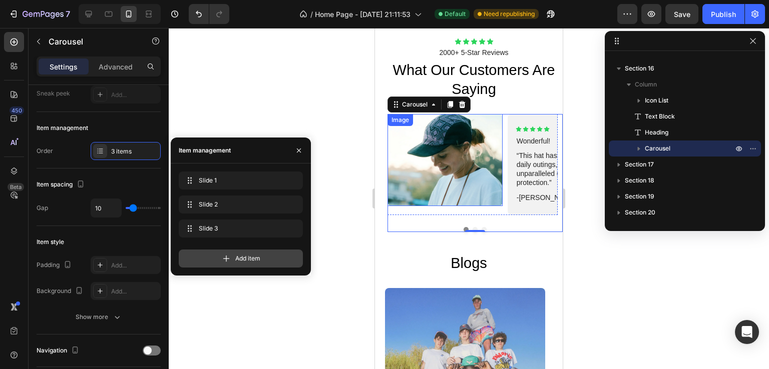
click at [234, 255] on div "Add item" at bounding box center [241, 259] width 124 height 18
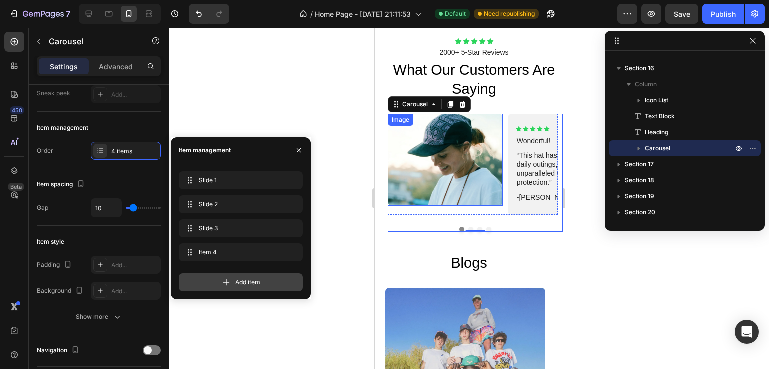
click at [239, 281] on span "Add item" at bounding box center [247, 282] width 25 height 9
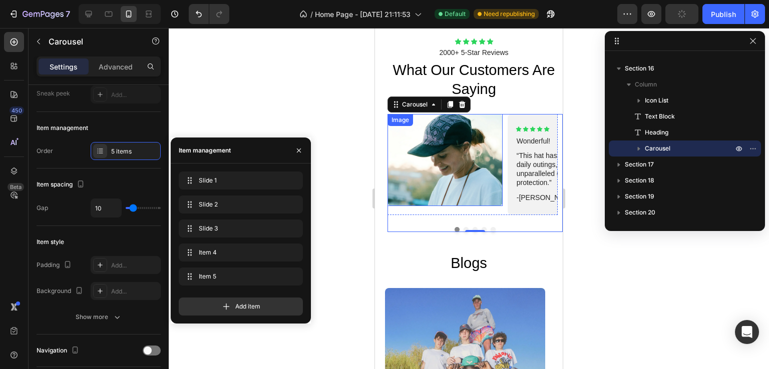
drag, startPoint x: 244, startPoint y: 307, endPoint x: 246, endPoint y: 320, distance: 13.1
click at [245, 307] on span "Add item" at bounding box center [247, 306] width 25 height 9
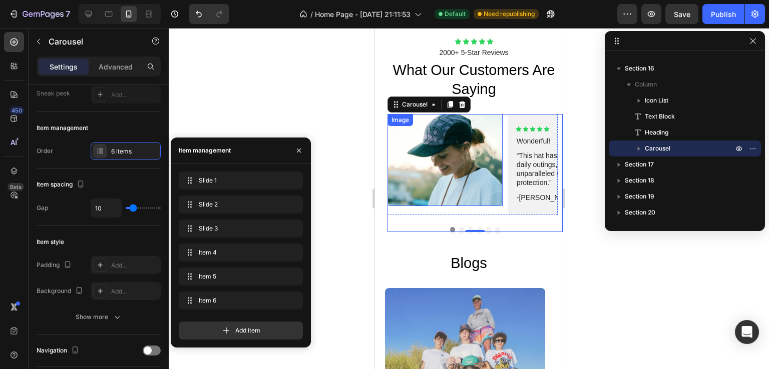
drag, startPoint x: 242, startPoint y: 333, endPoint x: 624, endPoint y: 279, distance: 385.1
click at [242, 332] on span "Add item" at bounding box center [247, 330] width 25 height 9
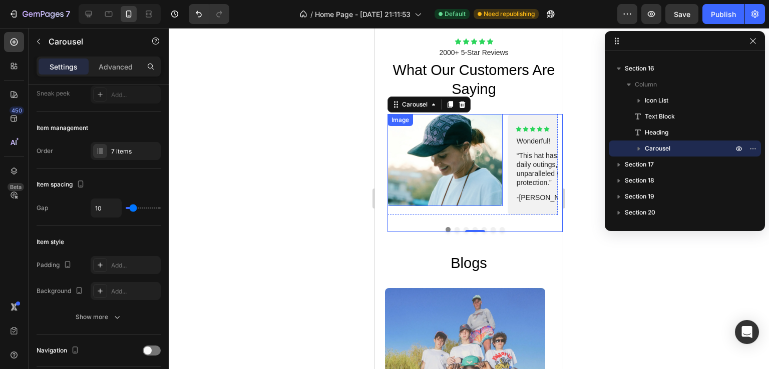
click at [626, 277] on div at bounding box center [469, 198] width 600 height 341
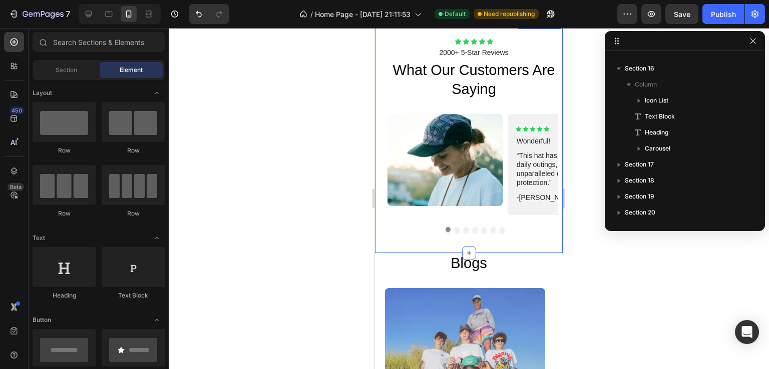
click at [380, 143] on div "Icon Icon Icon Icon Icon Icon List 2000+ 5-Star Reviews Text Block what our cus…" at bounding box center [469, 135] width 188 height 236
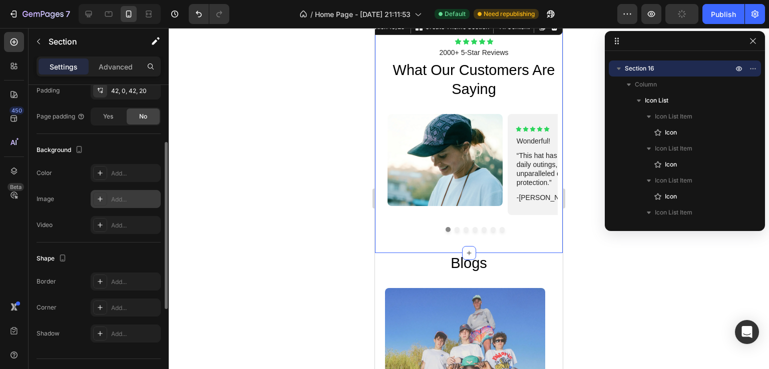
scroll to position [271, 0]
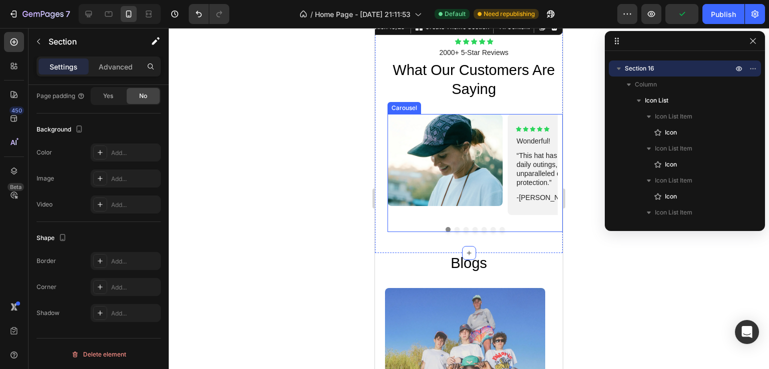
click at [476, 220] on div "Image Icon Icon Icon Icon Icon Icon List Wonderful! Text Block “This hat has tr…" at bounding box center [474, 173] width 175 height 118
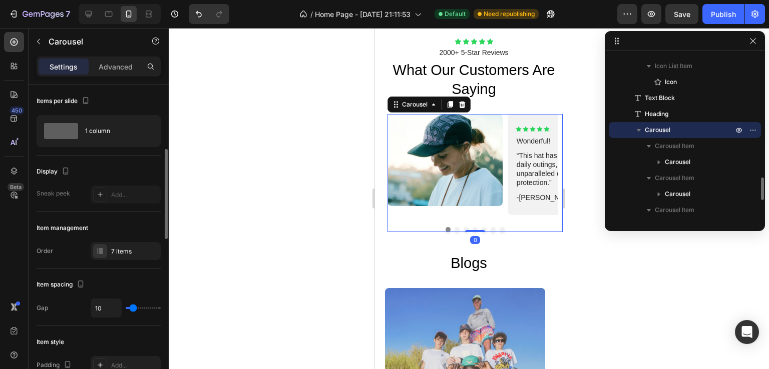
scroll to position [150, 0]
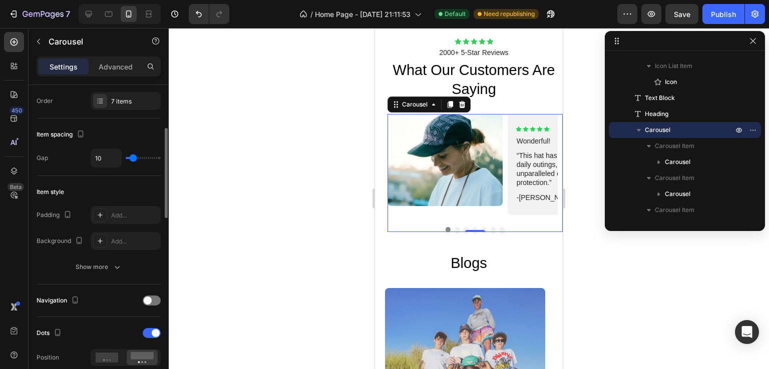
click at [147, 309] on div "Navigation" at bounding box center [99, 301] width 124 height 33
click at [148, 303] on span at bounding box center [148, 301] width 8 height 8
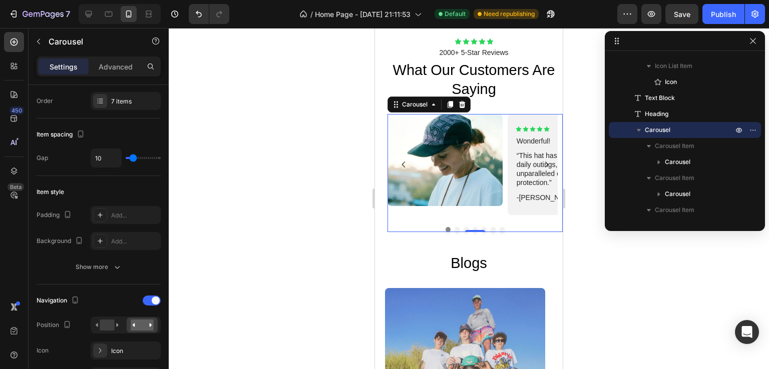
click at [540, 163] on icon "Carousel Next Arrow" at bounding box center [546, 165] width 12 height 12
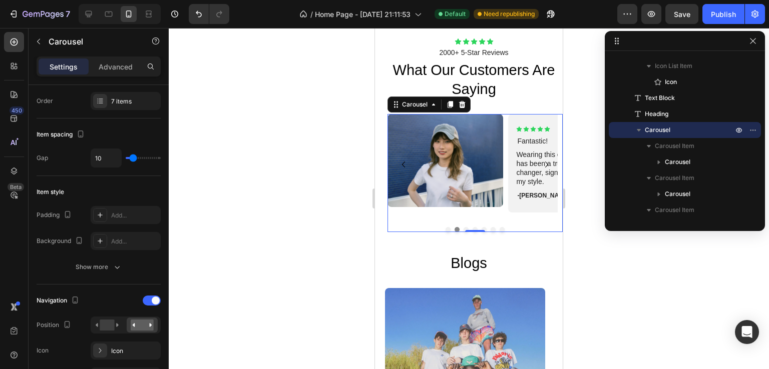
click at [540, 163] on icon "Carousel Next Arrow" at bounding box center [546, 165] width 12 height 12
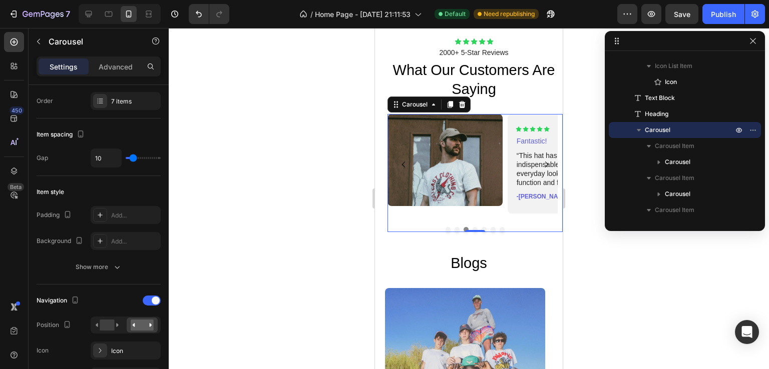
click at [540, 163] on icon "Carousel Next Arrow" at bounding box center [546, 165] width 12 height 12
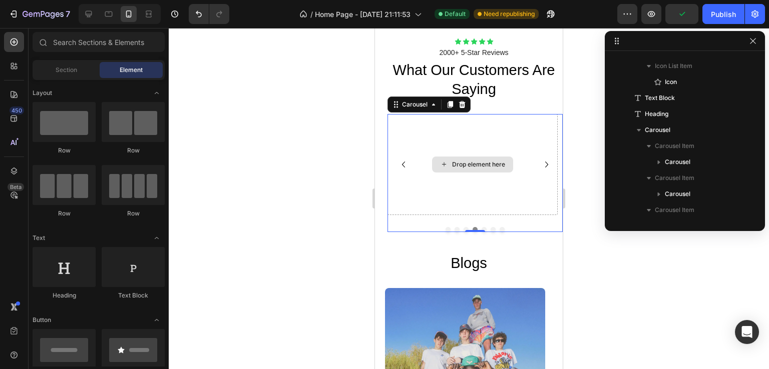
click at [487, 167] on div "Drop element here" at bounding box center [478, 165] width 53 height 8
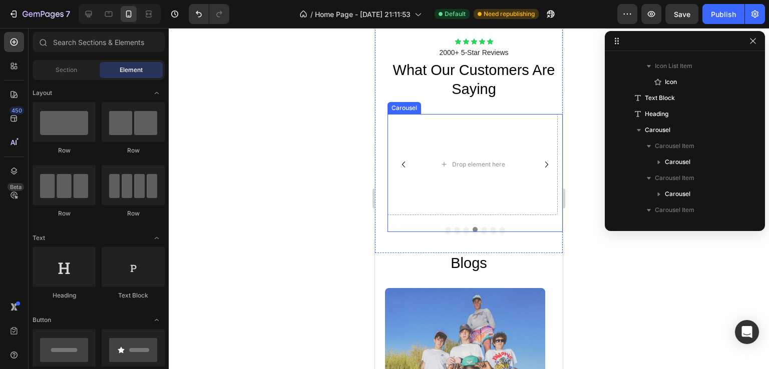
click at [400, 164] on icon "Carousel Back Arrow" at bounding box center [403, 165] width 12 height 12
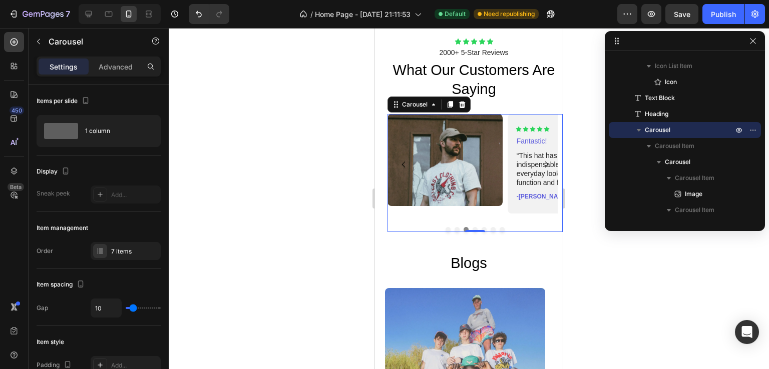
click at [495, 217] on div "Image Icon Icon Icon Icon Icon Icon List Wonderful! Text Block “This hat has tr…" at bounding box center [474, 173] width 175 height 118
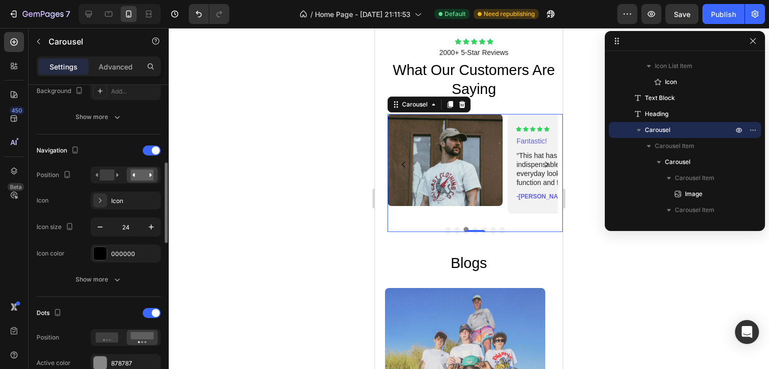
scroll to position [400, 0]
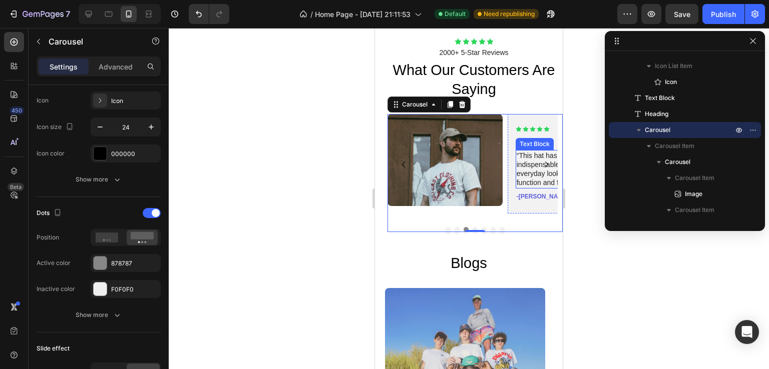
click at [530, 166] on p "“This hat has become an indispensable part of my everyday look, delivering both…" at bounding box center [564, 169] width 97 height 37
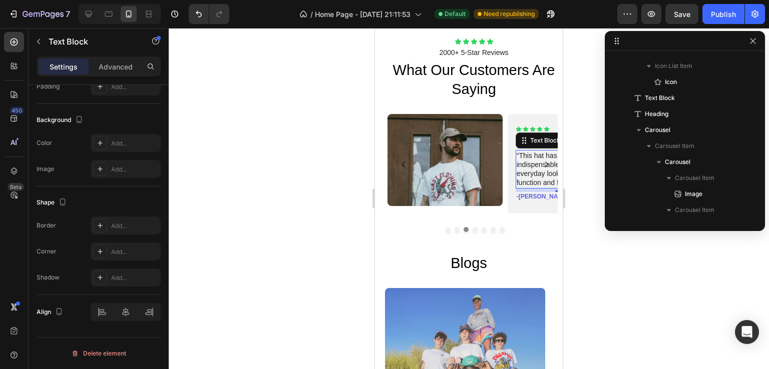
scroll to position [0, 0]
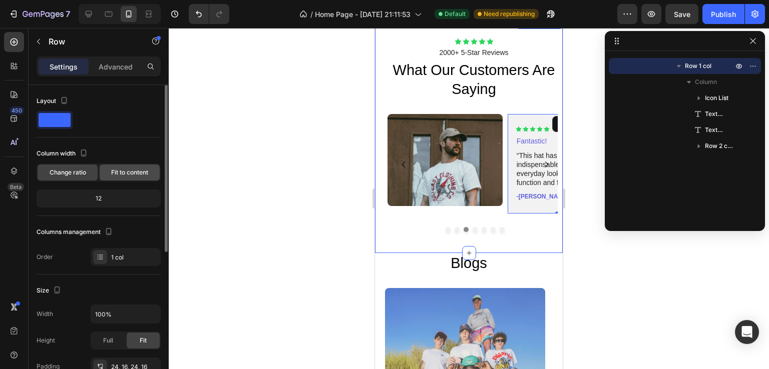
click at [144, 175] on span "Fit to content" at bounding box center [129, 172] width 37 height 9
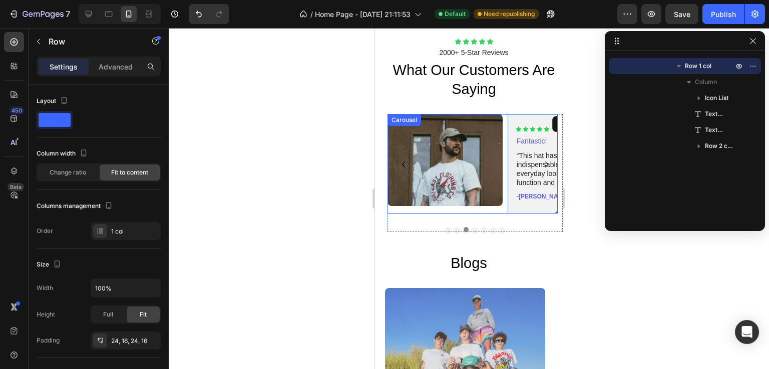
click at [415, 210] on div "Image" at bounding box center [444, 164] width 115 height 100
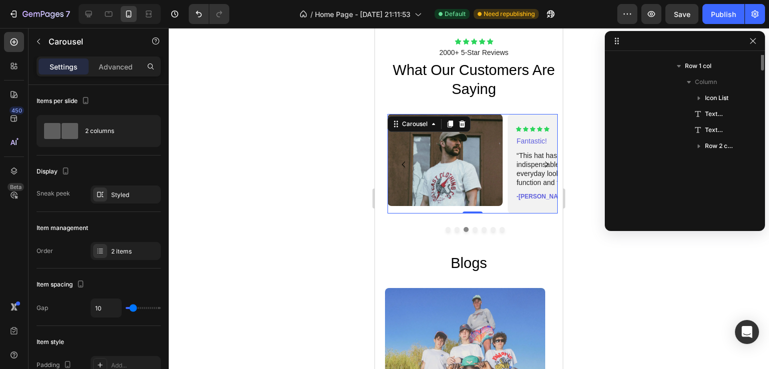
scroll to position [1118, 0]
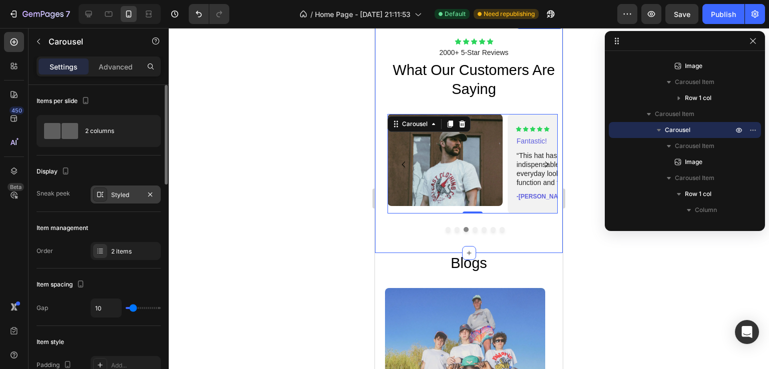
click at [108, 199] on div "Styled" at bounding box center [126, 195] width 70 height 18
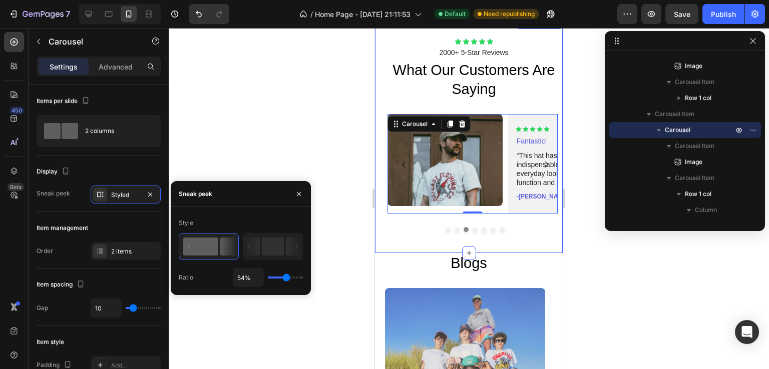
type input "100%"
type input "100"
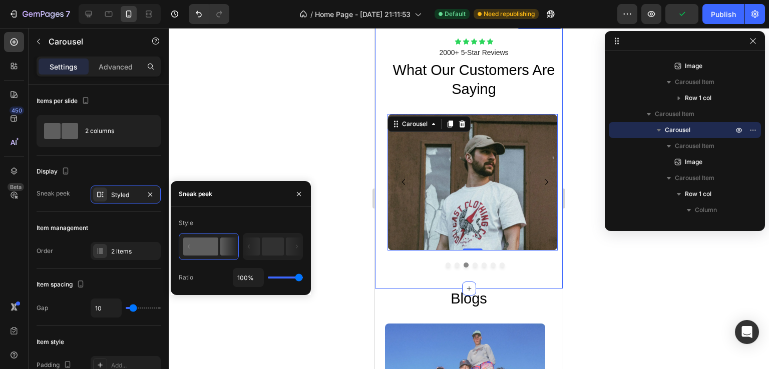
type input "1%"
type input "1"
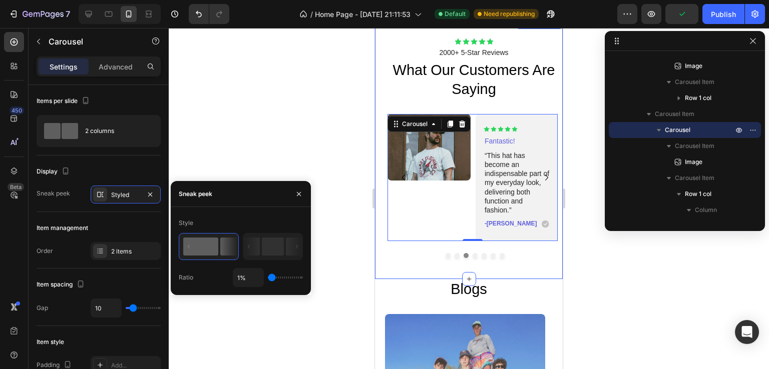
type input "25%"
type input "25"
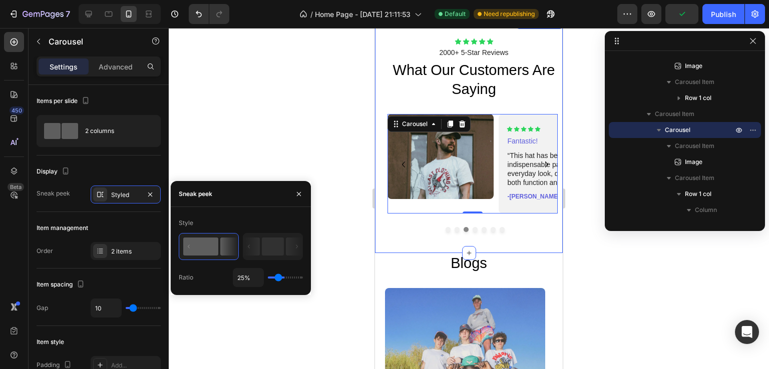
type input "44%"
type input "44"
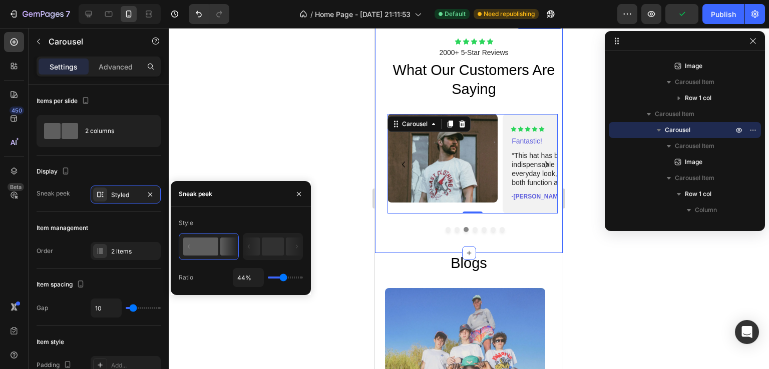
type input "48%"
type input "48"
type input "56%"
type input "56"
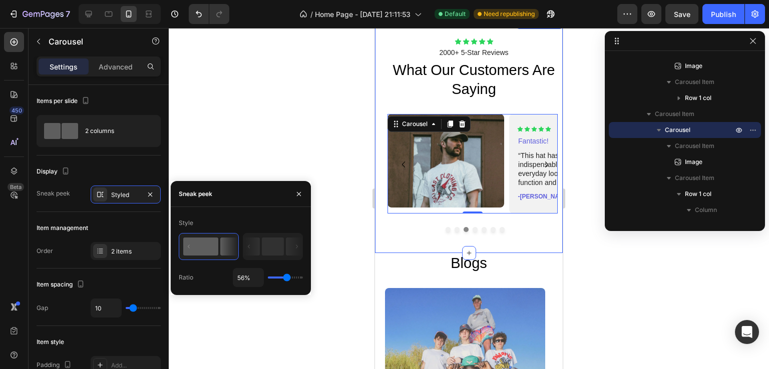
type input "57%"
type input "57"
type input "56%"
type input "56"
type input "54%"
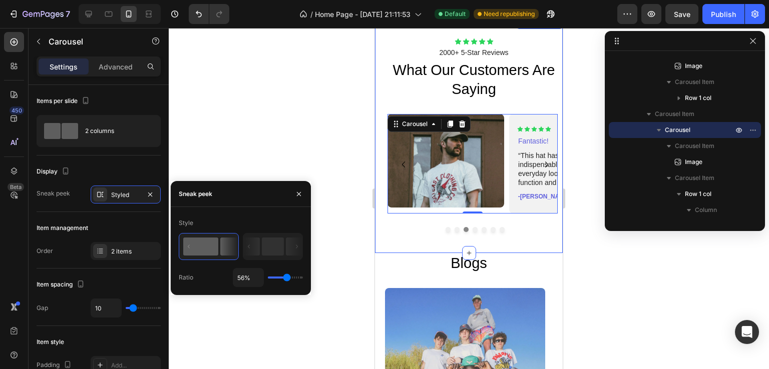
type input "54"
drag, startPoint x: 286, startPoint y: 281, endPoint x: 286, endPoint y: 271, distance: 10.0
click at [286, 277] on input "range" at bounding box center [285, 278] width 35 height 2
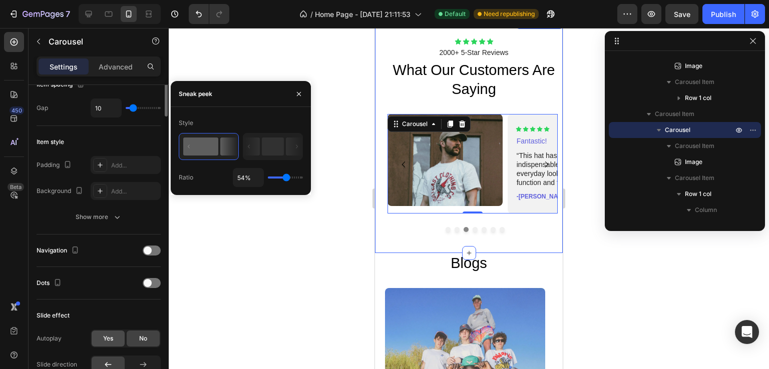
scroll to position [250, 0]
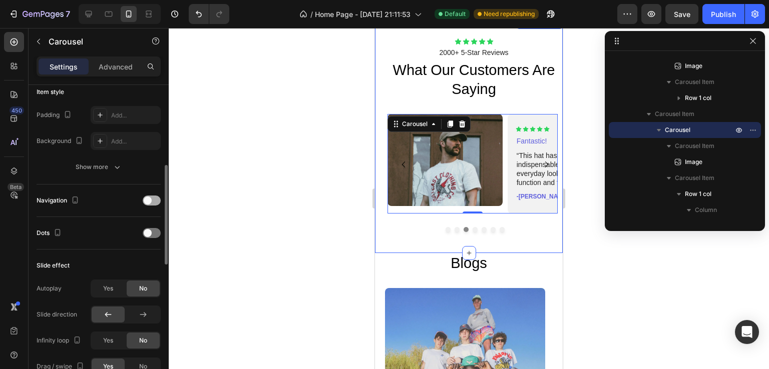
click at [151, 199] on span at bounding box center [148, 201] width 8 height 8
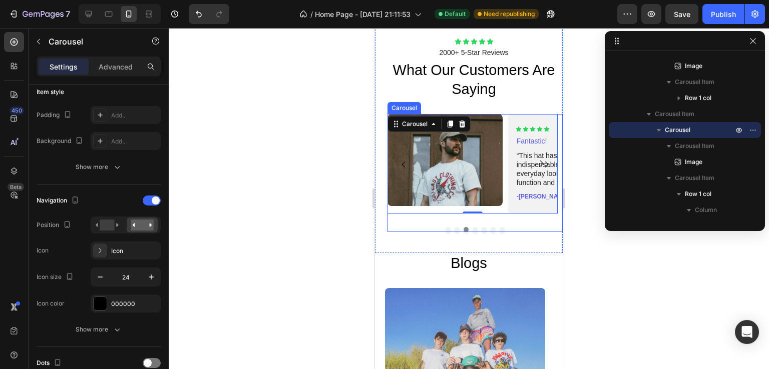
click at [540, 162] on icon "Carousel Next Arrow" at bounding box center [546, 165] width 12 height 12
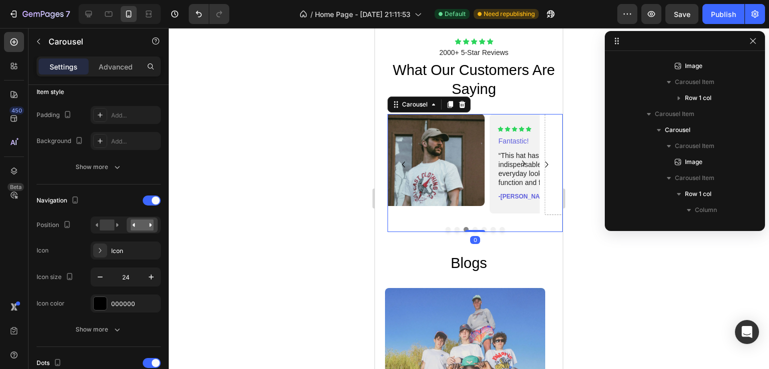
scroll to position [894, 0]
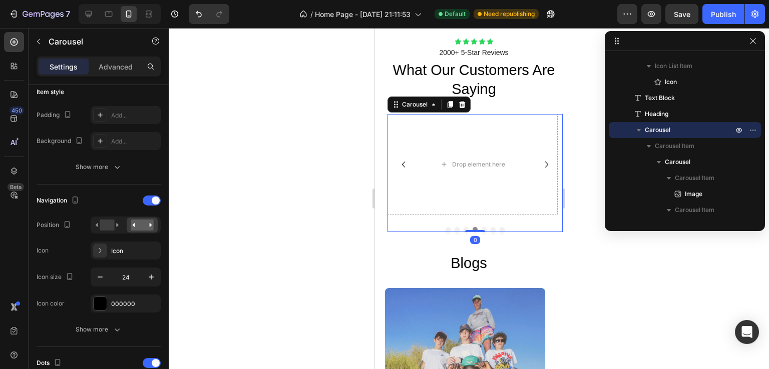
click at [400, 164] on icon "Carousel Back Arrow" at bounding box center [403, 165] width 12 height 12
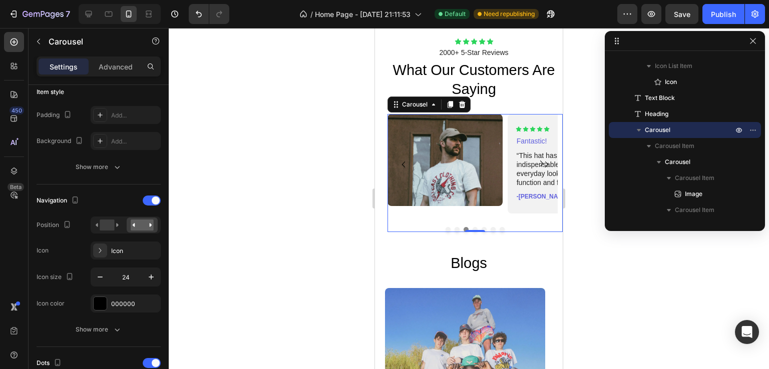
click at [400, 164] on icon "Carousel Back Arrow" at bounding box center [403, 165] width 12 height 12
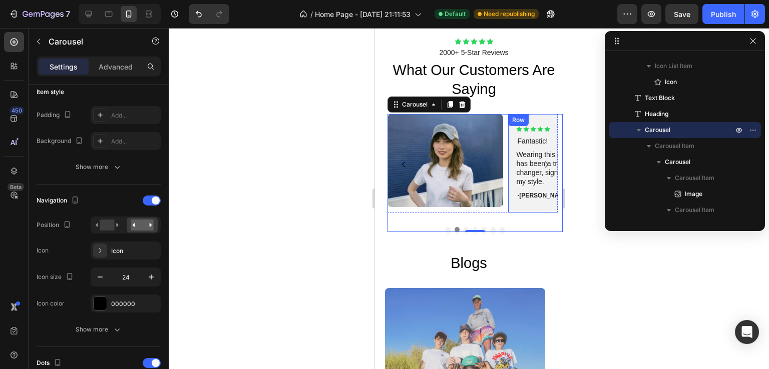
click at [526, 206] on div "Icon Icon Icon Icon Icon Icon List Fantastic! Text Block Wearing this exception…" at bounding box center [566, 163] width 116 height 99
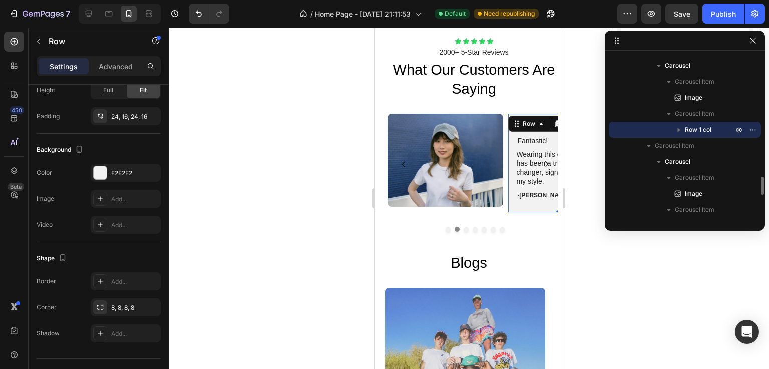
scroll to position [0, 0]
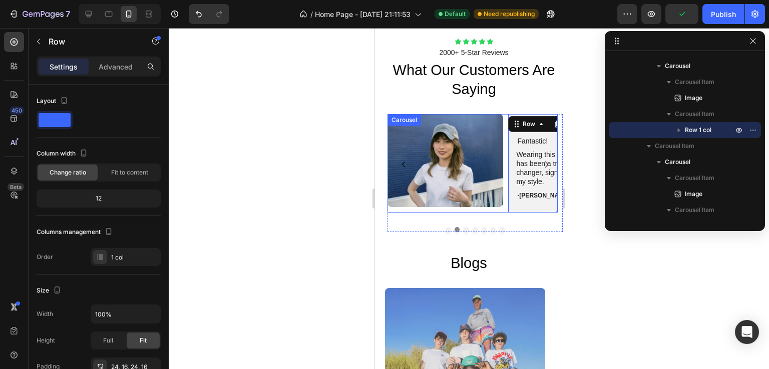
click at [493, 210] on div "Image" at bounding box center [445, 163] width 116 height 99
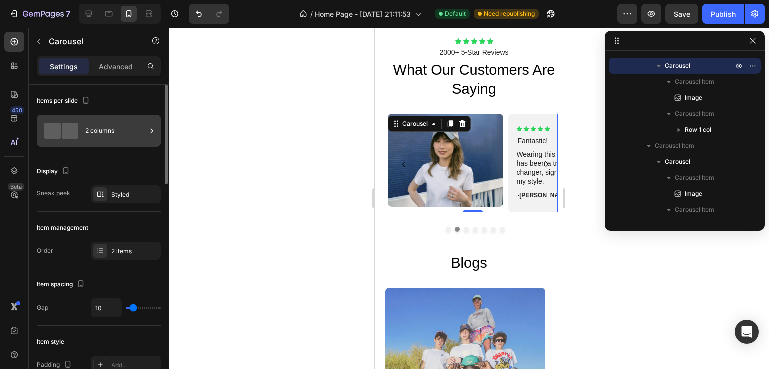
click at [110, 137] on div "2 columns" at bounding box center [115, 131] width 61 height 23
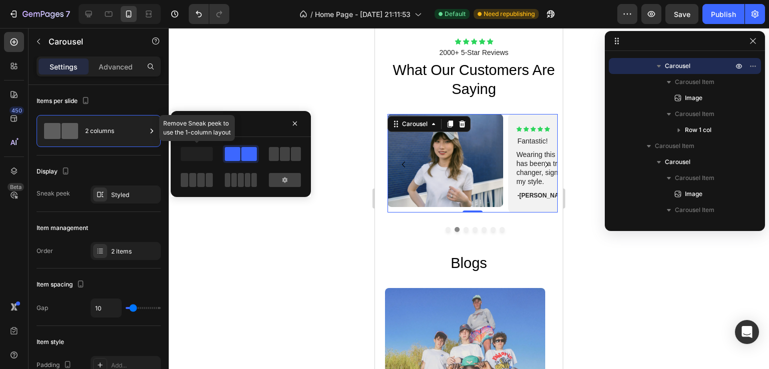
click at [195, 159] on span at bounding box center [197, 154] width 32 height 14
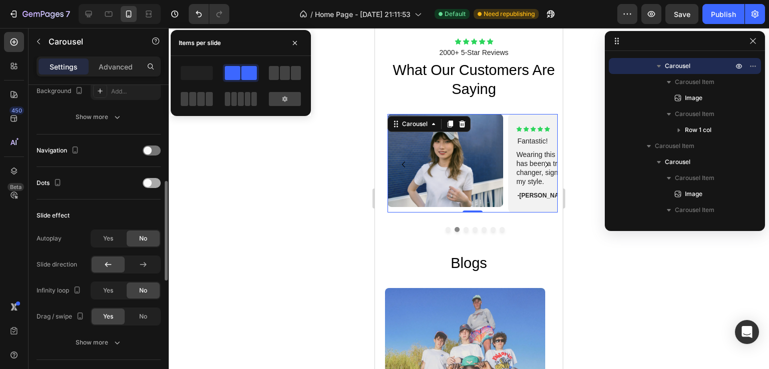
scroll to position [150, 0]
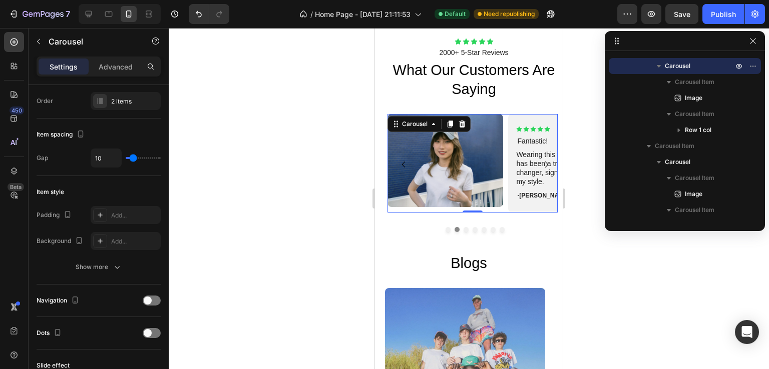
click at [502, 164] on div "Image Icon Icon Icon Icon Icon Icon List Fantastic! Text Block Wearing this exc…" at bounding box center [472, 163] width 170 height 99
click at [127, 69] on p "Advanced" at bounding box center [116, 67] width 34 height 11
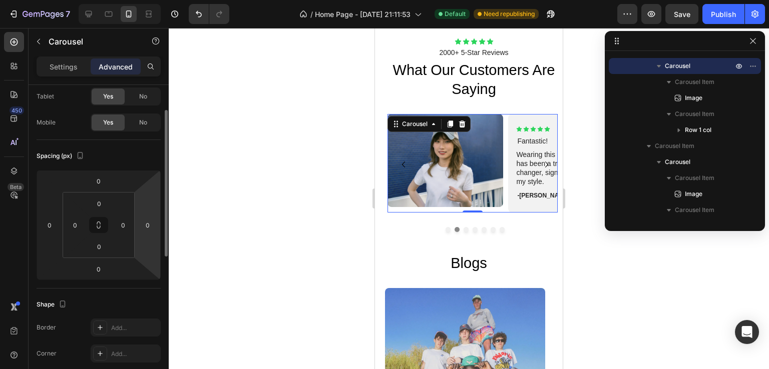
scroll to position [0, 0]
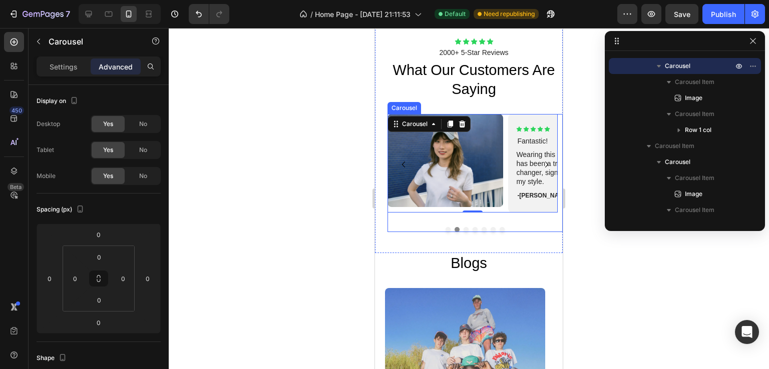
click at [505, 223] on div "Image Icon Icon Icon Icon Icon Icon List Wonderful! Text Block “This hat has tr…" at bounding box center [474, 173] width 175 height 118
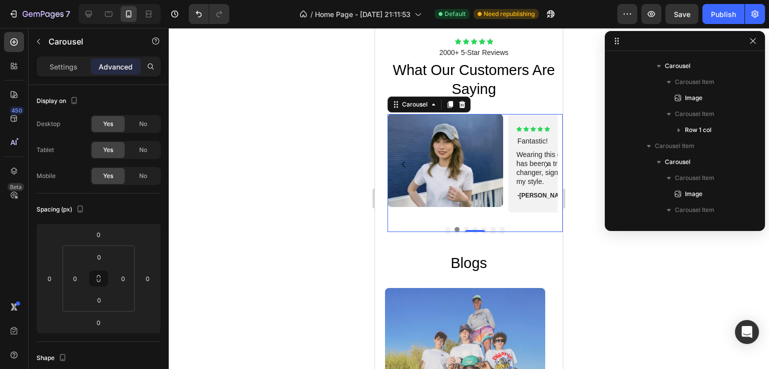
scroll to position [894, 0]
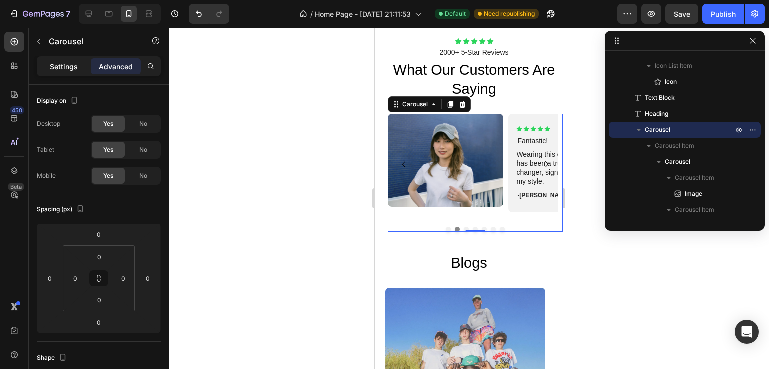
click at [77, 66] on p "Settings" at bounding box center [64, 67] width 28 height 11
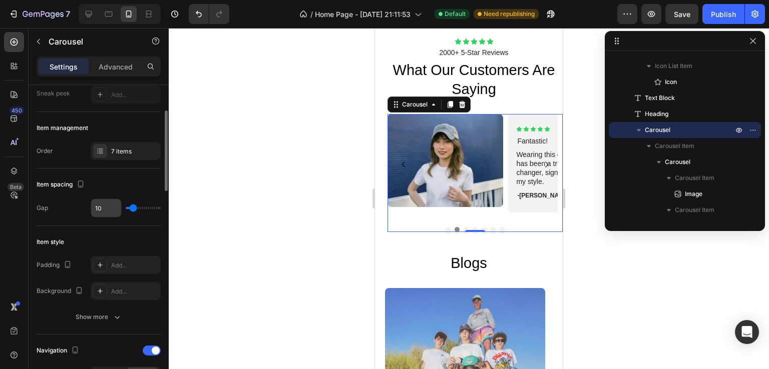
scroll to position [150, 0]
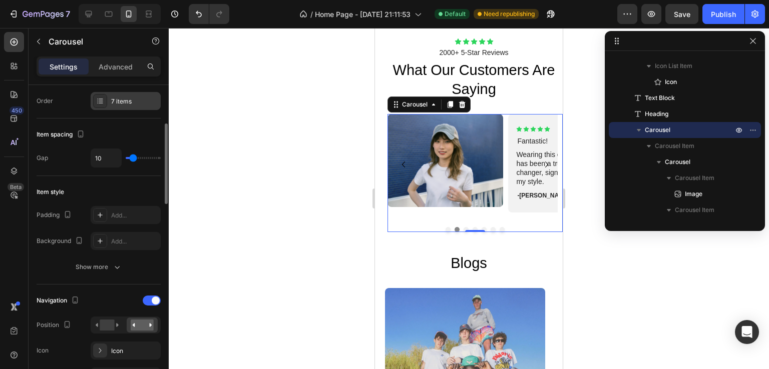
click at [123, 102] on div "7 items" at bounding box center [134, 101] width 47 height 9
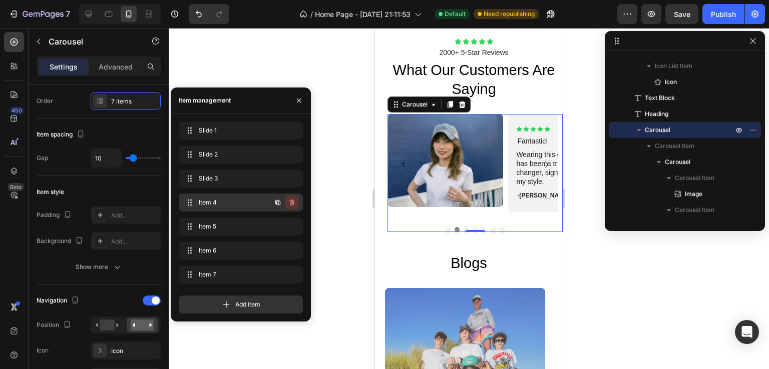
click at [296, 207] on button "button" at bounding box center [292, 203] width 14 height 14
click at [290, 203] on div "Delete" at bounding box center [285, 202] width 19 height 9
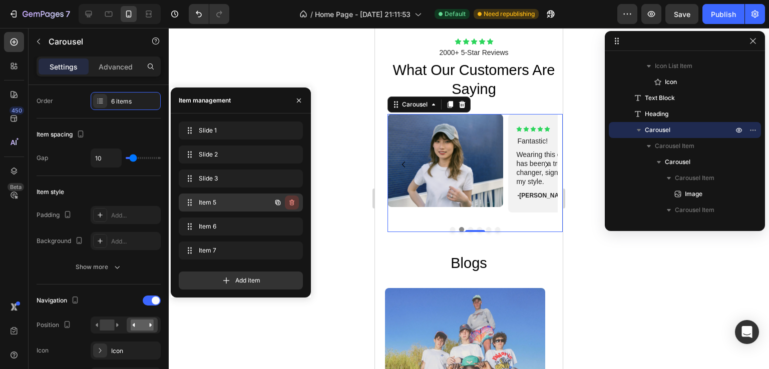
click at [290, 203] on icon "button" at bounding box center [291, 203] width 5 height 6
click at [290, 203] on div "Delete" at bounding box center [285, 202] width 19 height 9
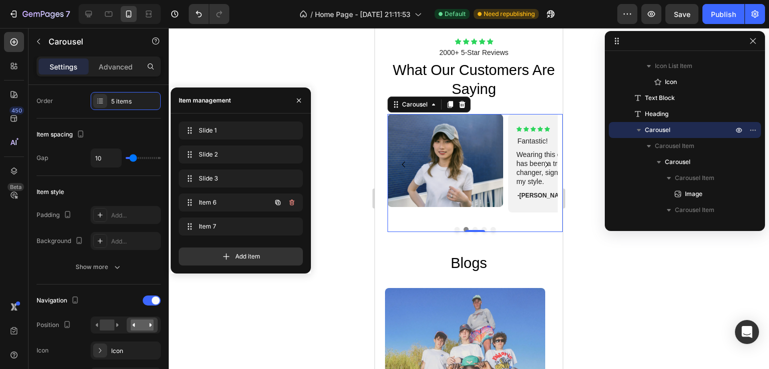
click at [290, 203] on icon "button" at bounding box center [291, 203] width 5 height 6
click at [290, 203] on div "Delete" at bounding box center [285, 202] width 19 height 9
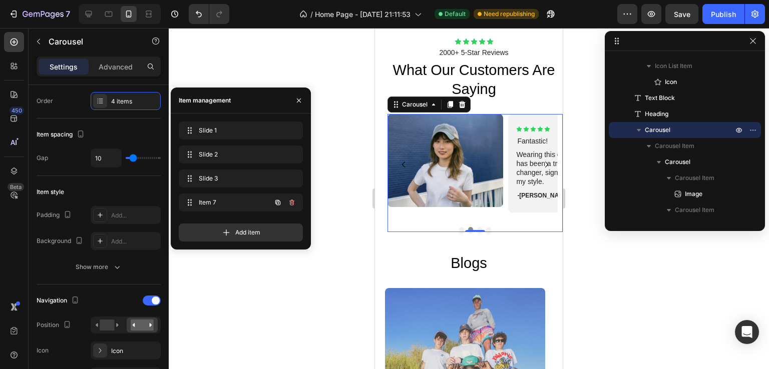
click at [290, 203] on icon "button" at bounding box center [291, 203] width 5 height 6
click at [290, 203] on div "Delete" at bounding box center [285, 202] width 19 height 9
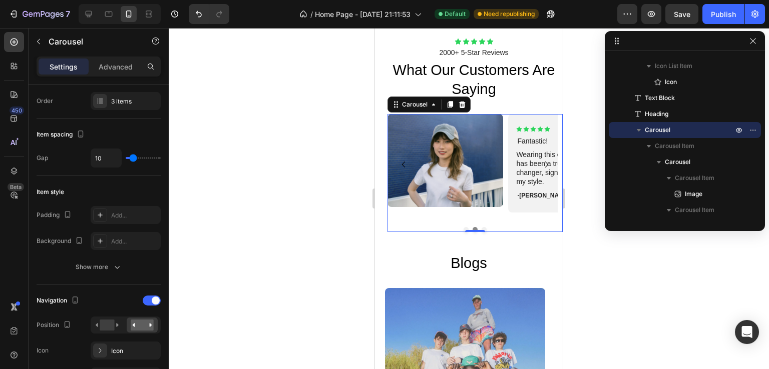
click at [594, 232] on div at bounding box center [469, 198] width 600 height 341
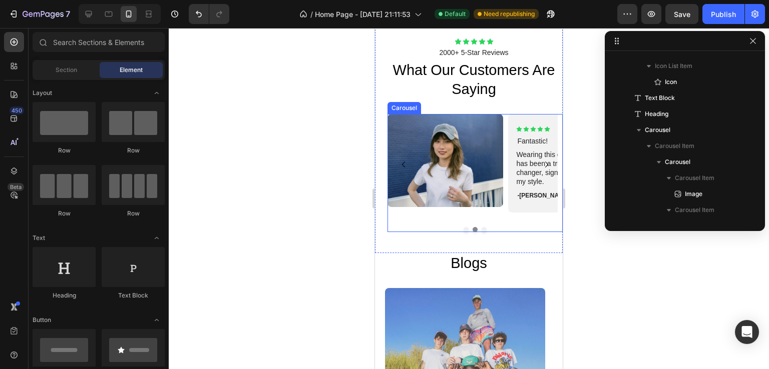
click at [542, 162] on icon "Carousel Next Arrow" at bounding box center [546, 165] width 12 height 12
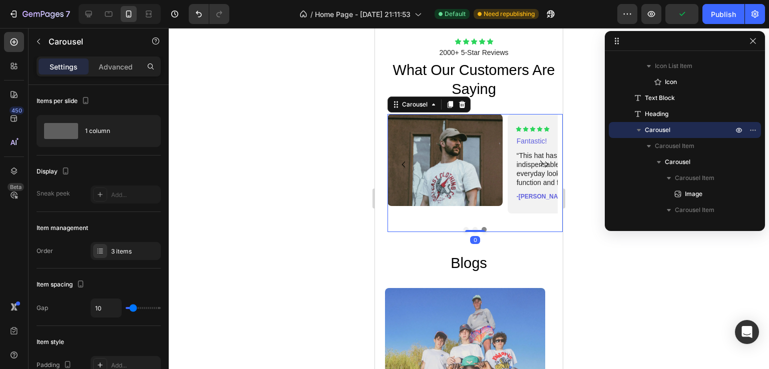
click at [542, 162] on icon "Carousel Next Arrow" at bounding box center [546, 165] width 12 height 12
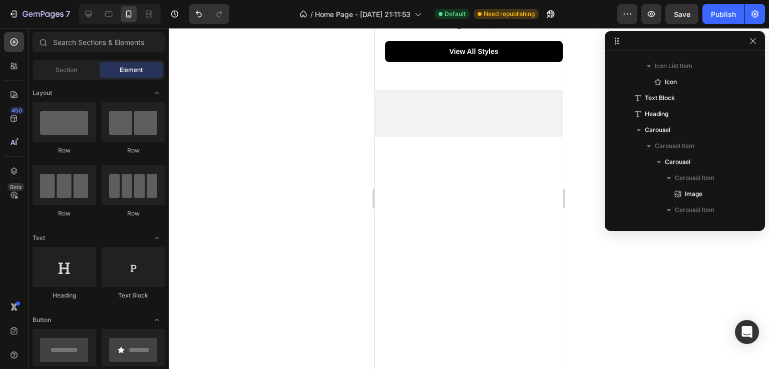
scroll to position [2068, 0]
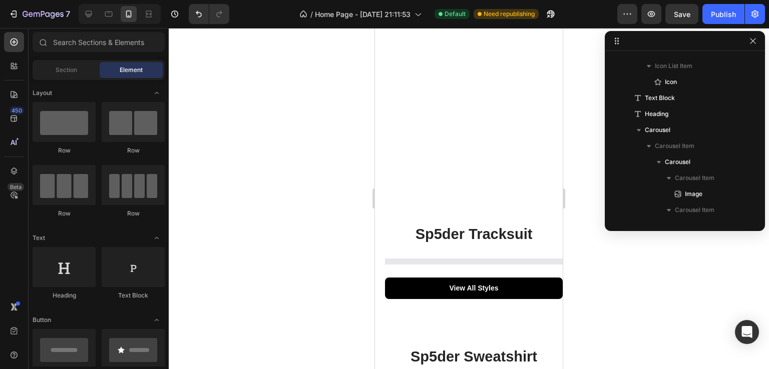
drag, startPoint x: 559, startPoint y: 227, endPoint x: 937, endPoint y: 164, distance: 383.5
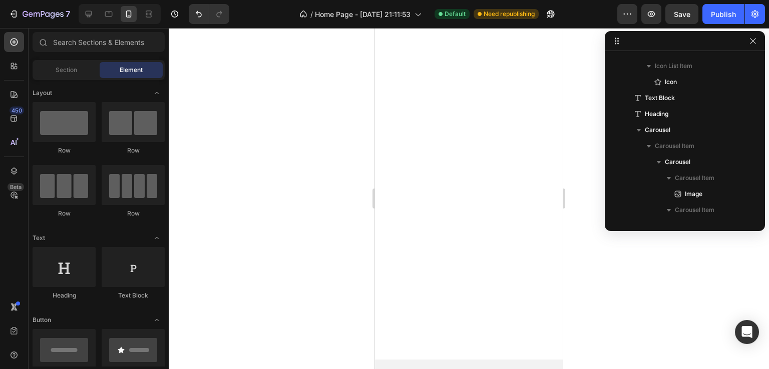
scroll to position [1682, 0]
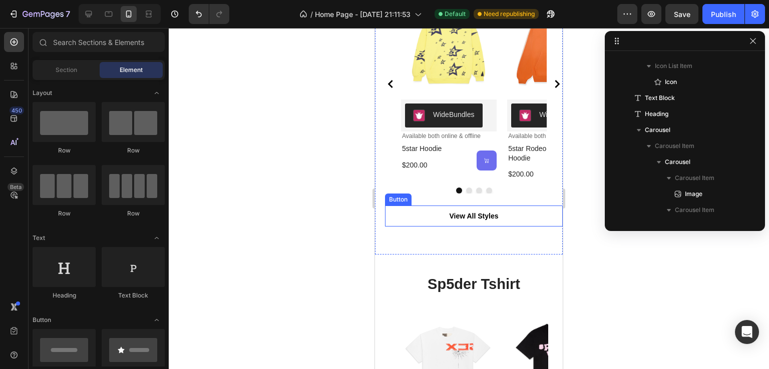
click at [546, 217] on link "View All Styles" at bounding box center [474, 216] width 178 height 21
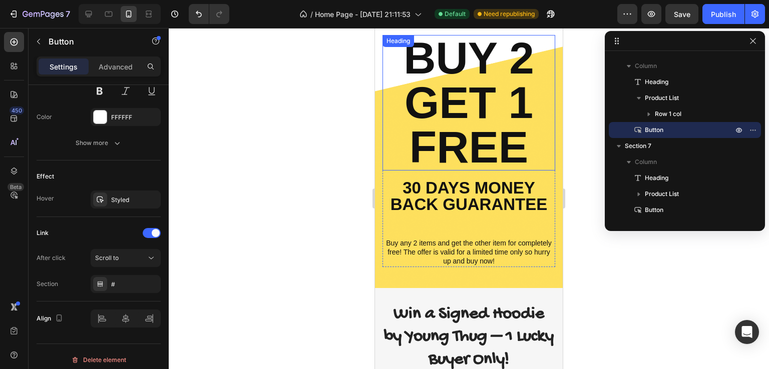
scroll to position [181, 0]
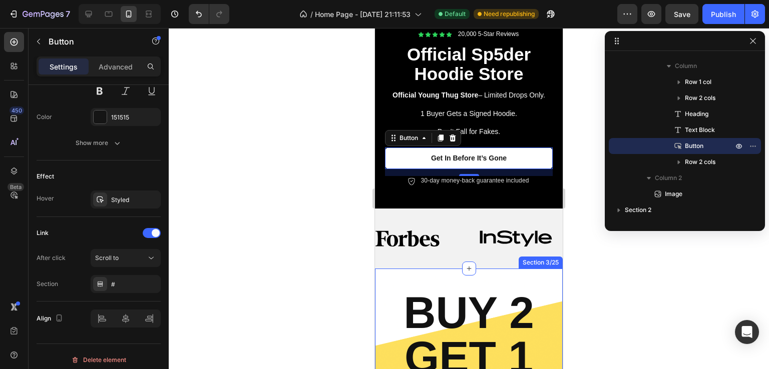
click at [315, 247] on div at bounding box center [469, 198] width 600 height 341
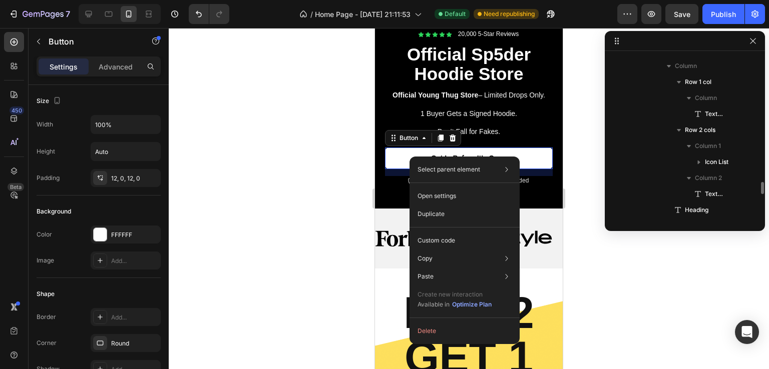
scroll to position [205, 0]
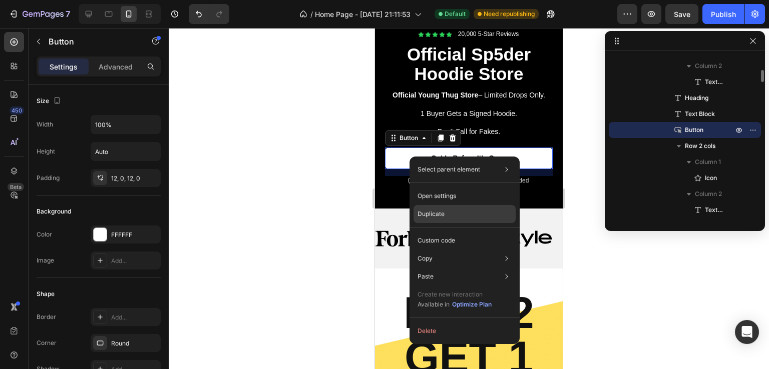
click at [448, 232] on div "Duplicate" at bounding box center [464, 241] width 102 height 18
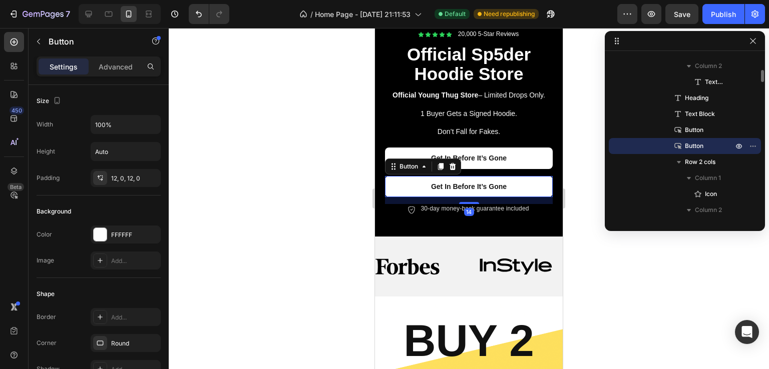
scroll to position [450, 0]
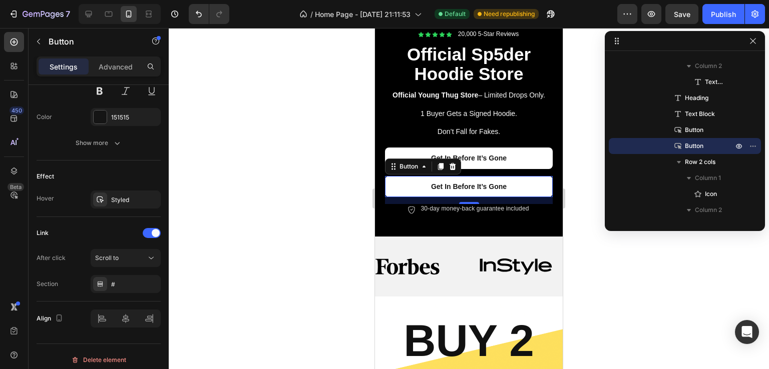
drag, startPoint x: 455, startPoint y: 164, endPoint x: 204, endPoint y: 132, distance: 253.3
drag, startPoint x: 440, startPoint y: 165, endPoint x: 278, endPoint y: 253, distance: 184.5
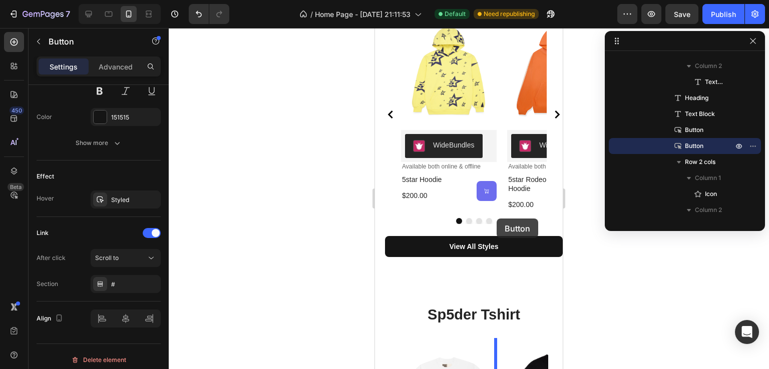
scroll to position [1750, 0]
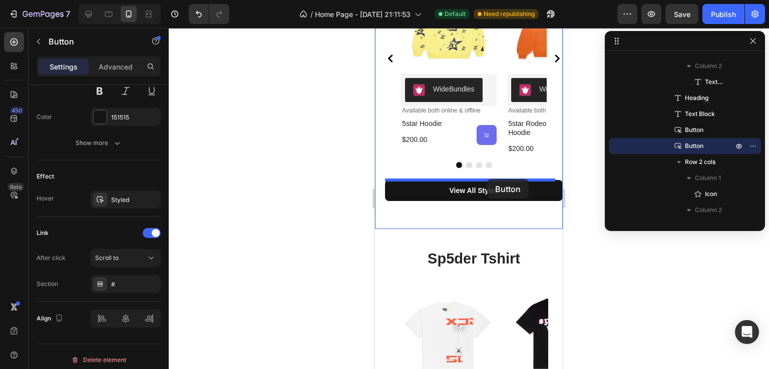
drag, startPoint x: 407, startPoint y: 163, endPoint x: 487, endPoint y: 179, distance: 81.2
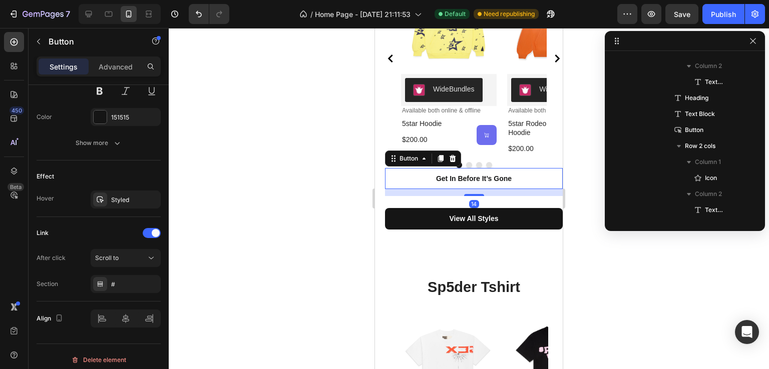
click at [597, 247] on div at bounding box center [469, 198] width 600 height 341
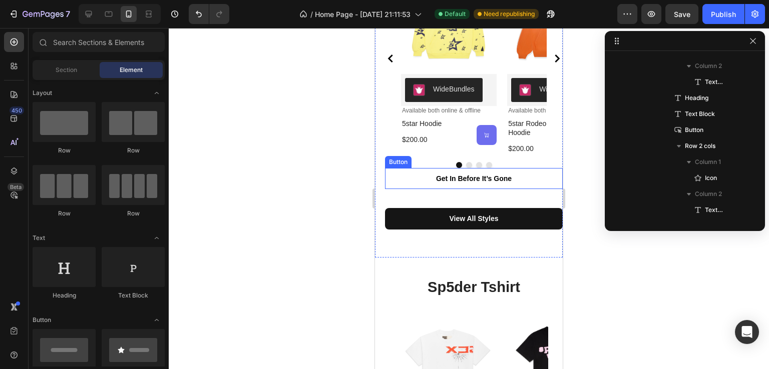
click at [524, 176] on link "Get In Before It’s Gone" at bounding box center [474, 178] width 178 height 21
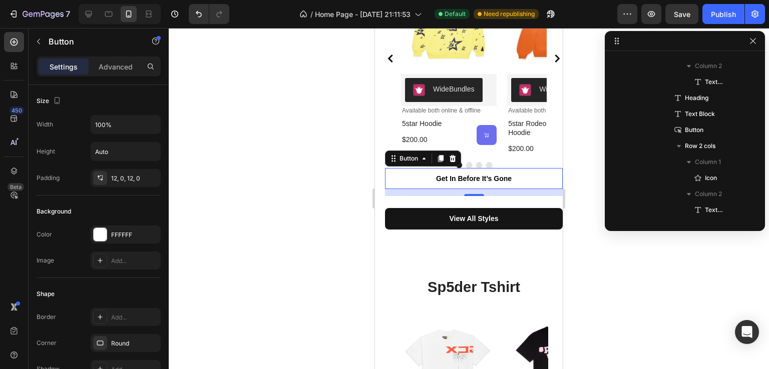
scroll to position [557, 0]
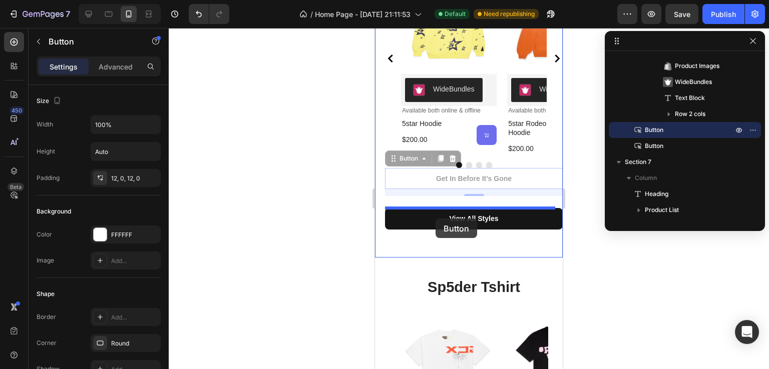
drag, startPoint x: 400, startPoint y: 159, endPoint x: 435, endPoint y: 219, distance: 69.8
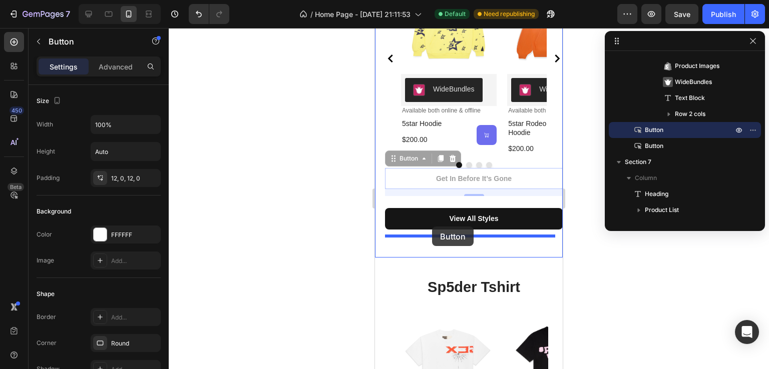
drag, startPoint x: 401, startPoint y: 159, endPoint x: 432, endPoint y: 227, distance: 74.6
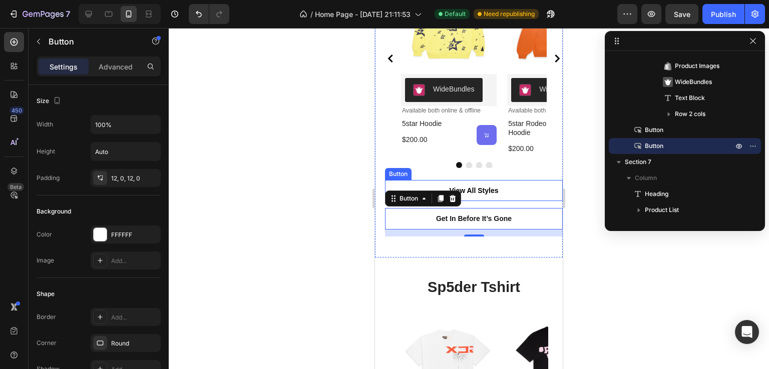
click at [540, 188] on link "View All Styles" at bounding box center [474, 190] width 178 height 21
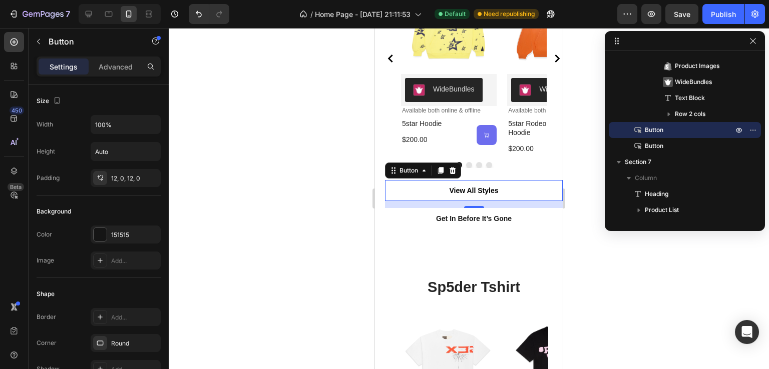
scroll to position [450, 0]
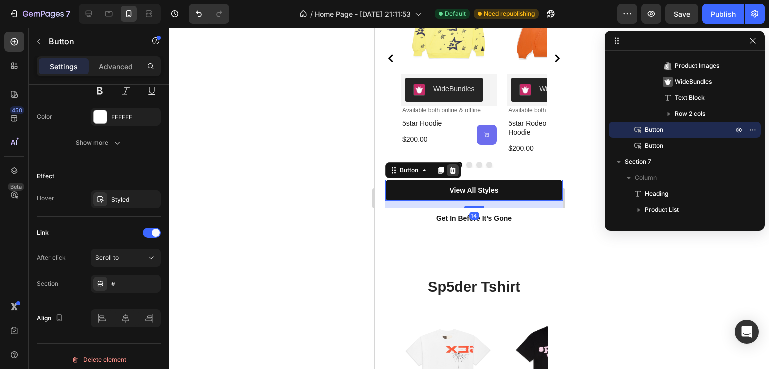
click at [454, 167] on icon at bounding box center [452, 171] width 8 height 8
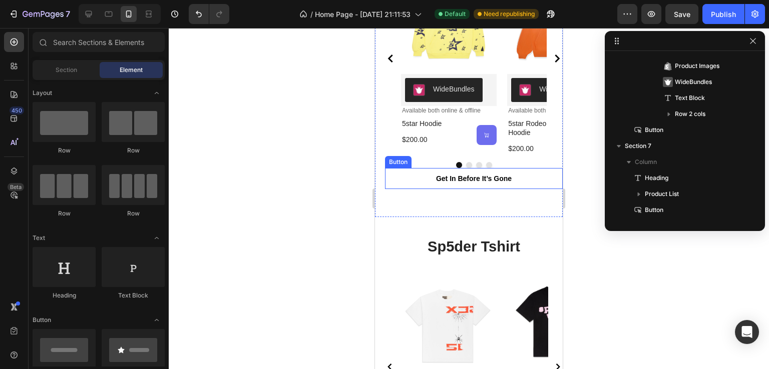
click at [525, 174] on link "Get In Before It’s Gone" at bounding box center [474, 178] width 178 height 21
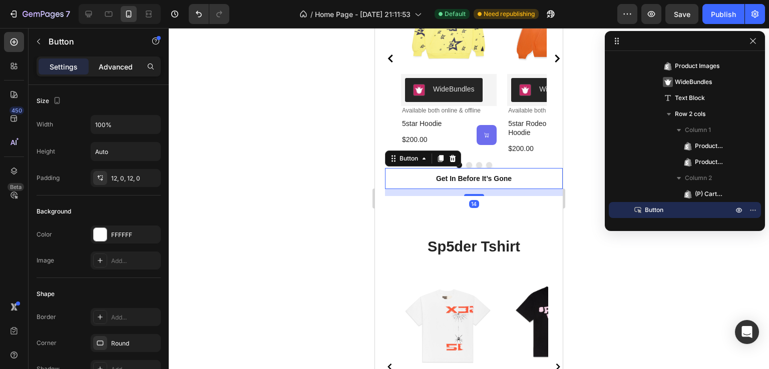
click at [111, 69] on p "Advanced" at bounding box center [116, 67] width 34 height 11
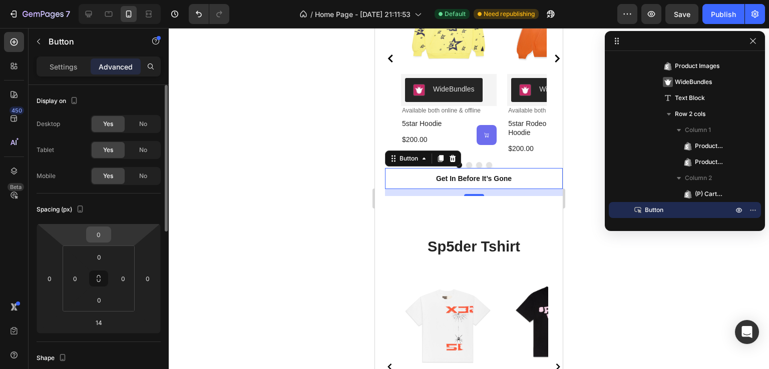
click at [98, 235] on input "0" at bounding box center [99, 234] width 20 height 15
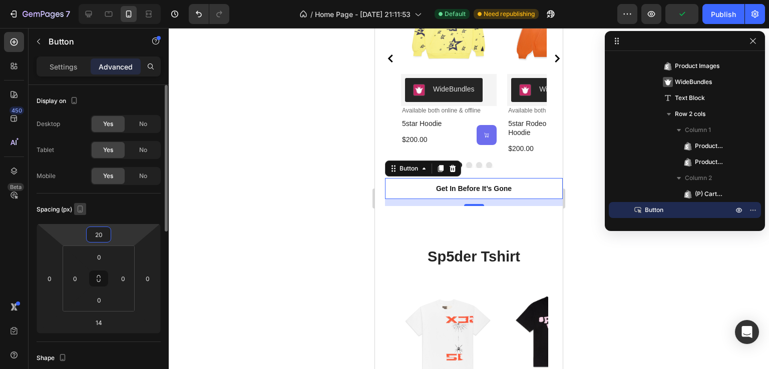
click at [79, 209] on icon "button" at bounding box center [81, 209] width 6 height 7
click at [84, 225] on icon "button" at bounding box center [82, 225] width 10 height 10
type input "0"
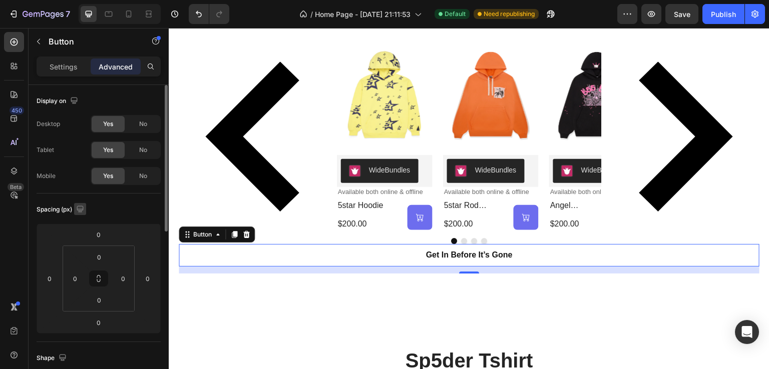
click at [79, 206] on icon "button" at bounding box center [80, 209] width 10 height 10
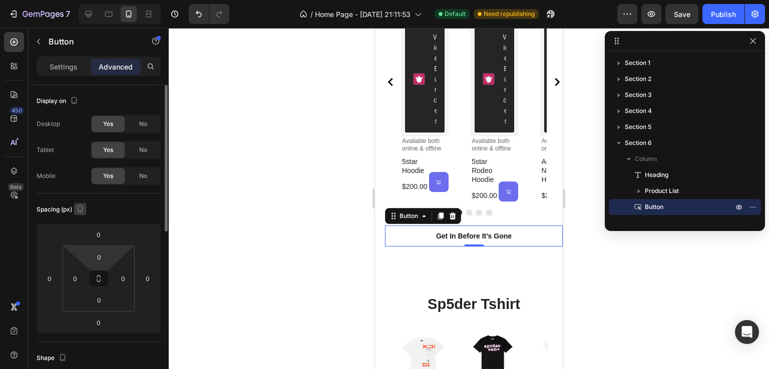
scroll to position [1980, 0]
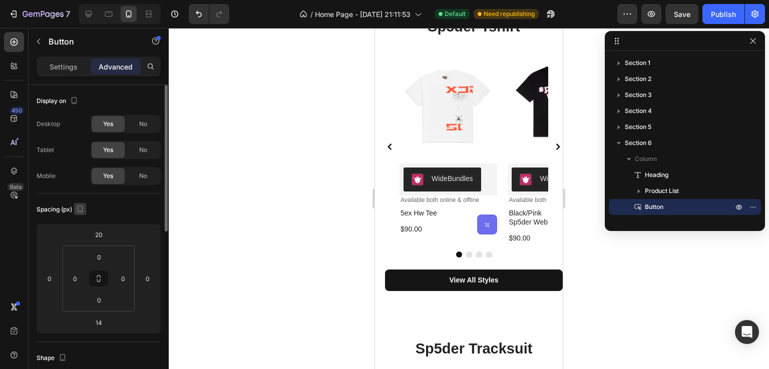
click at [68, 69] on p "Settings" at bounding box center [64, 67] width 28 height 11
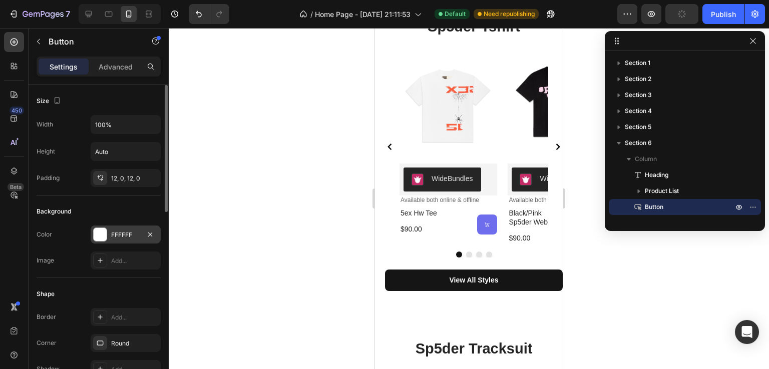
drag, startPoint x: 119, startPoint y: 229, endPoint x: 61, endPoint y: 136, distance: 110.1
click at [119, 231] on div "FFFFFF" at bounding box center [125, 235] width 29 height 9
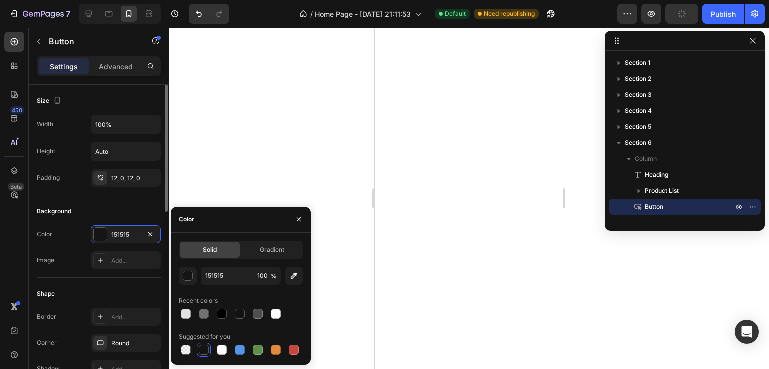
scroll to position [1851, 0]
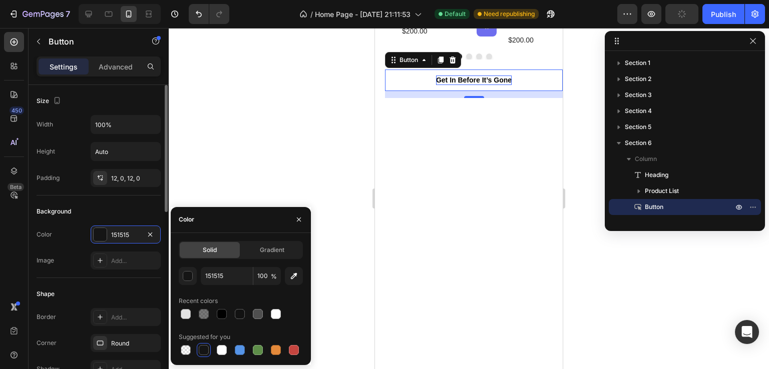
click at [486, 76] on strong "Get In Before It’s Gone" at bounding box center [474, 80] width 76 height 8
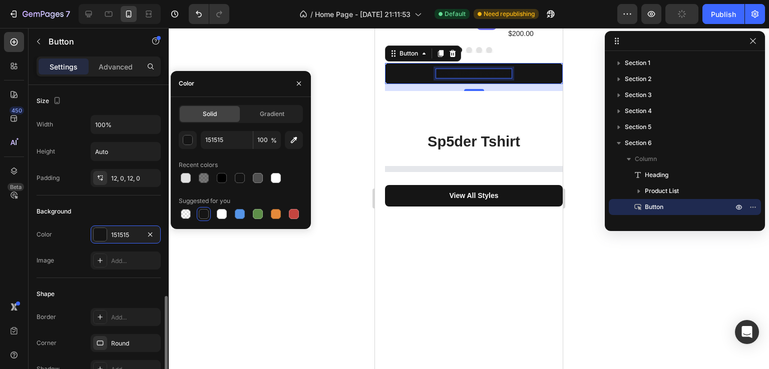
scroll to position [150, 0]
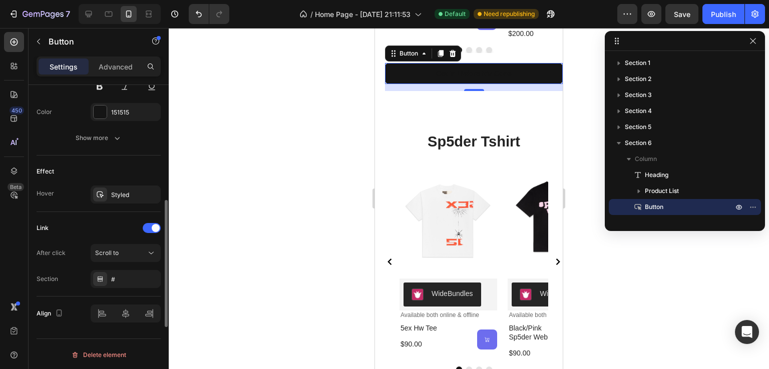
scroll to position [405, 0]
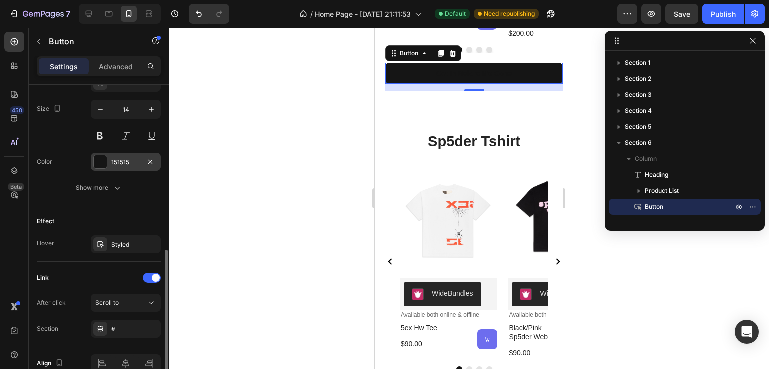
click at [102, 161] on div at bounding box center [100, 162] width 13 height 13
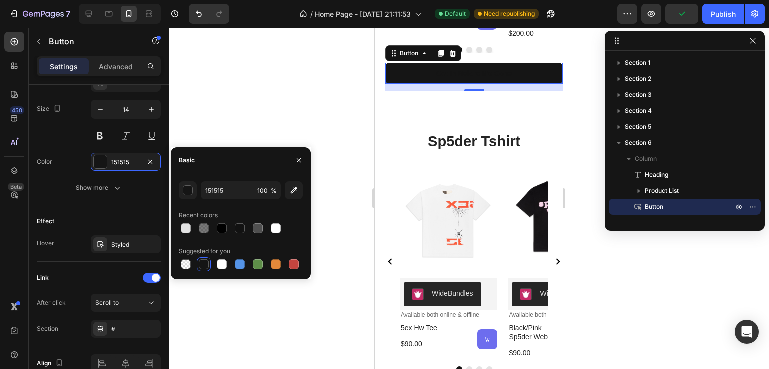
drag, startPoint x: 185, startPoint y: 227, endPoint x: 192, endPoint y: 215, distance: 13.7
click at [186, 227] on div at bounding box center [186, 229] width 10 height 10
type input "E2E2E2"
click at [299, 116] on div at bounding box center [469, 198] width 600 height 341
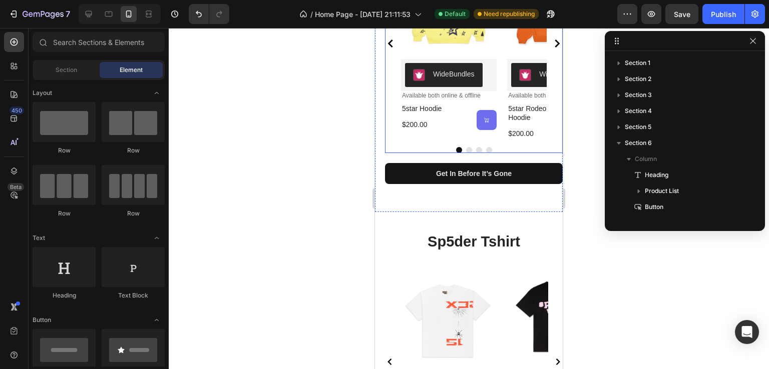
scroll to position [1637, 0]
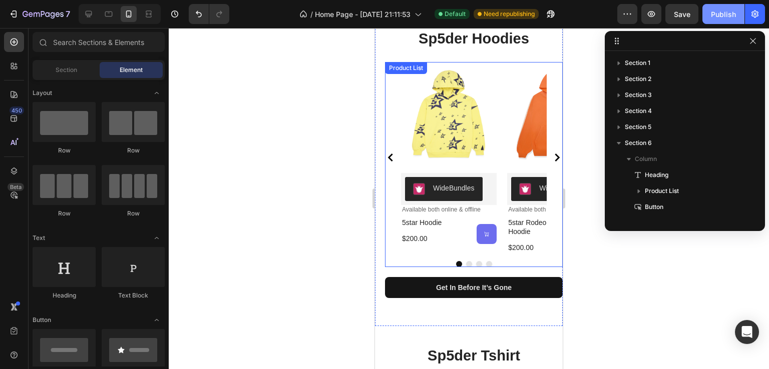
click at [726, 15] on div "Publish" at bounding box center [723, 14] width 25 height 11
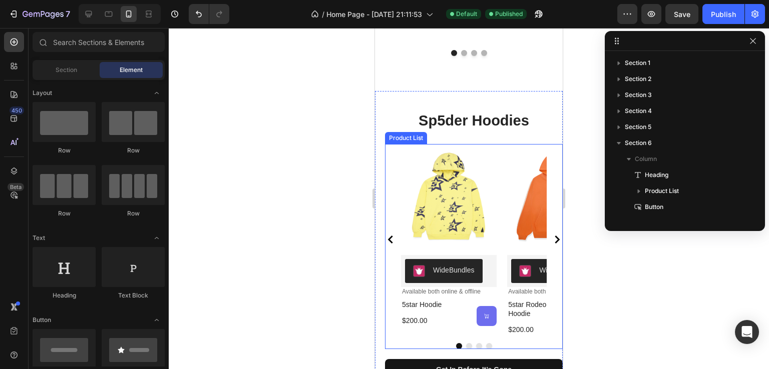
scroll to position [1651, 0]
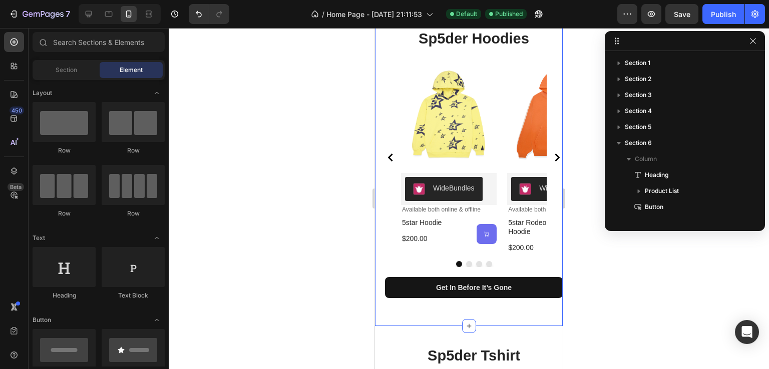
click at [392, 315] on div "sp5der hoodies Heading Product Images WideBundles WideBundles Available both on…" at bounding box center [469, 168] width 188 height 318
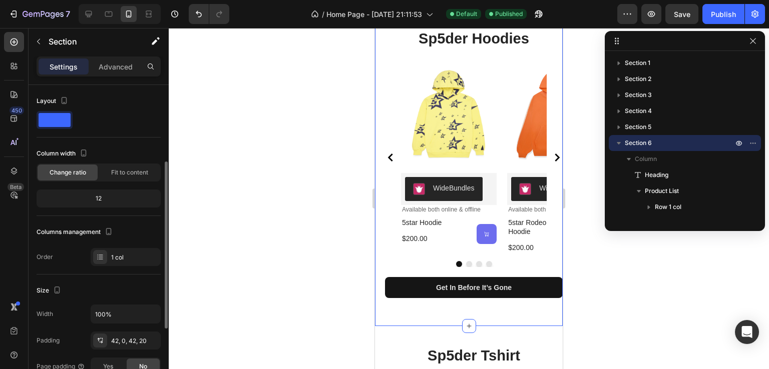
scroll to position [150, 0]
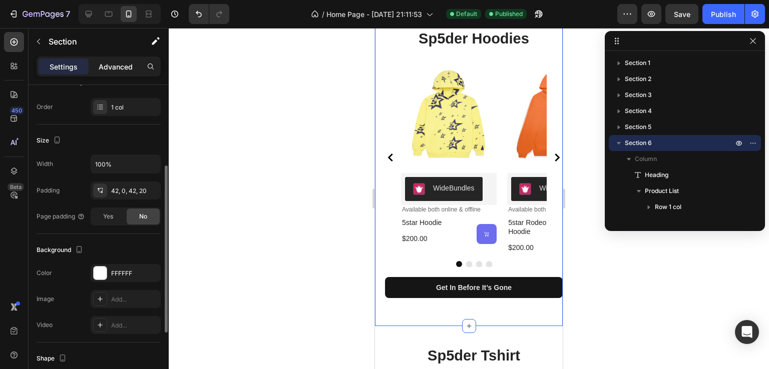
click at [132, 60] on div "Advanced" at bounding box center [116, 67] width 50 height 16
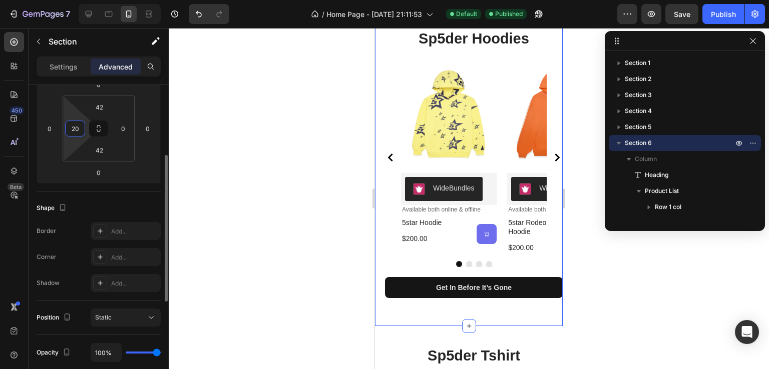
click at [72, 129] on input "20" at bounding box center [75, 128] width 15 height 15
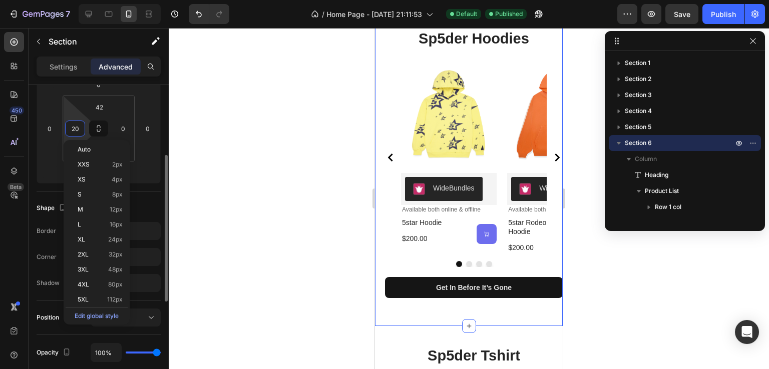
click at [74, 127] on input "20" at bounding box center [75, 128] width 15 height 15
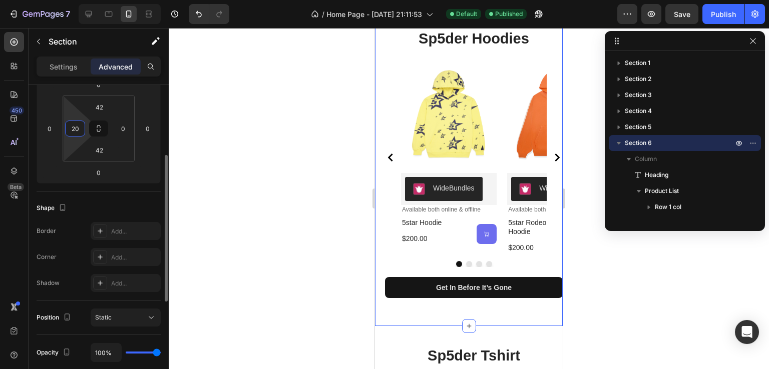
click at [74, 127] on input "20" at bounding box center [75, 128] width 15 height 15
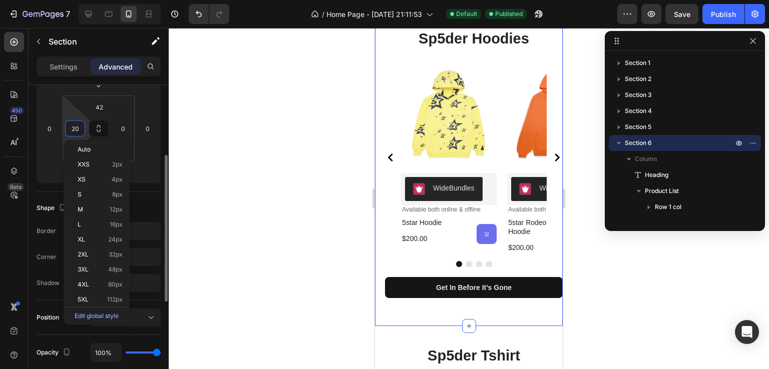
type input "0"
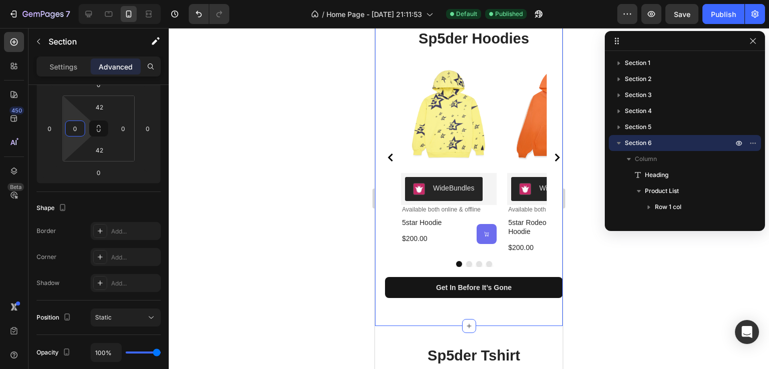
click at [185, 127] on div at bounding box center [469, 198] width 600 height 341
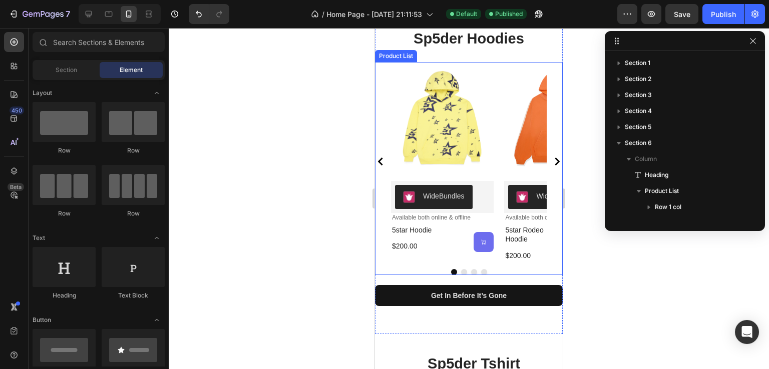
click at [378, 241] on div "Product Images WideBundles WideBundles Available both online & offline Text Blo…" at bounding box center [469, 161] width 188 height 199
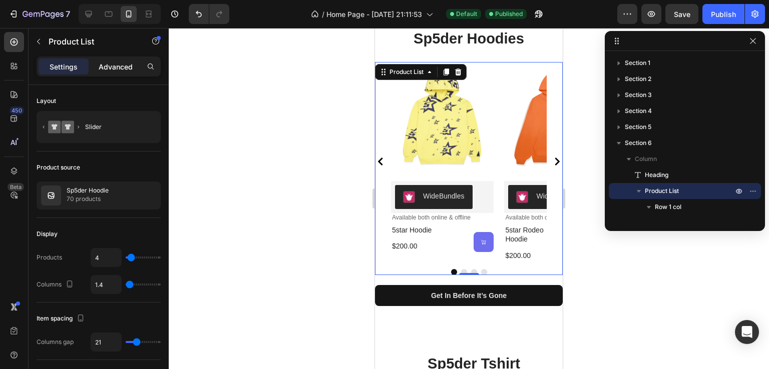
click at [119, 69] on p "Advanced" at bounding box center [116, 67] width 34 height 11
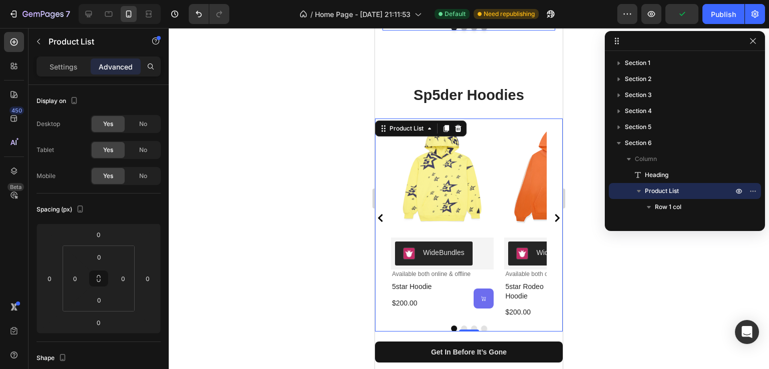
scroll to position [1501, 0]
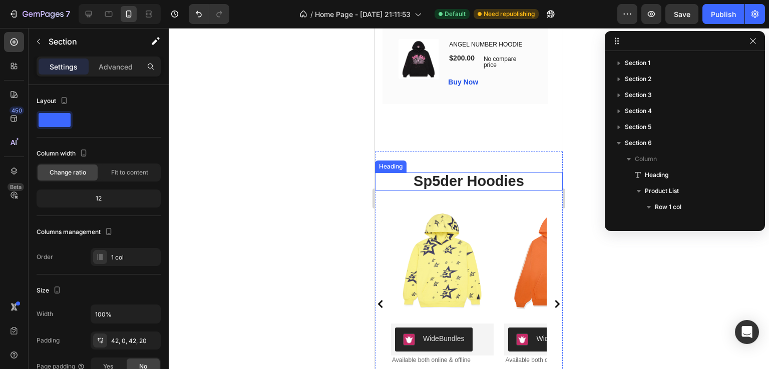
click at [498, 173] on strong "sp5der hoodies" at bounding box center [468, 181] width 111 height 16
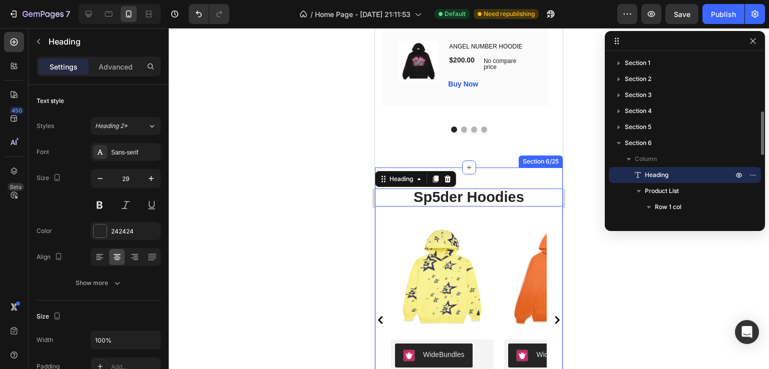
scroll to position [45, 0]
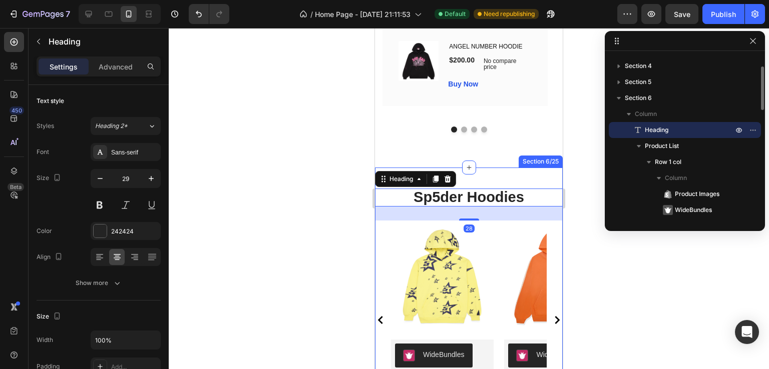
click at [498, 168] on div "sp5der hoodies Heading 28 Product Images WideBundles WideBundles Available both…" at bounding box center [469, 330] width 188 height 325
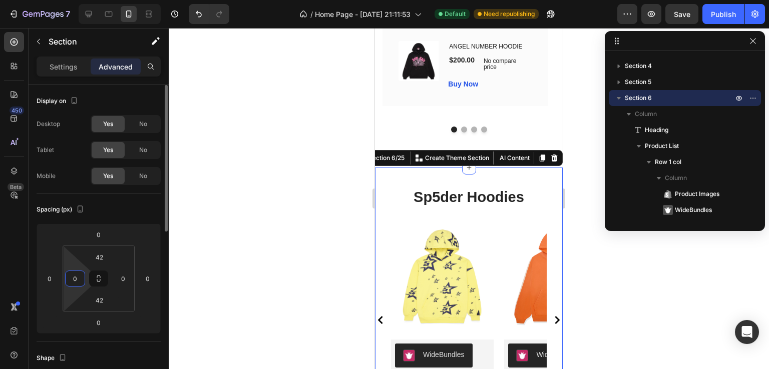
click at [68, 275] on input "0" at bounding box center [75, 278] width 15 height 15
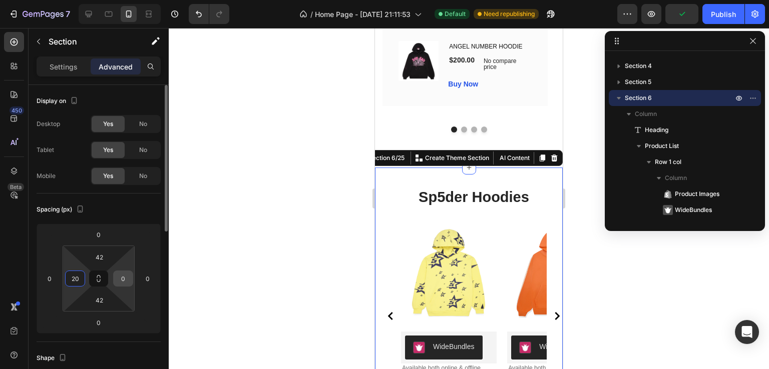
type input "20"
click at [124, 275] on input "0" at bounding box center [123, 278] width 15 height 15
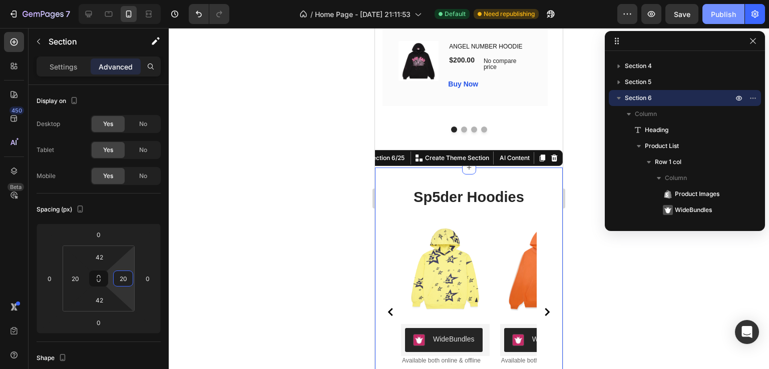
type input "20"
click at [731, 14] on div "Publish" at bounding box center [723, 14] width 25 height 11
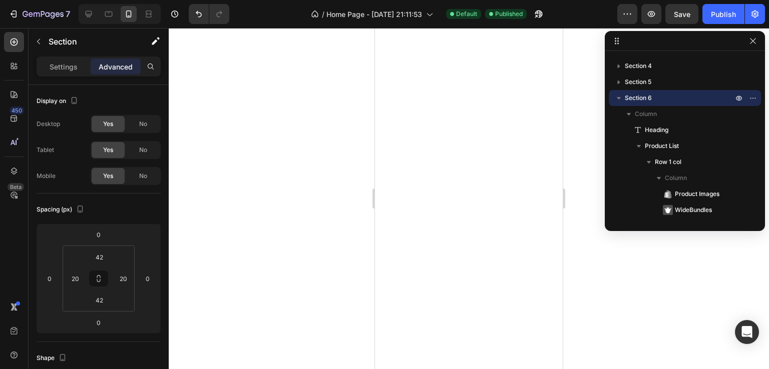
scroll to position [2300, 0]
